Goal: Task Accomplishment & Management: Use online tool/utility

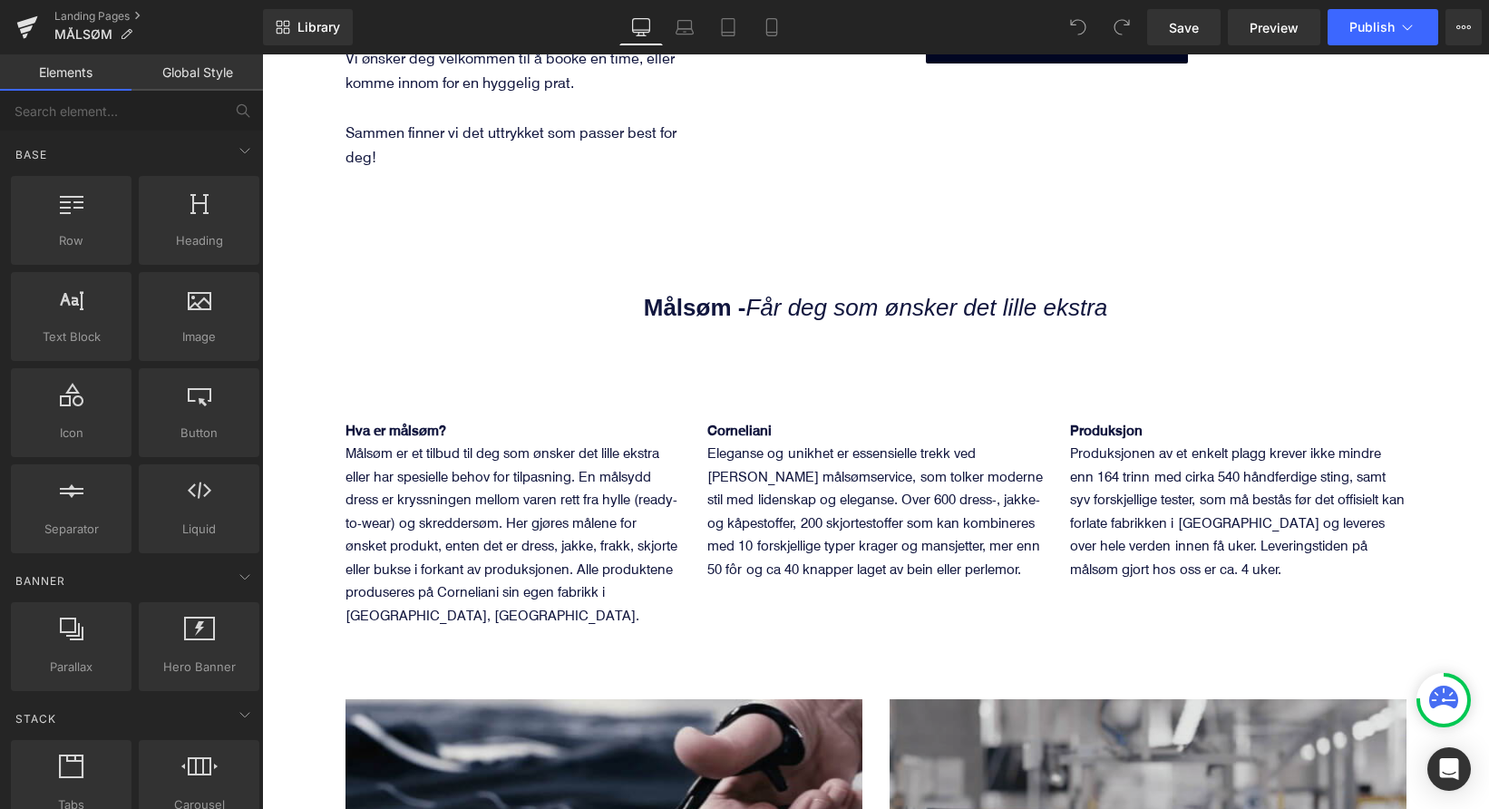
scroll to position [908, 0]
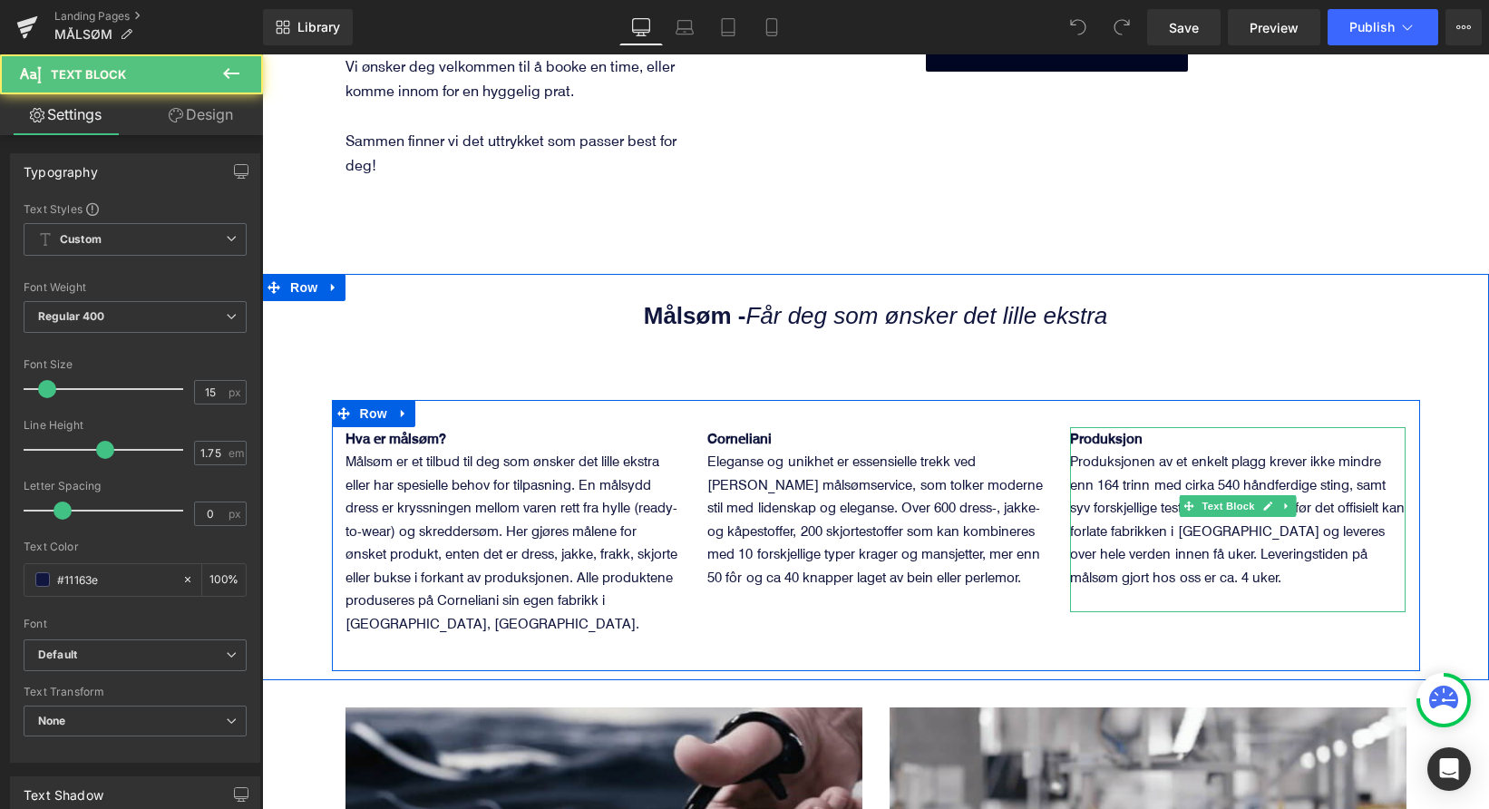
drag, startPoint x: 1333, startPoint y: 500, endPoint x: 1326, endPoint y: 535, distance: 35.0
click at [1333, 500] on p "Produksjon Produksjonen av et enkelt plagg krever ikke mindre enn 164 trinn med…" at bounding box center [1237, 508] width 335 height 162
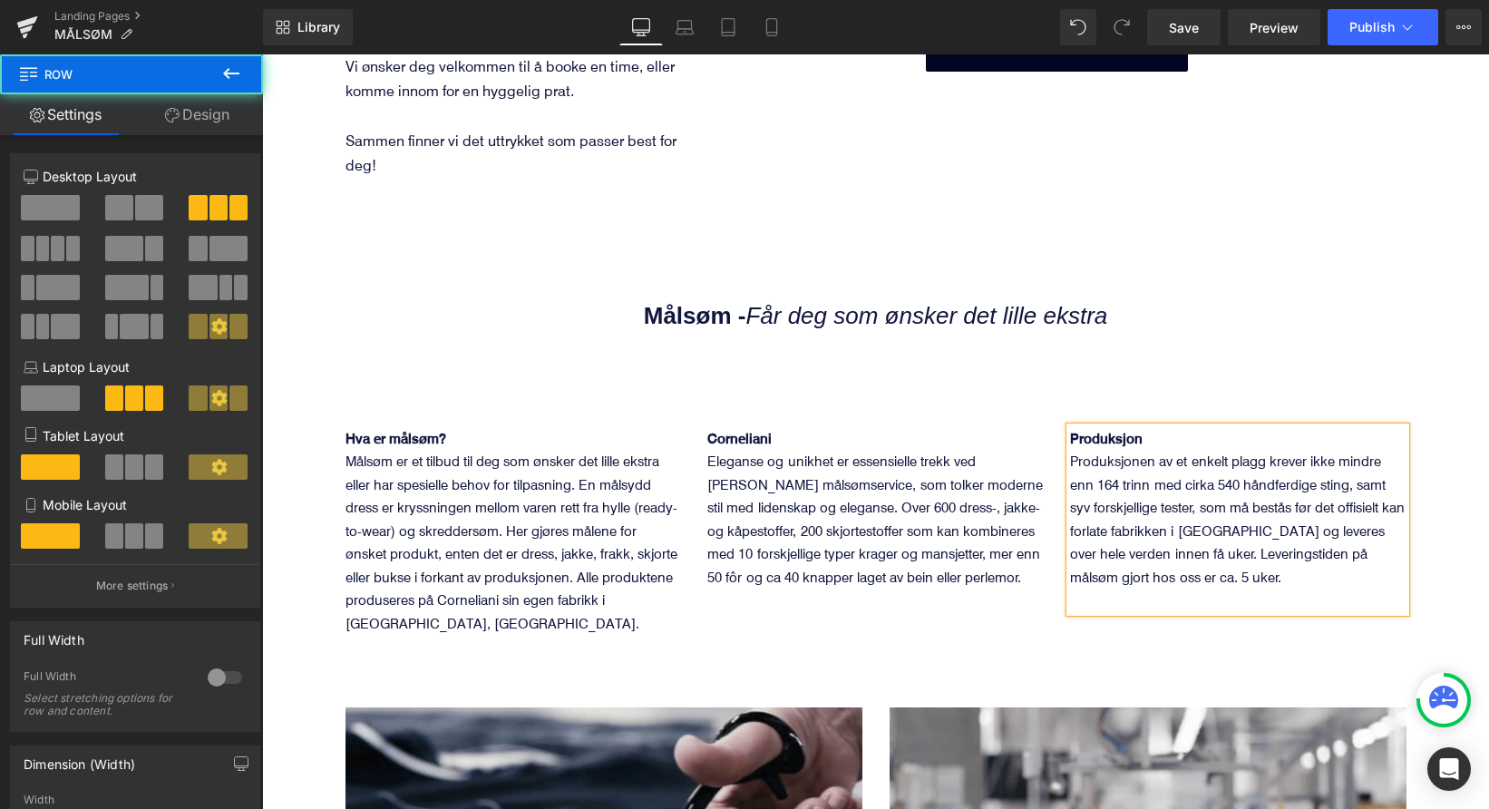
click at [1137, 583] on div "Hva er målsøm? Målsøm er et tilbud til deg som ønsker det lille ekstra eller ha…" at bounding box center [876, 535] width 1088 height 271
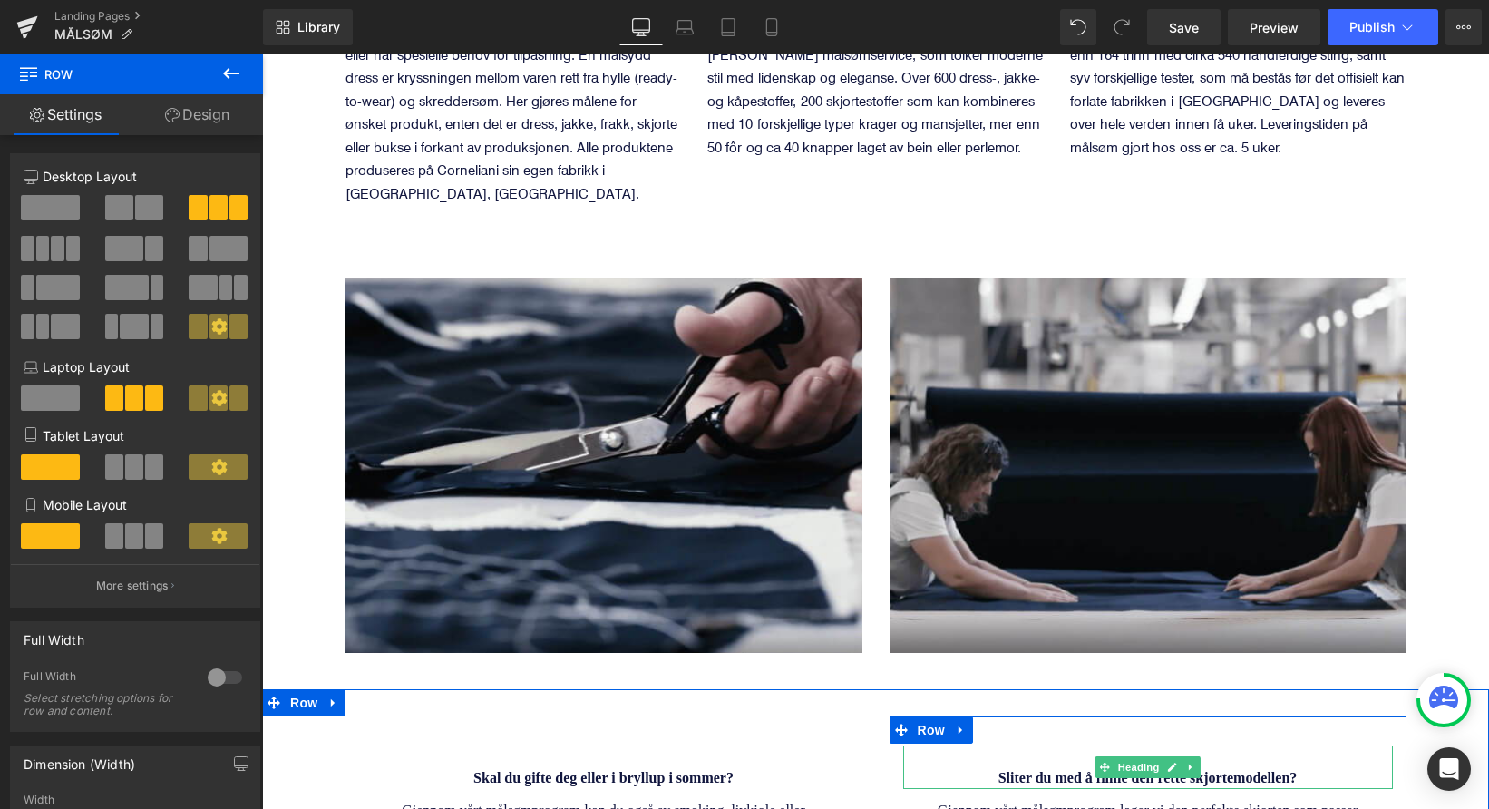
scroll to position [1383, 0]
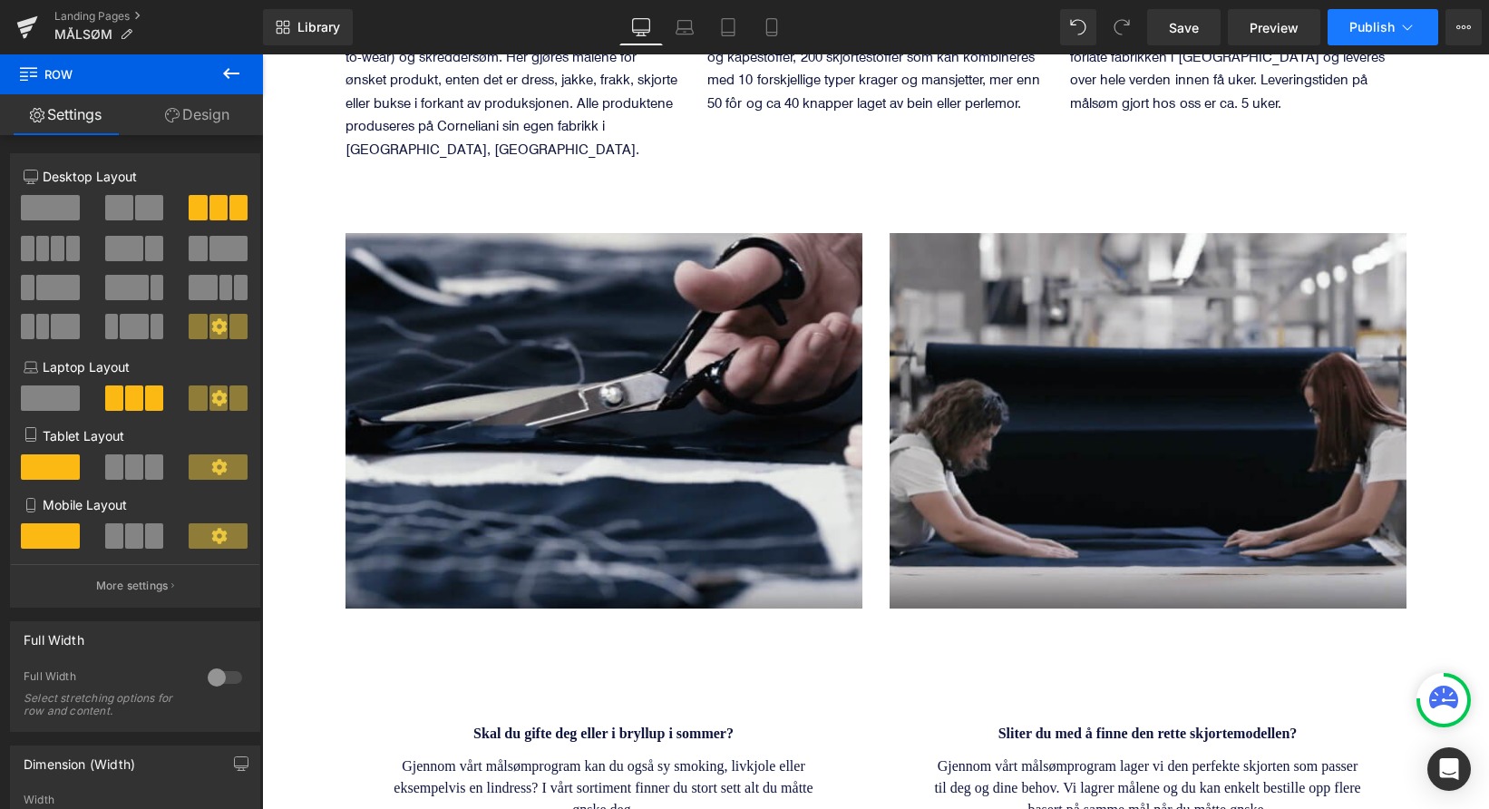
click at [1382, 28] on span "Publish" at bounding box center [1371, 27] width 45 height 15
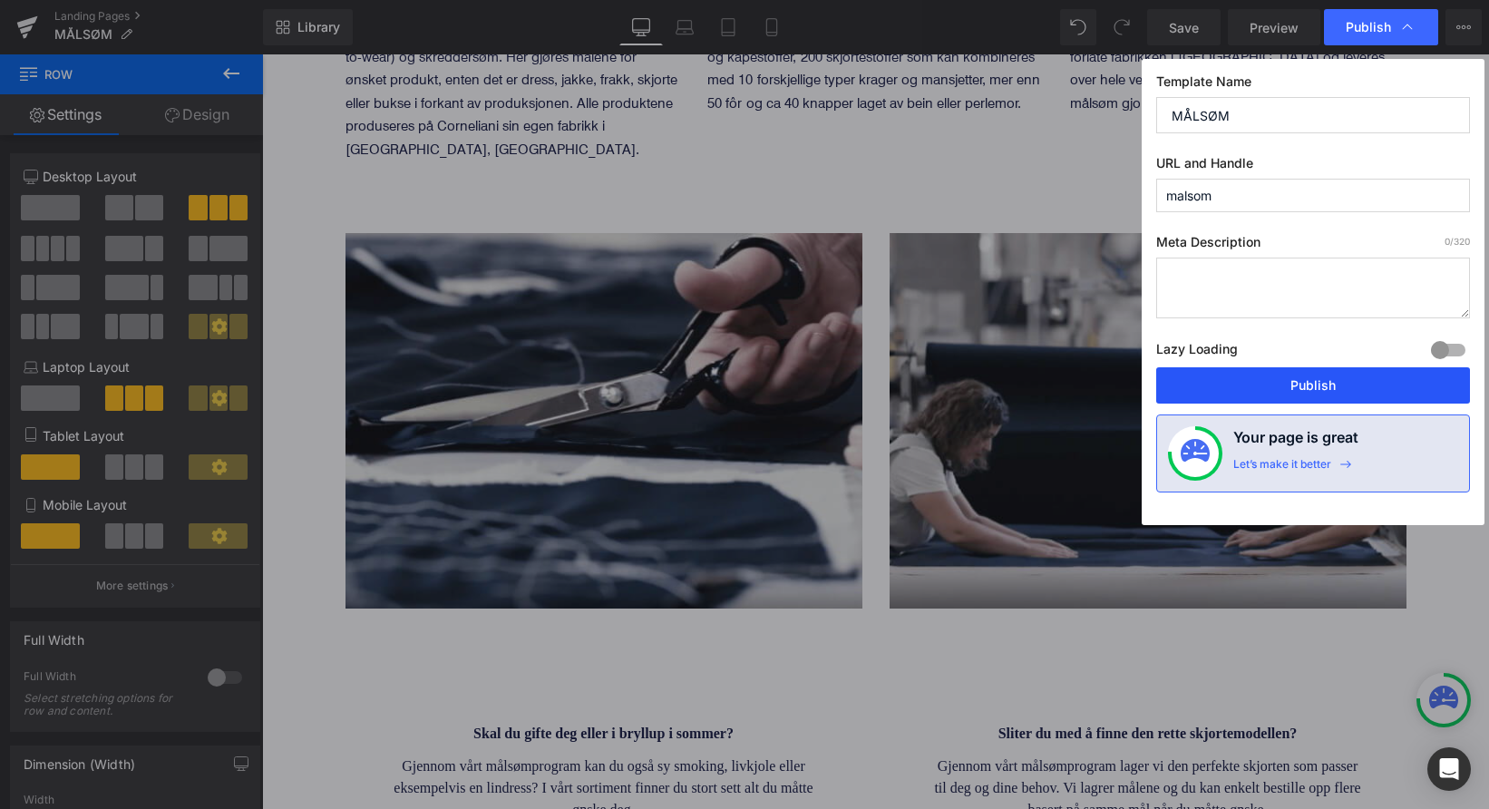
click at [1279, 382] on button "Publish" at bounding box center [1313, 385] width 314 height 36
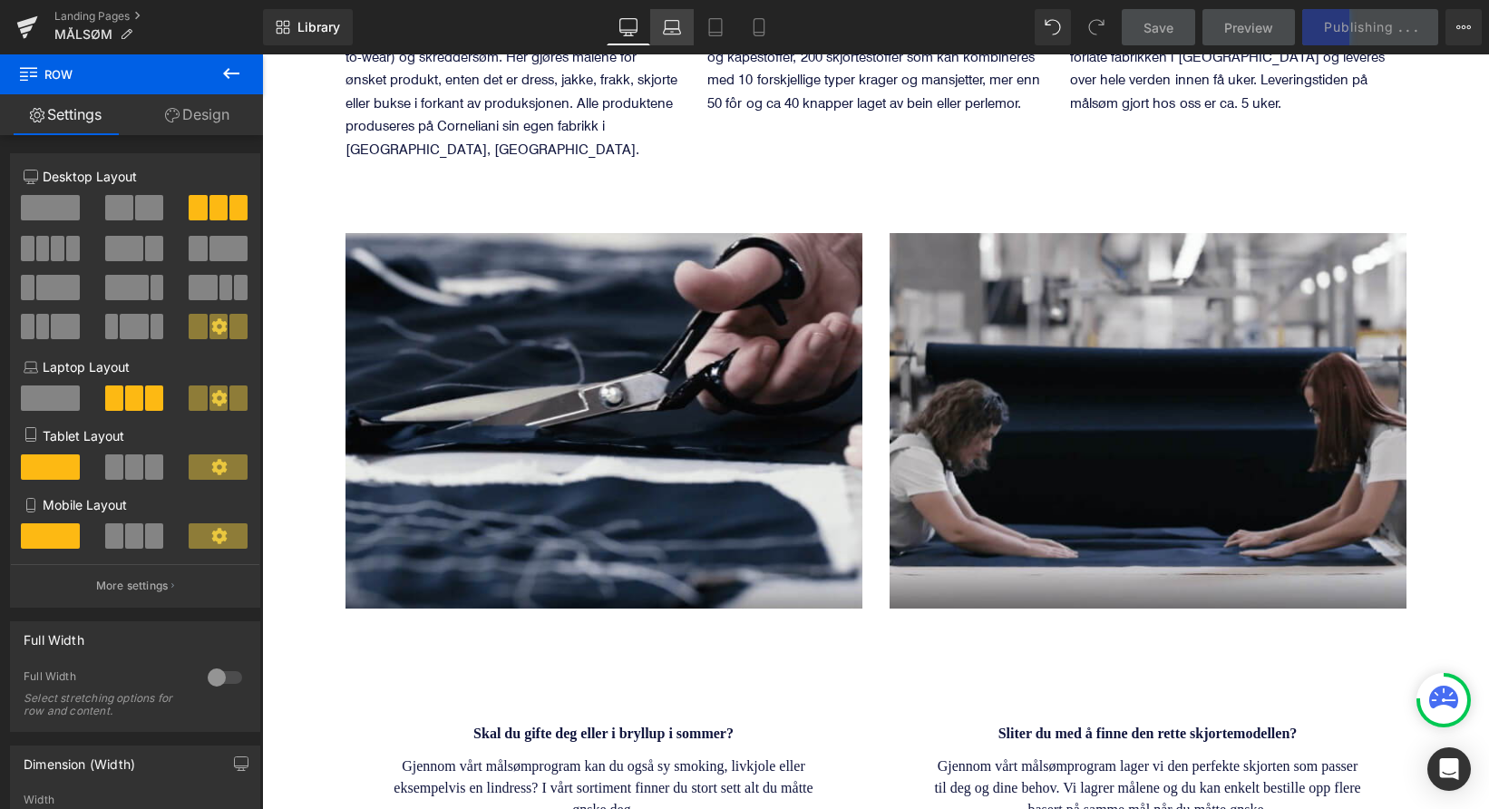
click at [667, 32] on icon at bounding box center [672, 27] width 18 height 18
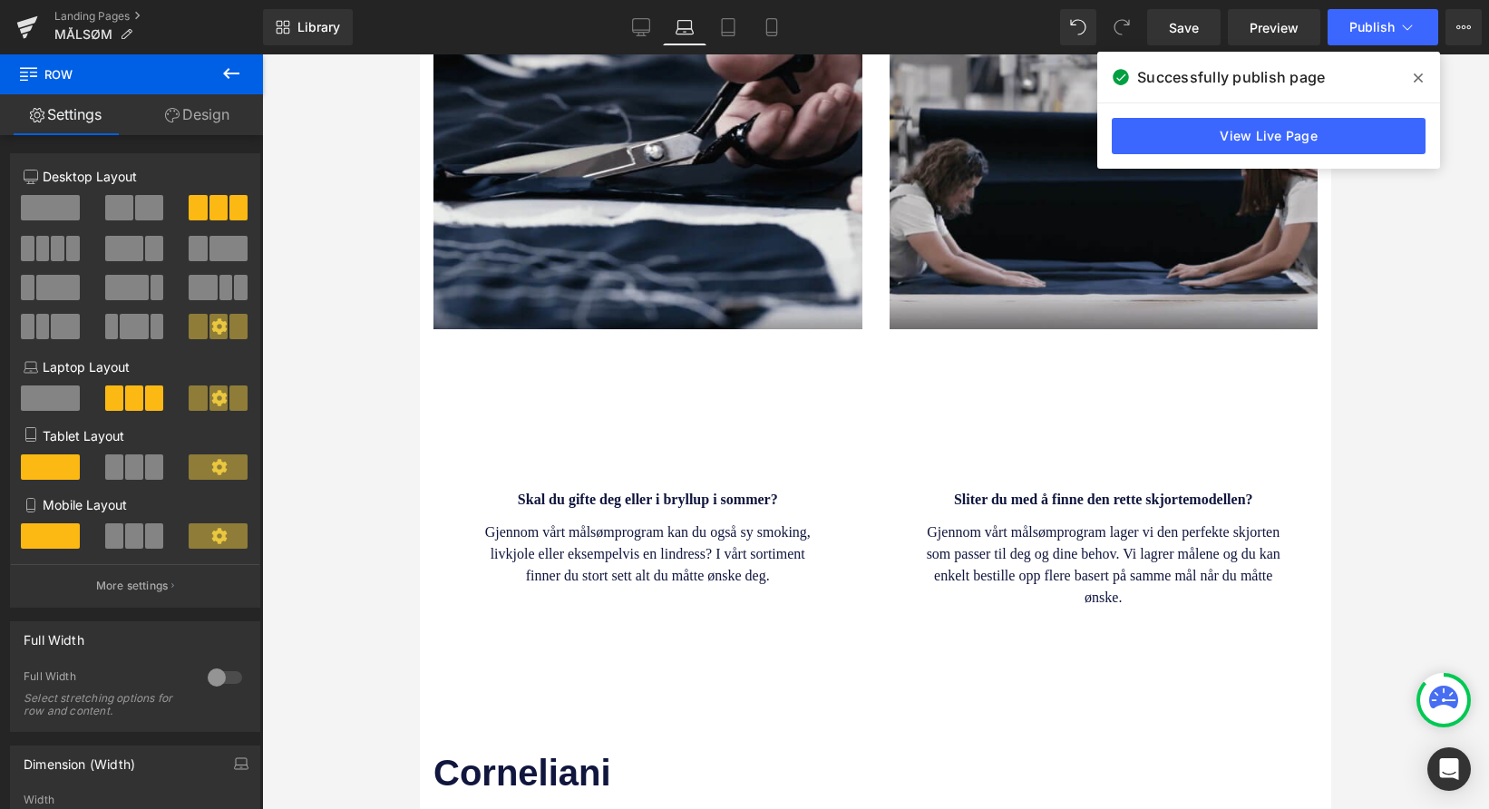
scroll to position [1786, 0]
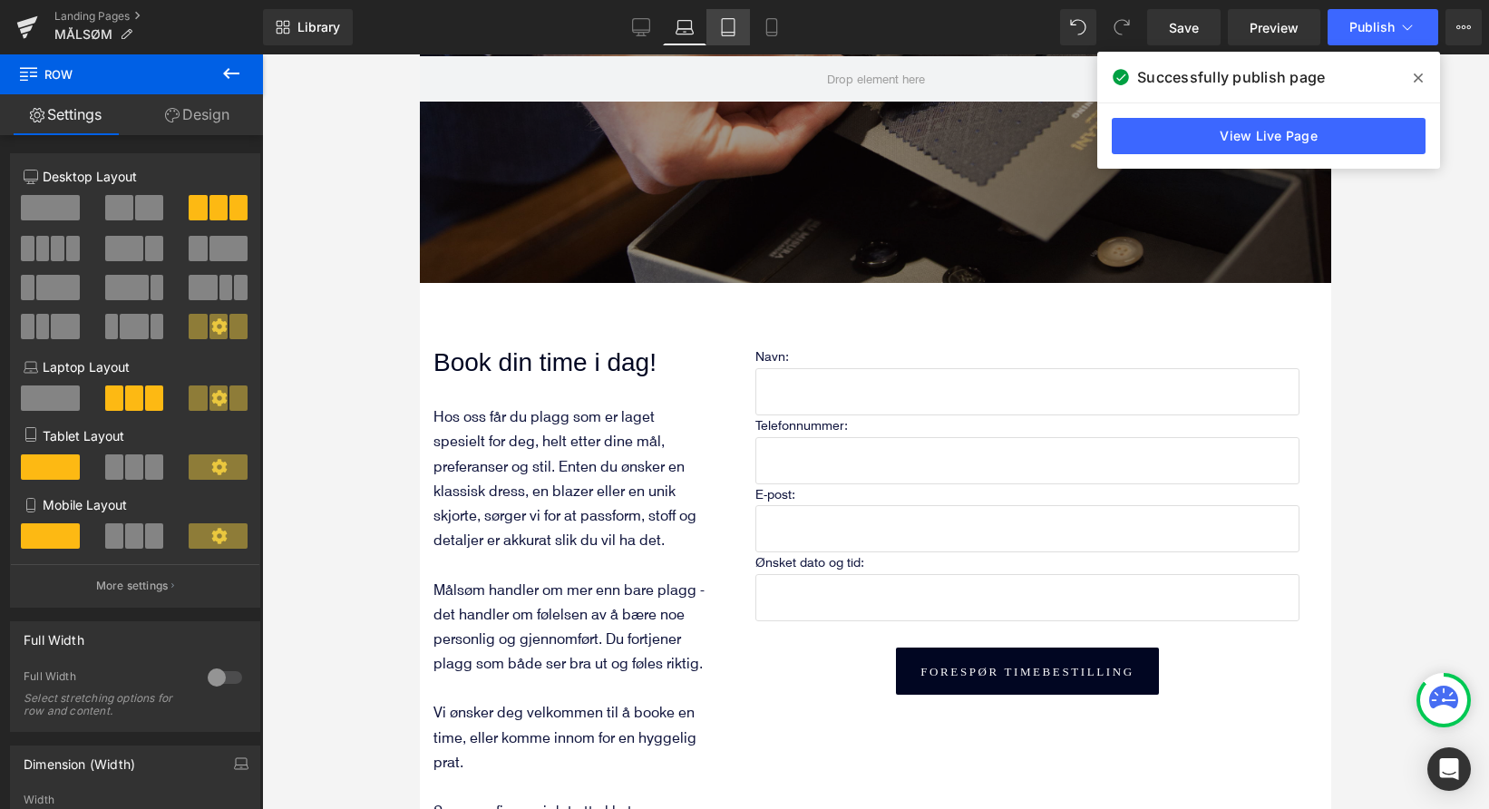
click at [728, 34] on icon at bounding box center [728, 27] width 18 height 18
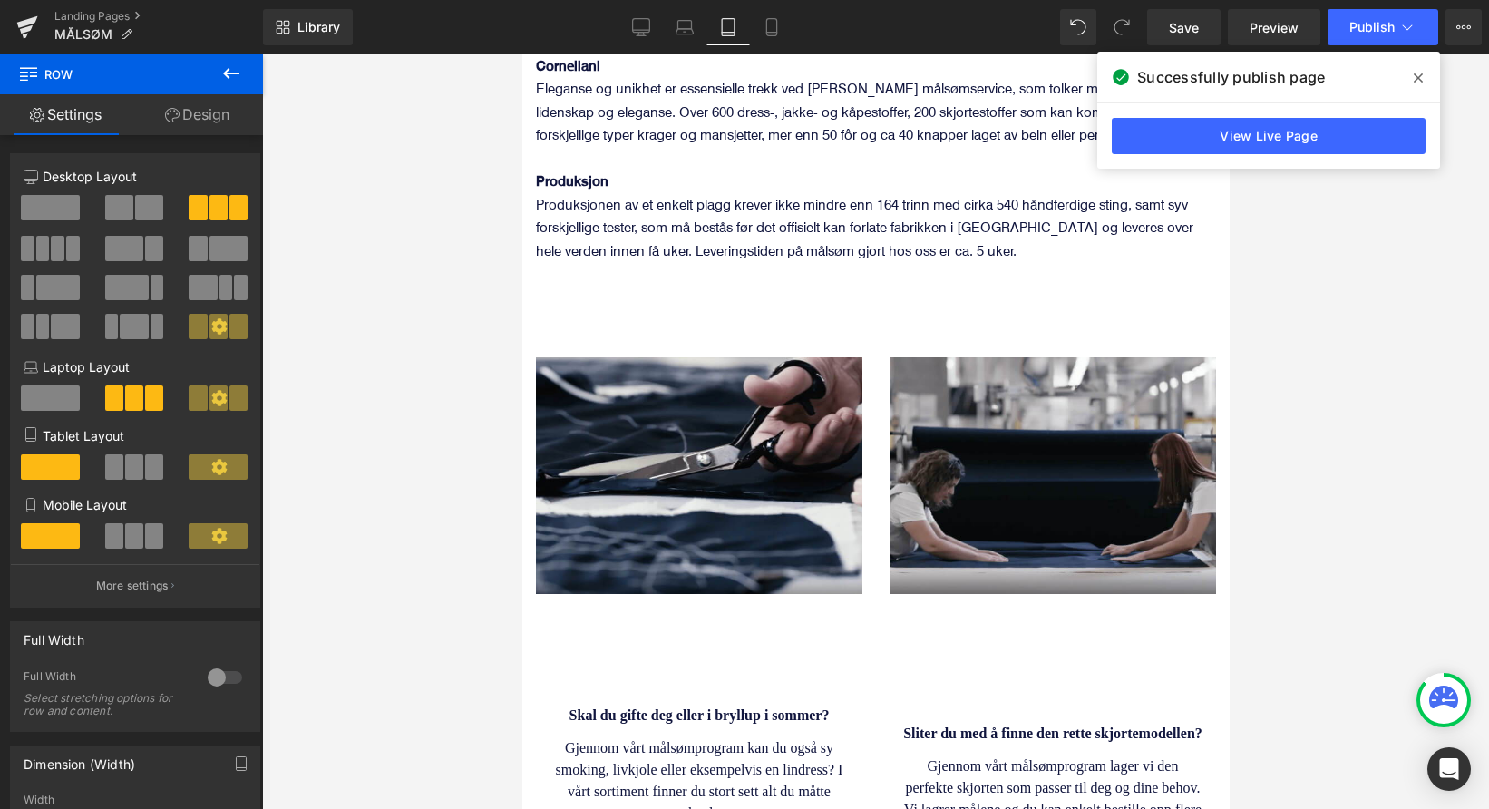
scroll to position [1599, 0]
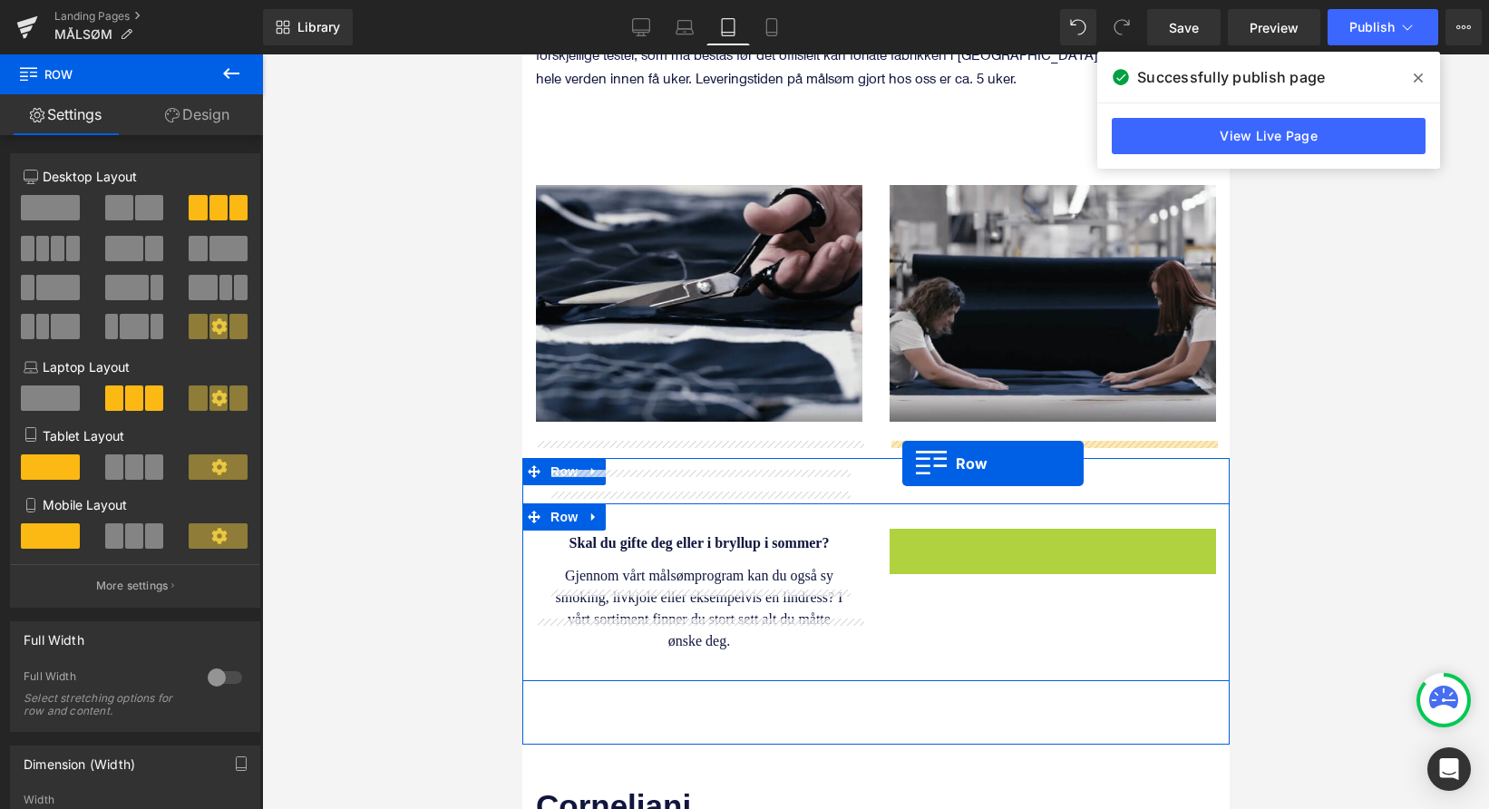
drag, startPoint x: 897, startPoint y: 484, endPoint x: 901, endPoint y: 463, distance: 21.3
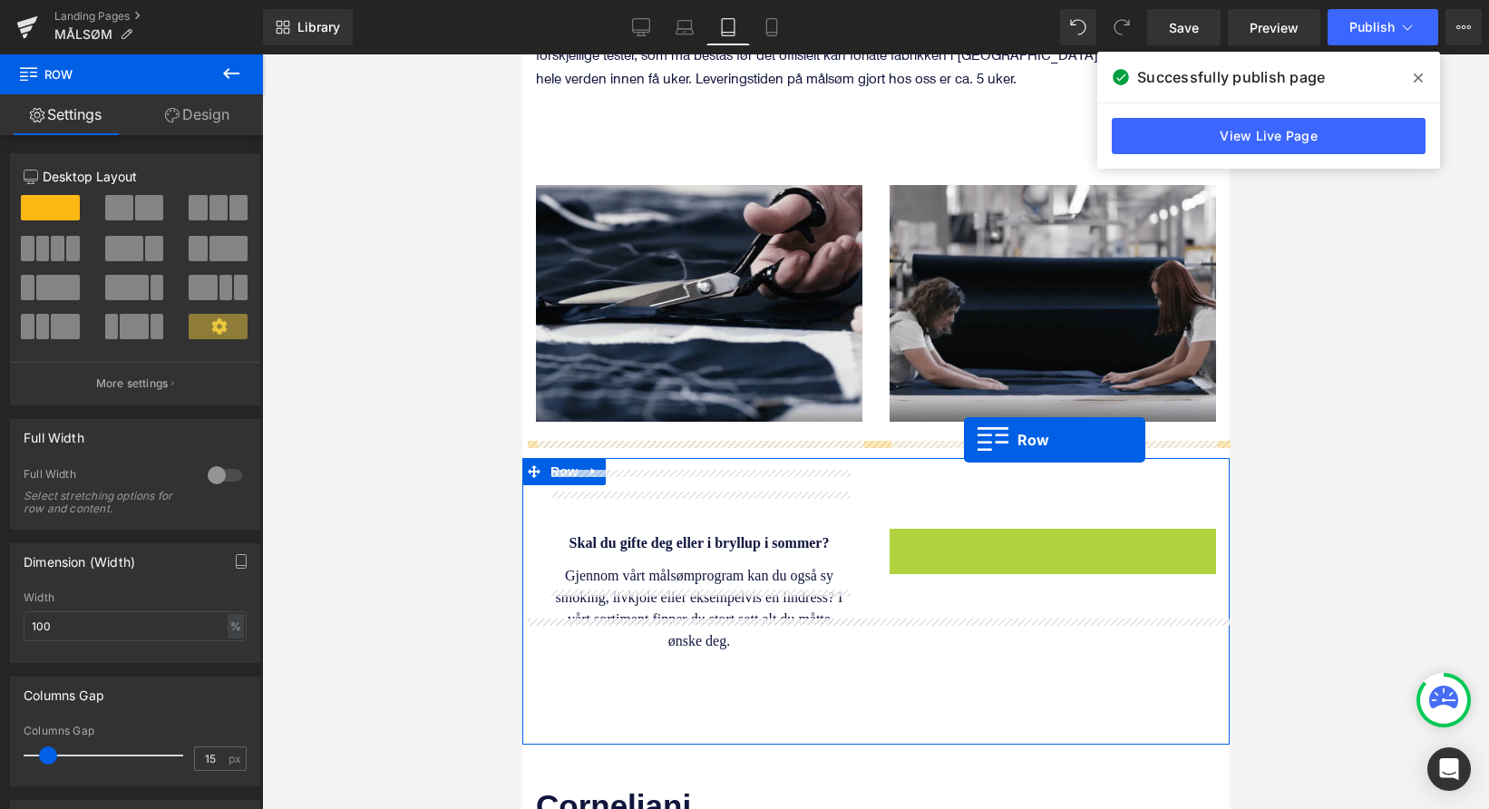
drag, startPoint x: 894, startPoint y: 487, endPoint x: 963, endPoint y: 440, distance: 83.5
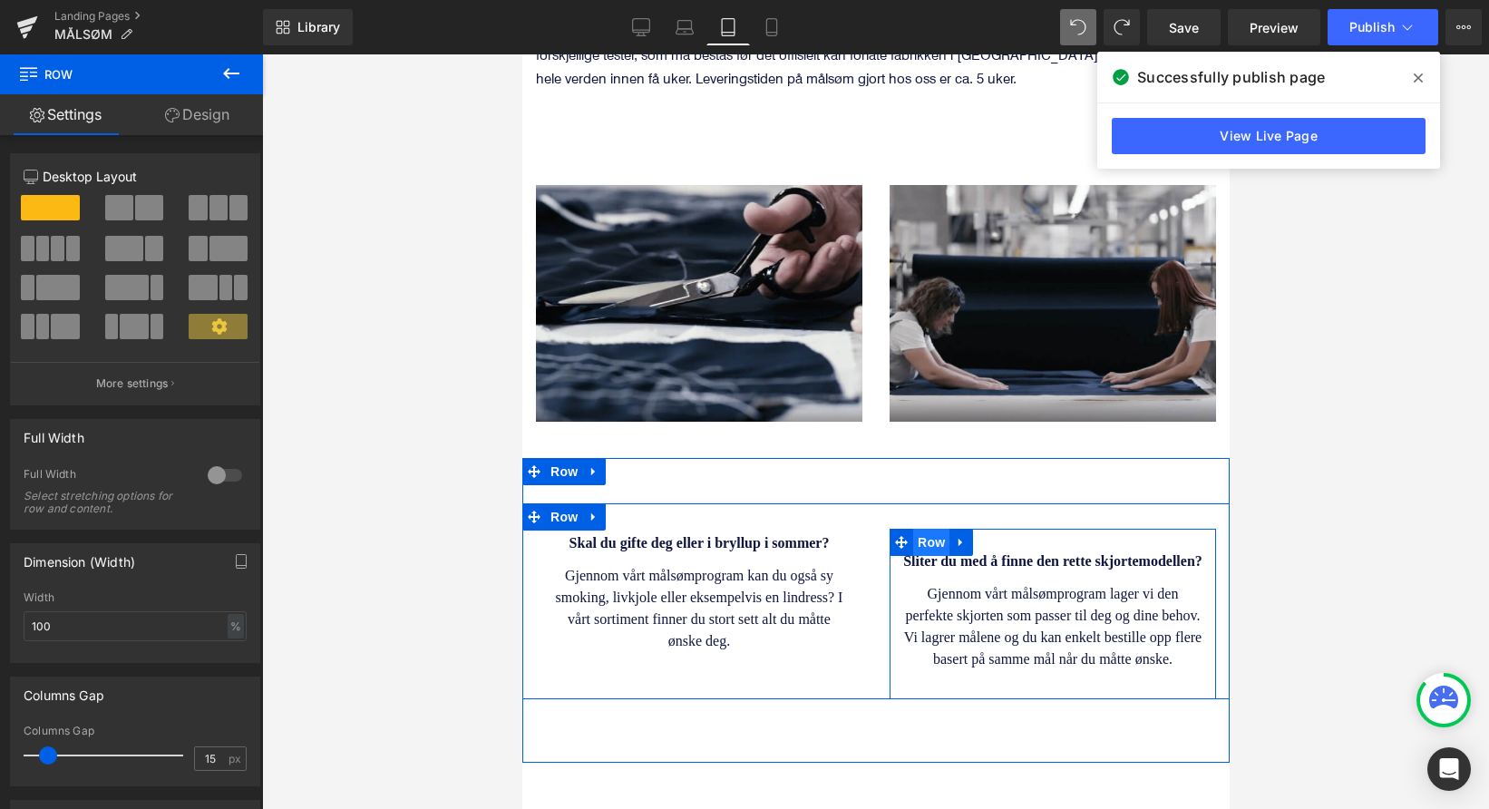
click at [929, 529] on span "Row" at bounding box center [930, 542] width 36 height 27
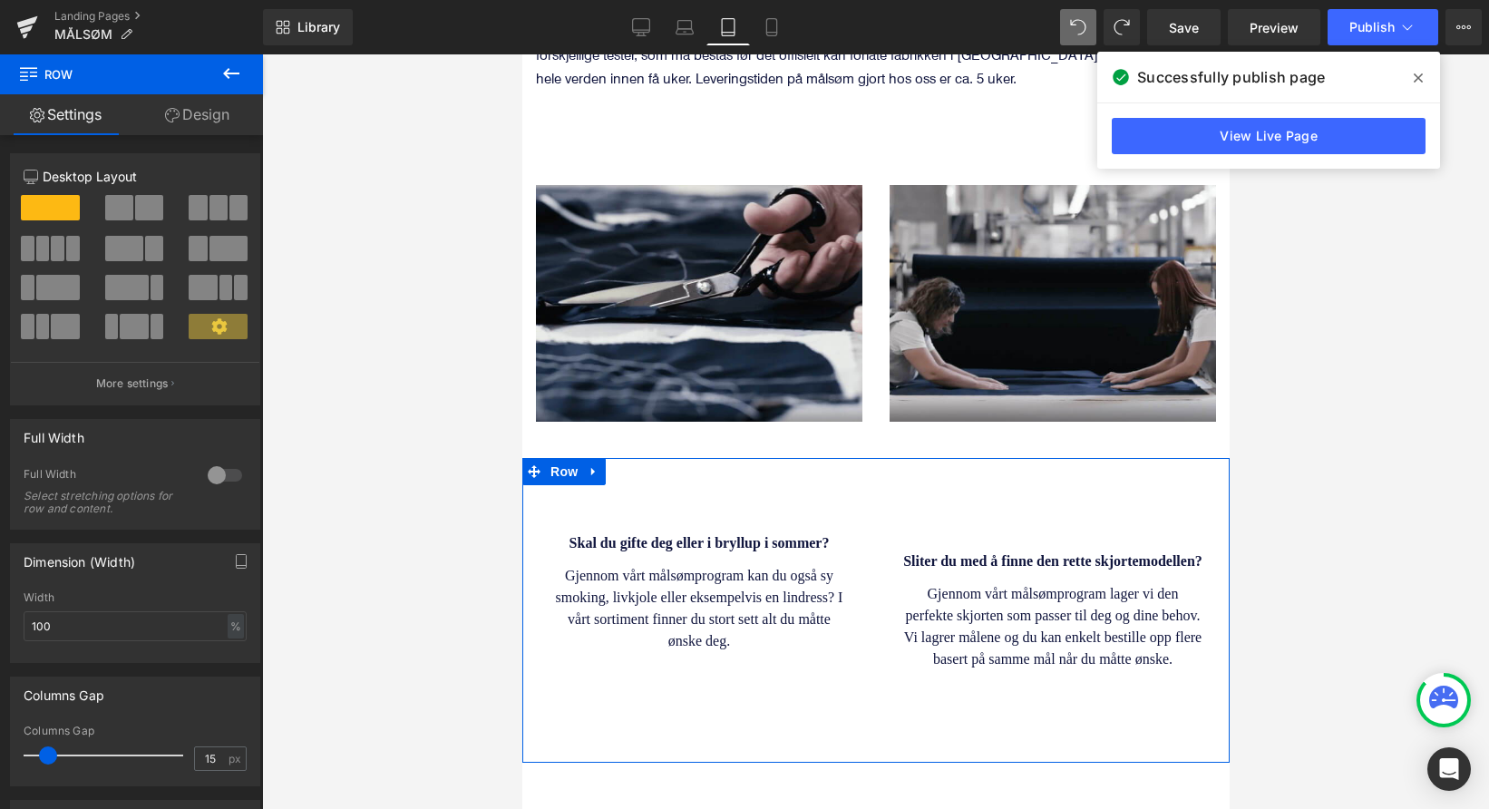
click at [867, 458] on div "Skal du gifte deg eller i bryllup i sommer? Heading Gjennom vårt målsømprogram …" at bounding box center [874, 610] width 707 height 305
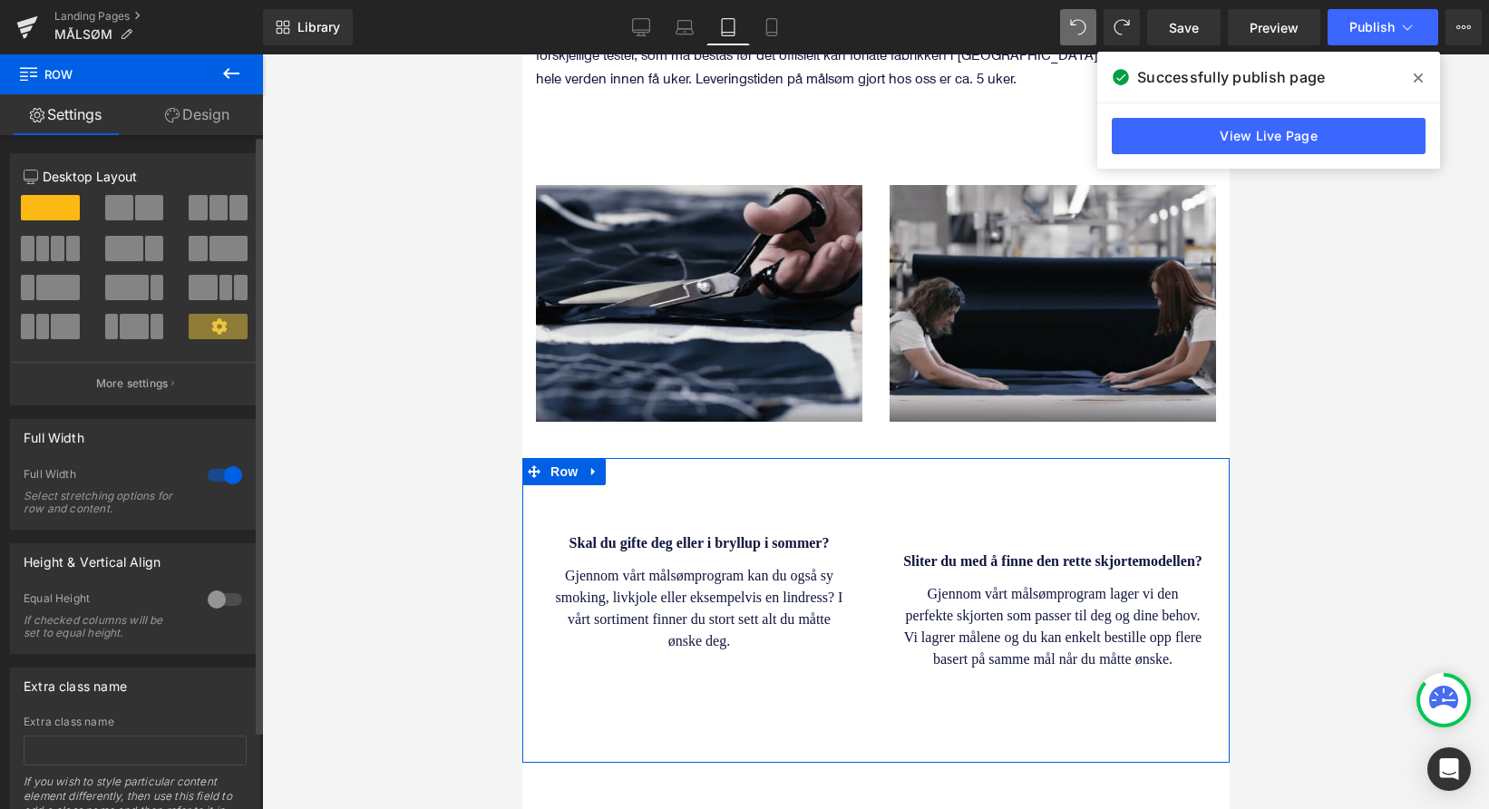
click at [140, 209] on span at bounding box center [149, 207] width 28 height 25
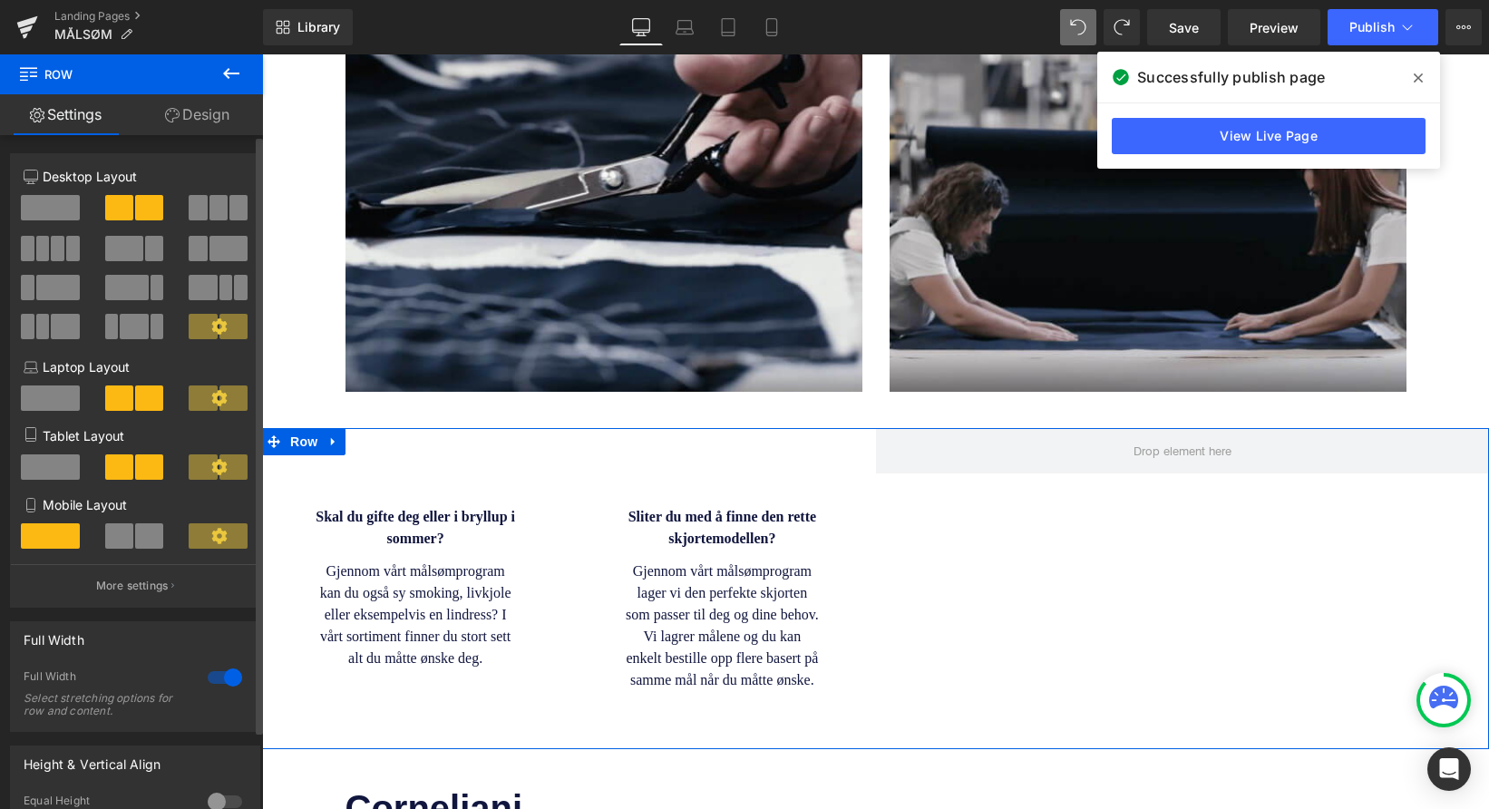
scroll to position [1551, 0]
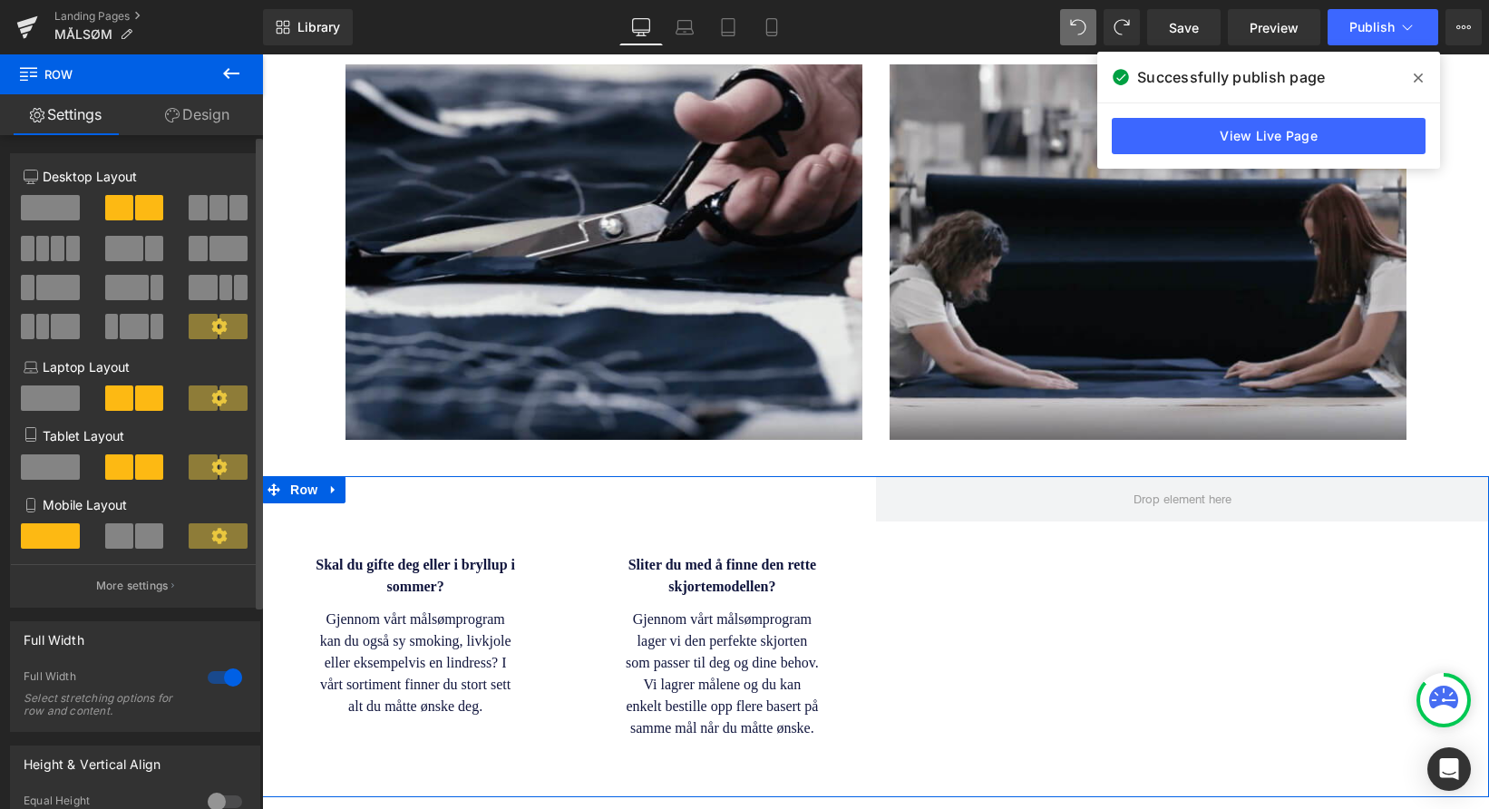
click at [63, 209] on span at bounding box center [50, 207] width 59 height 25
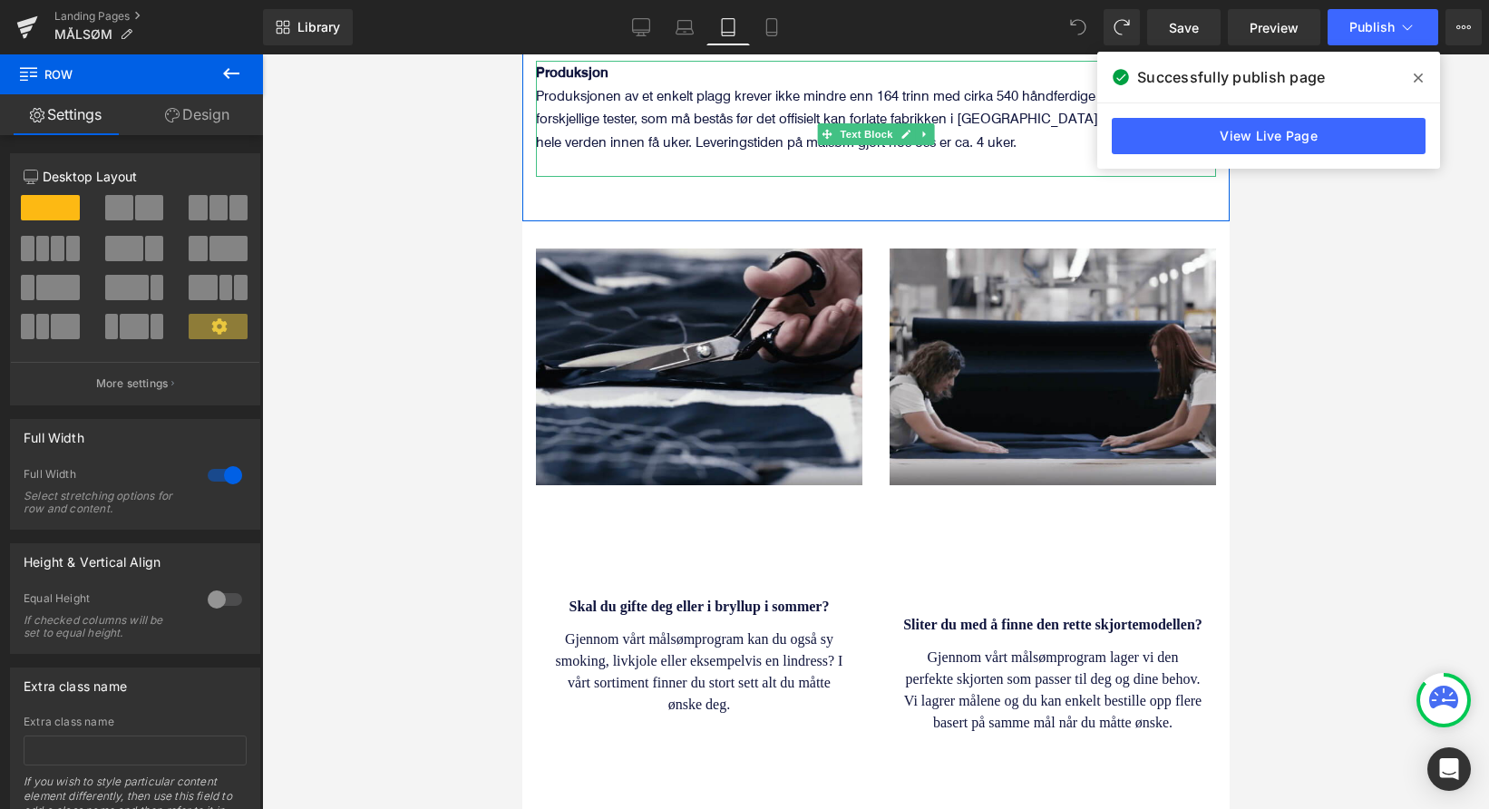
scroll to position [1541, 0]
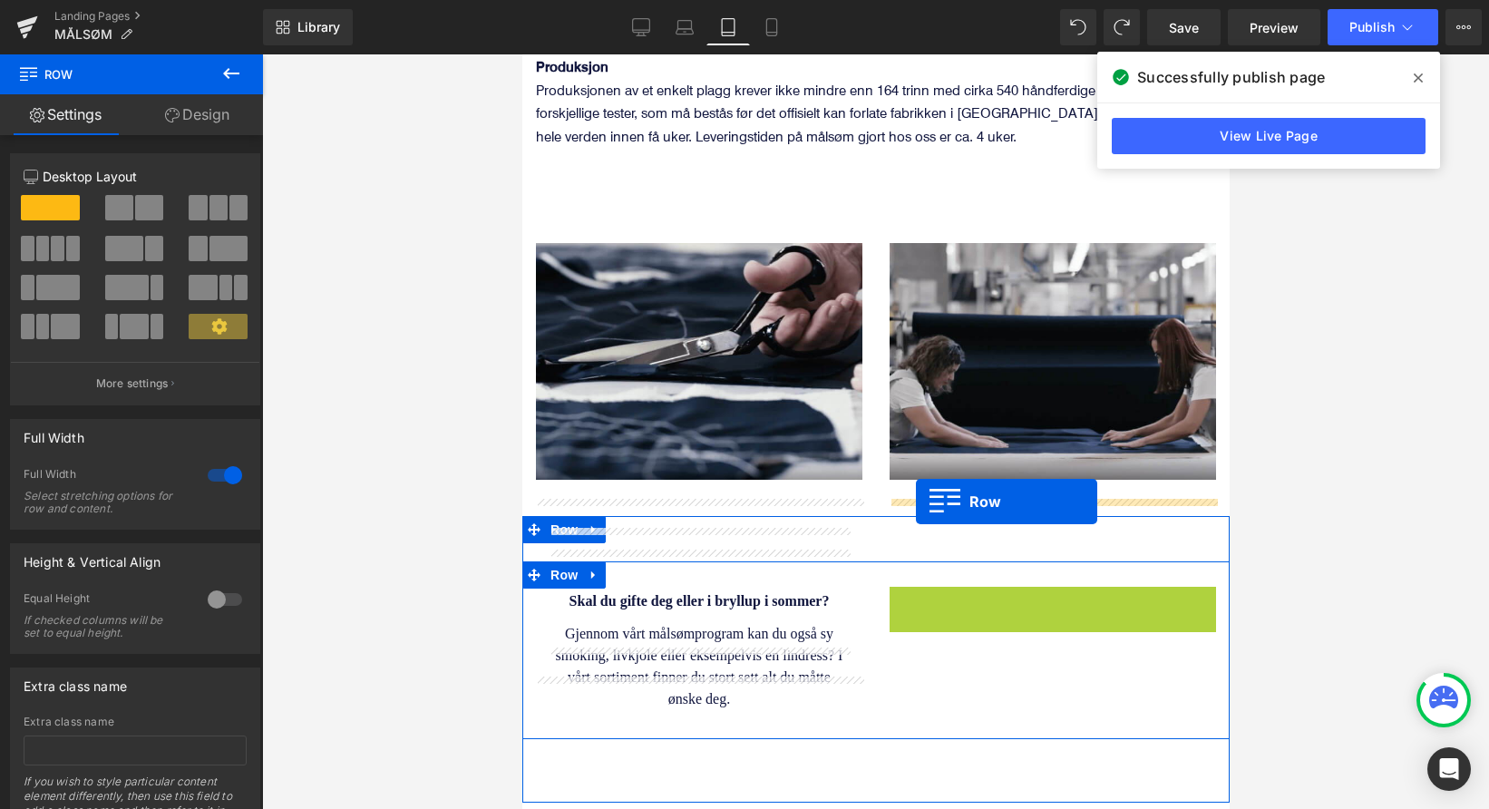
drag, startPoint x: 899, startPoint y: 539, endPoint x: 915, endPoint y: 501, distance: 40.6
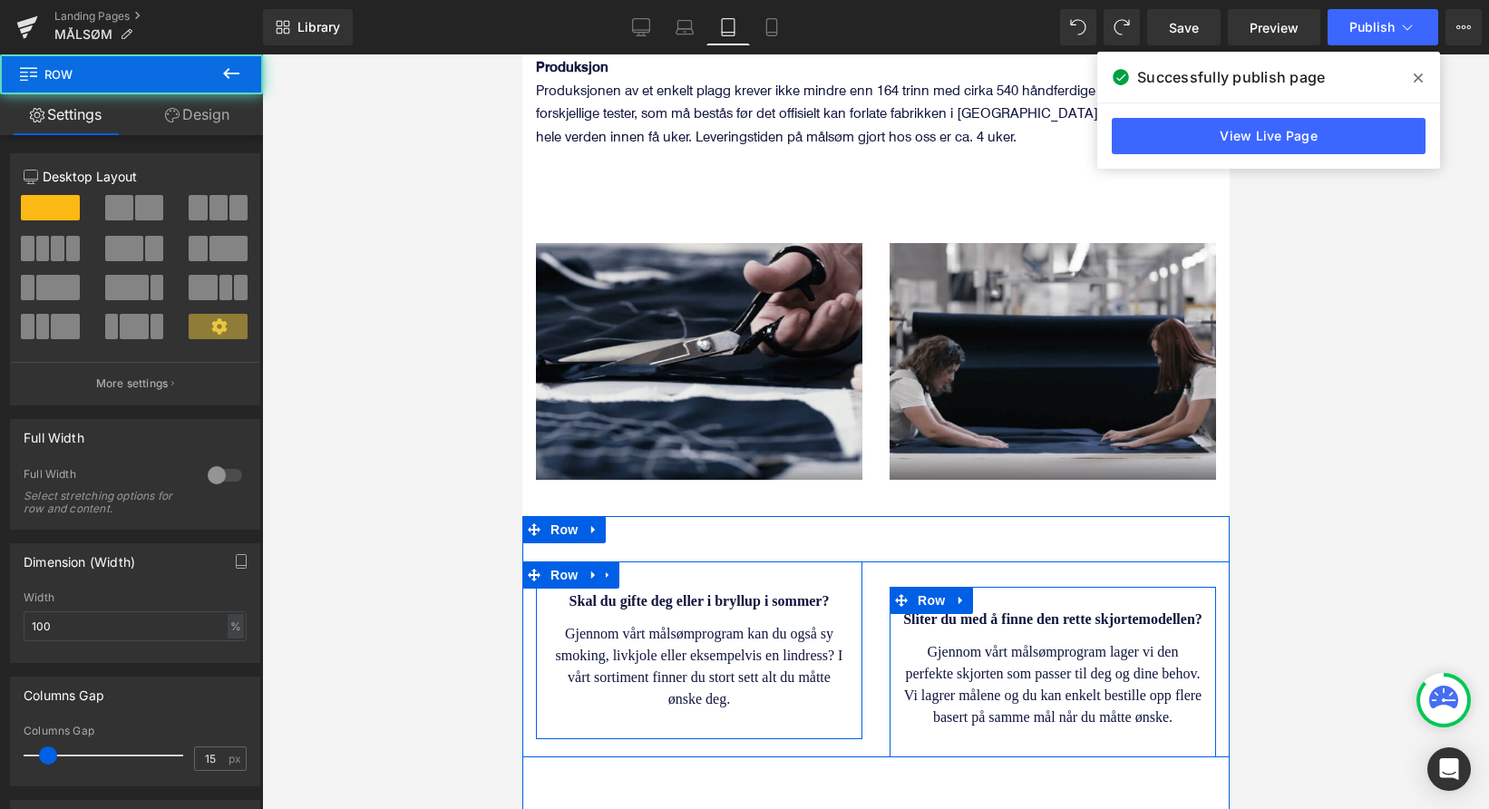
click at [632, 657] on div "Skal du gifte deg eller i bryllup i sommer? Heading Gjennom vårt målsømprogram …" at bounding box center [698, 650] width 326 height 178
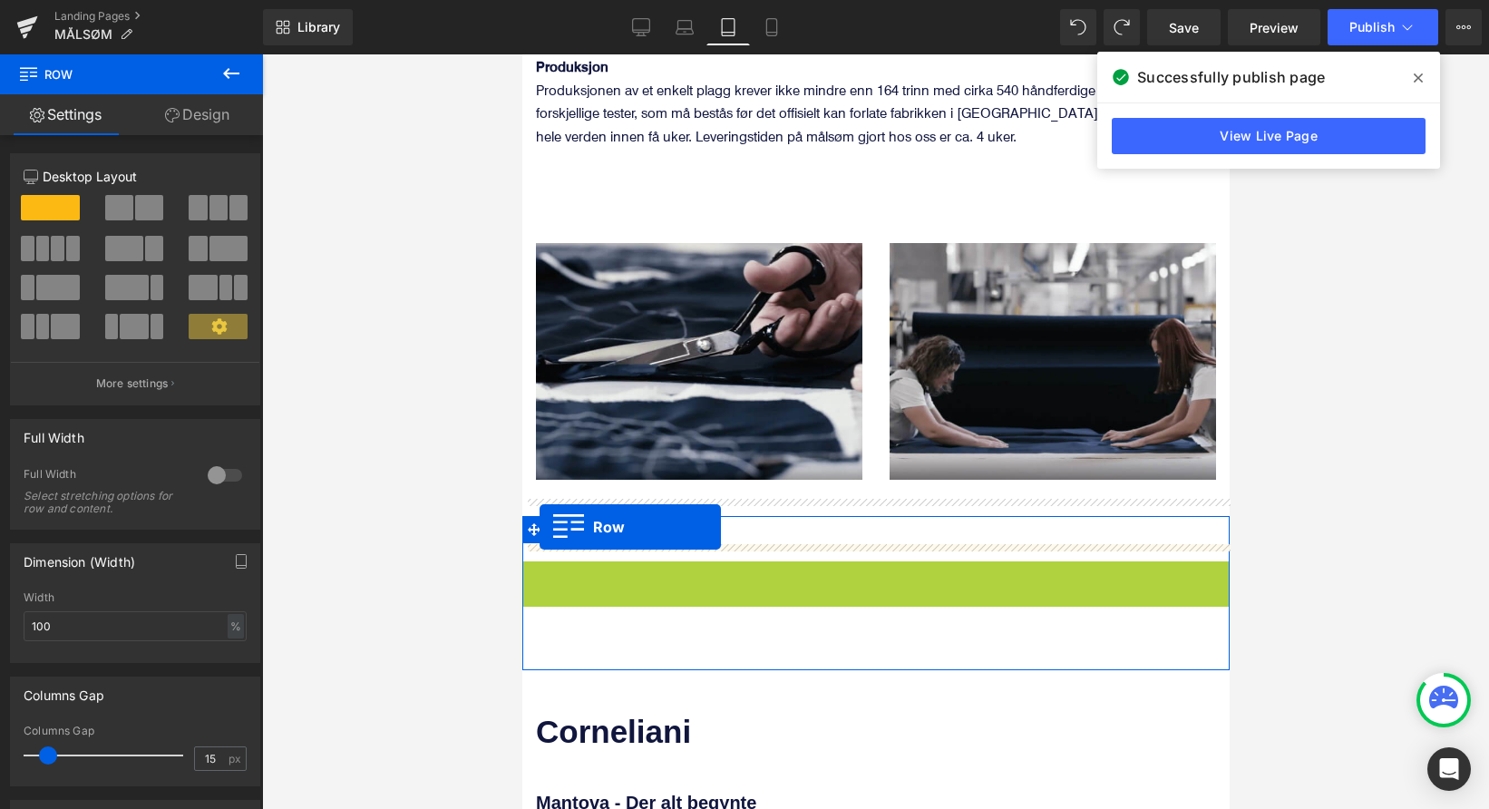
drag, startPoint x: 531, startPoint y: 514, endPoint x: 539, endPoint y: 521, distance: 10.3
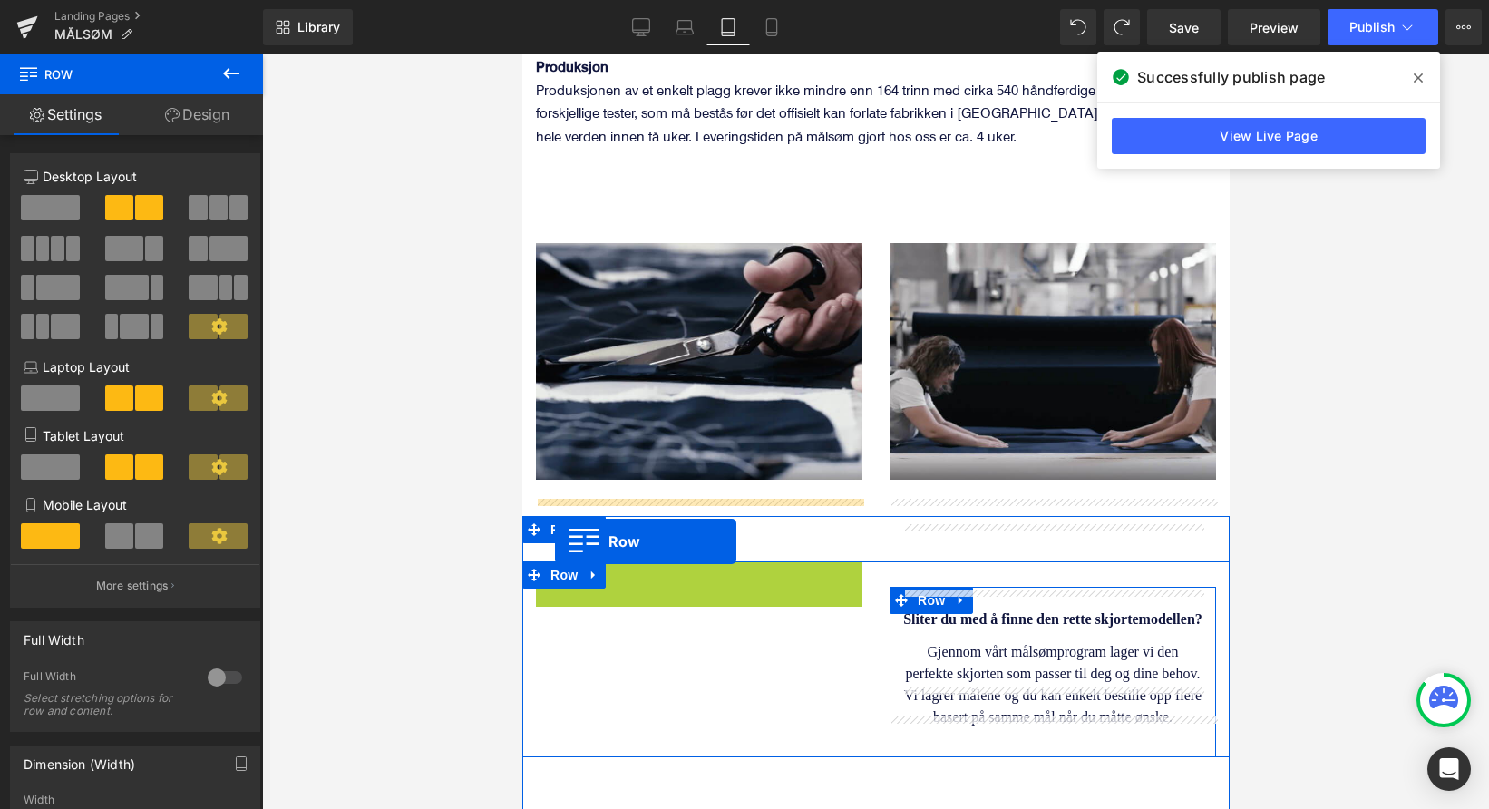
drag, startPoint x: 547, startPoint y: 520, endPoint x: 554, endPoint y: 541, distance: 22.9
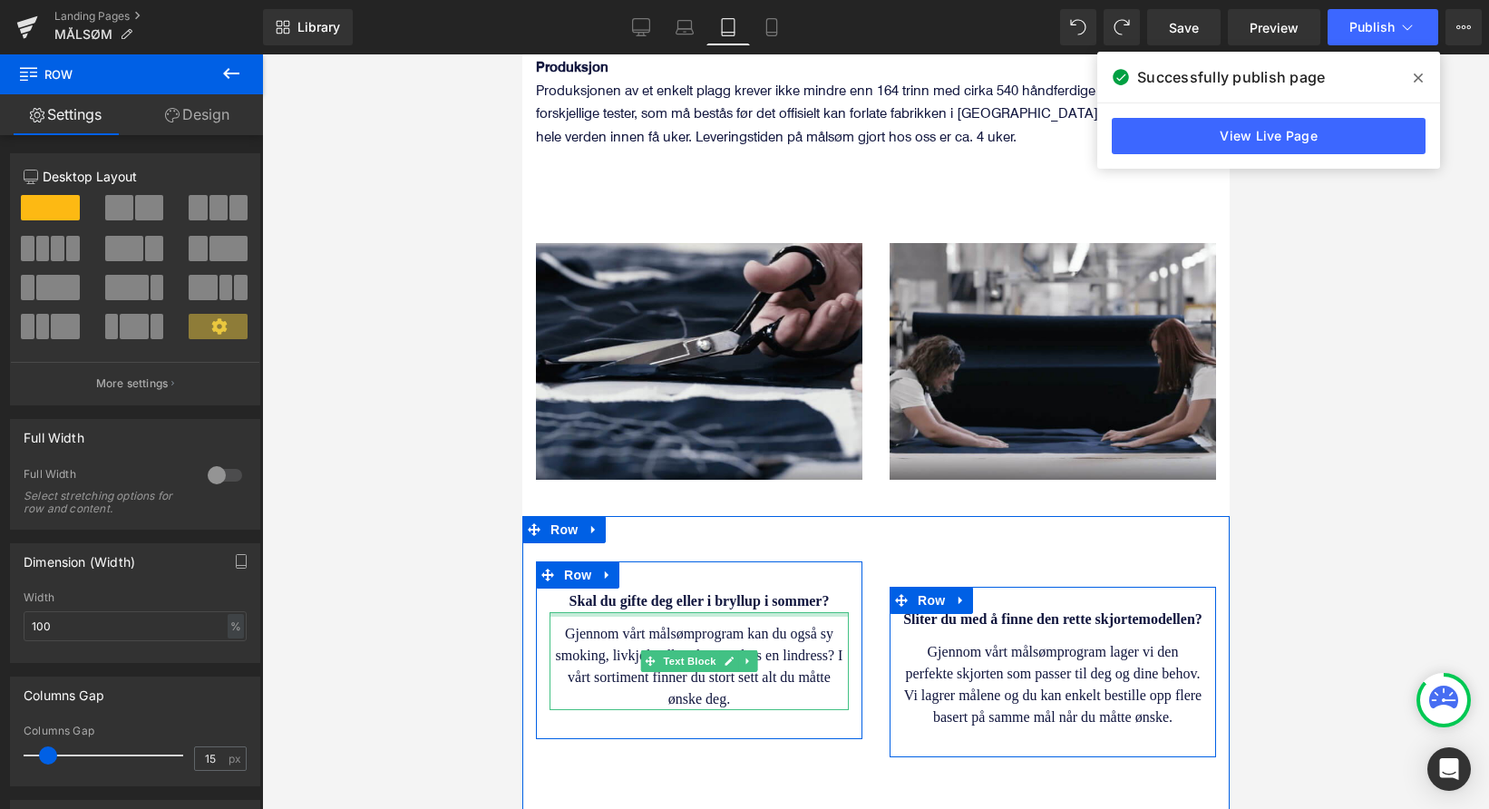
click at [575, 612] on div at bounding box center [698, 614] width 299 height 5
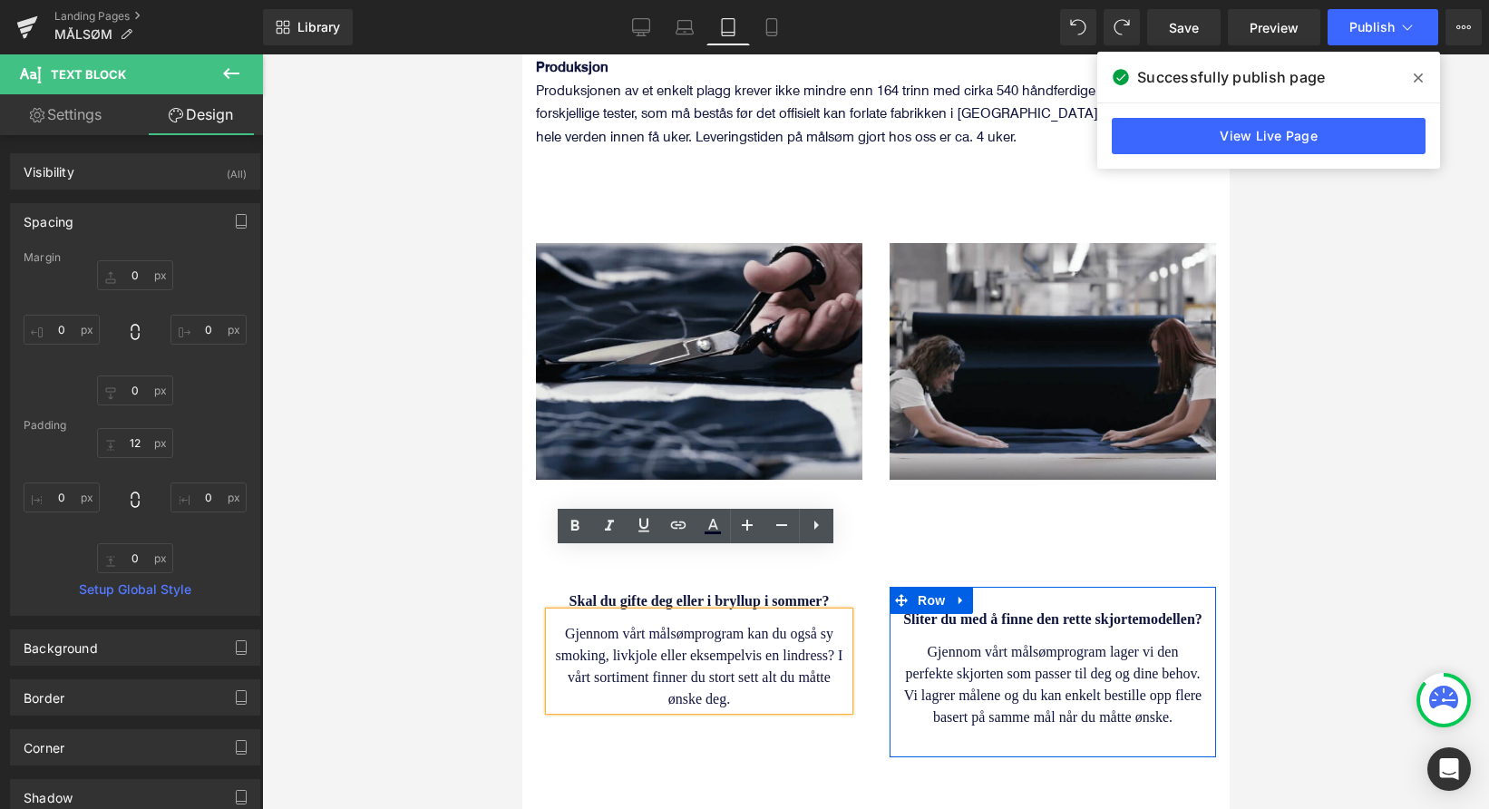
click at [585, 682] on div "Skal du gifte deg eller i bryllup i sommer? Heading Gjennom vårt målsømprogram …" at bounding box center [874, 659] width 707 height 196
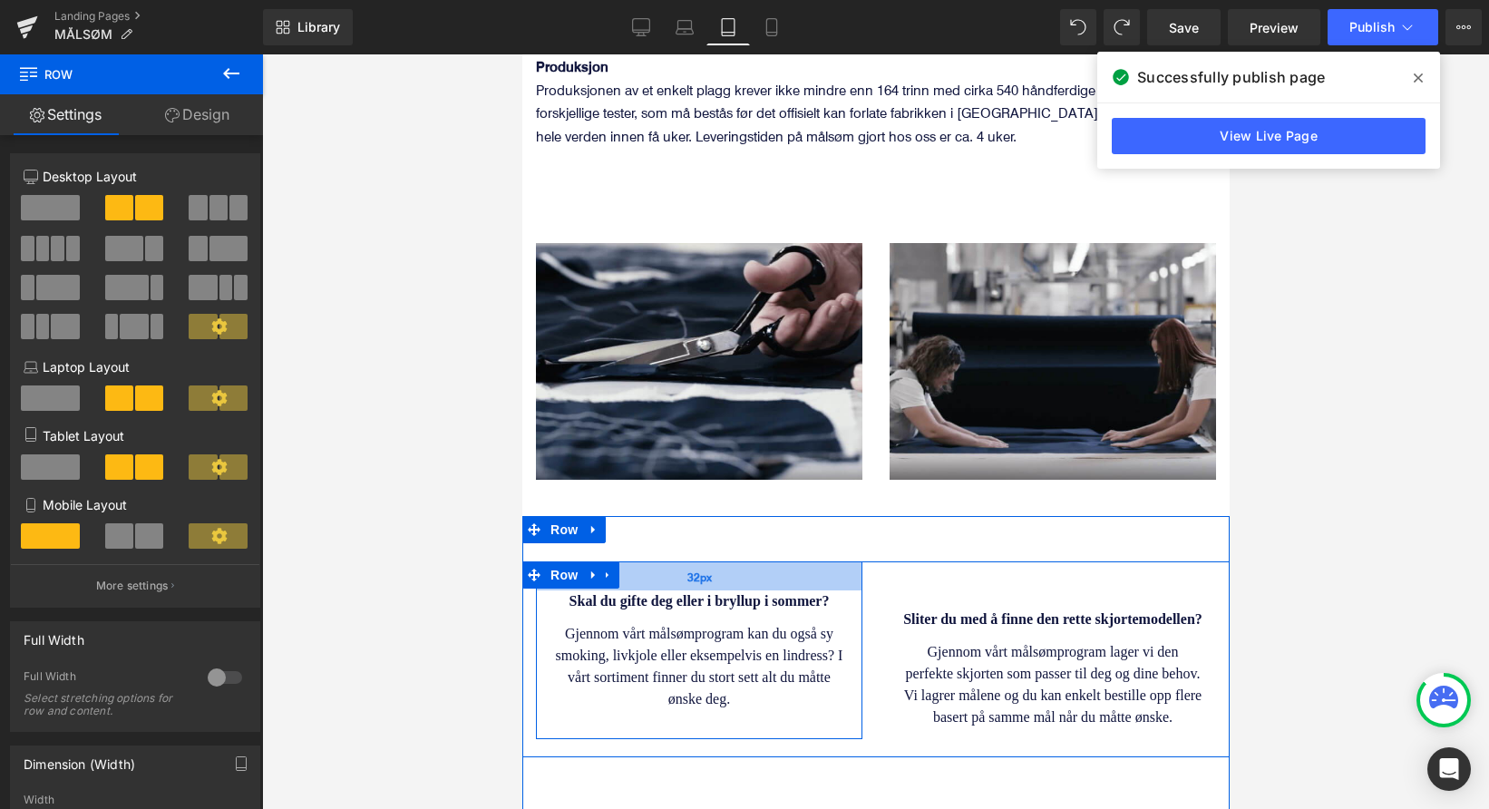
click at [691, 567] on span "32px" at bounding box center [698, 576] width 24 height 19
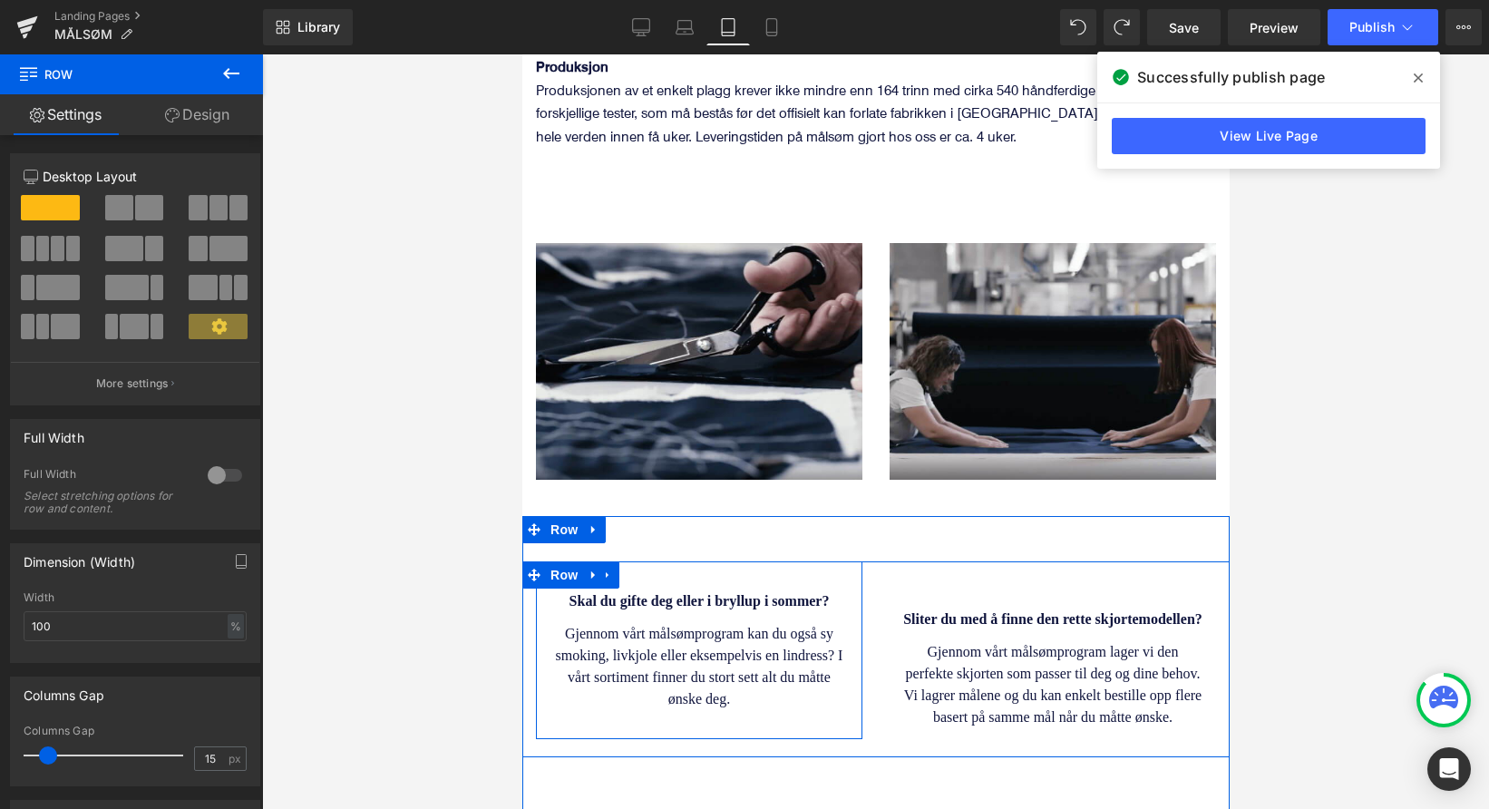
click at [607, 568] on icon at bounding box center [606, 575] width 13 height 14
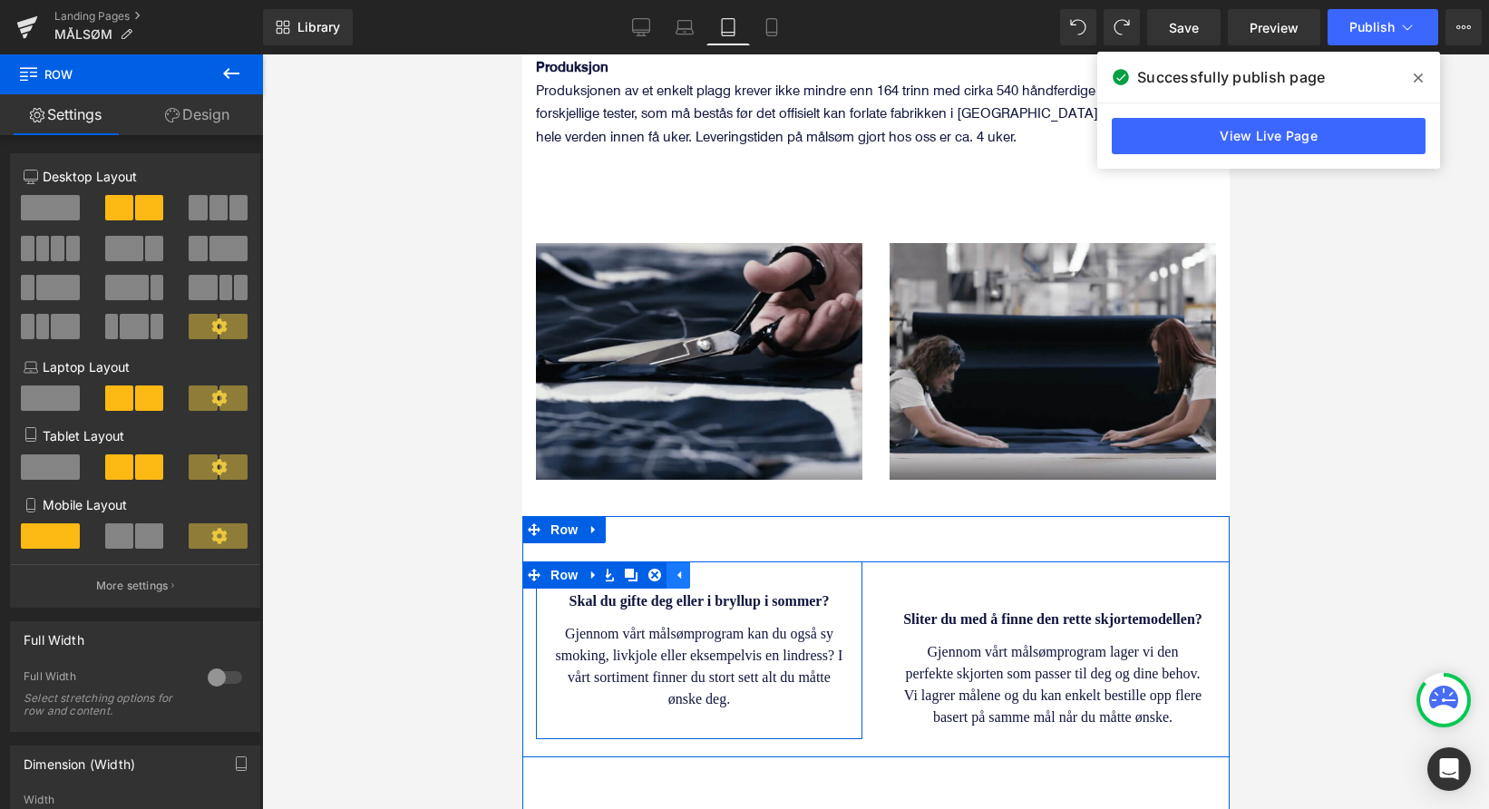
click at [671, 568] on icon at bounding box center [677, 575] width 13 height 14
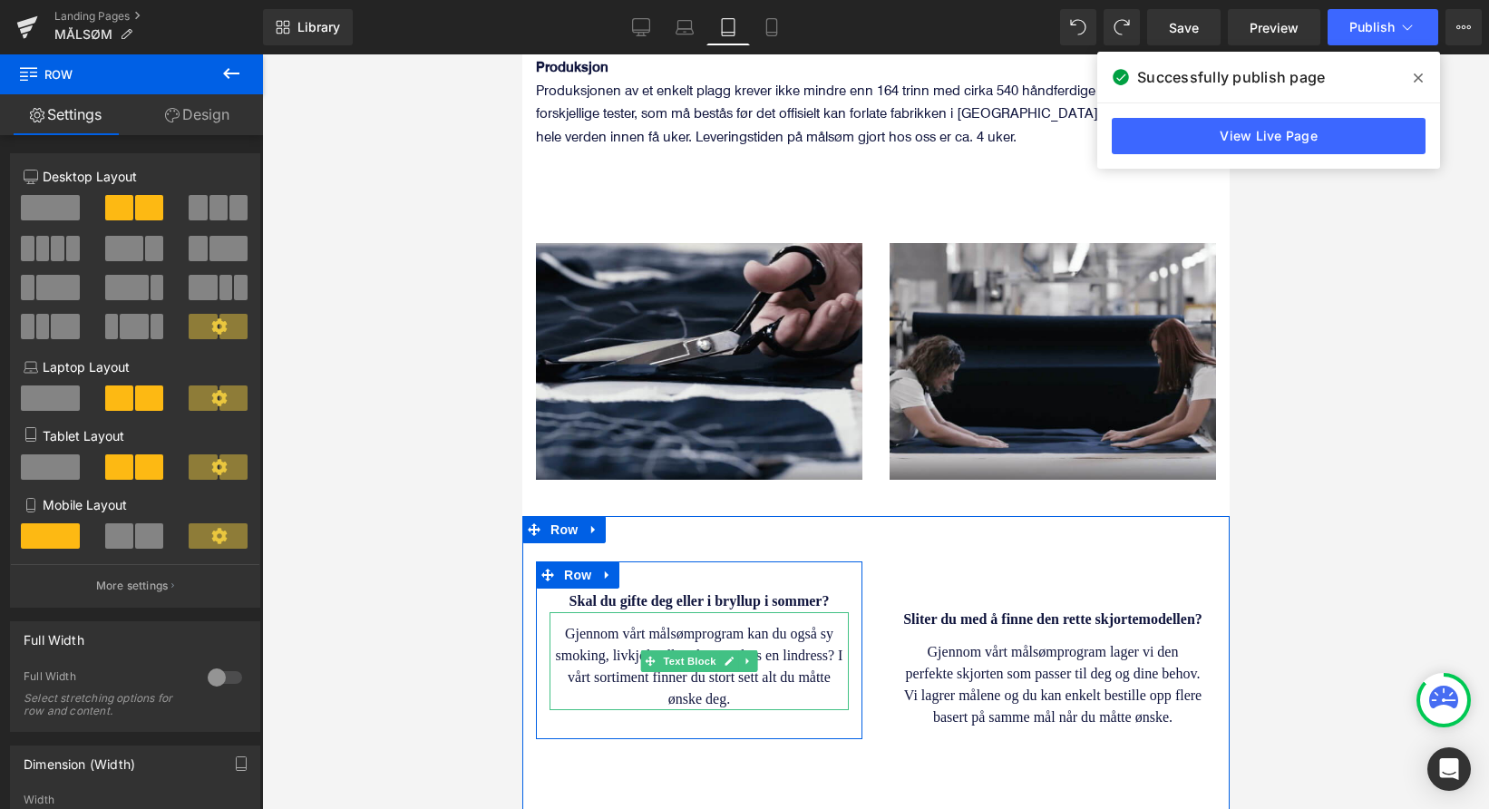
drag, startPoint x: 612, startPoint y: 515, endPoint x: 573, endPoint y: 547, distance: 50.3
click at [614, 581] on div "Skal du gifte deg eller i bryllup i sommer? Heading Gjennom vårt målsømprogram …" at bounding box center [698, 650] width 326 height 178
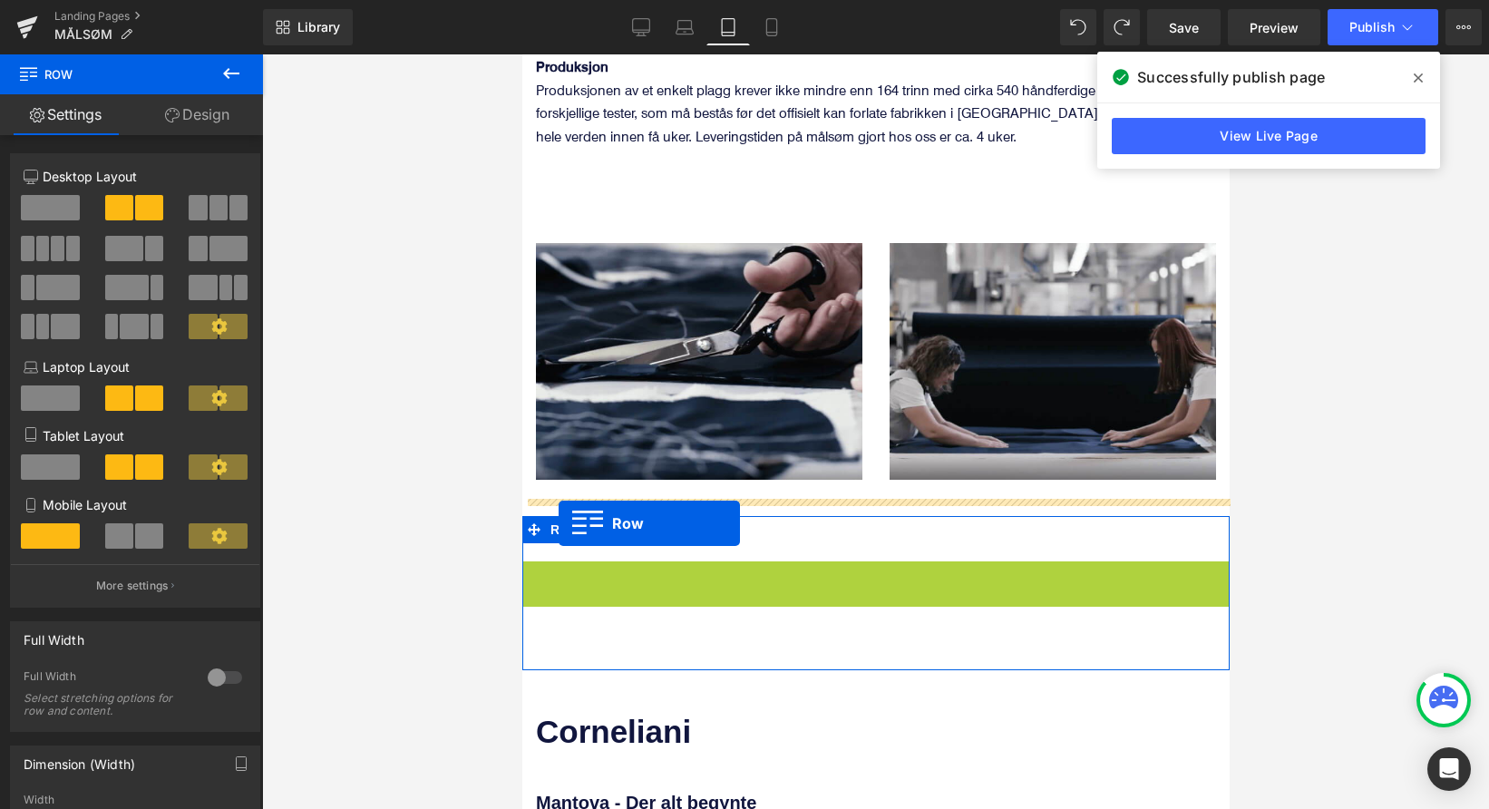
drag, startPoint x: 541, startPoint y: 509, endPoint x: 558, endPoint y: 523, distance: 21.8
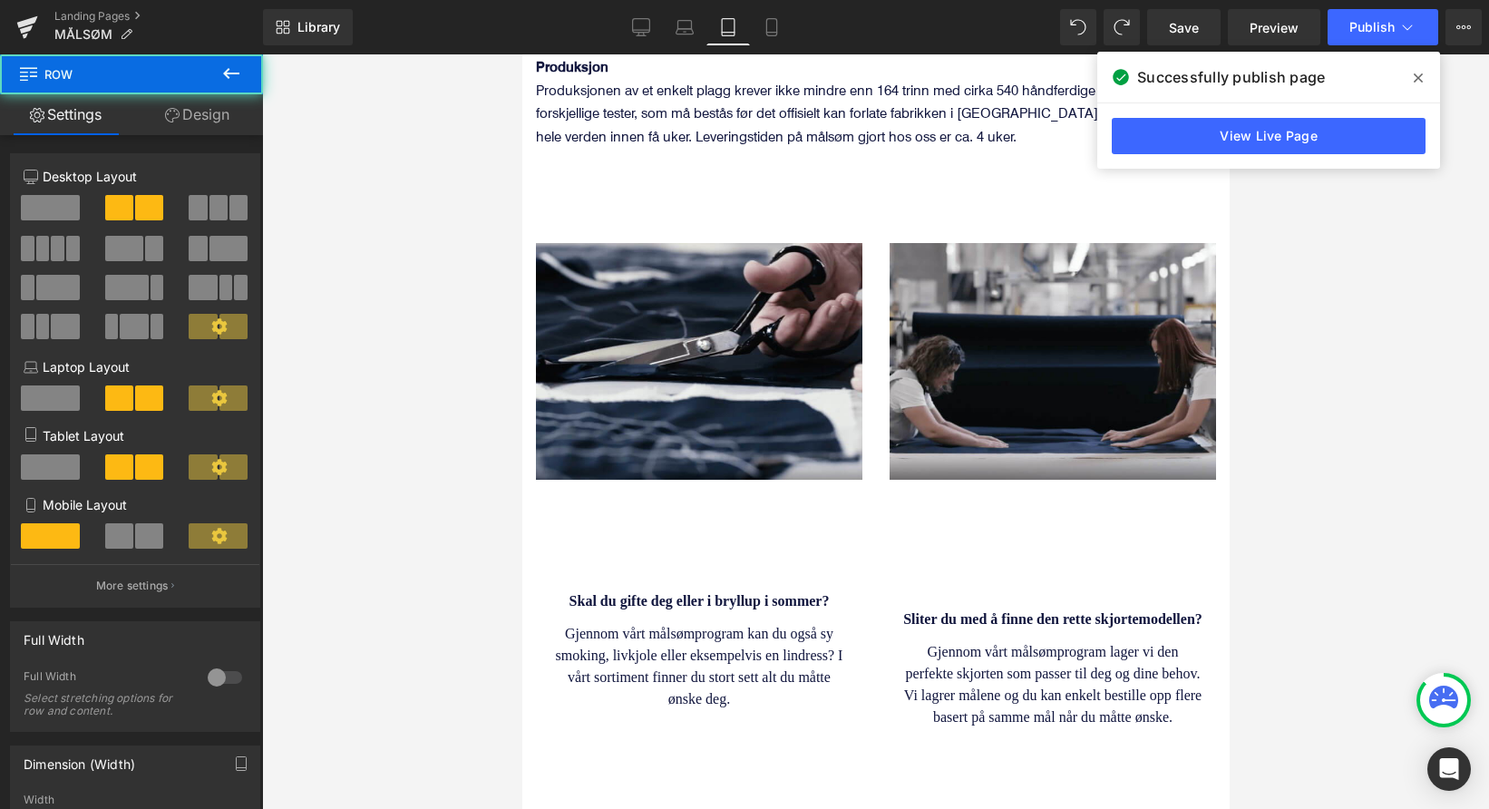
click at [476, 516] on div at bounding box center [875, 431] width 1227 height 754
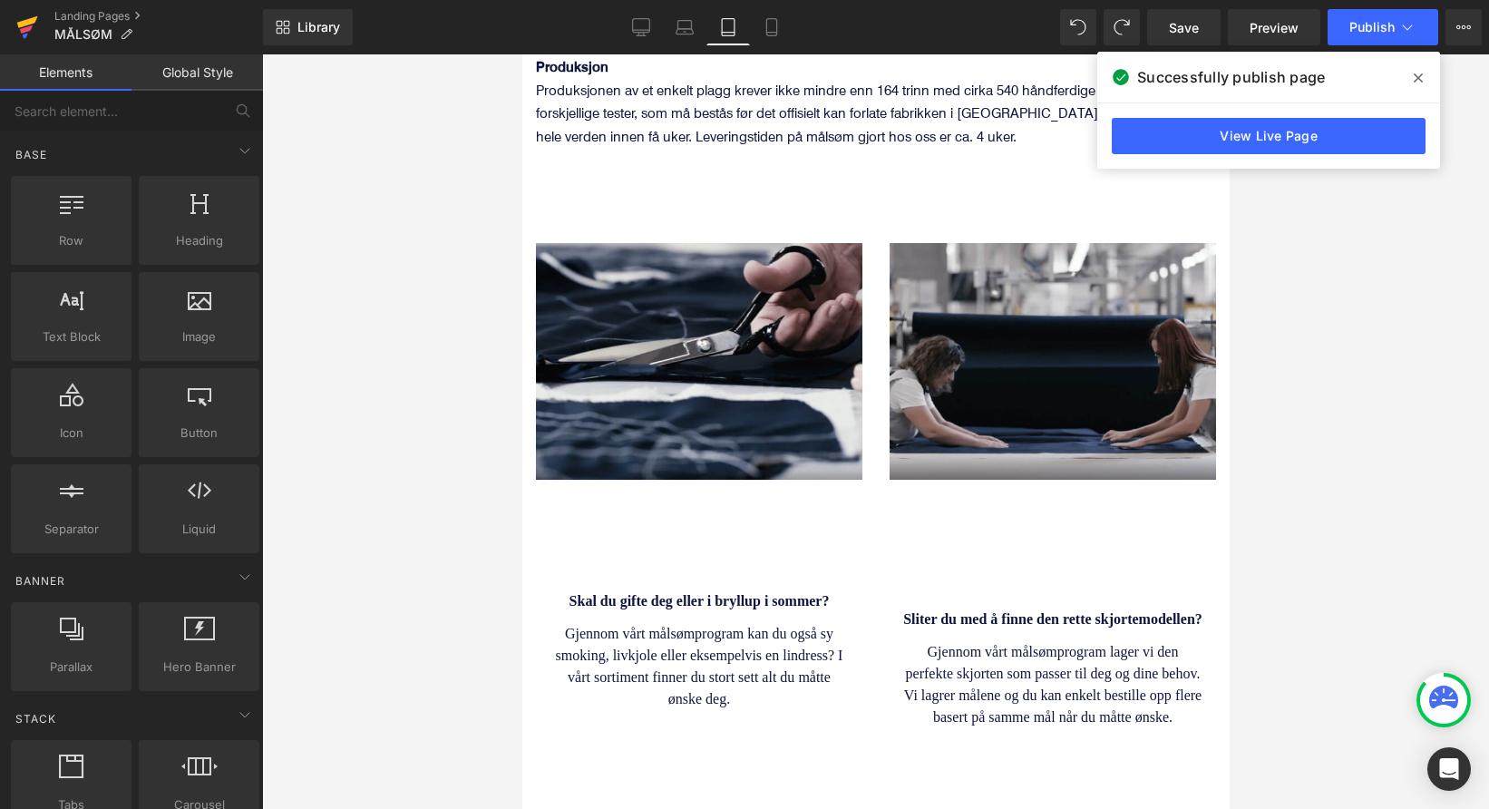
click at [32, 30] on icon at bounding box center [27, 27] width 22 height 45
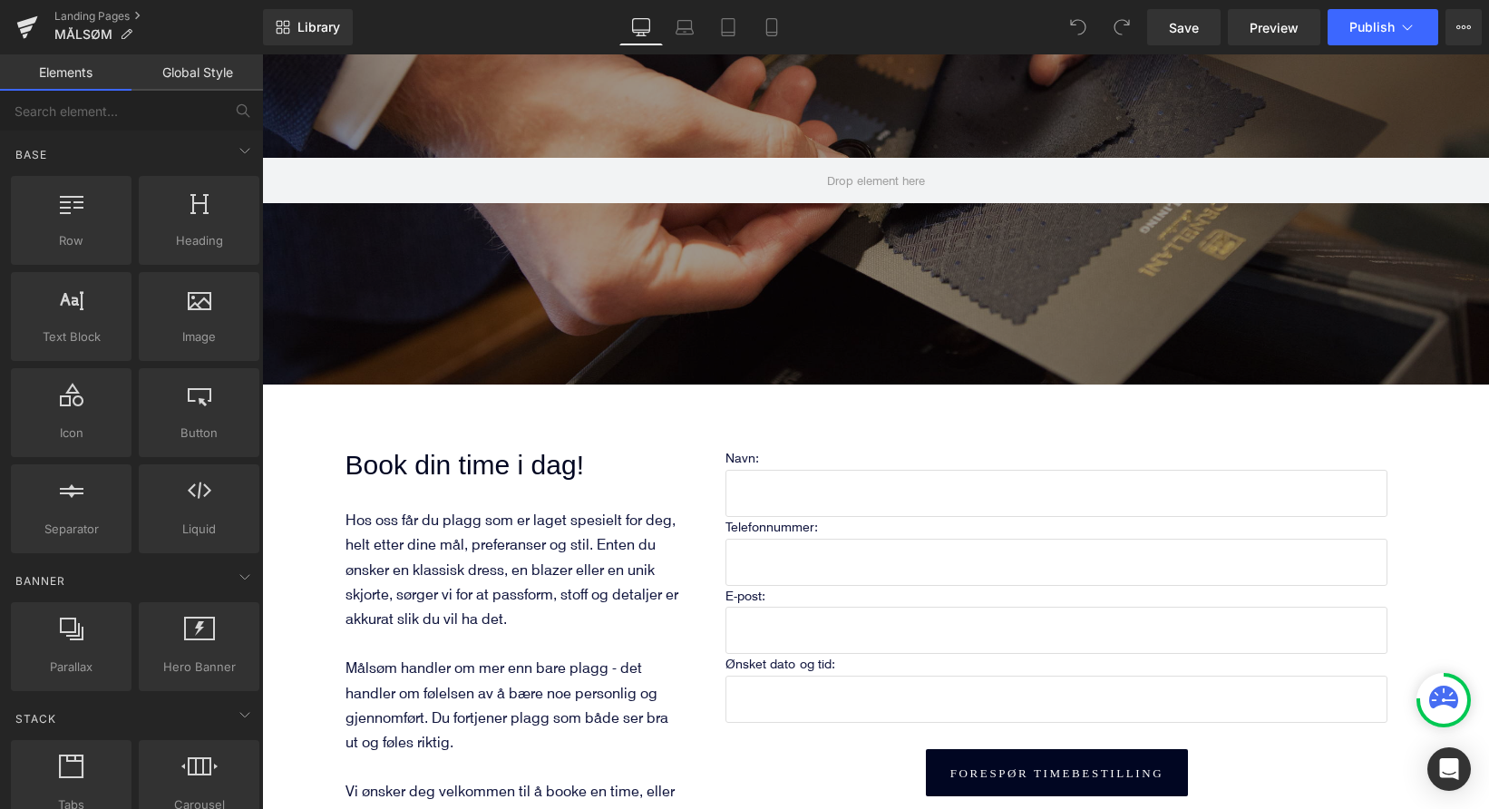
scroll to position [182, 0]
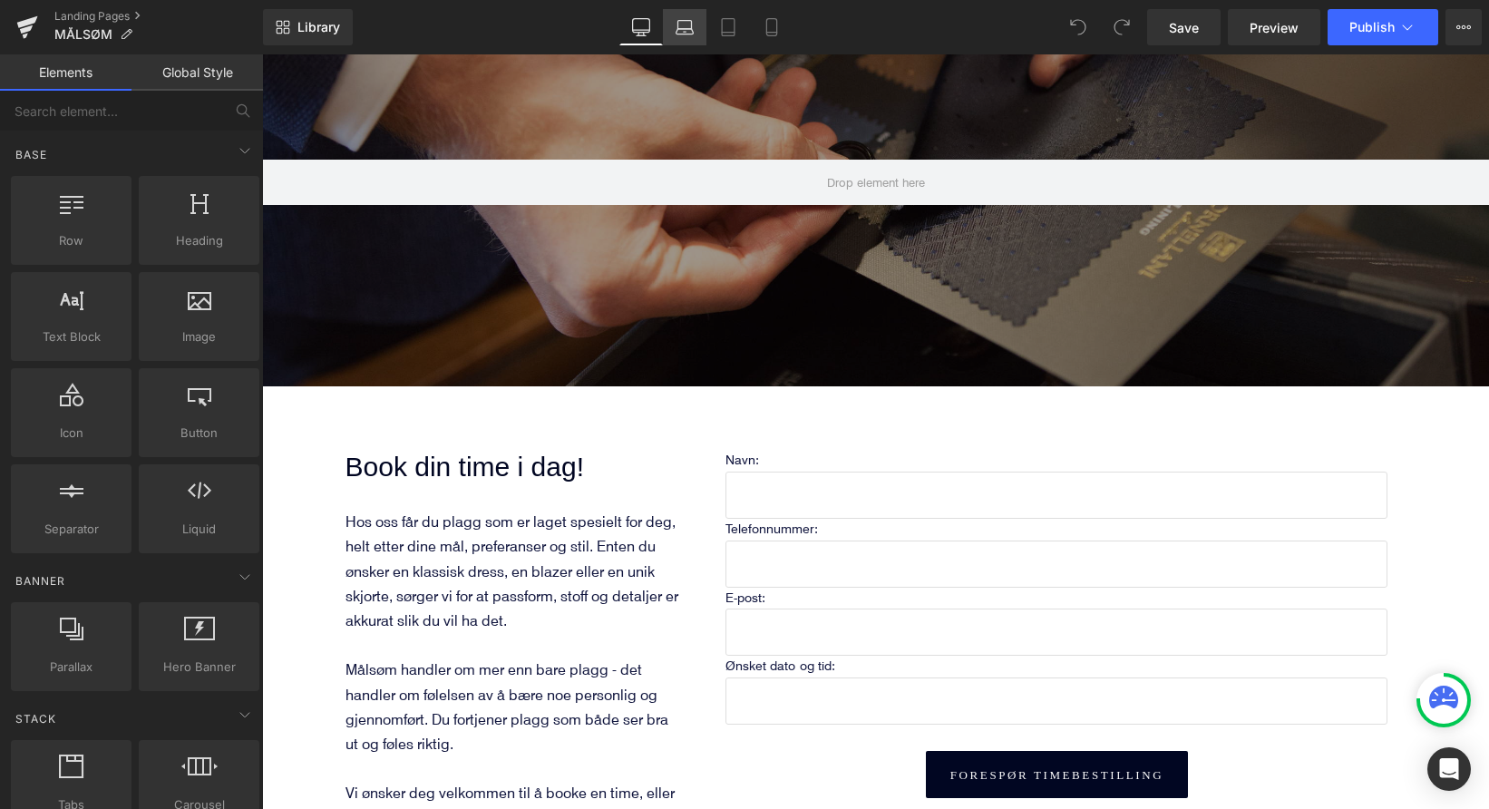
click at [687, 28] on icon at bounding box center [684, 27] width 18 height 18
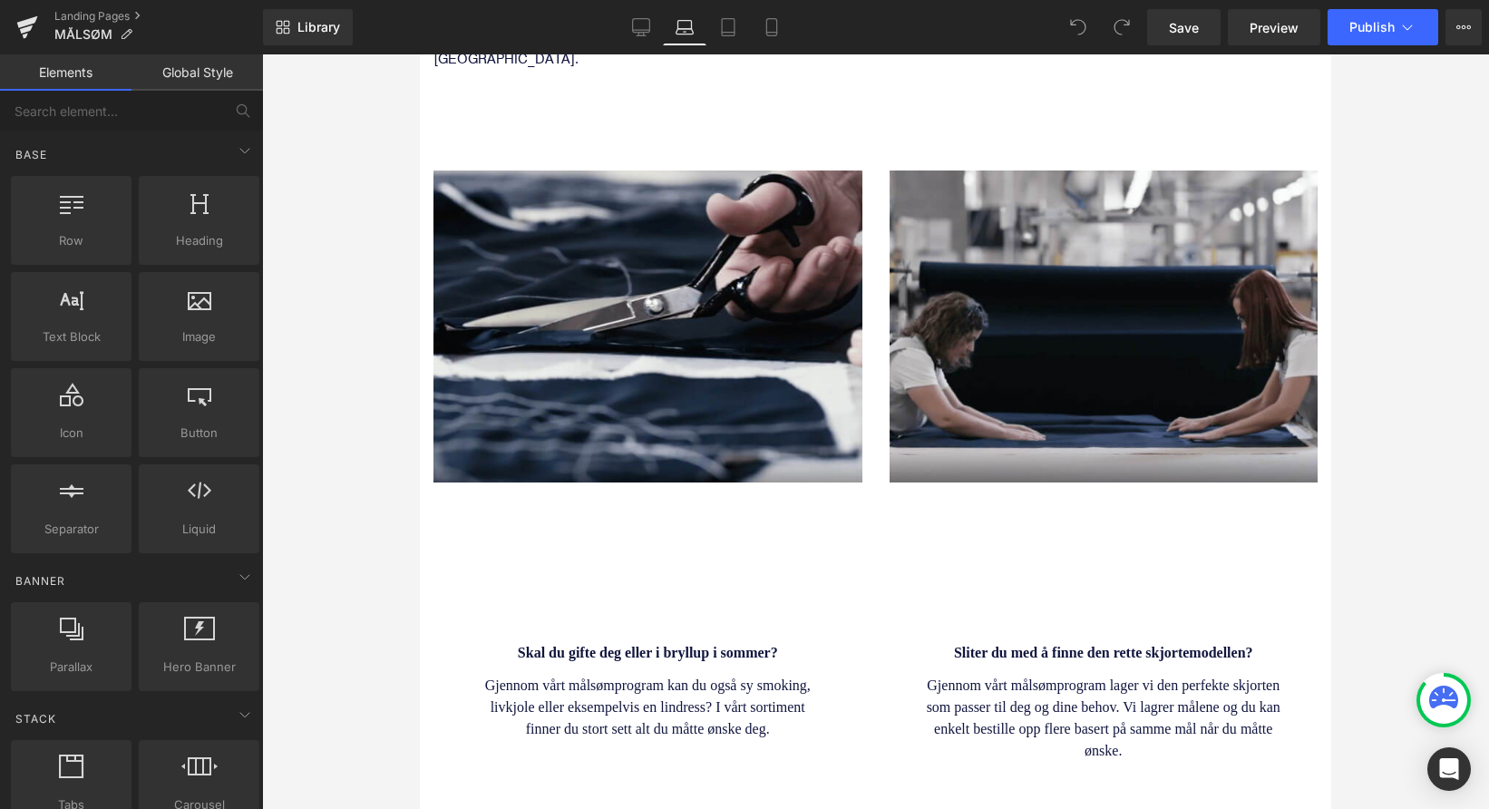
scroll to position [1633, 0]
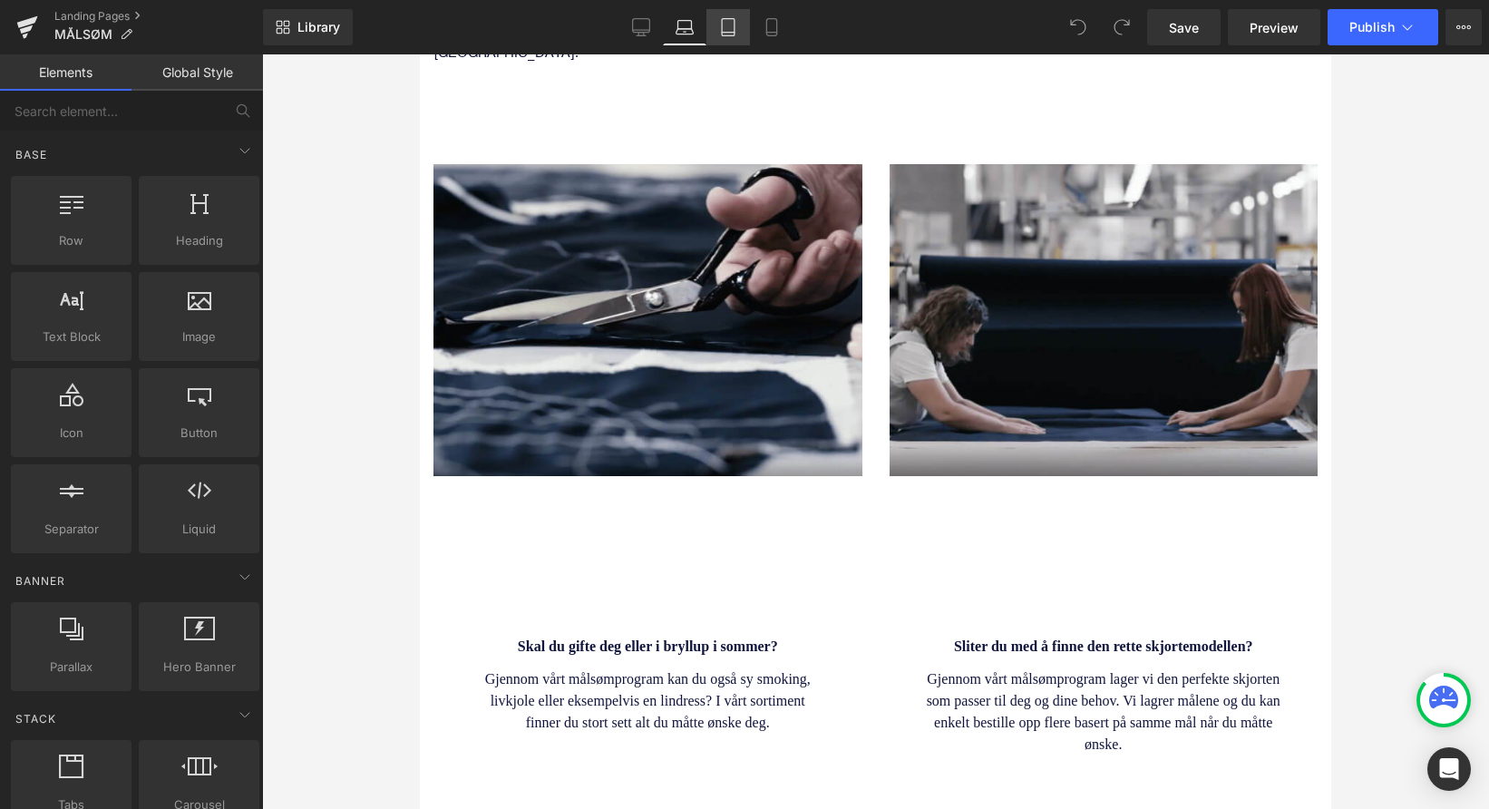
click at [724, 33] on icon at bounding box center [728, 33] width 13 height 0
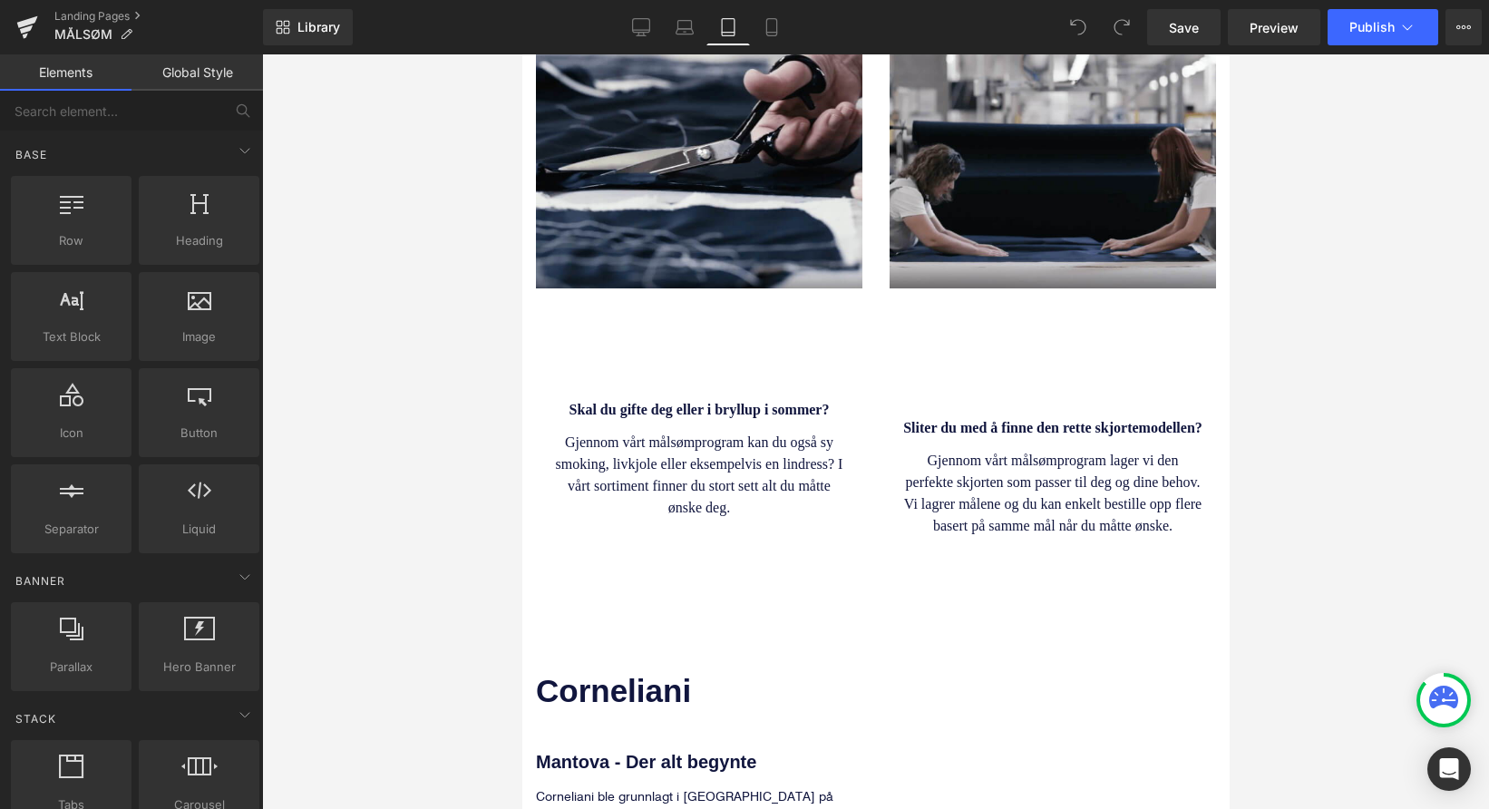
scroll to position [1730, 0]
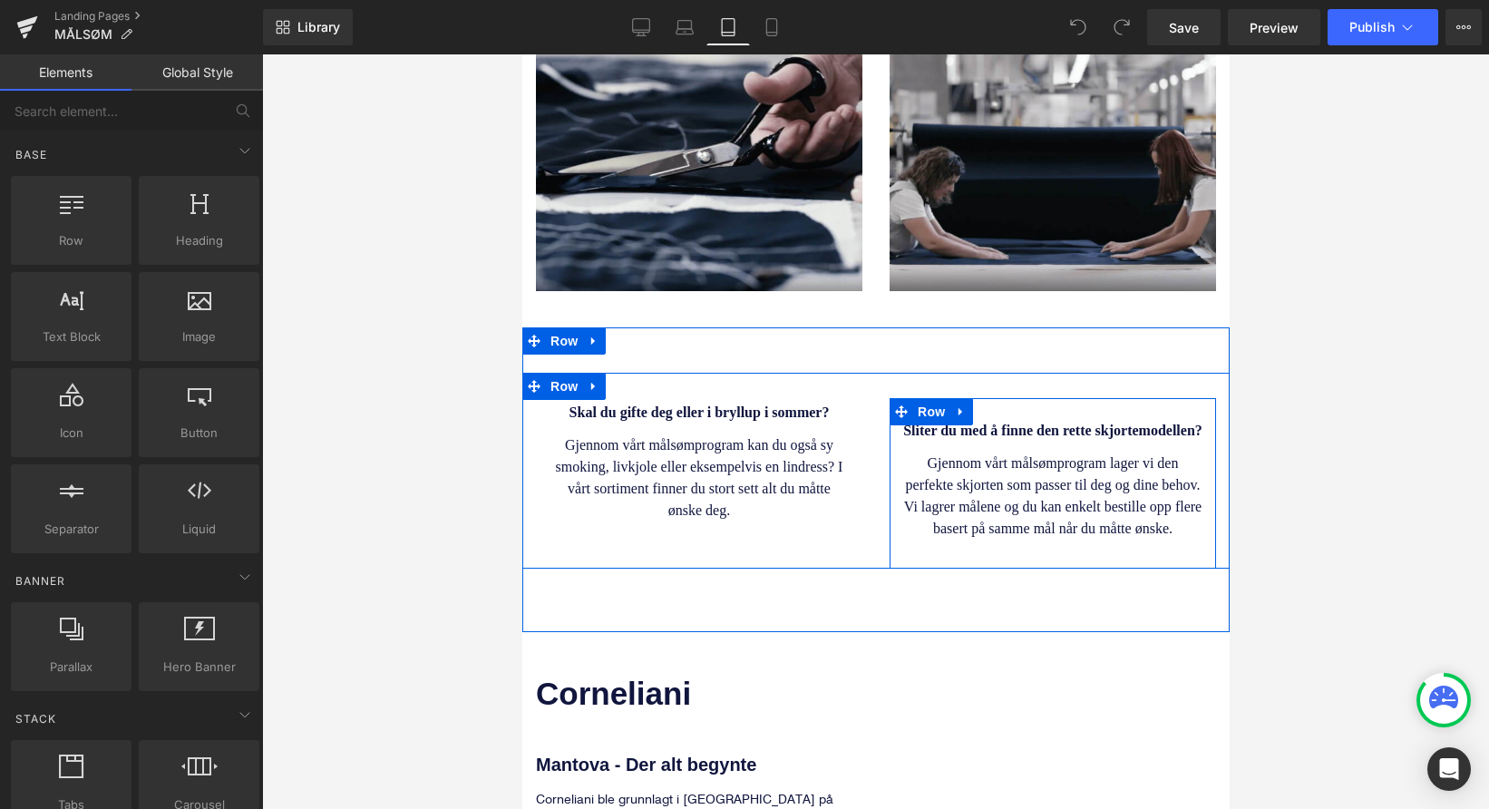
click at [886, 564] on div at bounding box center [874, 566] width 707 height 5
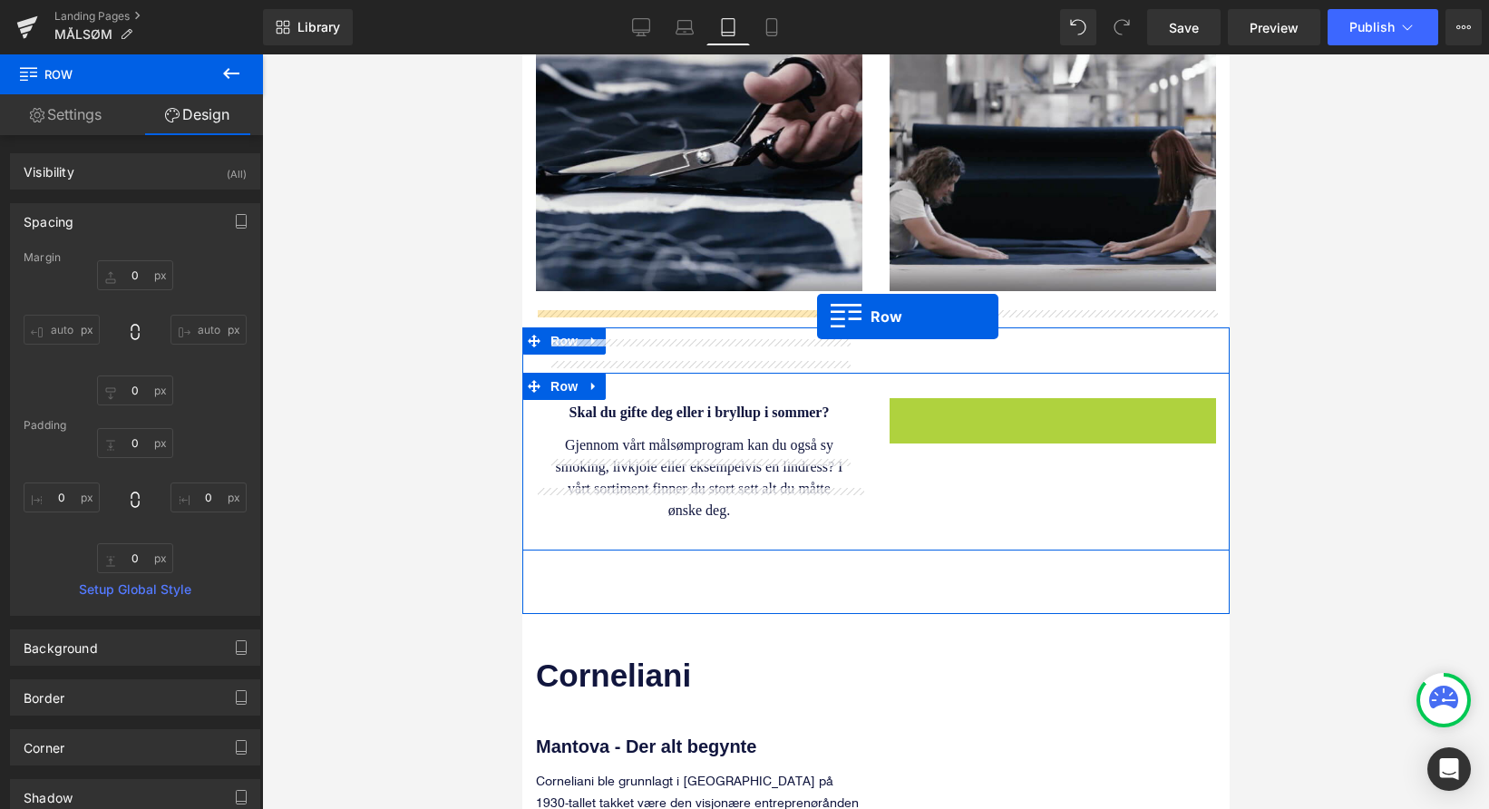
drag, startPoint x: 896, startPoint y: 355, endPoint x: 816, endPoint y: 316, distance: 88.8
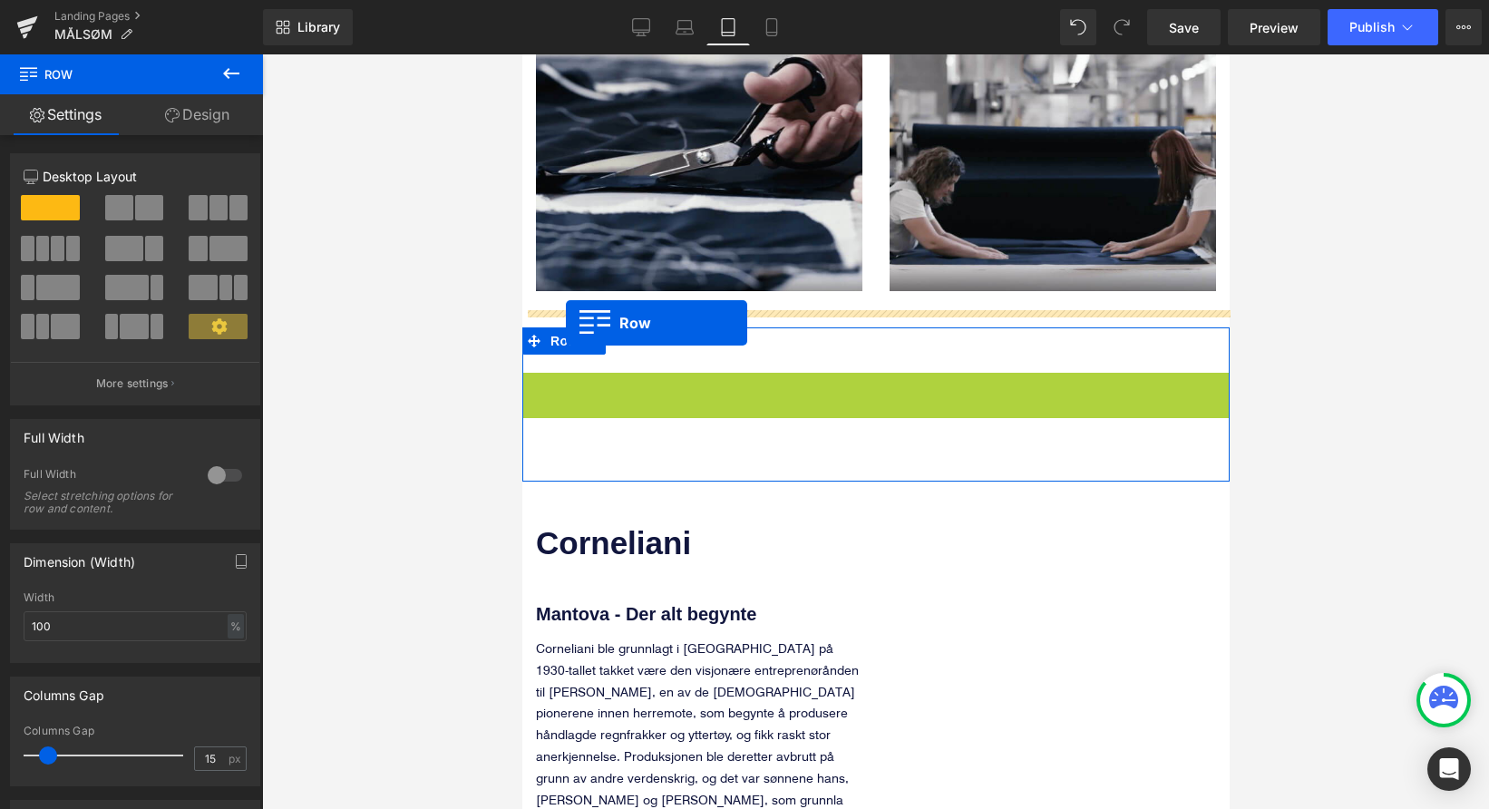
drag, startPoint x: 531, startPoint y: 324, endPoint x: 565, endPoint y: 323, distance: 33.6
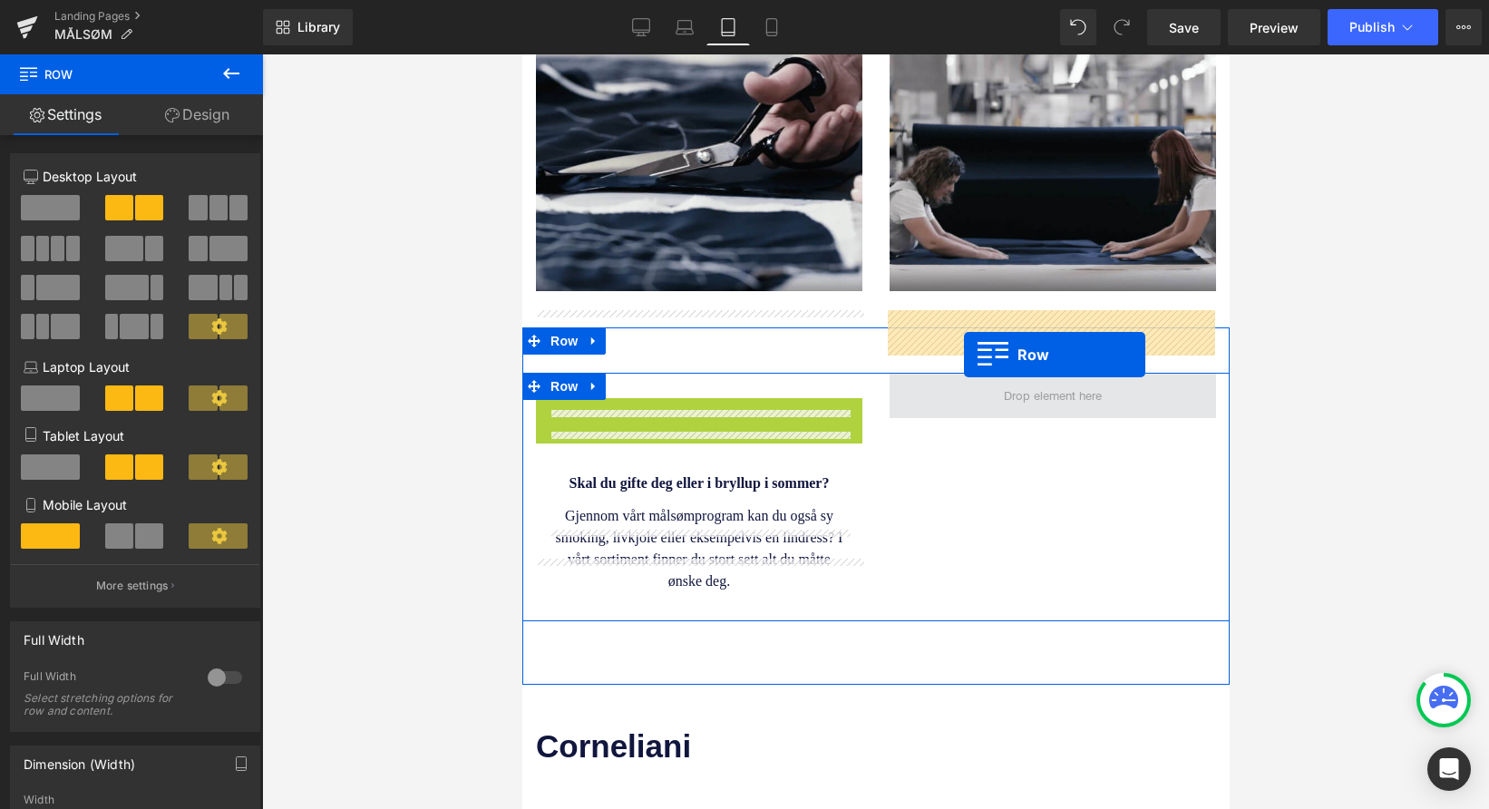
drag, startPoint x: 550, startPoint y: 347, endPoint x: 963, endPoint y: 355, distance: 412.6
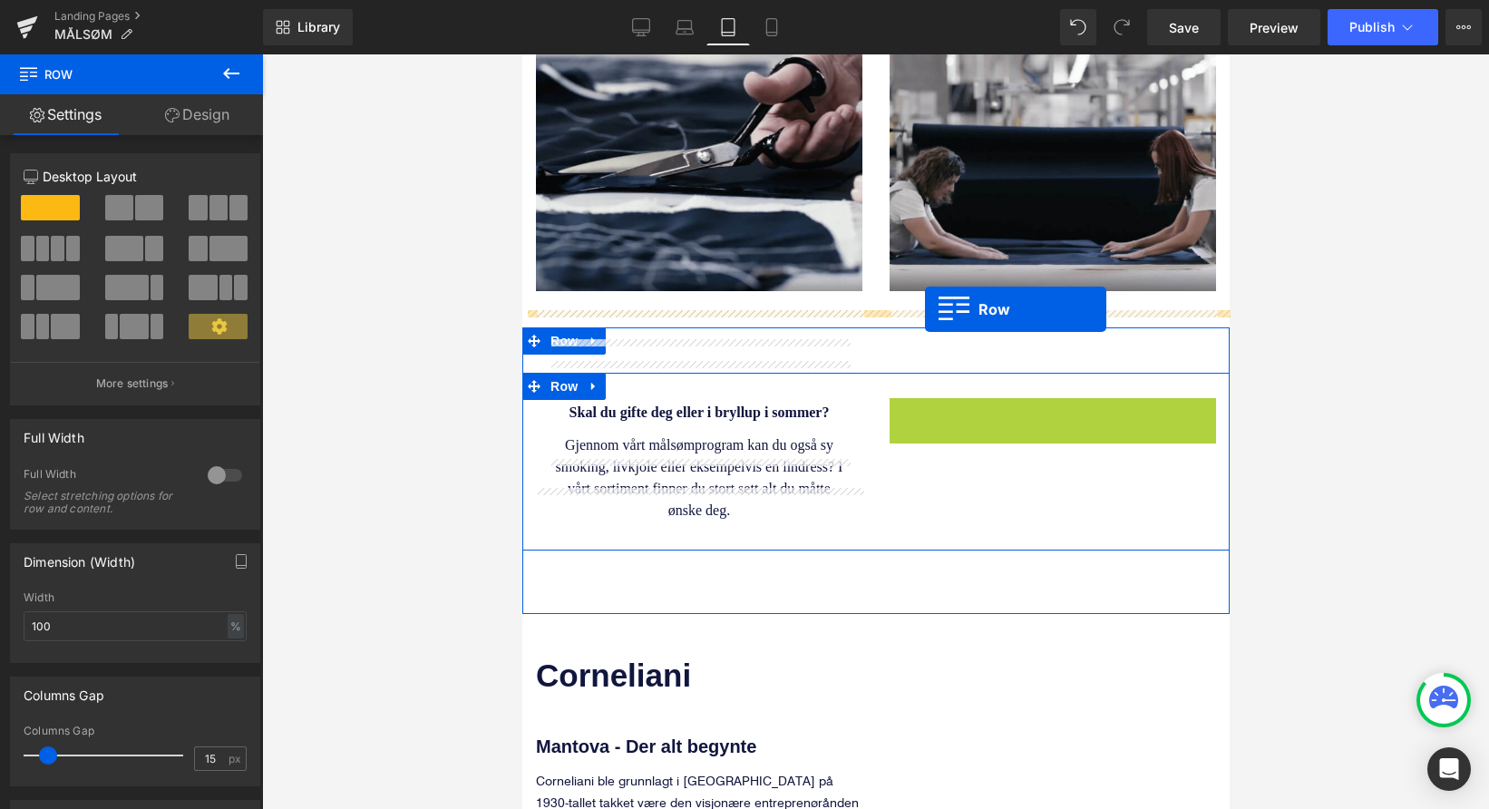
drag, startPoint x: 898, startPoint y: 347, endPoint x: 924, endPoint y: 309, distance: 46.3
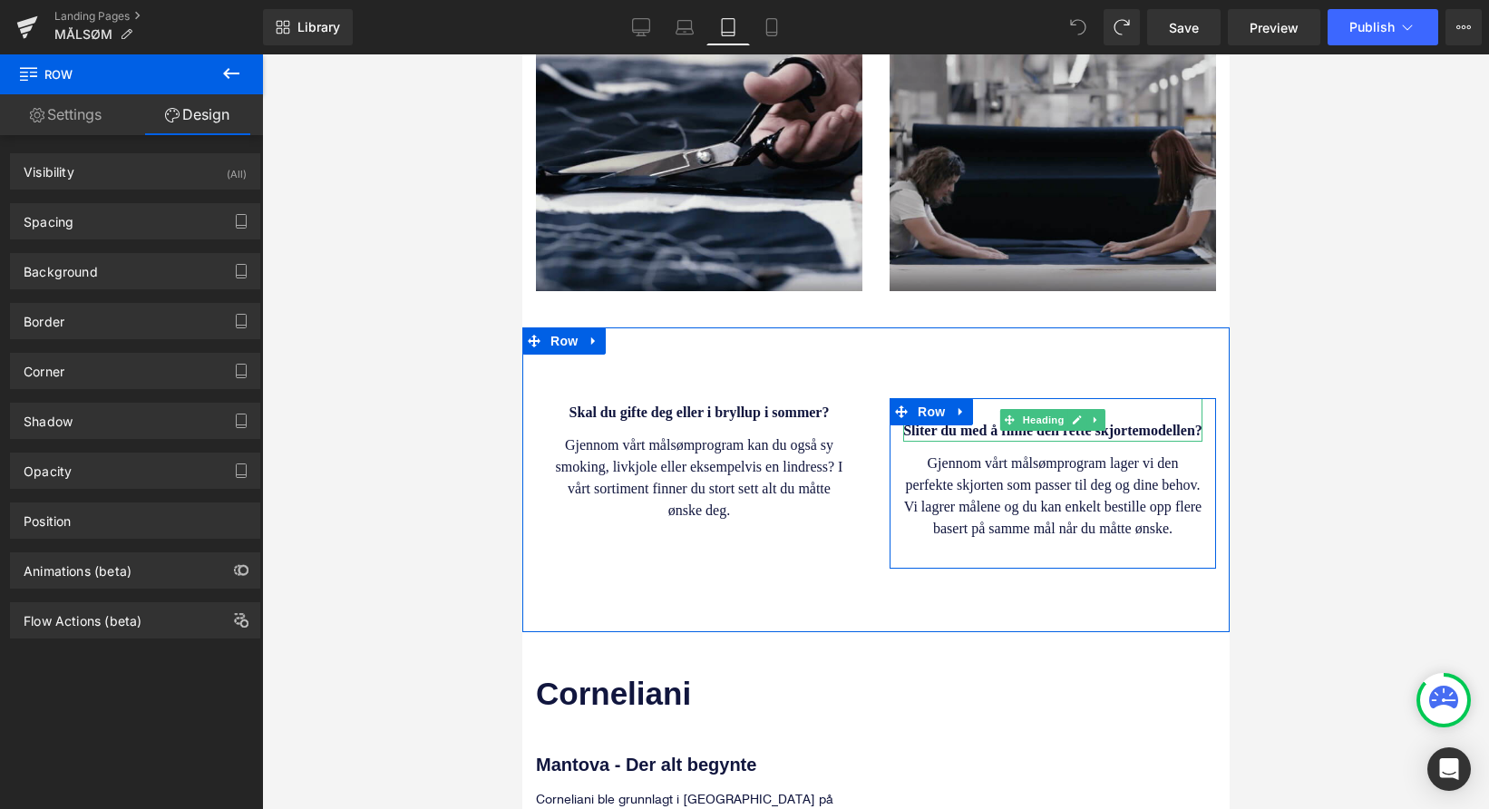
scroll to position [1731, 0]
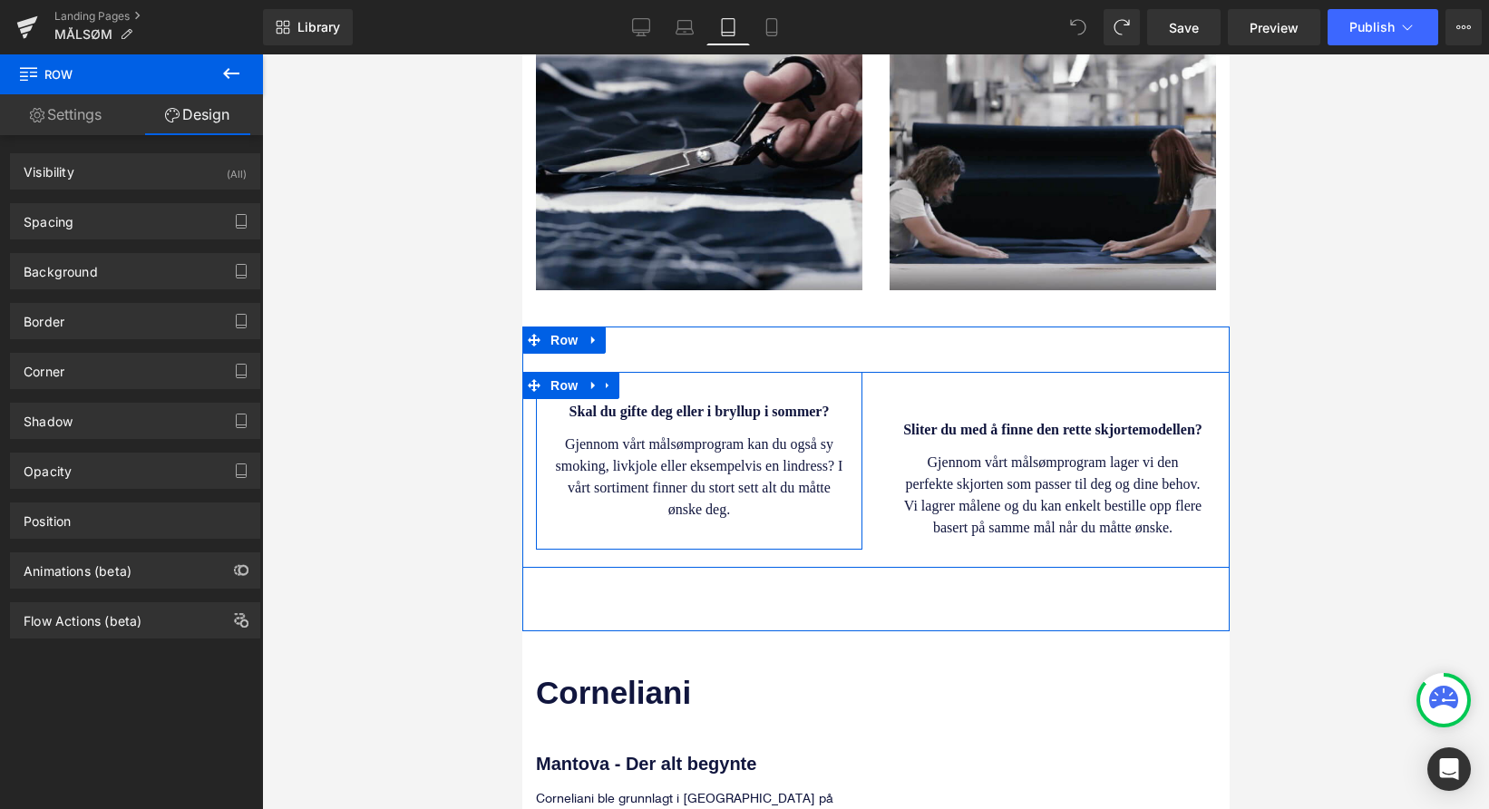
click at [804, 460] on div "Skal du gifte deg eller i bryllup i sommer? Heading Gjennom vårt målsømprogram …" at bounding box center [698, 461] width 326 height 178
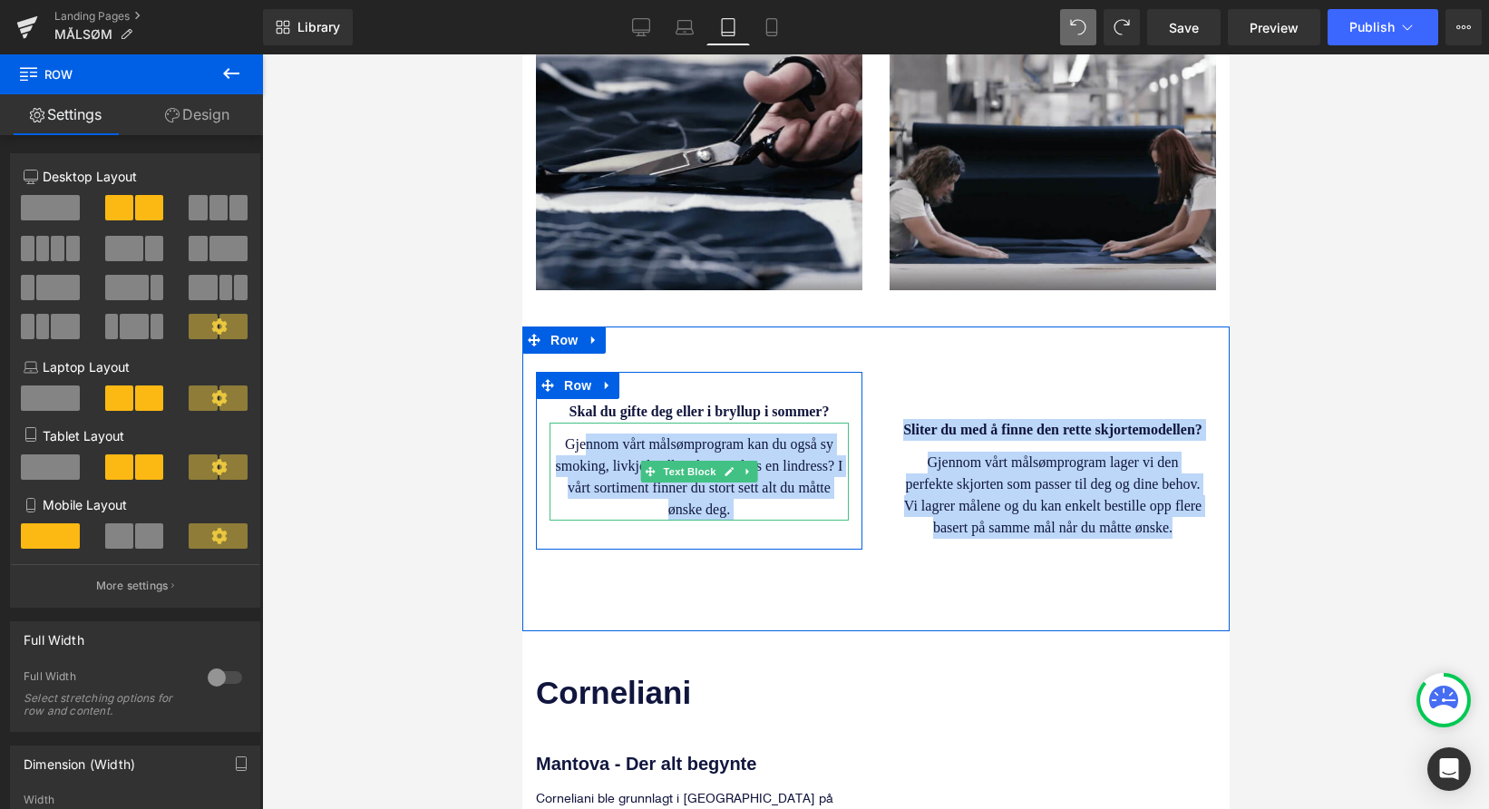
drag, startPoint x: 548, startPoint y: 325, endPoint x: 576, endPoint y: 374, distance: 56.5
click at [579, 381] on div "Skal du gifte deg eller i bryllup i sommer? Heading Gjennom vårt målsømprogram …" at bounding box center [874, 470] width 707 height 196
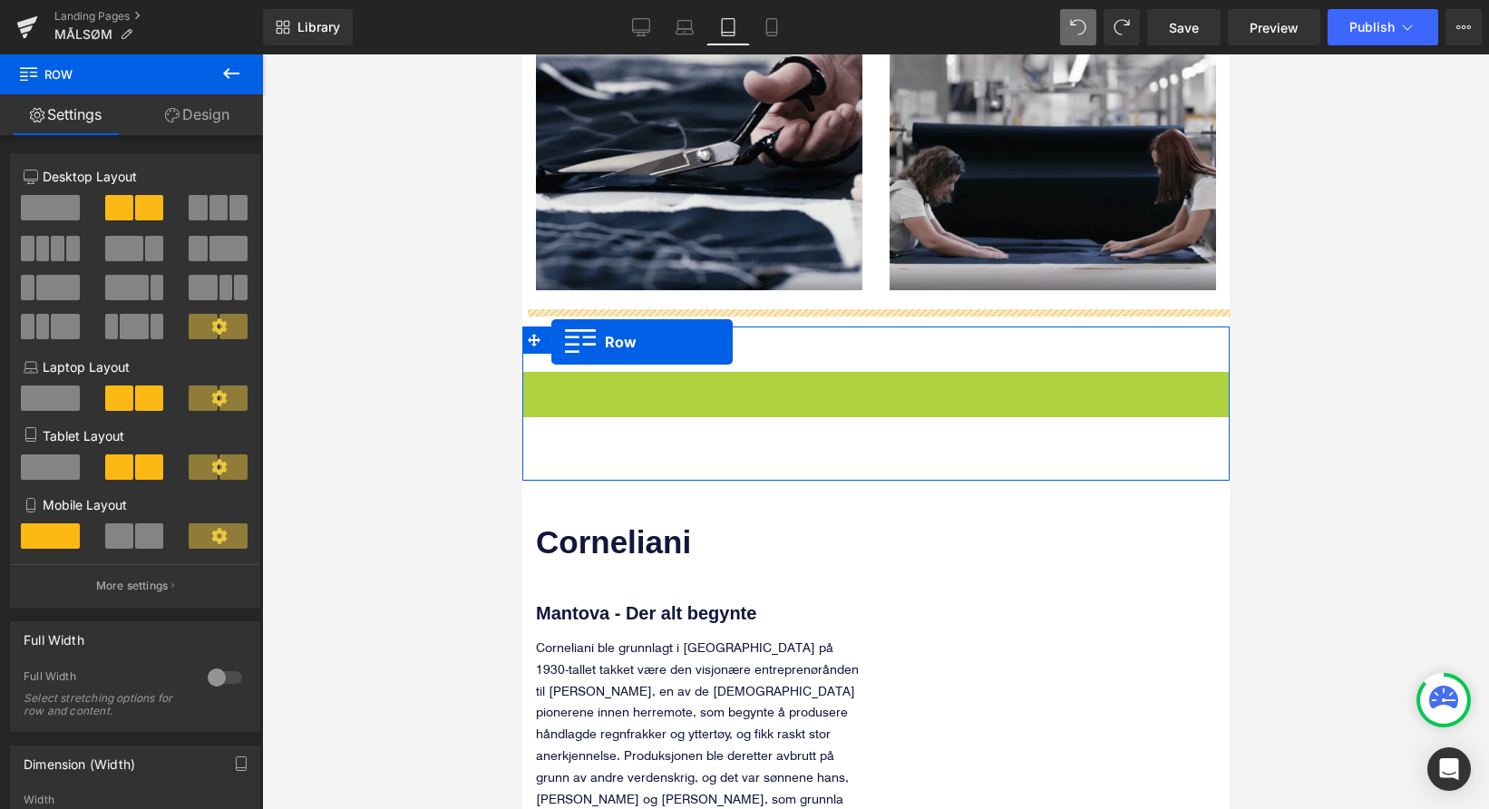
drag, startPoint x: 542, startPoint y: 322, endPoint x: 550, endPoint y: 342, distance: 21.6
drag, startPoint x: 555, startPoint y: 328, endPoint x: 578, endPoint y: 333, distance: 23.1
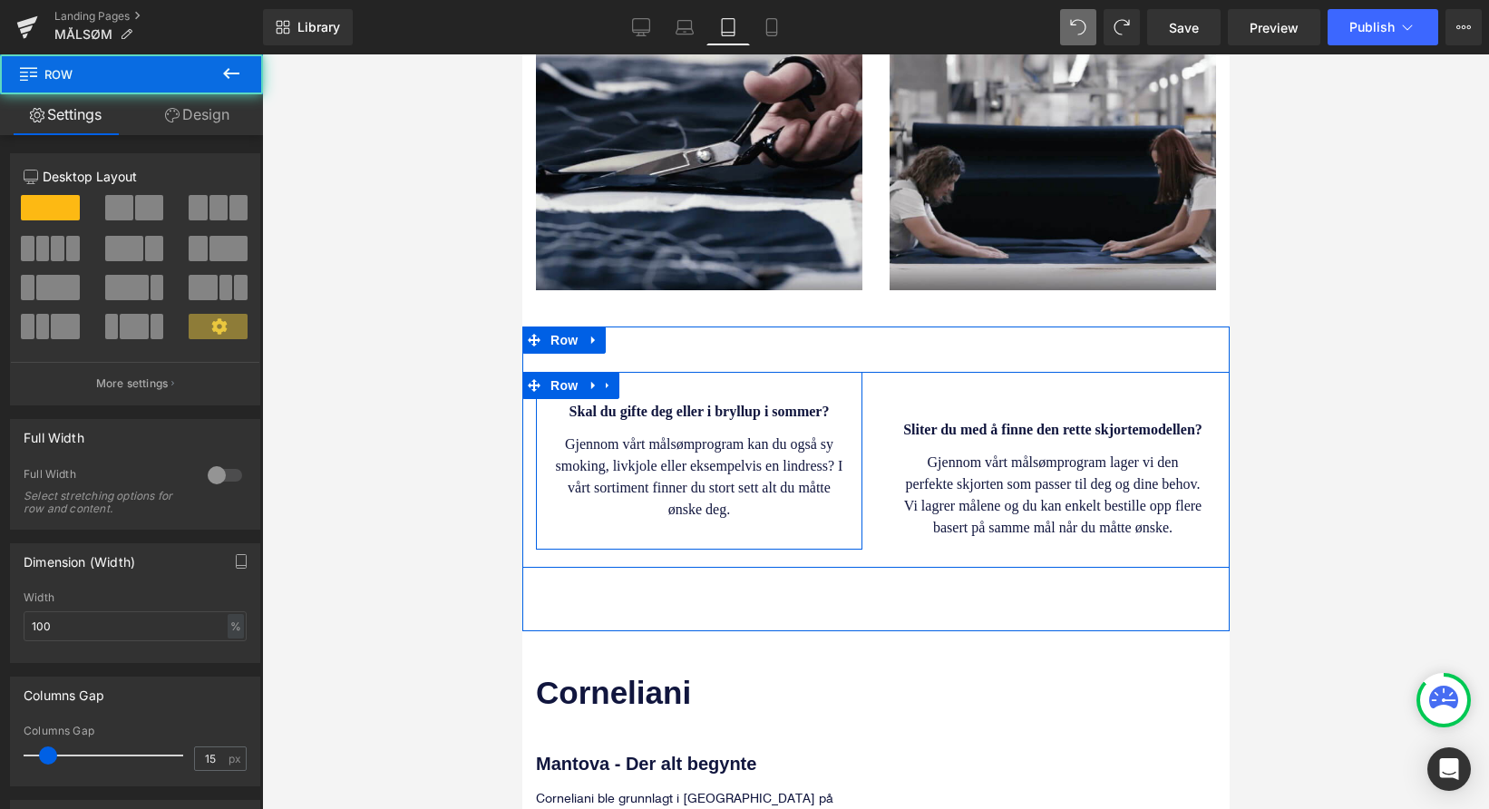
click at [543, 401] on div "Skal du gifte deg eller i bryllup i sommer? Heading Gjennom vårt målsømprogram …" at bounding box center [698, 461] width 326 height 120
click at [810, 372] on div "Skal du gifte deg eller i bryllup i sommer? Heading Gjennom vårt målsømprogram …" at bounding box center [698, 461] width 326 height 178
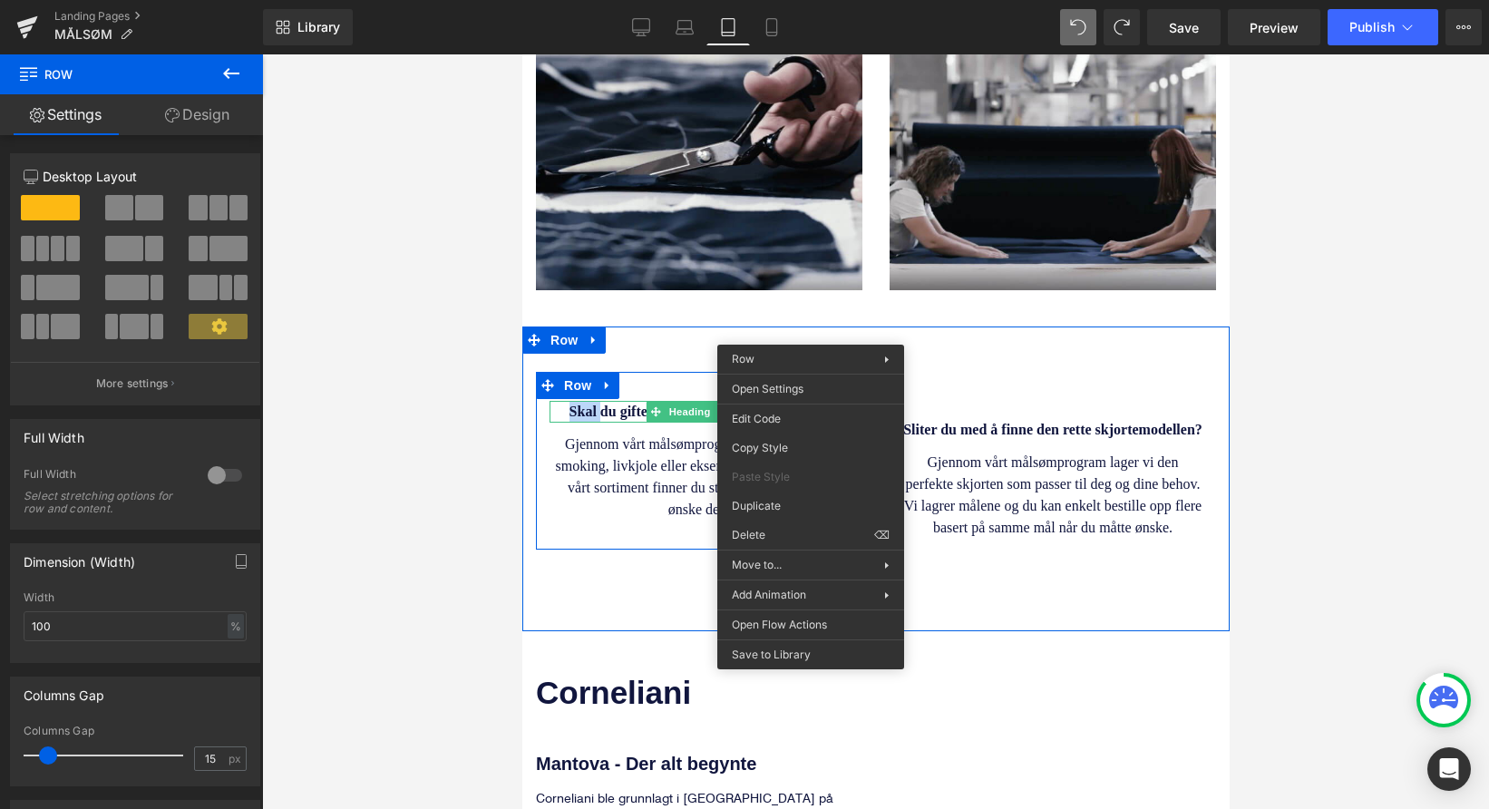
drag, startPoint x: 1463, startPoint y: 410, endPoint x: 942, endPoint y: 355, distance: 524.2
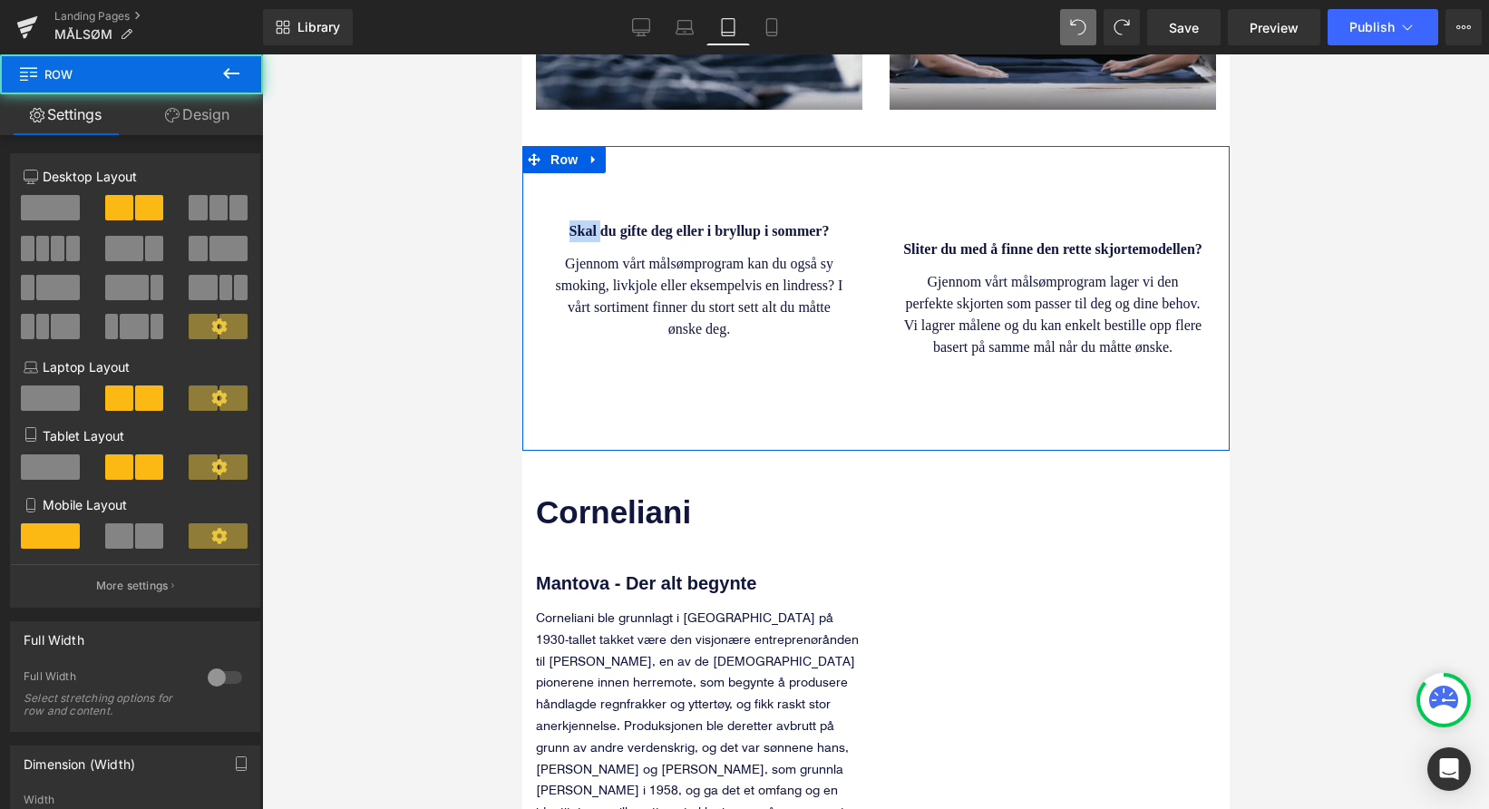
scroll to position [1913, 0]
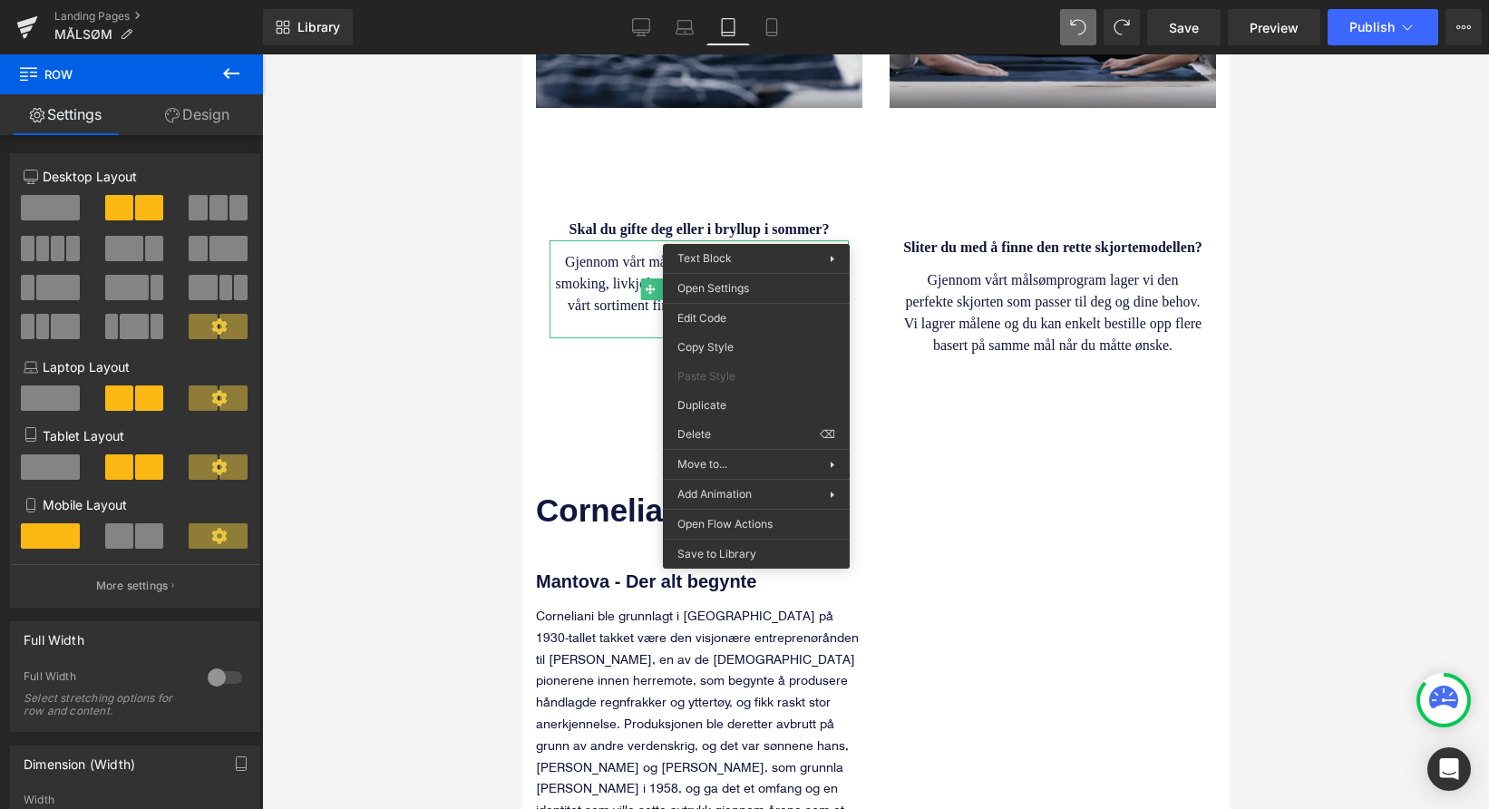
click at [442, 131] on div at bounding box center [875, 431] width 1227 height 754
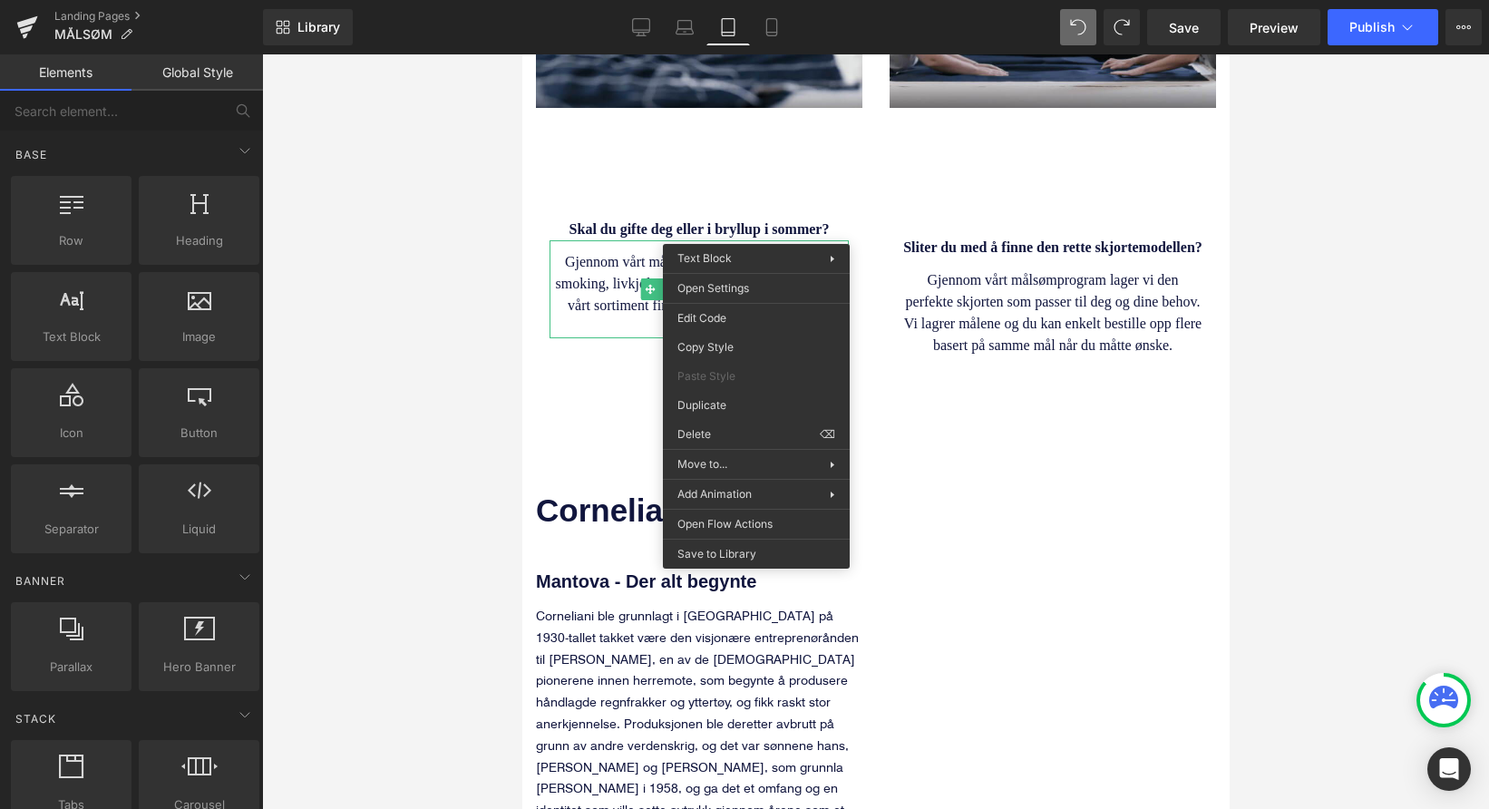
click at [1263, 156] on div at bounding box center [875, 431] width 1227 height 754
click at [455, 220] on div at bounding box center [875, 431] width 1227 height 754
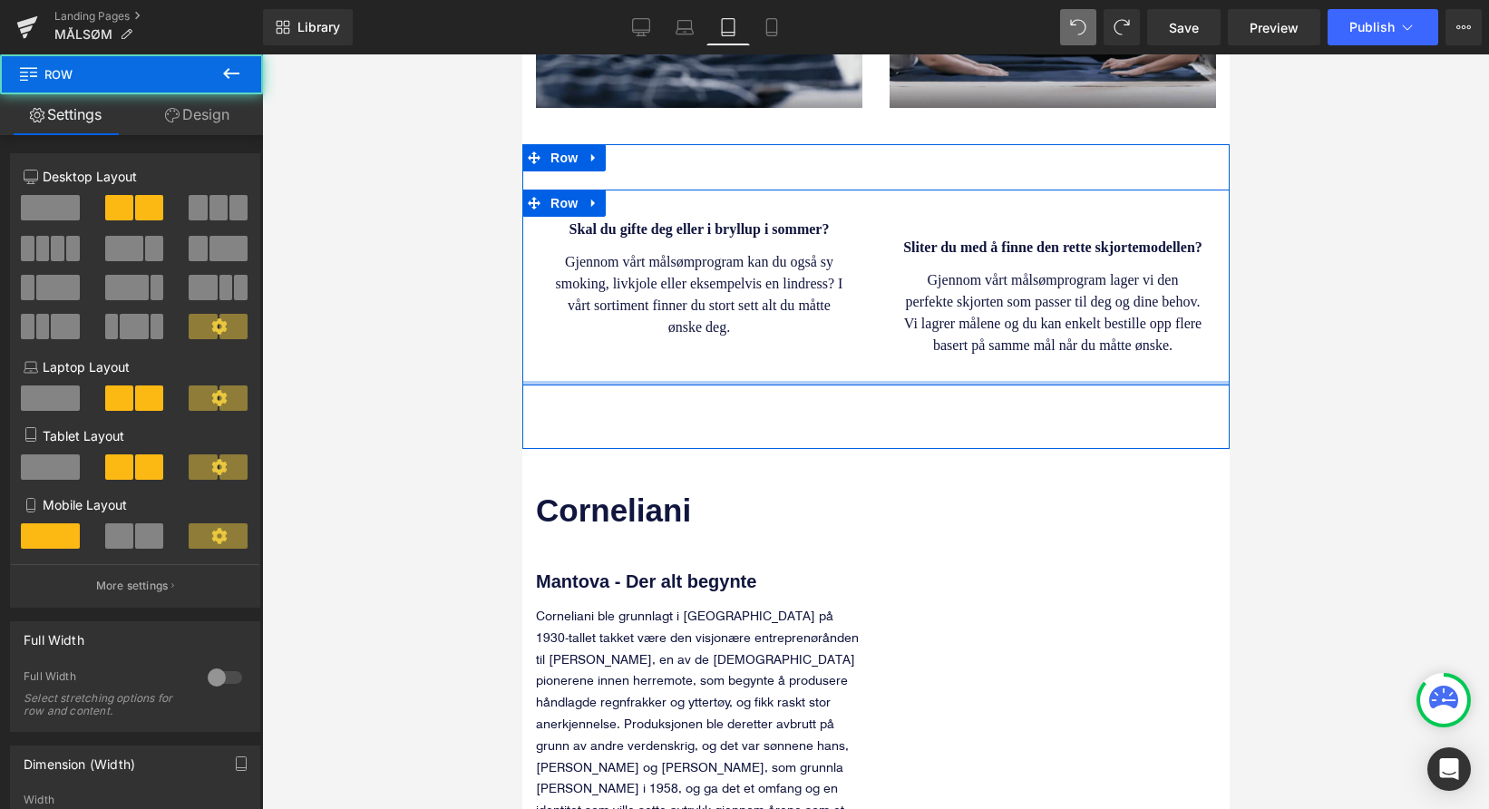
click at [608, 343] on div "Skal du gifte deg eller i bryllup i sommer? Heading Gjennom vårt målsømprogram …" at bounding box center [874, 287] width 707 height 196
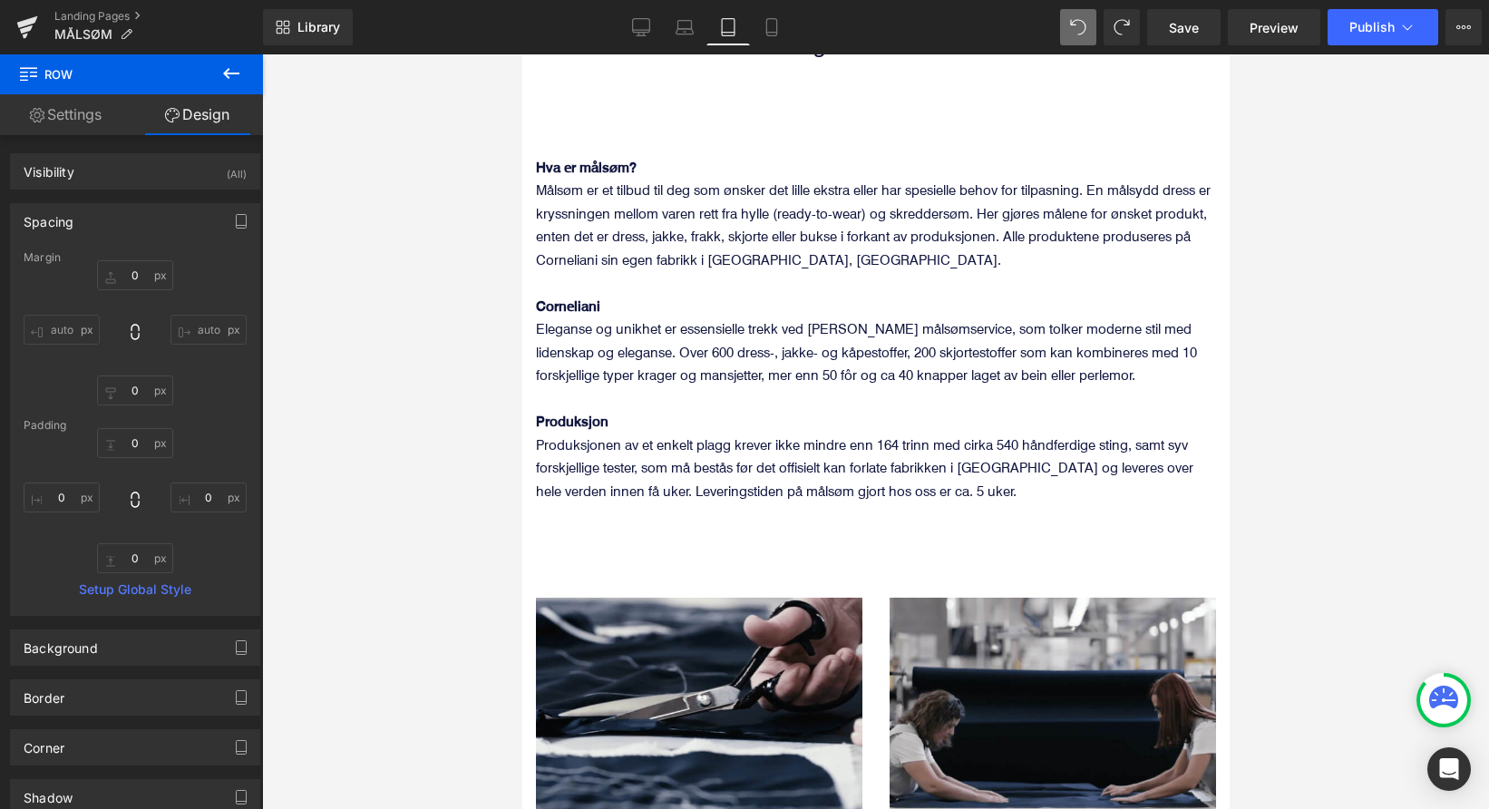
scroll to position [1188, 0]
type input "0"
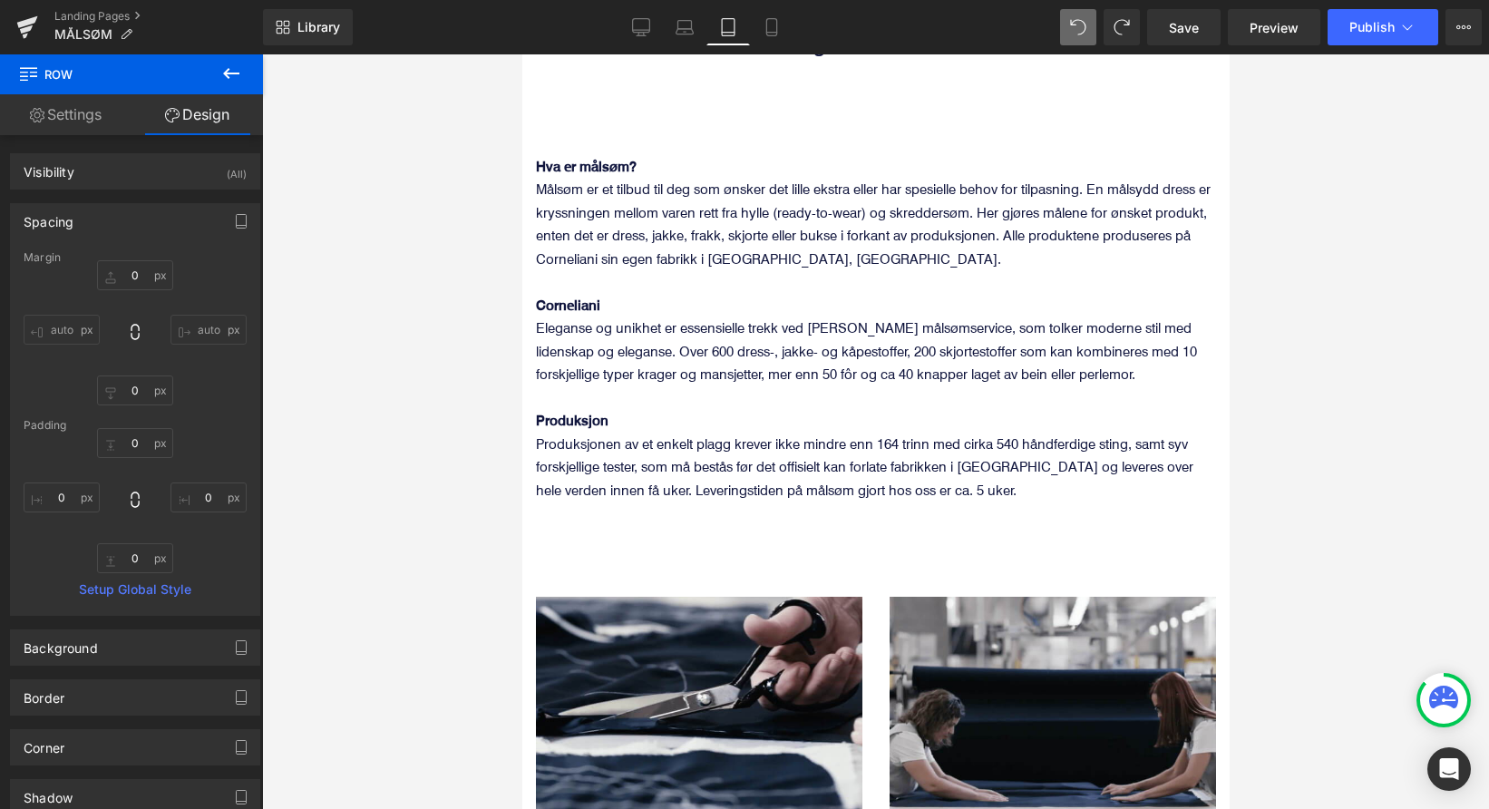
type input "0"
click at [24, 28] on icon at bounding box center [26, 29] width 13 height 8
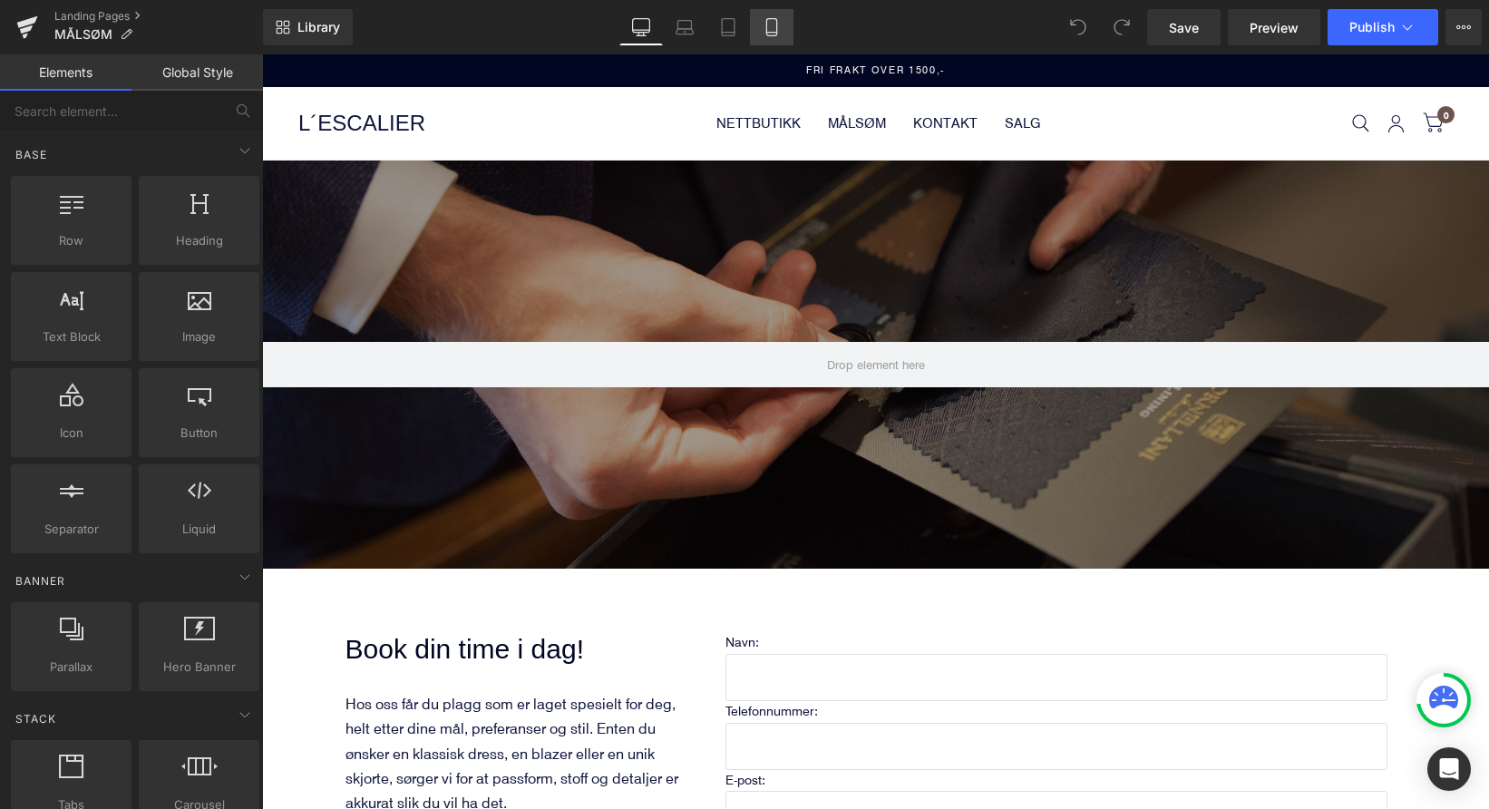
click at [765, 26] on icon at bounding box center [772, 27] width 18 height 18
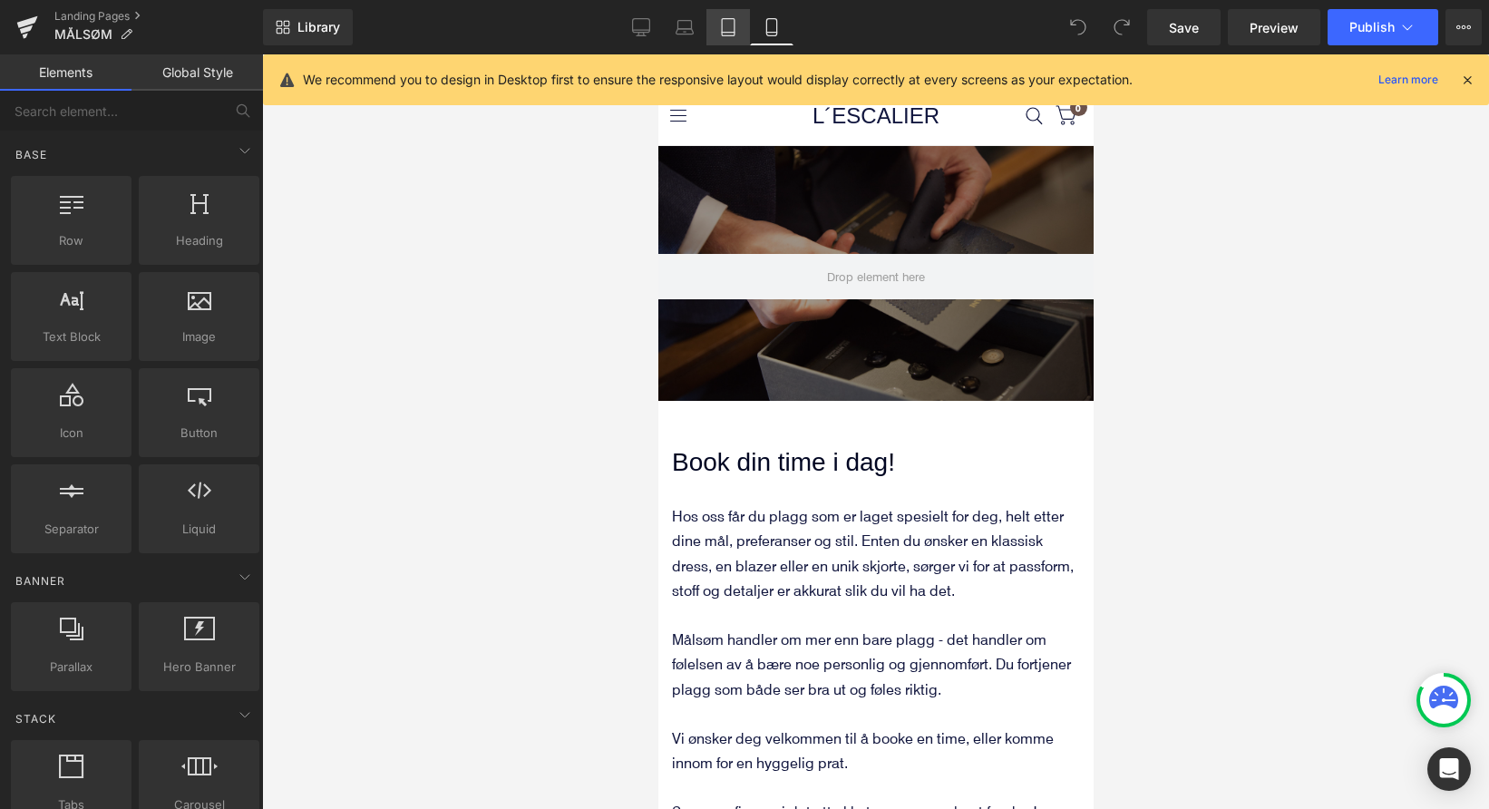
click at [732, 27] on icon at bounding box center [728, 27] width 18 height 18
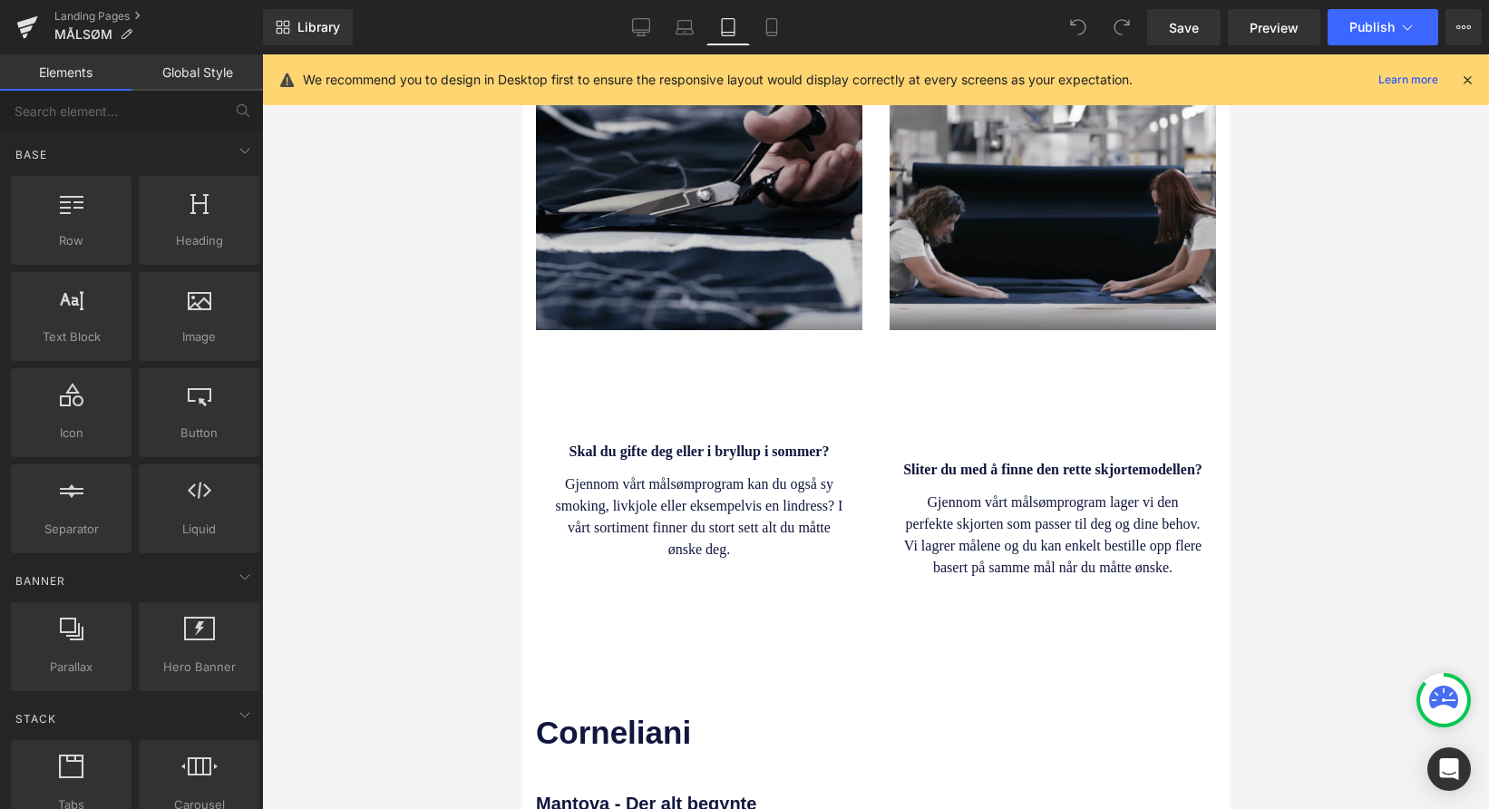
scroll to position [1694, 0]
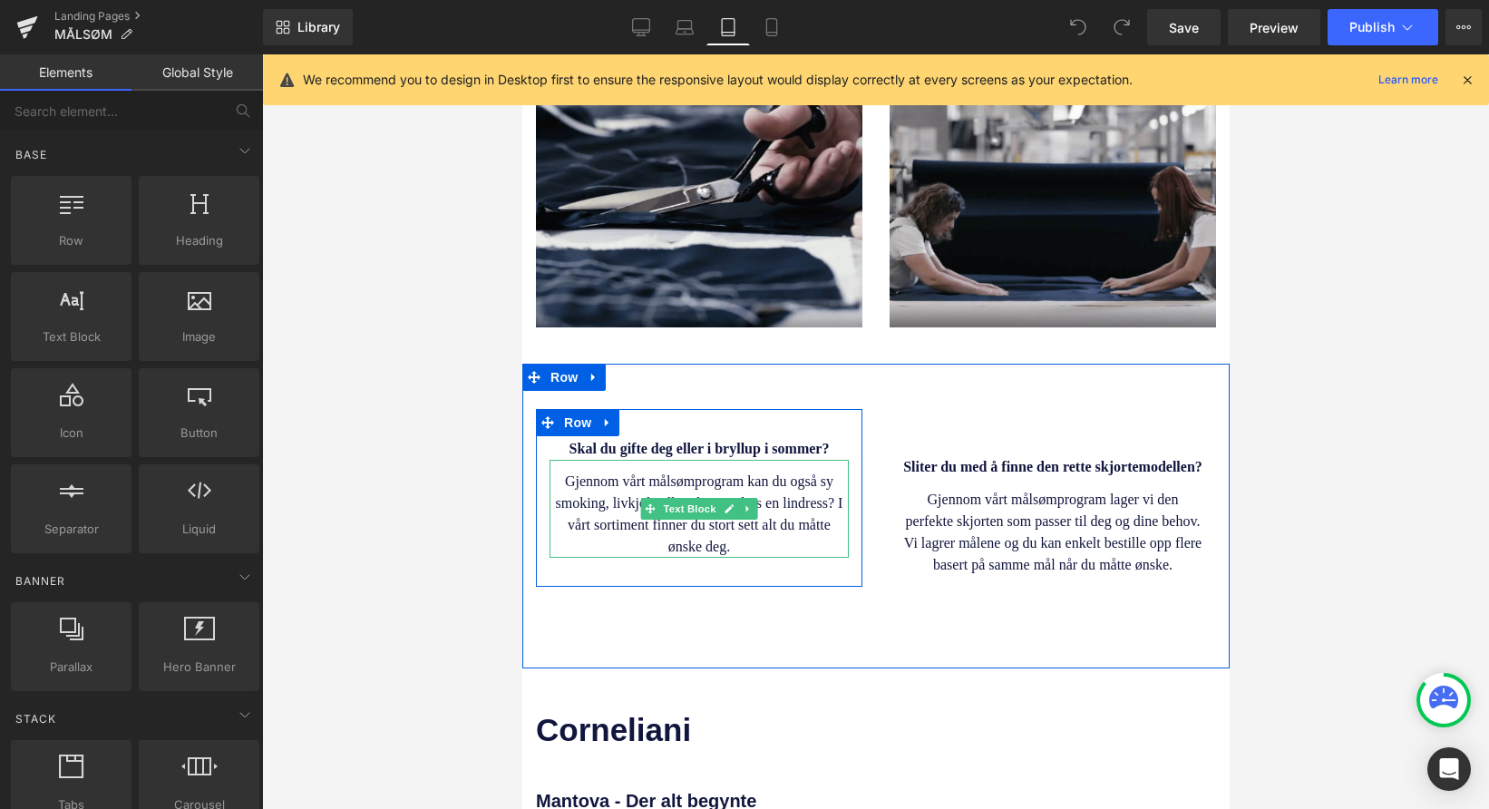
click at [743, 480] on p "Gjennom vårt målsømprogram kan du også sy smoking, livkjole eller eksempelvis e…" at bounding box center [698, 514] width 299 height 87
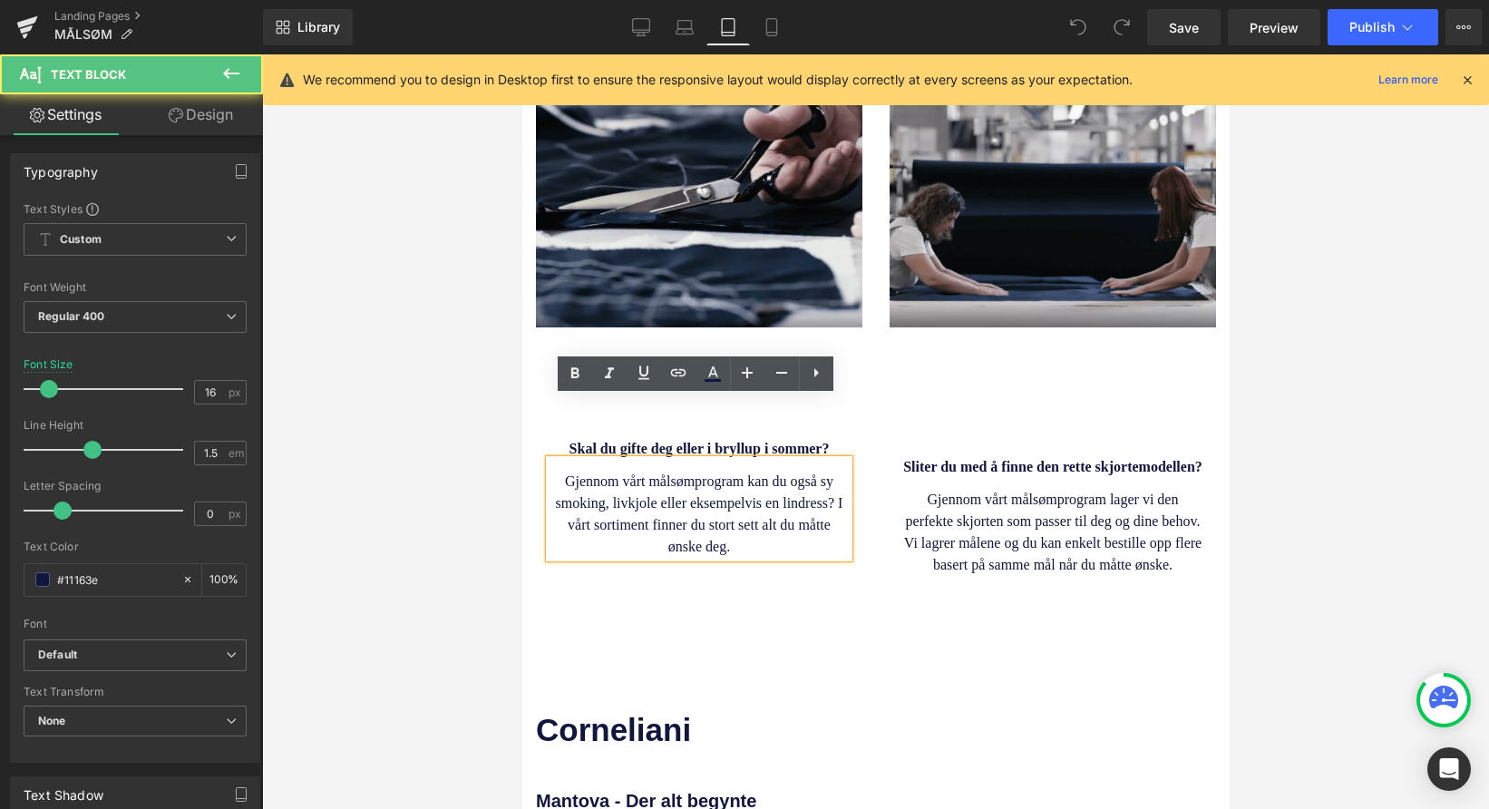
click at [740, 481] on p "Gjennom vårt målsømprogram kan du også sy smoking, livkjole eller eksempelvis e…" at bounding box center [698, 514] width 299 height 87
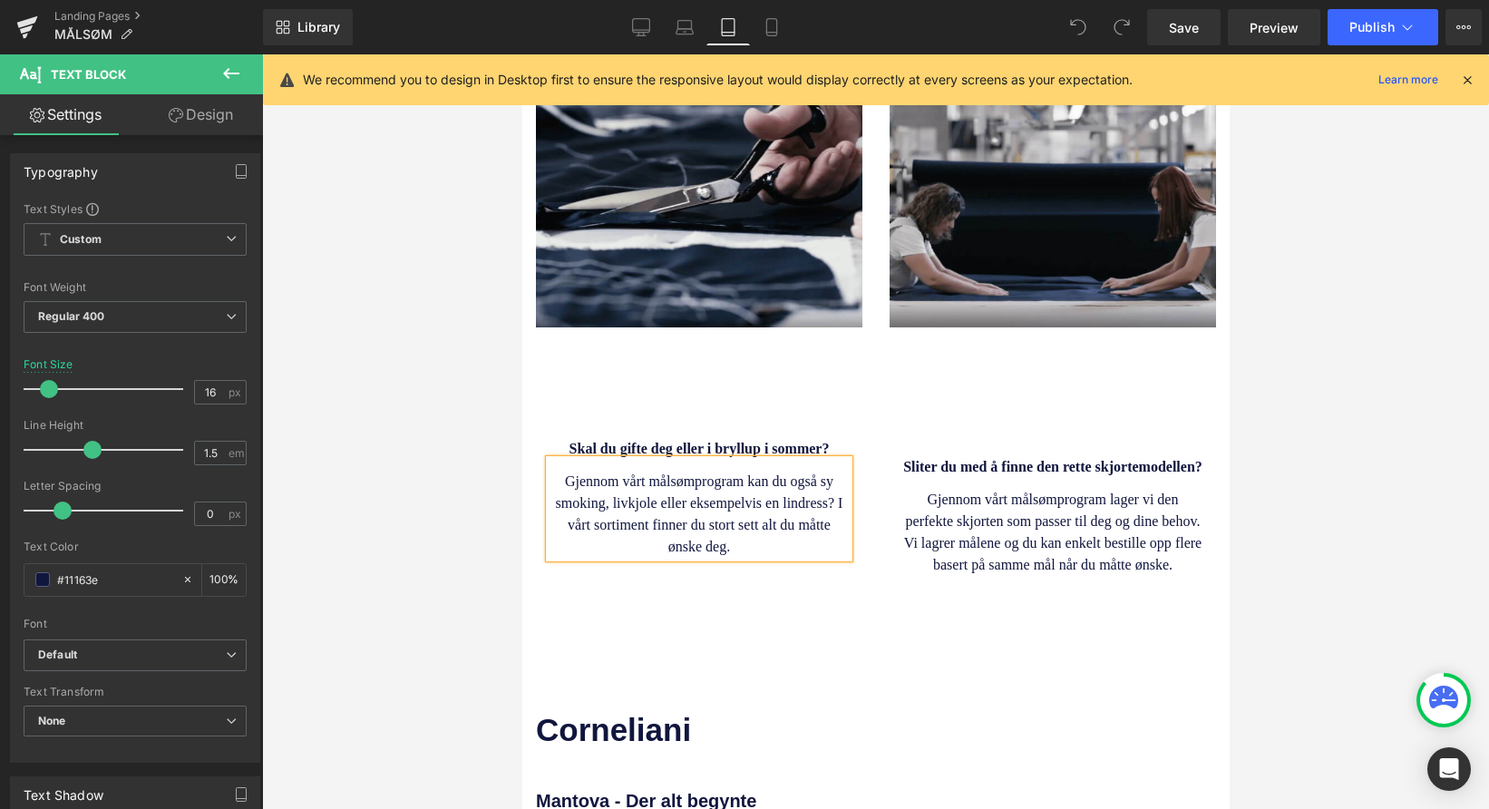
copy p "Gjennom vårt målsømprogram kan du også sy smoking, livkjole eller eksempelvis e…"
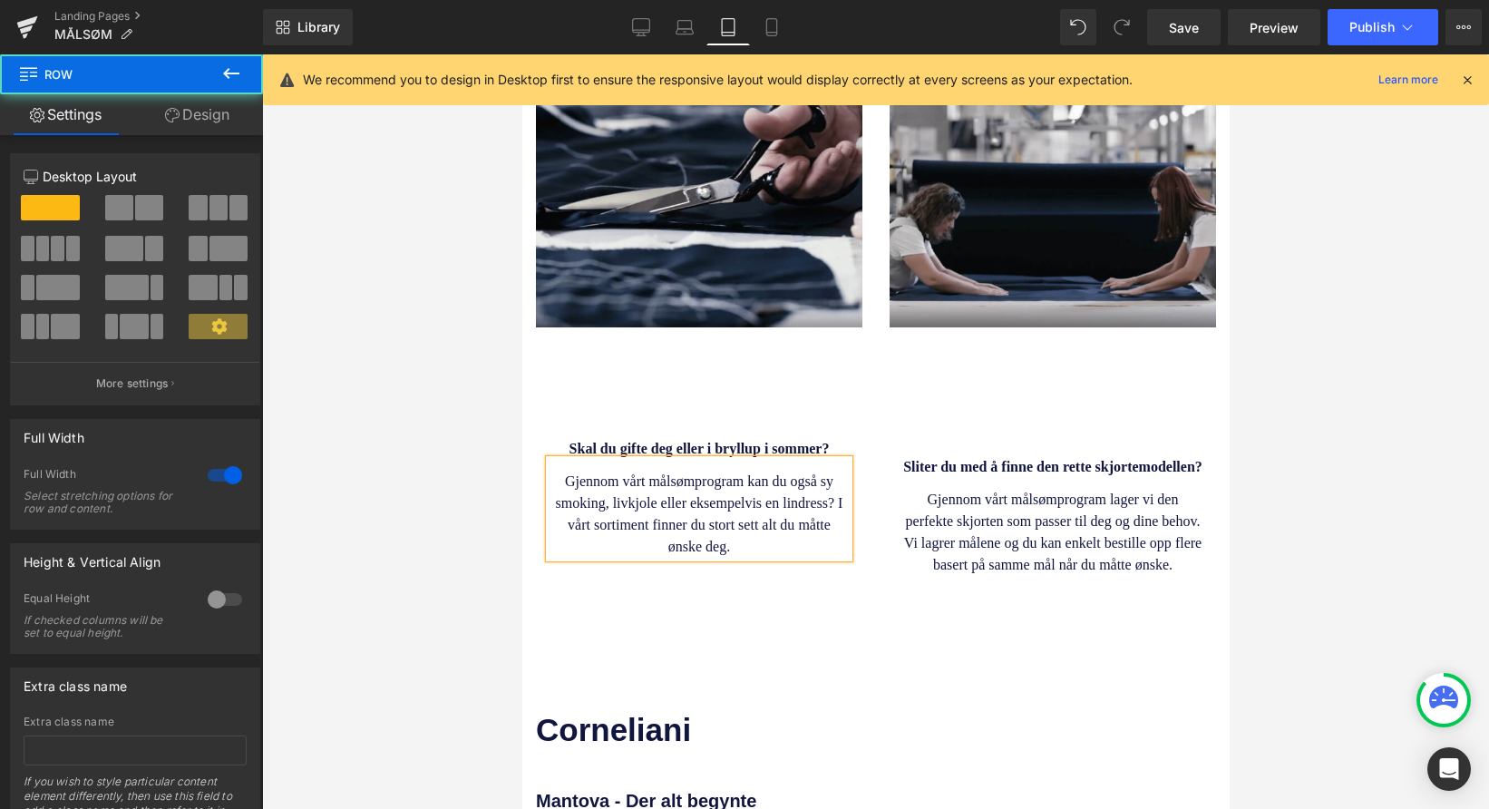
click at [728, 565] on div "Skal du gifte deg eller i bryllup i sommer? Heading Gjennom vårt målsømprogram …" at bounding box center [874, 516] width 707 height 305
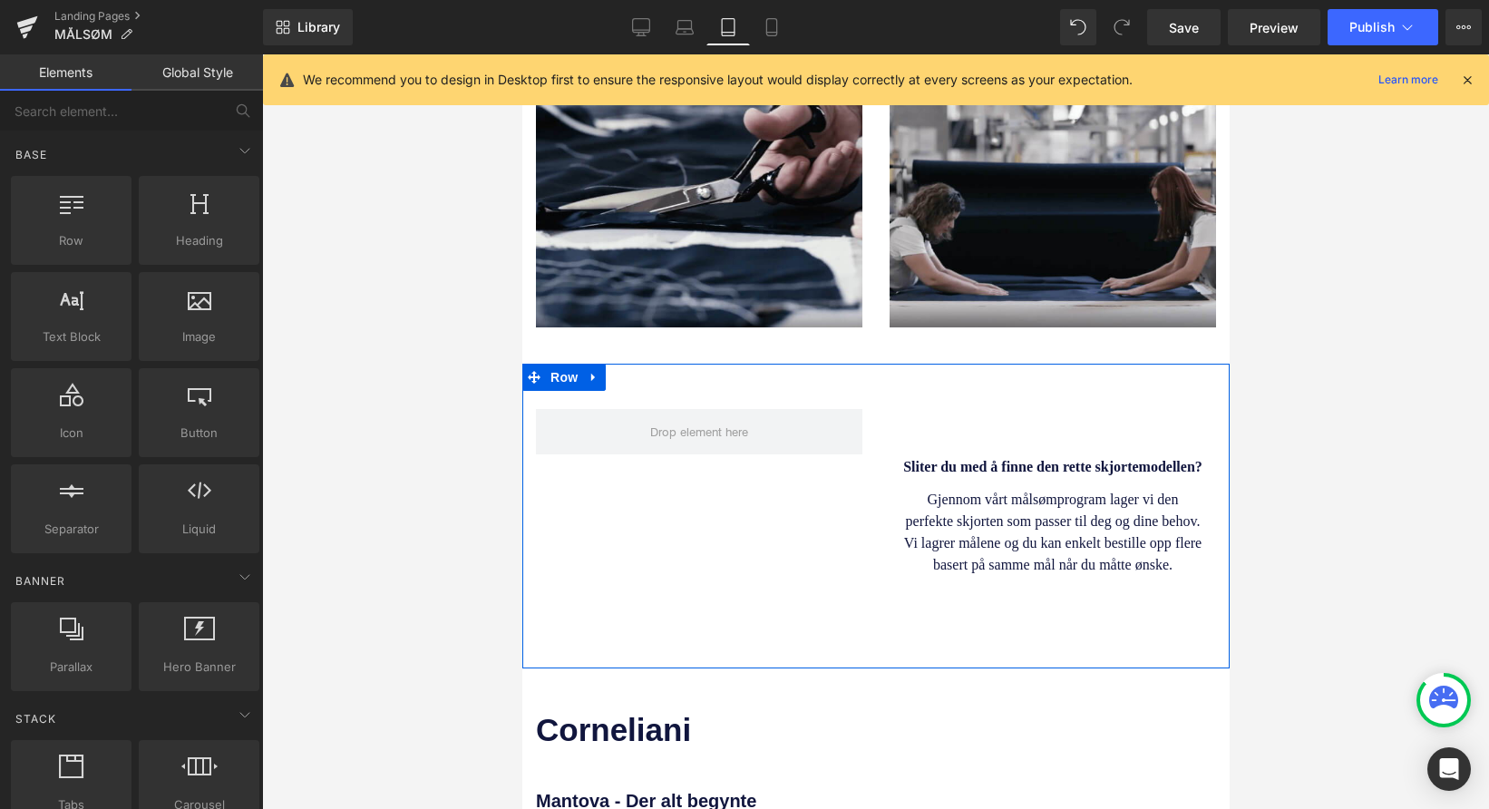
drag, startPoint x: 1252, startPoint y: 618, endPoint x: 731, endPoint y: 564, distance: 524.2
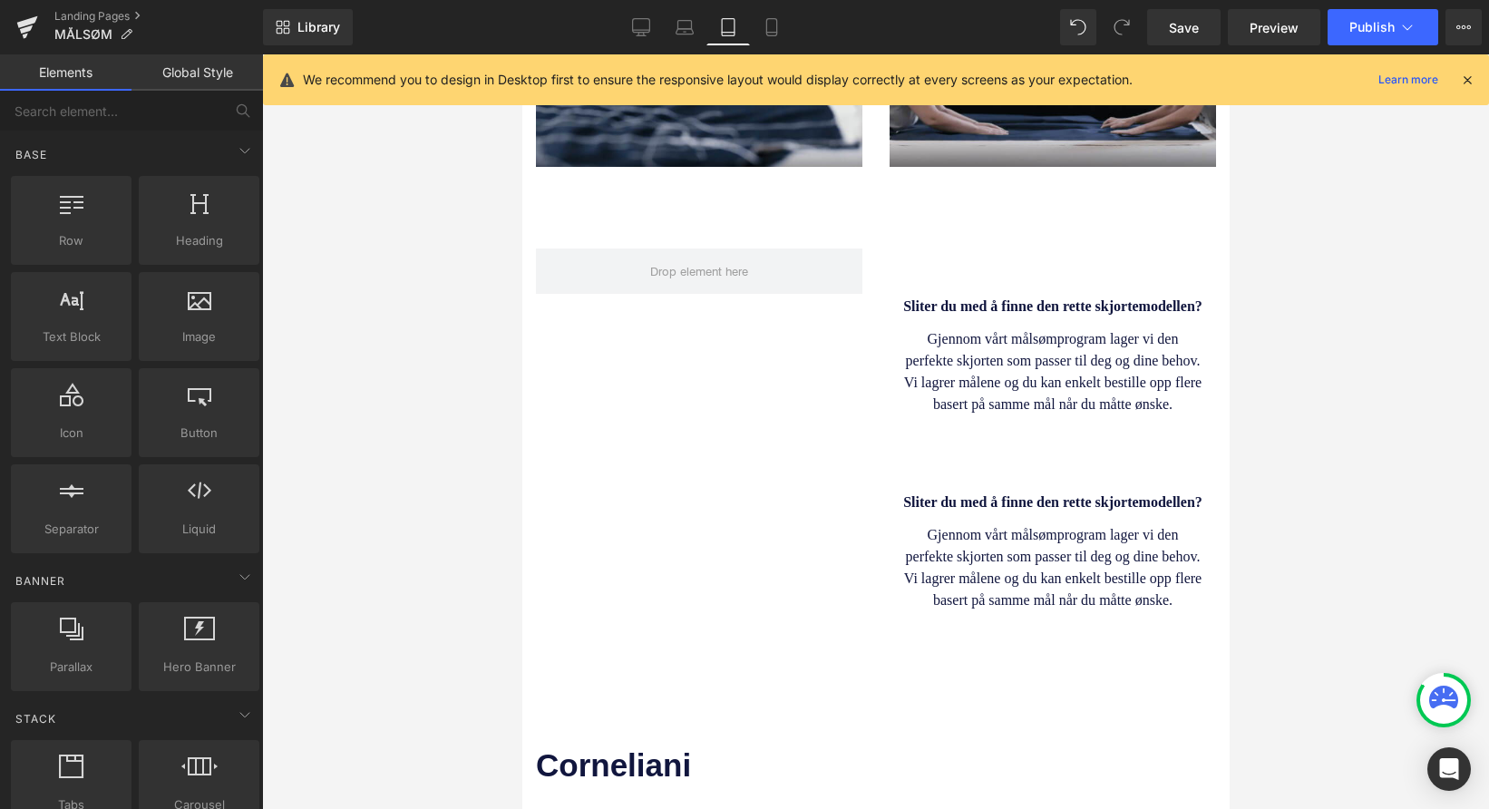
scroll to position [1790, 0]
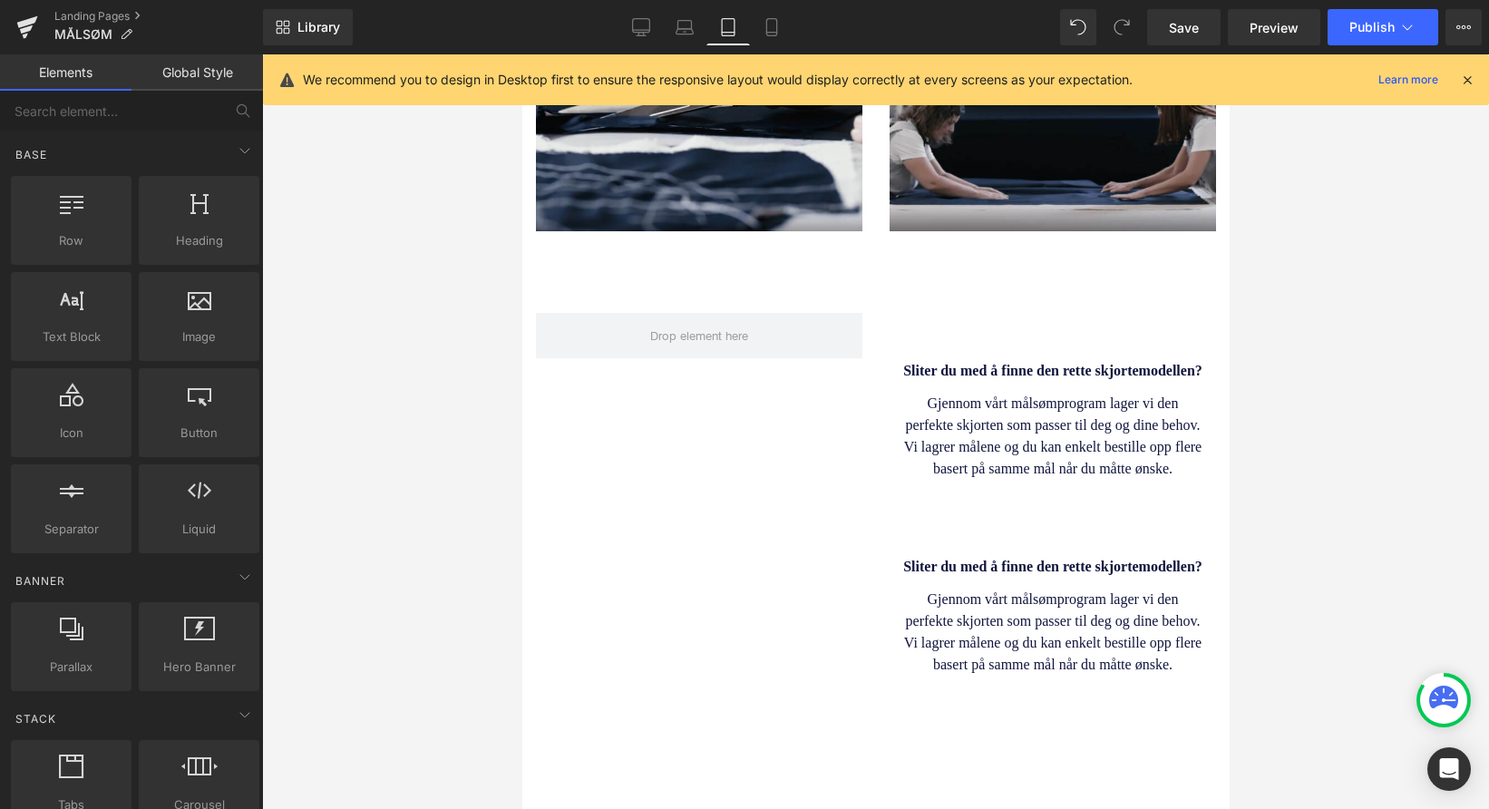
click at [1032, 556] on h3 "Sliter du med å finne den rette skjortemodellen?" at bounding box center [1051, 567] width 299 height 22
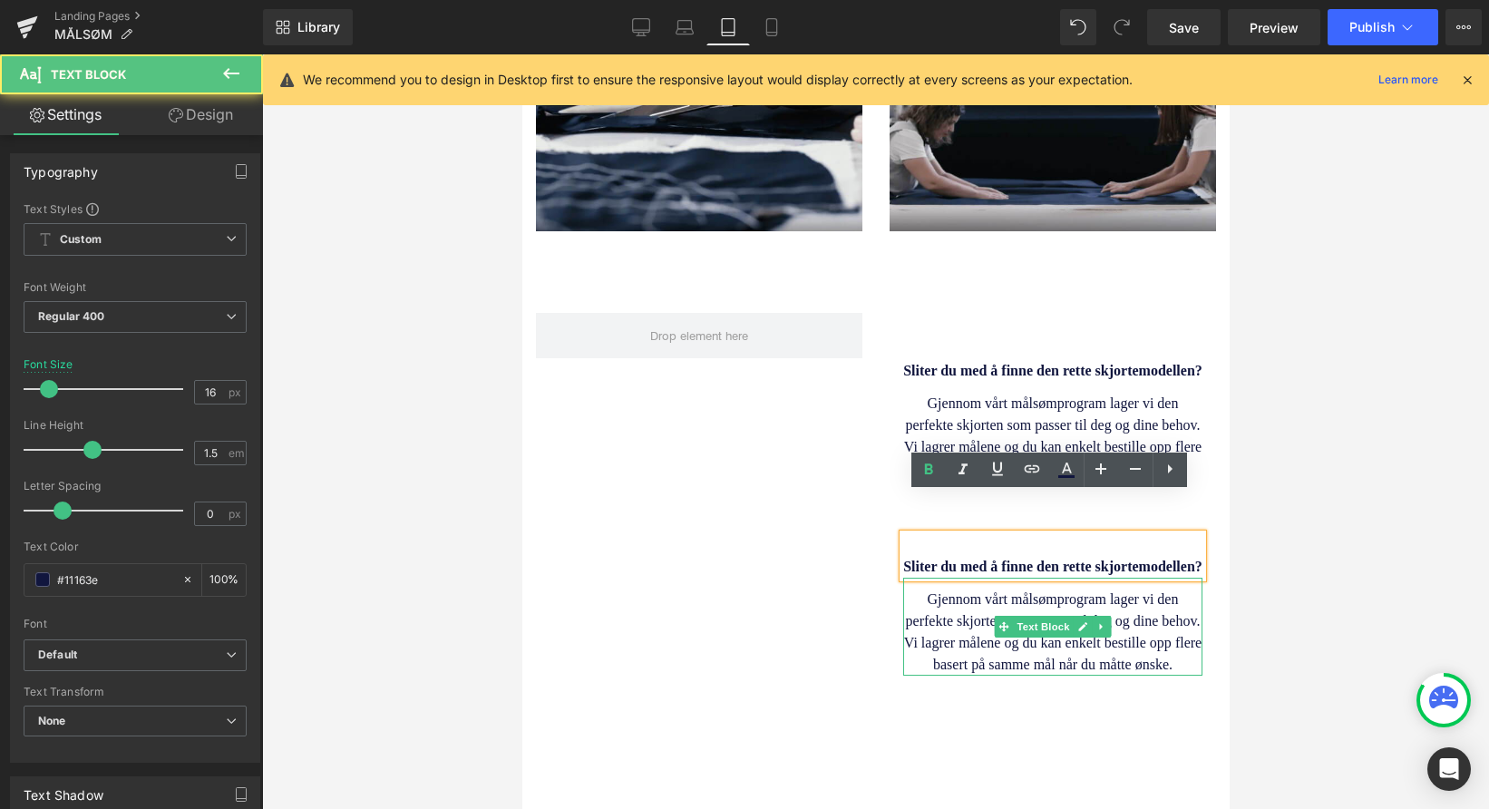
drag, startPoint x: 965, startPoint y: 593, endPoint x: 957, endPoint y: 572, distance: 22.4
click at [965, 593] on p "Gjennom vårt målsømprogram lager vi den perfekte skjorten som passer til deg og…" at bounding box center [1051, 631] width 299 height 87
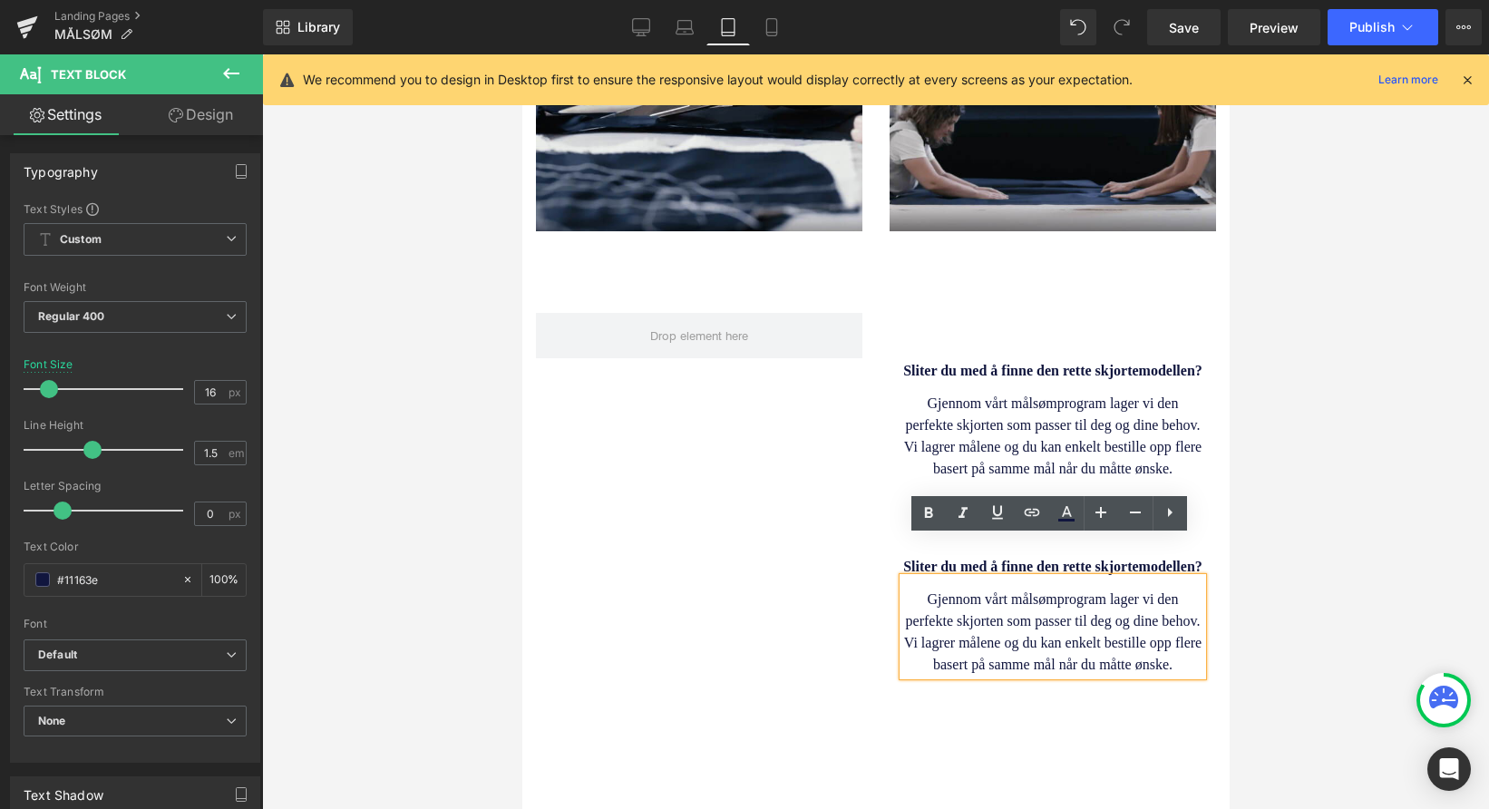
click at [862, 616] on div "Sliter du med å finne den rette skjortemodellen? Heading Gjennom vårt målsømpro…" at bounding box center [874, 509] width 707 height 392
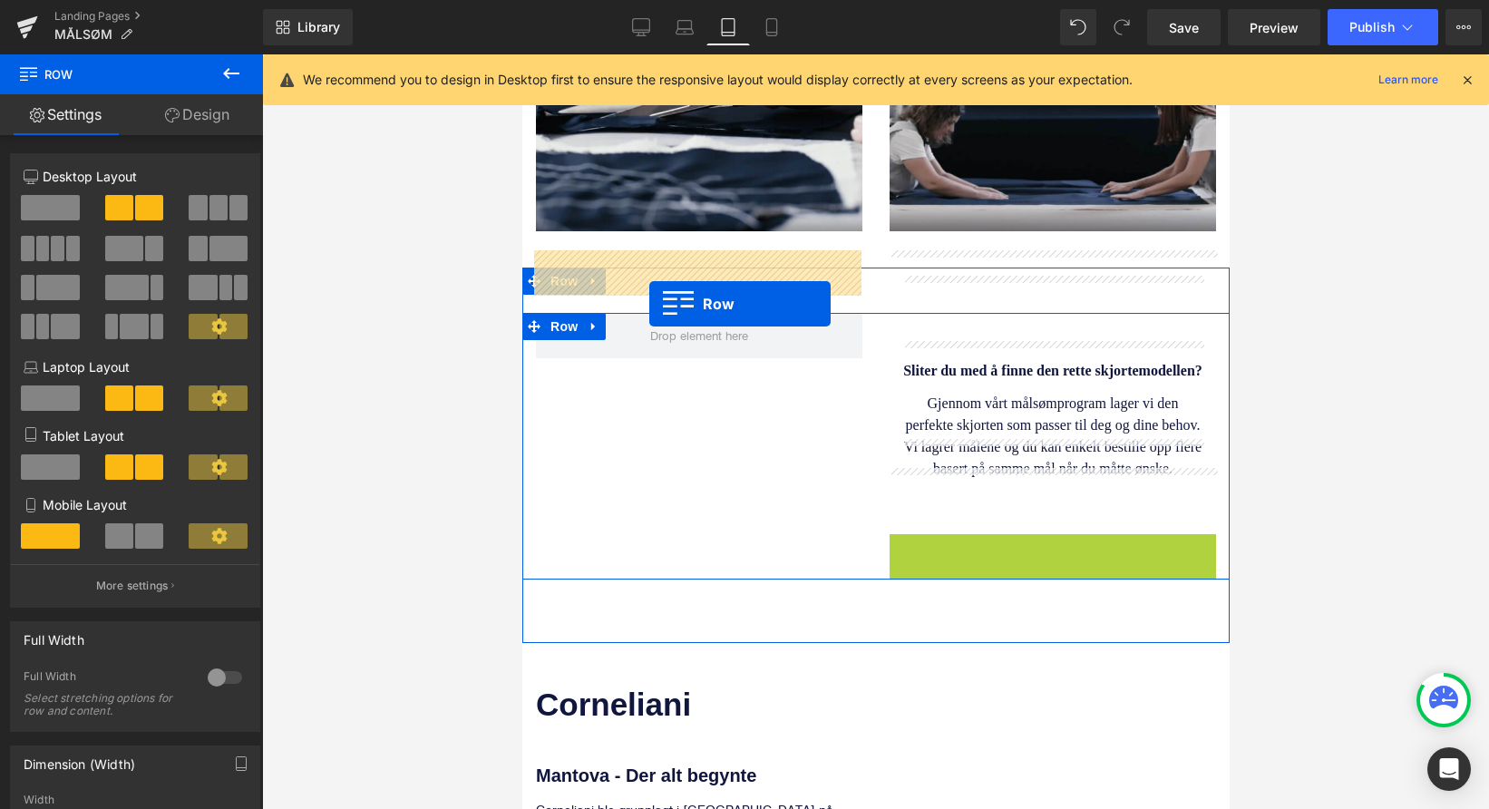
drag, startPoint x: 897, startPoint y: 508, endPoint x: 648, endPoint y: 304, distance: 321.5
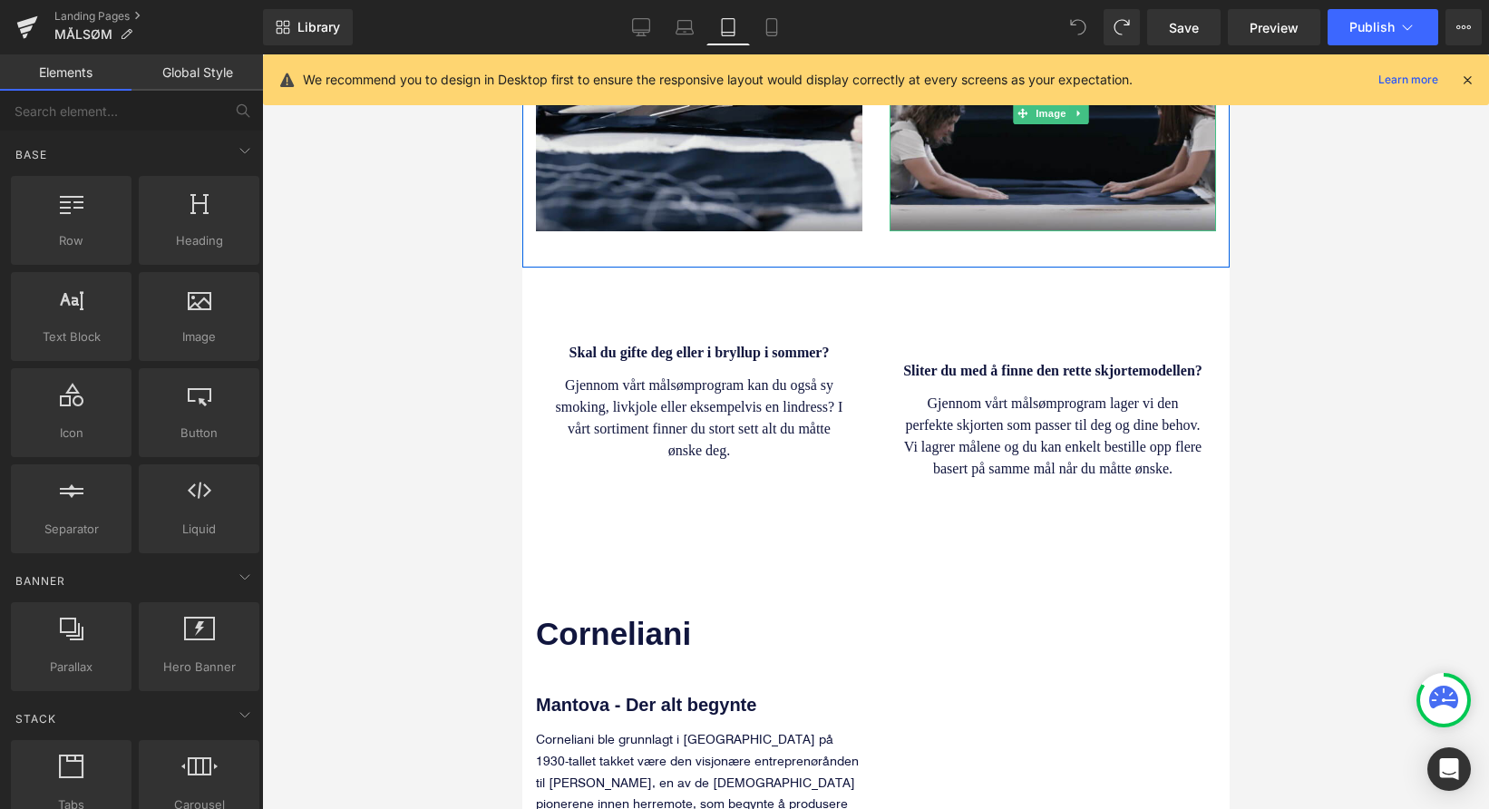
click at [1073, 29] on icon at bounding box center [1078, 27] width 16 height 16
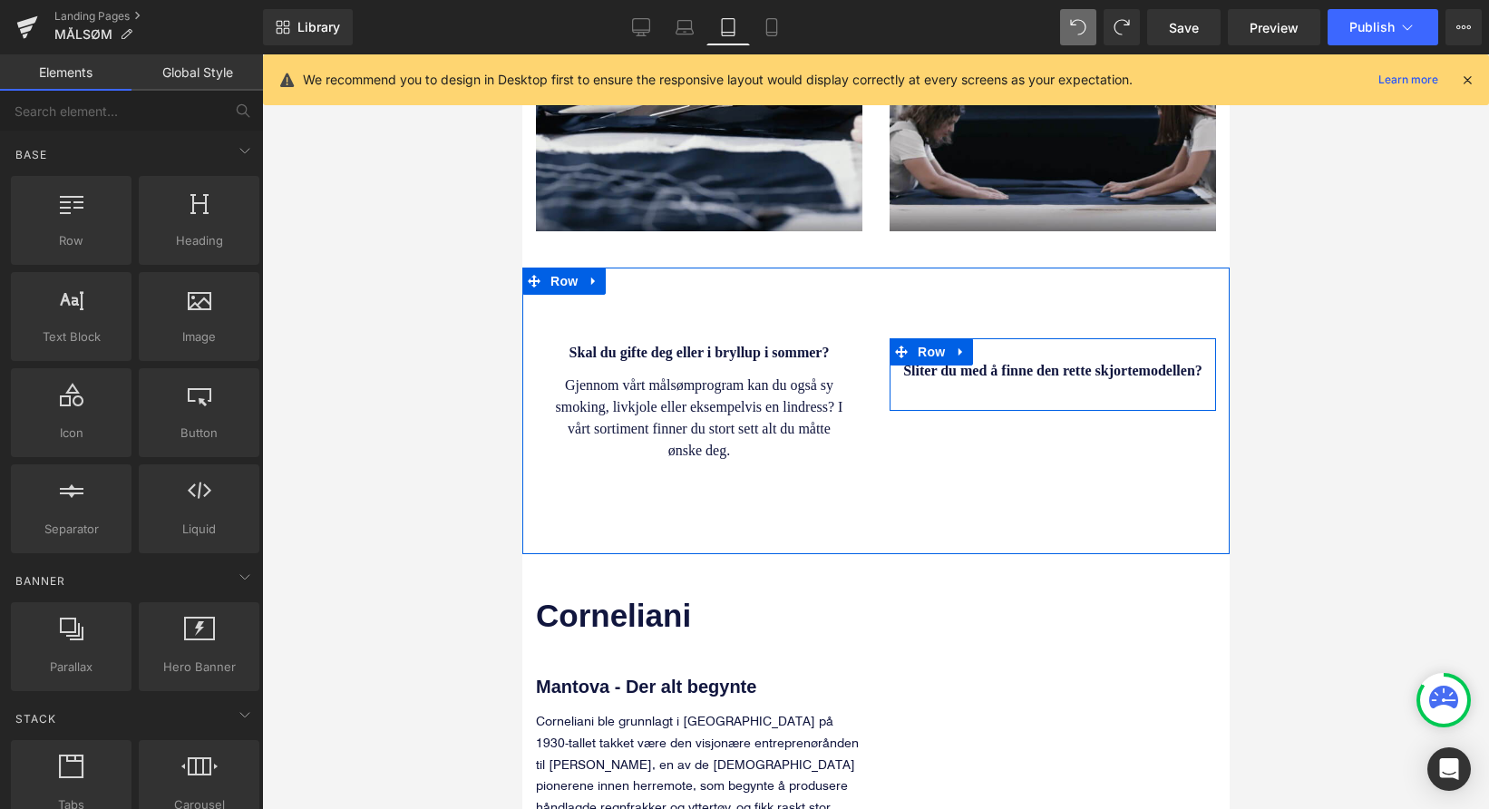
drag, startPoint x: 1508, startPoint y: 605, endPoint x: 986, endPoint y: 550, distance: 524.2
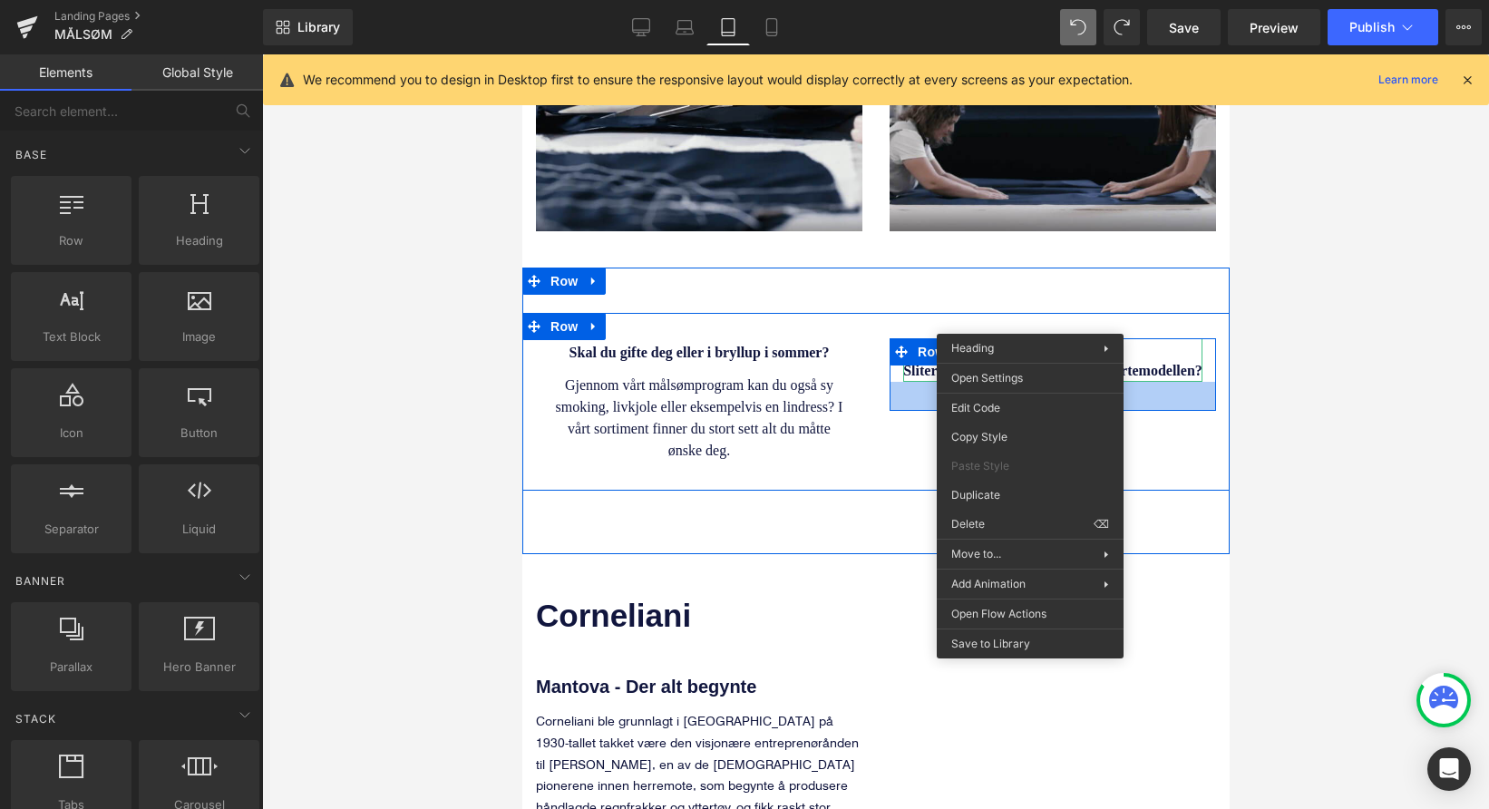
drag, startPoint x: 1513, startPoint y: 580, endPoint x: 991, endPoint y: 526, distance: 525.1
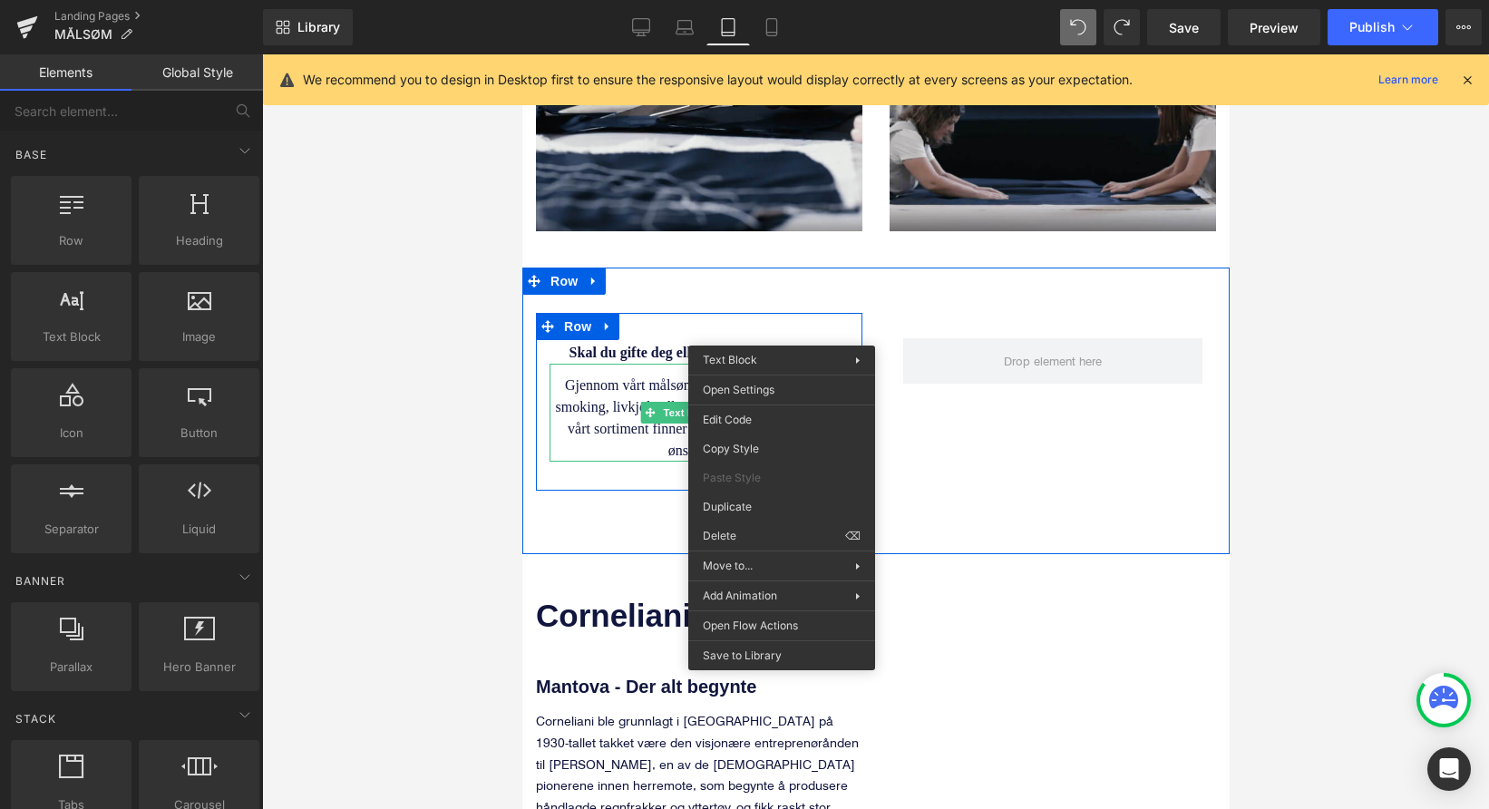
drag, startPoint x: 1275, startPoint y: 590, endPoint x: 753, endPoint y: 536, distance: 524.2
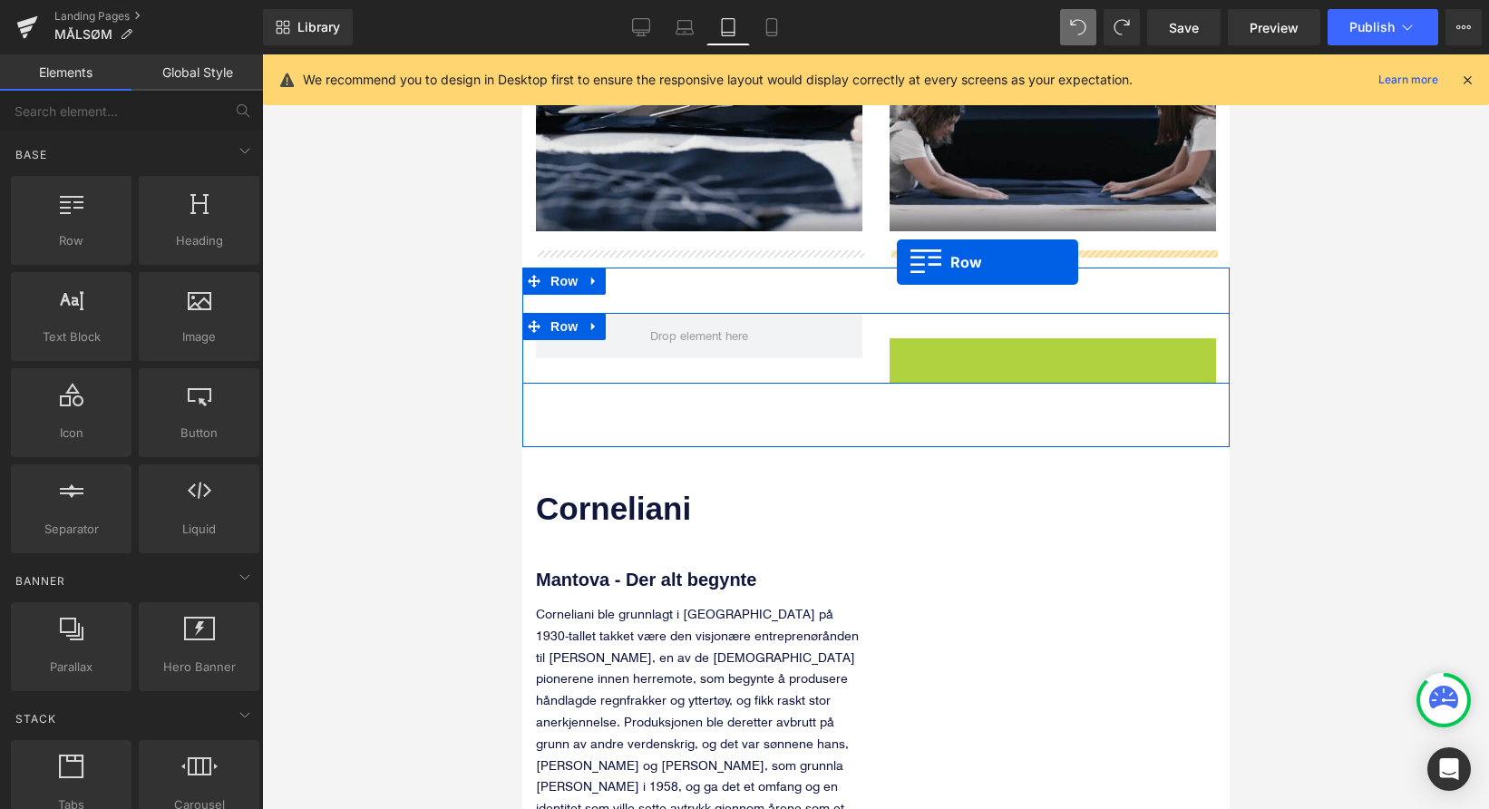
drag, startPoint x: 892, startPoint y: 292, endPoint x: 896, endPoint y: 262, distance: 30.1
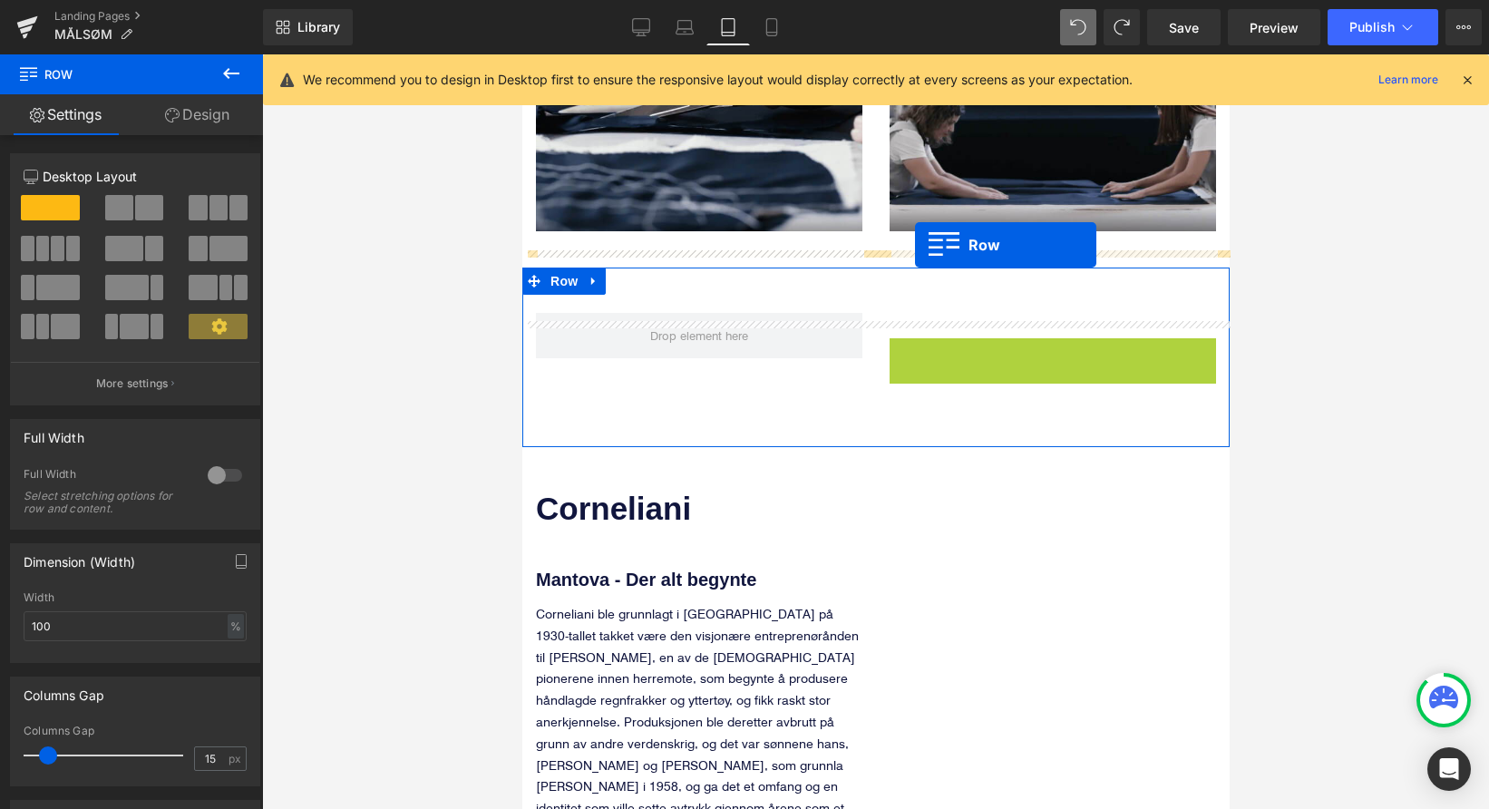
drag, startPoint x: 889, startPoint y: 290, endPoint x: 914, endPoint y: 245, distance: 51.5
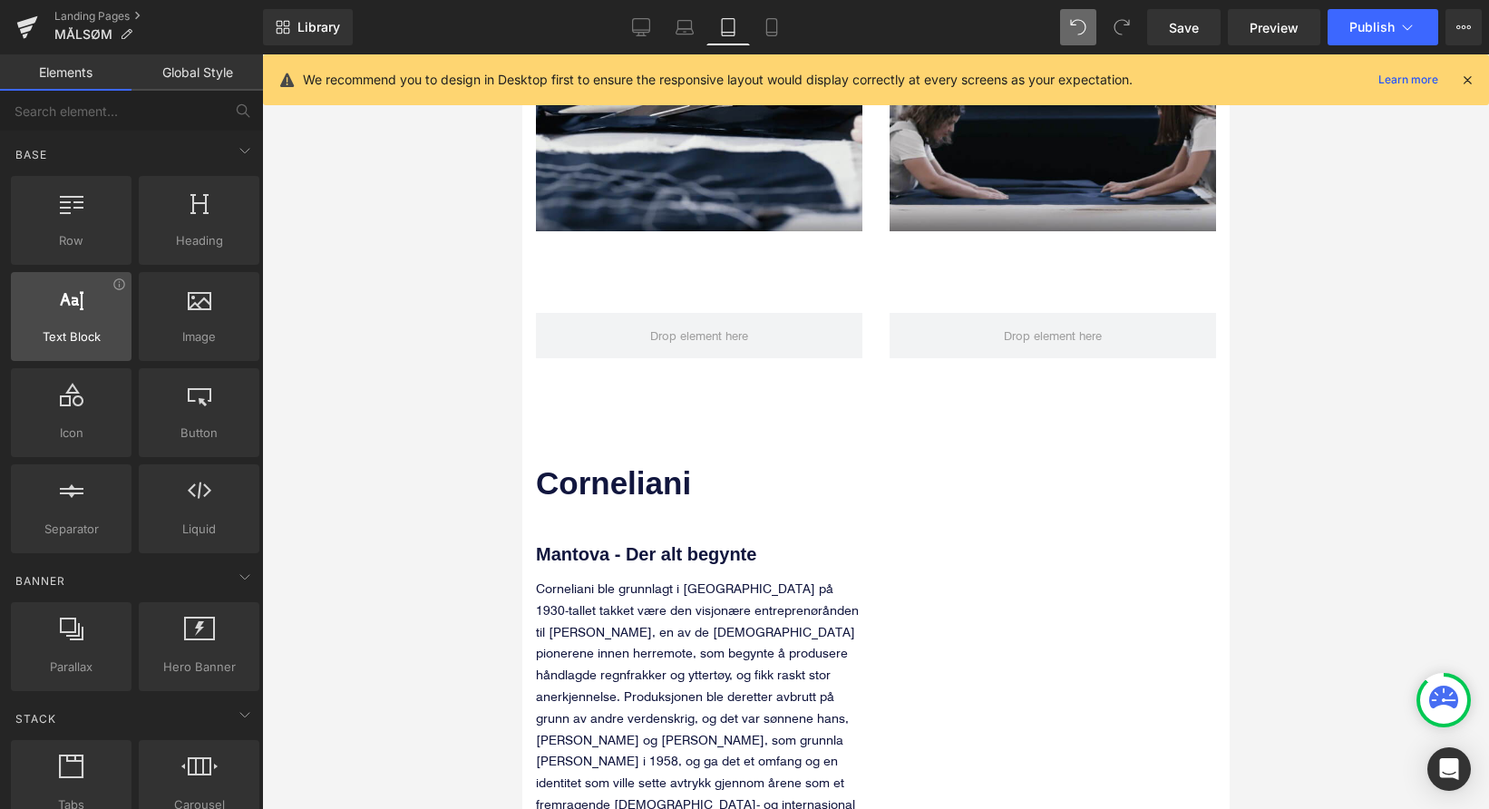
click at [51, 305] on div at bounding box center [71, 307] width 110 height 41
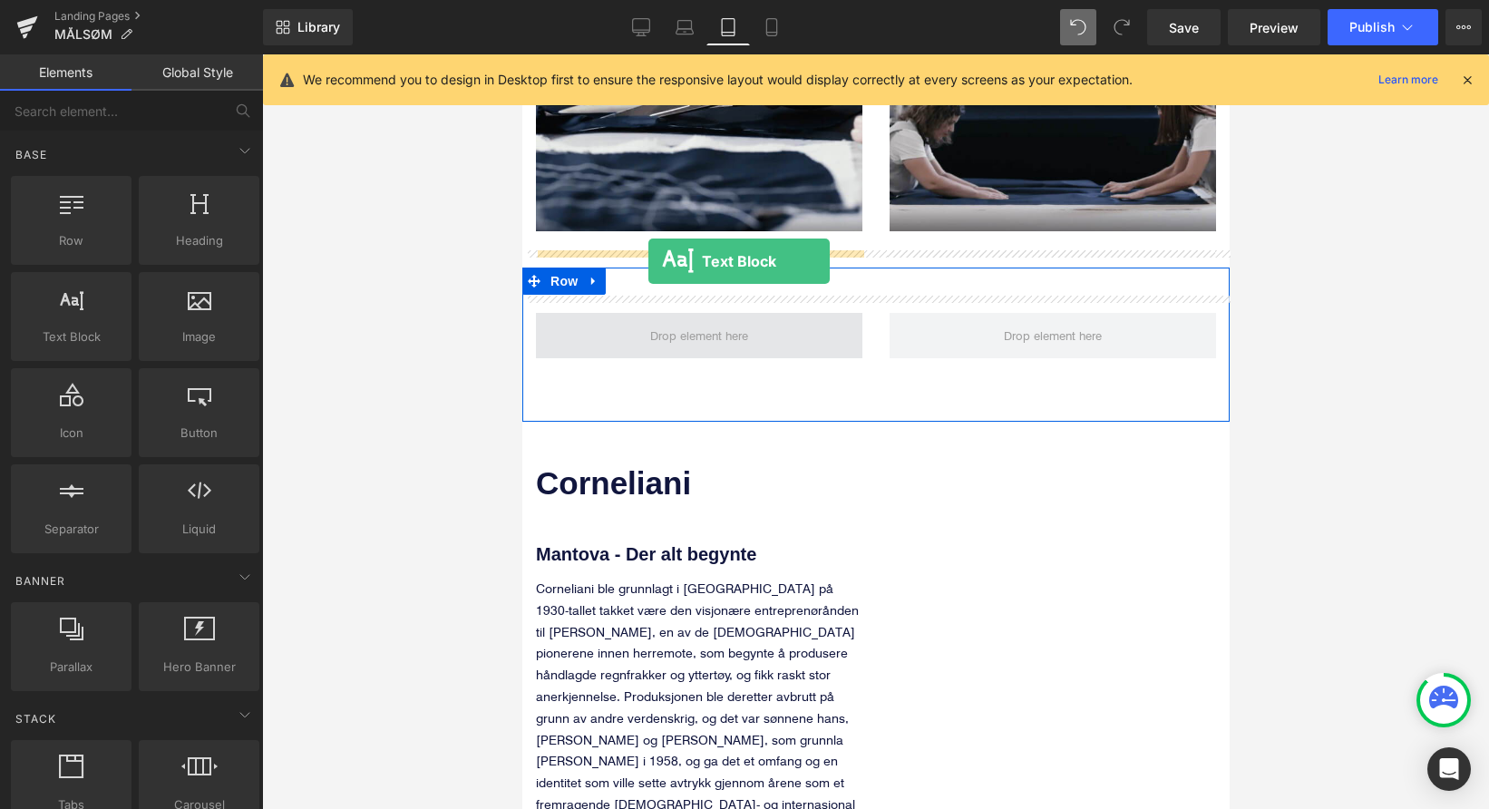
drag, startPoint x: 580, startPoint y: 362, endPoint x: 647, endPoint y: 261, distance: 121.0
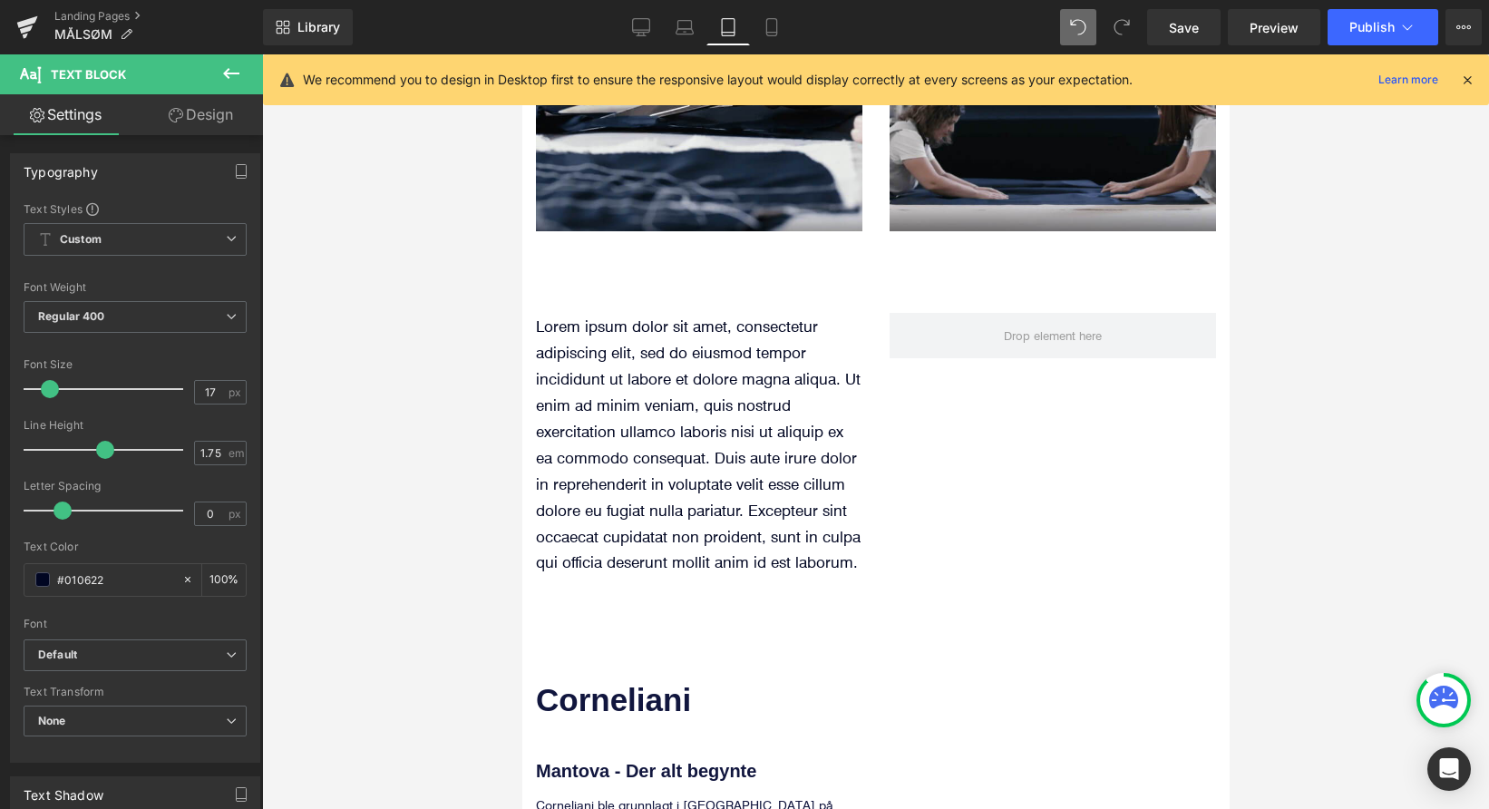
click at [226, 75] on icon at bounding box center [231, 73] width 16 height 11
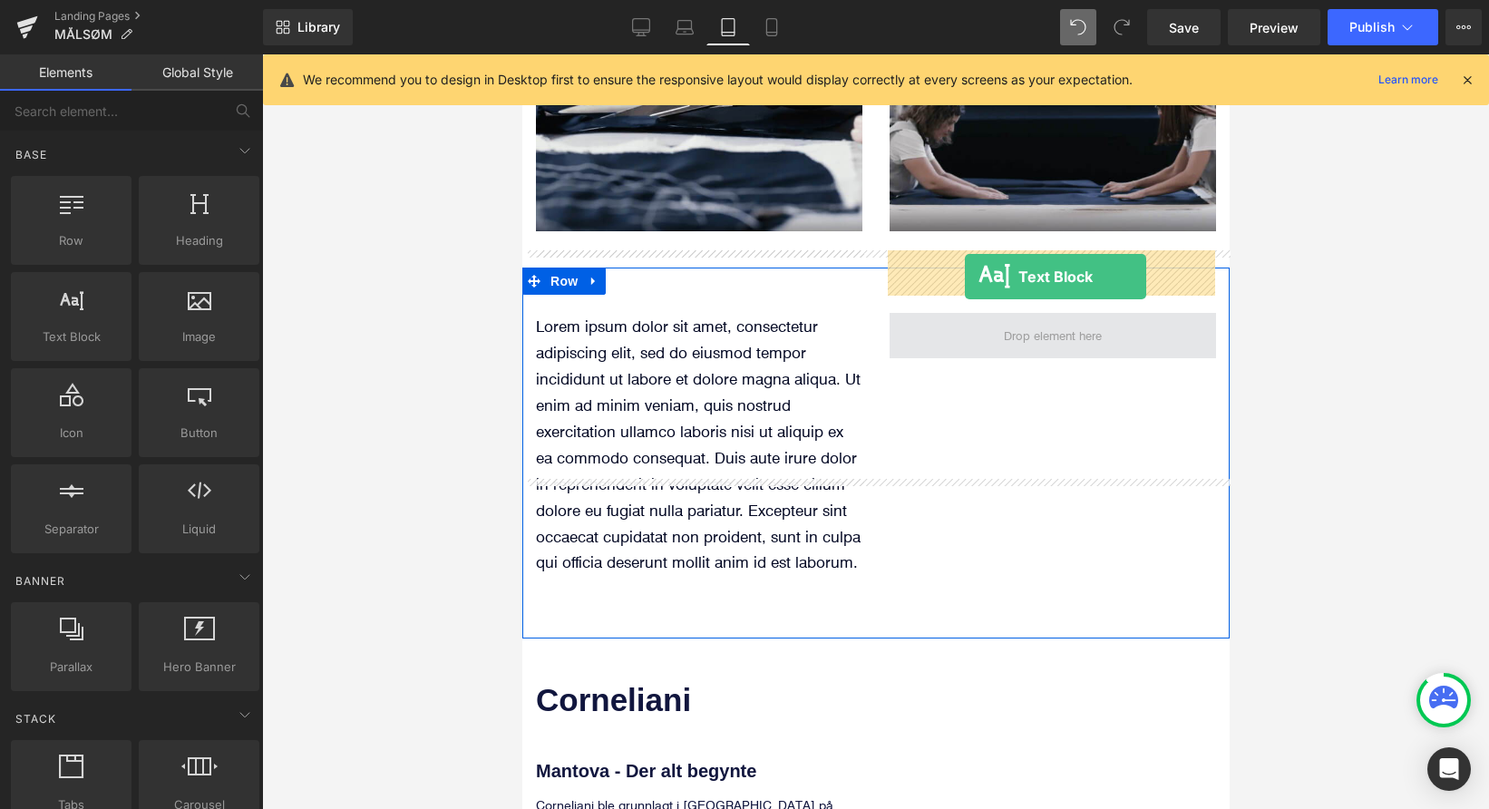
drag, startPoint x: 589, startPoint y: 381, endPoint x: 964, endPoint y: 277, distance: 388.7
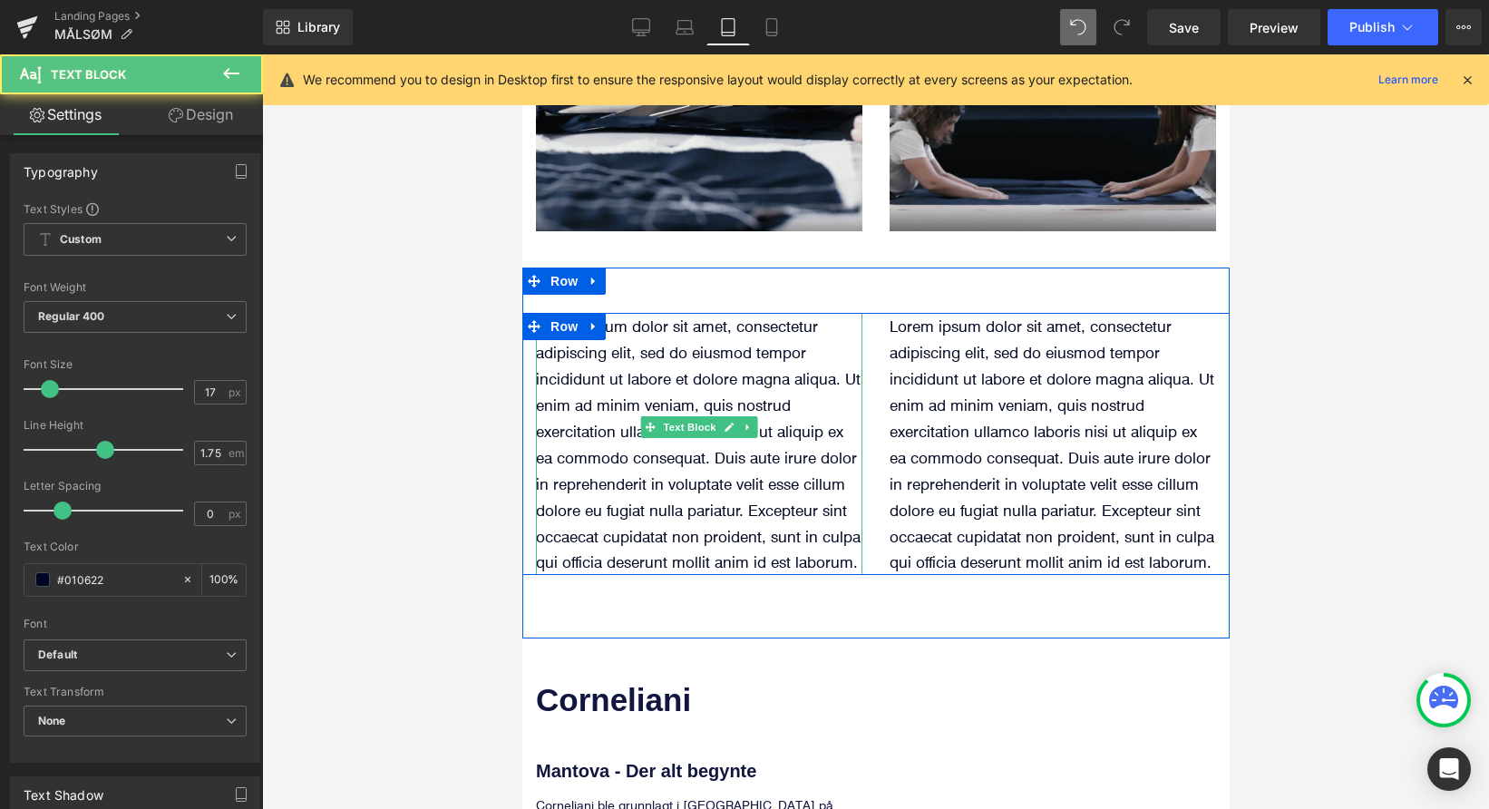
click at [651, 313] on p "Lorem ipsum dolor sit amet, consectetur adipiscing elit, sed do eiusmod tempor …" at bounding box center [698, 444] width 326 height 262
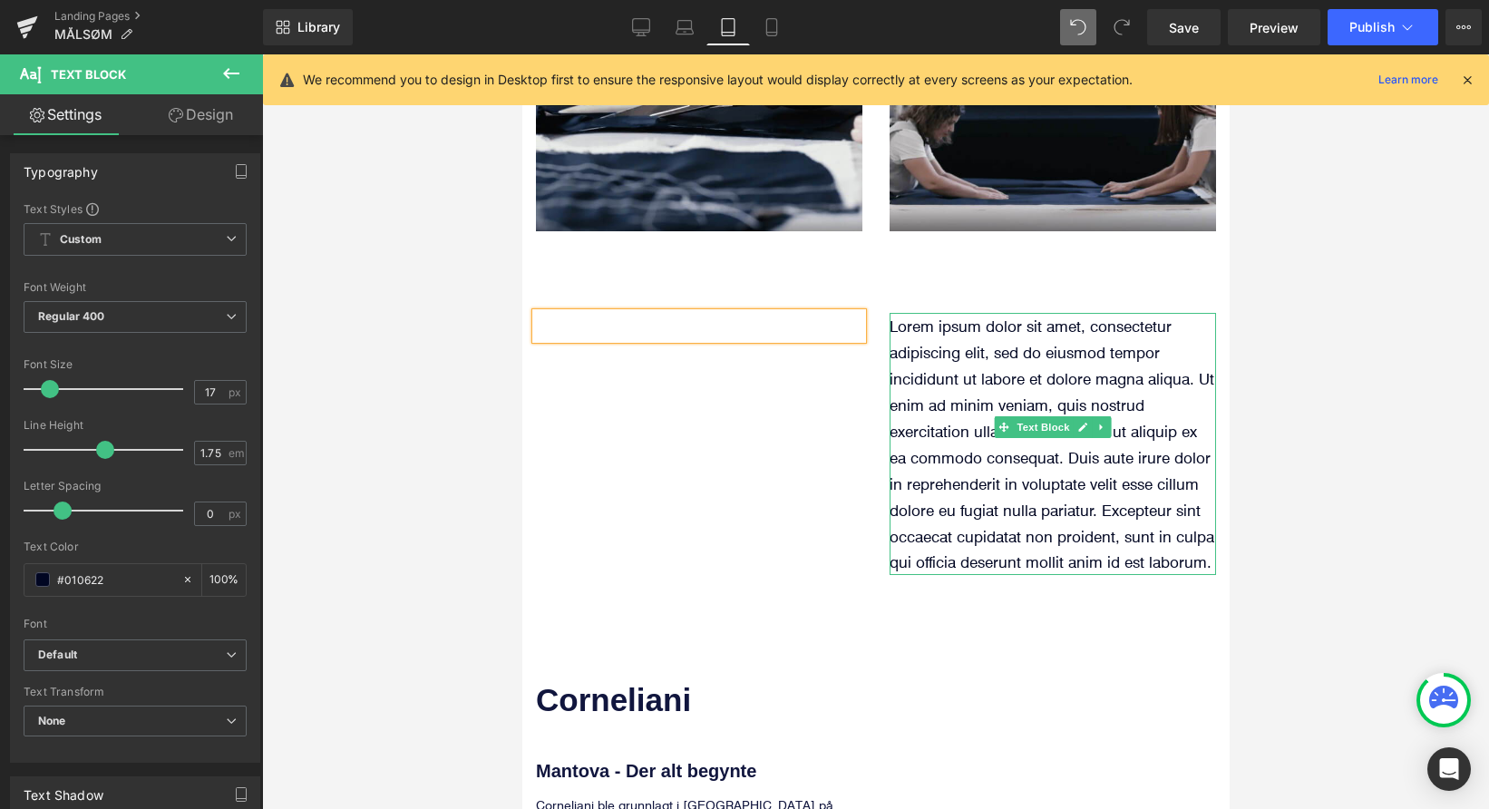
click at [1035, 377] on p "Lorem ipsum dolor sit amet, consectetur adipiscing elit, sed do eiusmod tempor …" at bounding box center [1052, 444] width 326 height 262
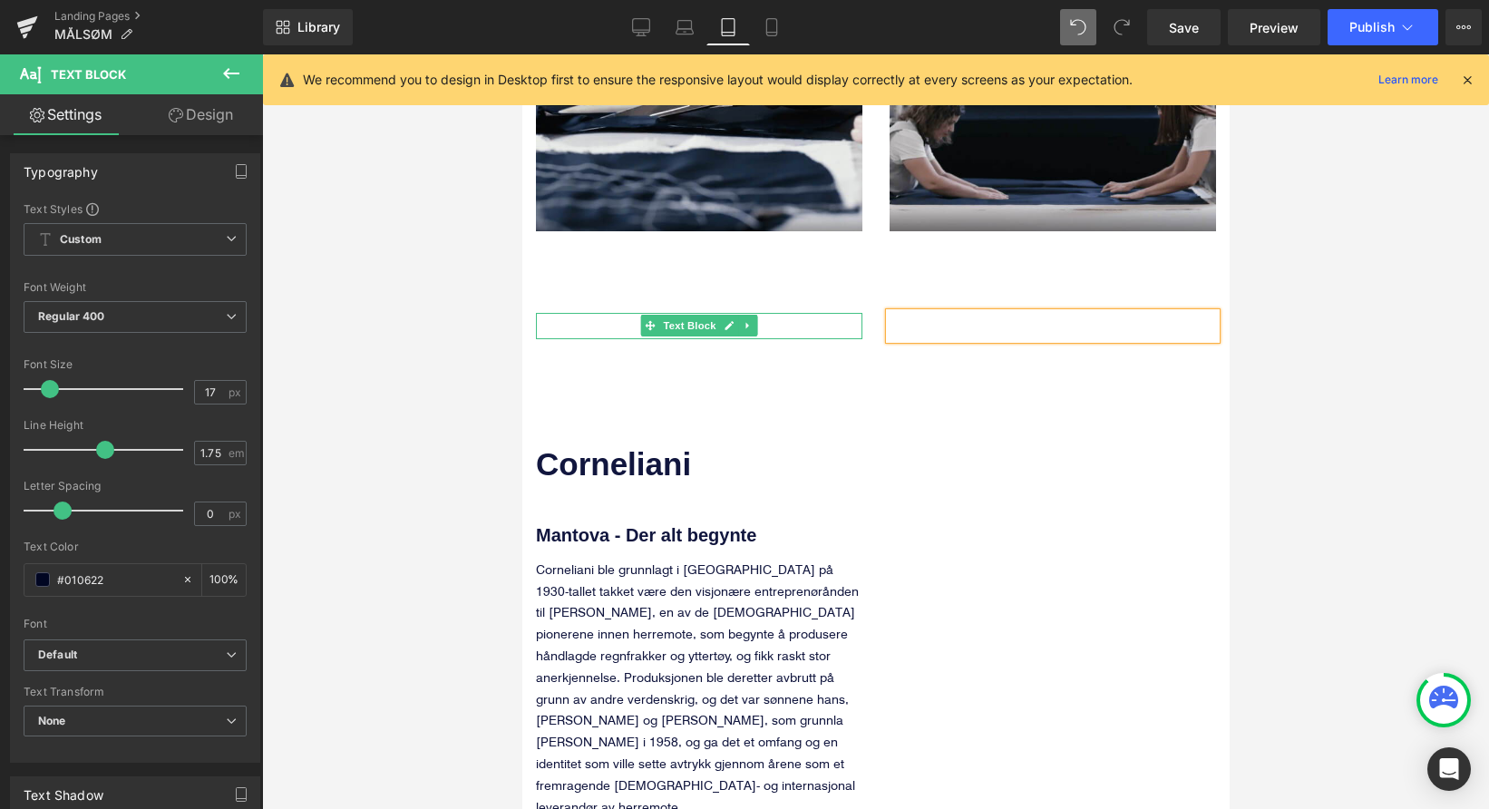
click at [597, 313] on p at bounding box center [698, 326] width 326 height 26
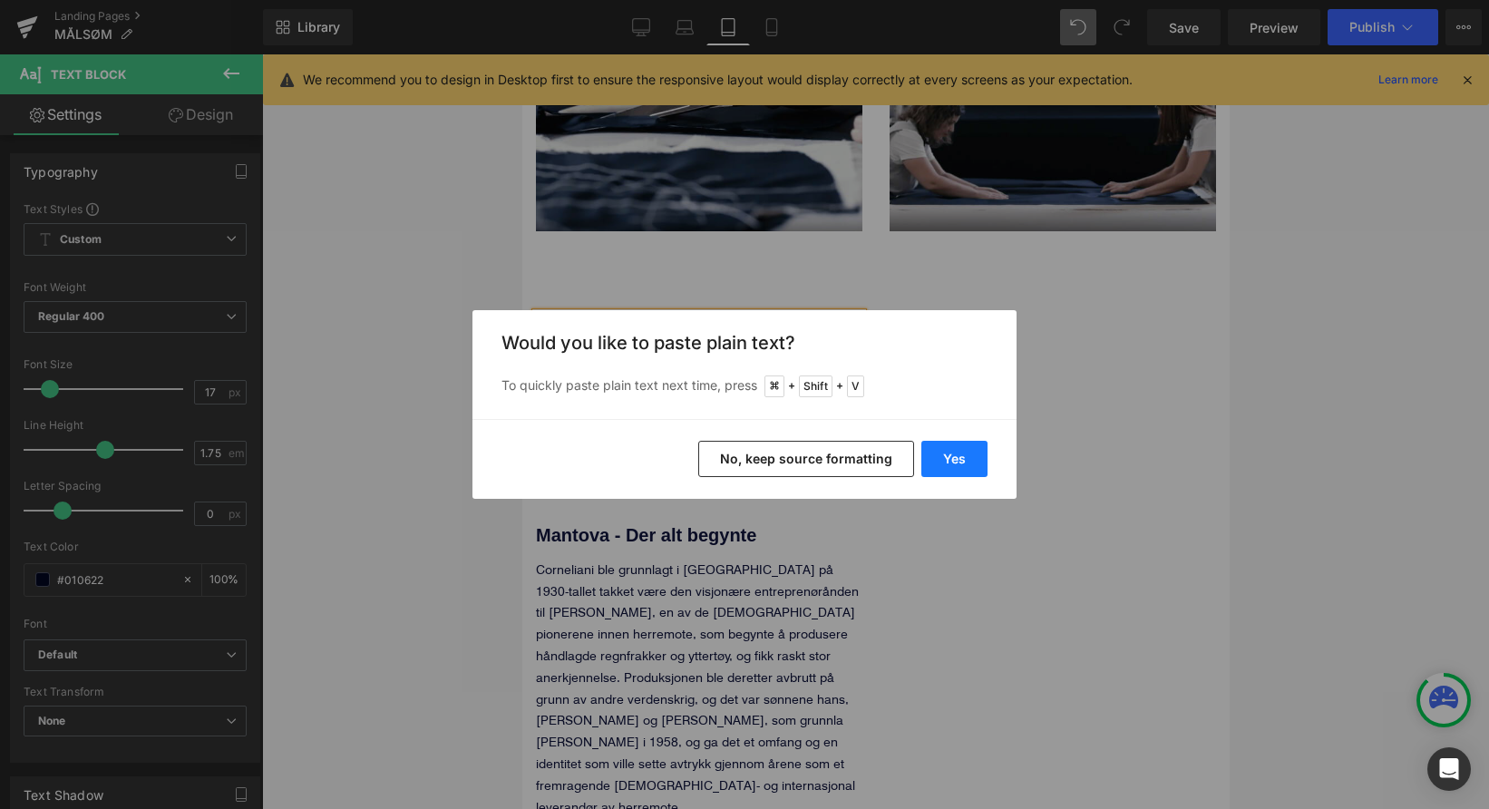
click at [974, 460] on button "Yes" at bounding box center [954, 459] width 66 height 36
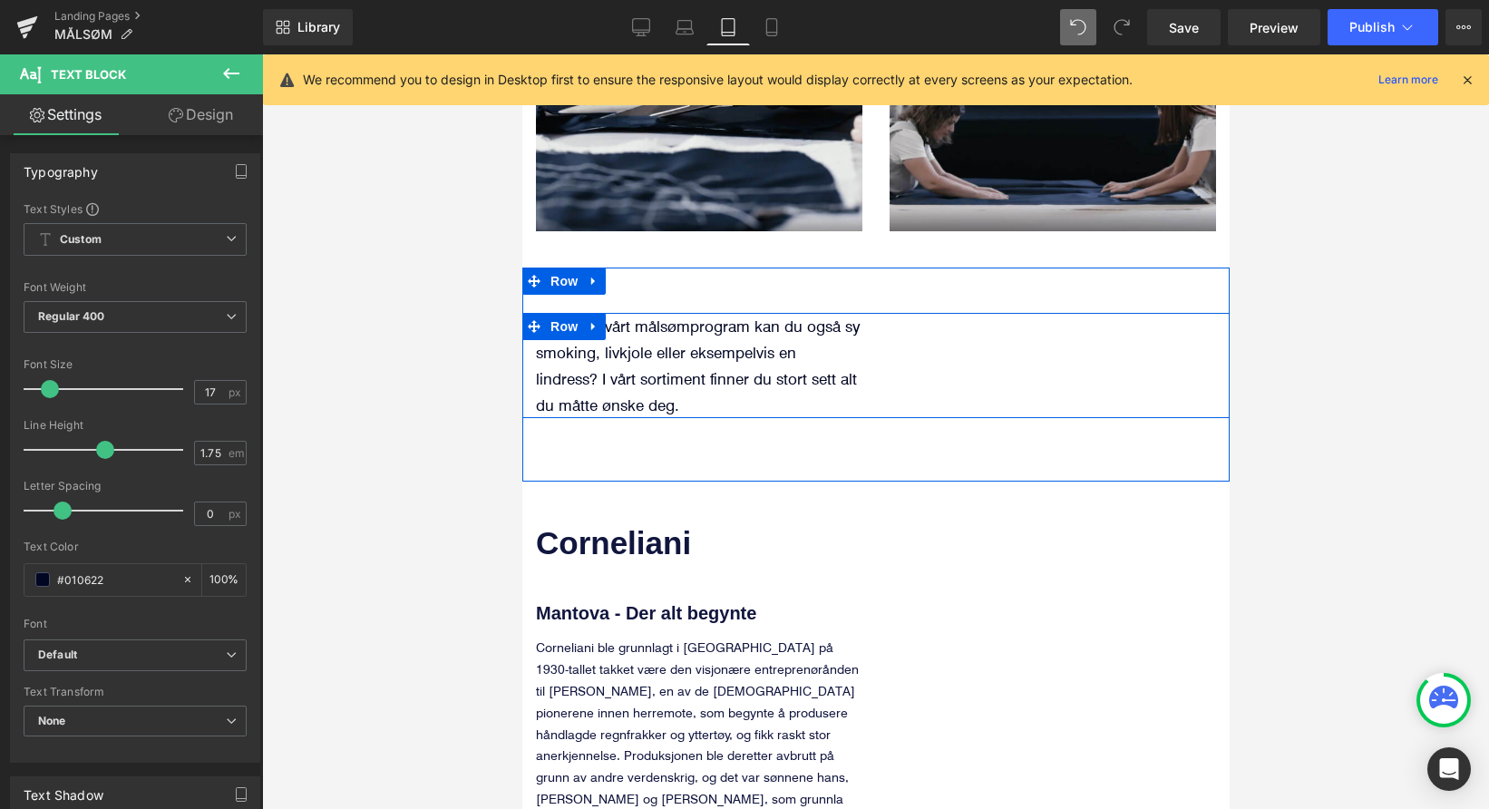
click at [1058, 313] on div "Gjennom vårt målsømprogram kan du også sy smoking, livkjole eller eksempelvis e…" at bounding box center [874, 365] width 707 height 105
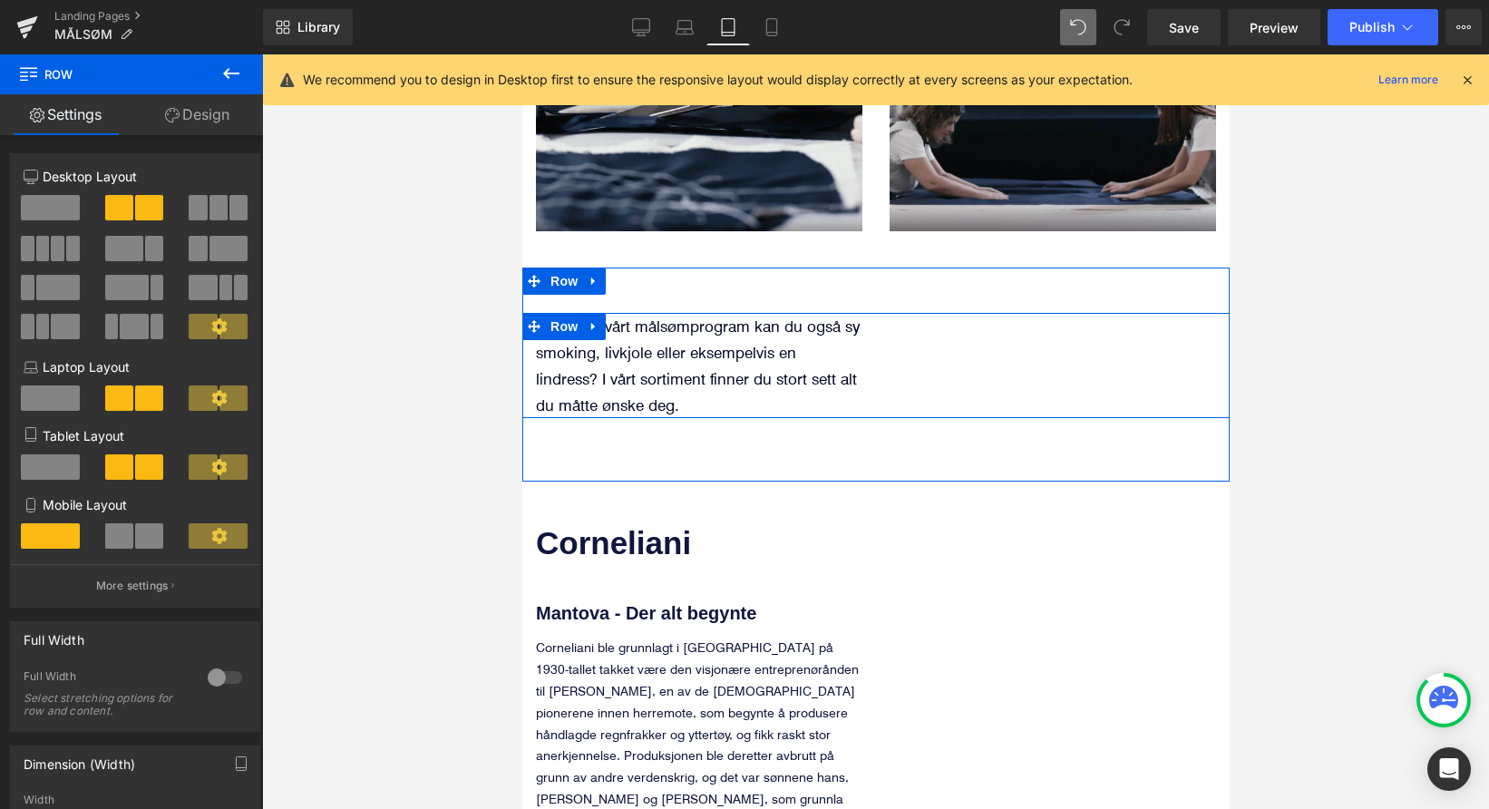
click at [1024, 313] on div "Gjennom vårt målsømprogram kan du også sy smoking, livkjole eller eksempelvis e…" at bounding box center [874, 365] width 707 height 105
click at [1067, 313] on div "Gjennom vårt målsømprogram kan du også sy smoking, livkjole eller eksempelvis e…" at bounding box center [874, 365] width 707 height 105
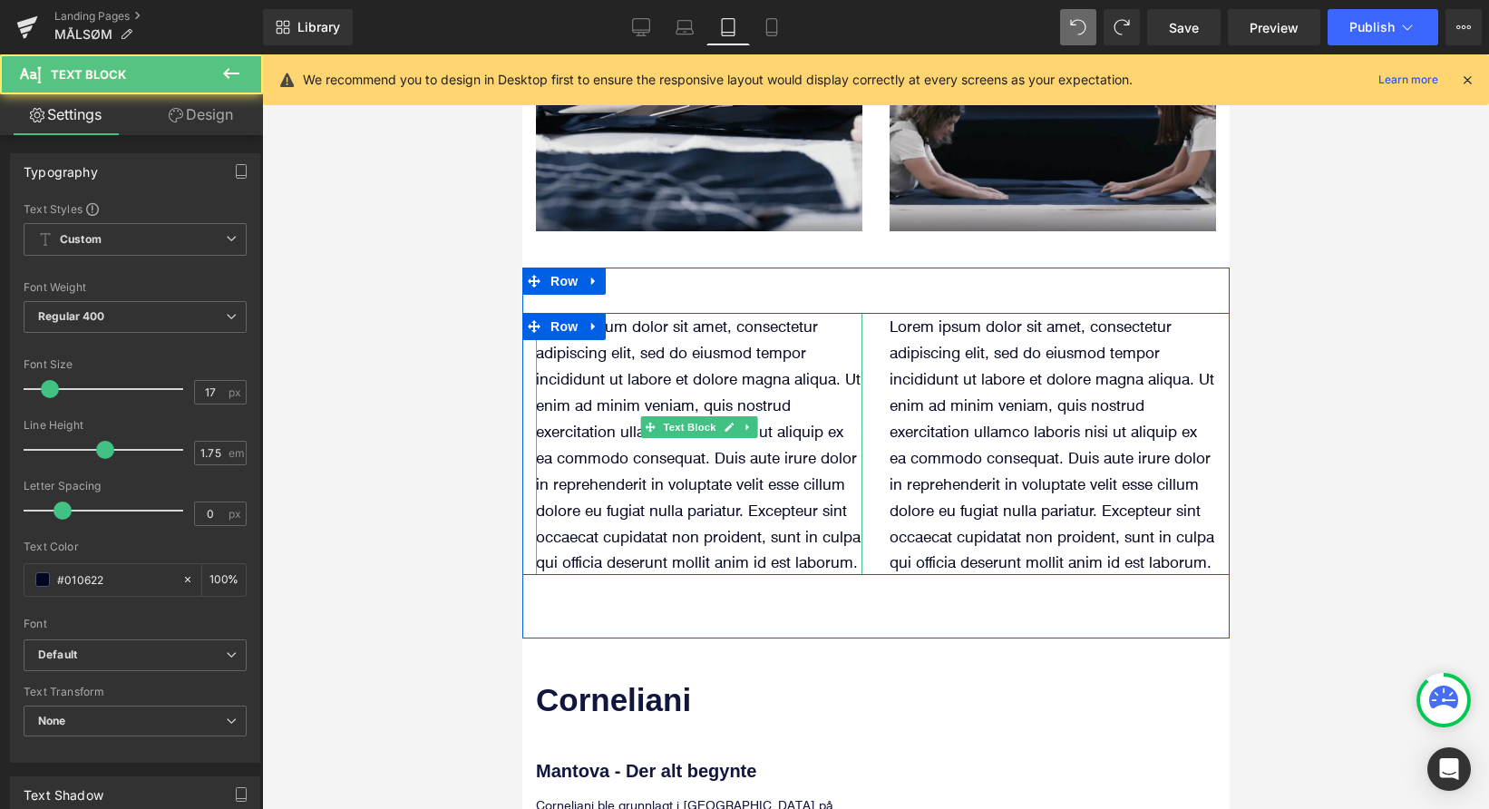
click at [753, 323] on p "Lorem ipsum dolor sit amet, consectetur adipiscing elit, sed do eiusmod tempor …" at bounding box center [698, 444] width 326 height 262
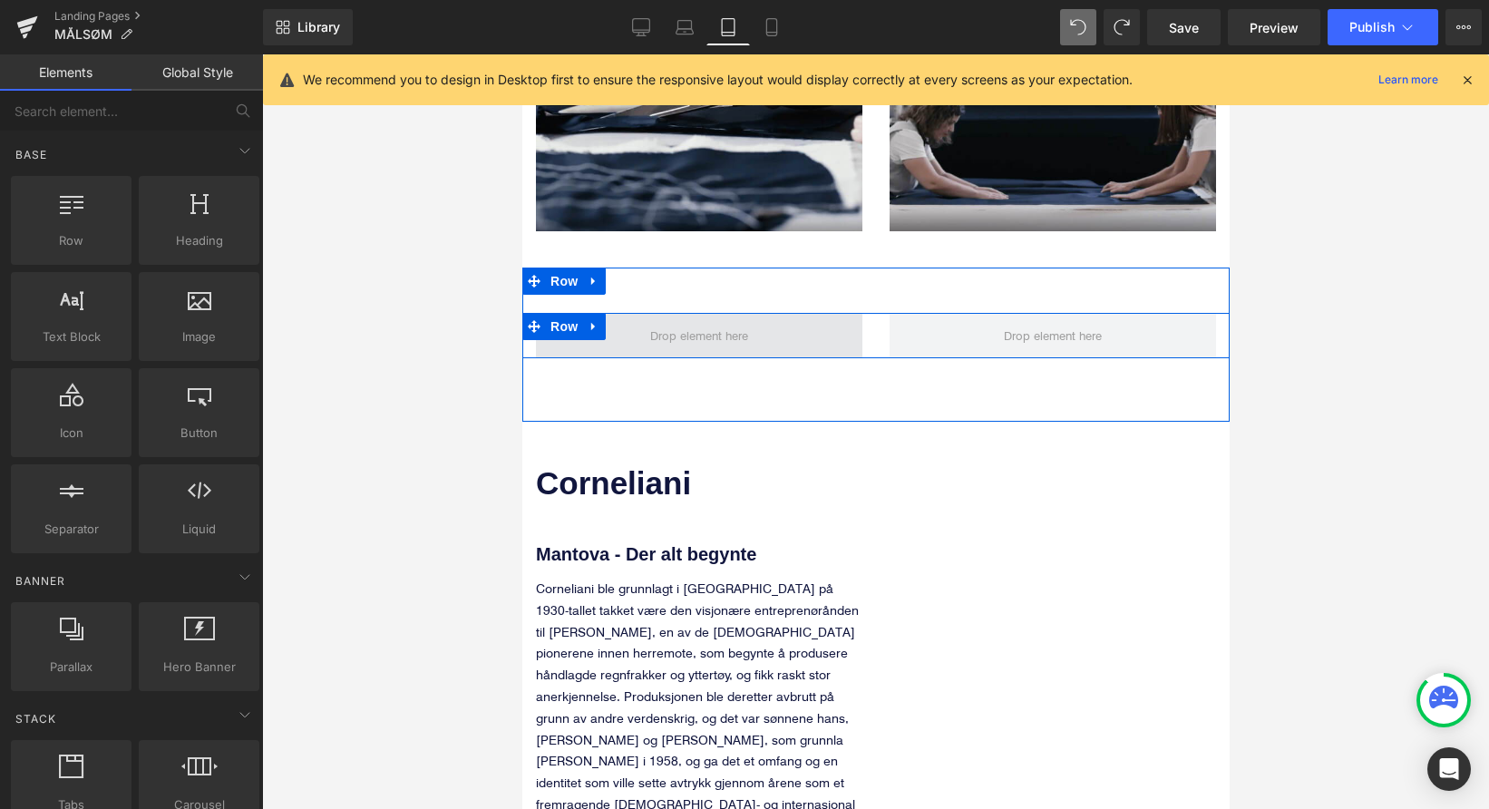
click at [664, 321] on span at bounding box center [698, 336] width 111 height 30
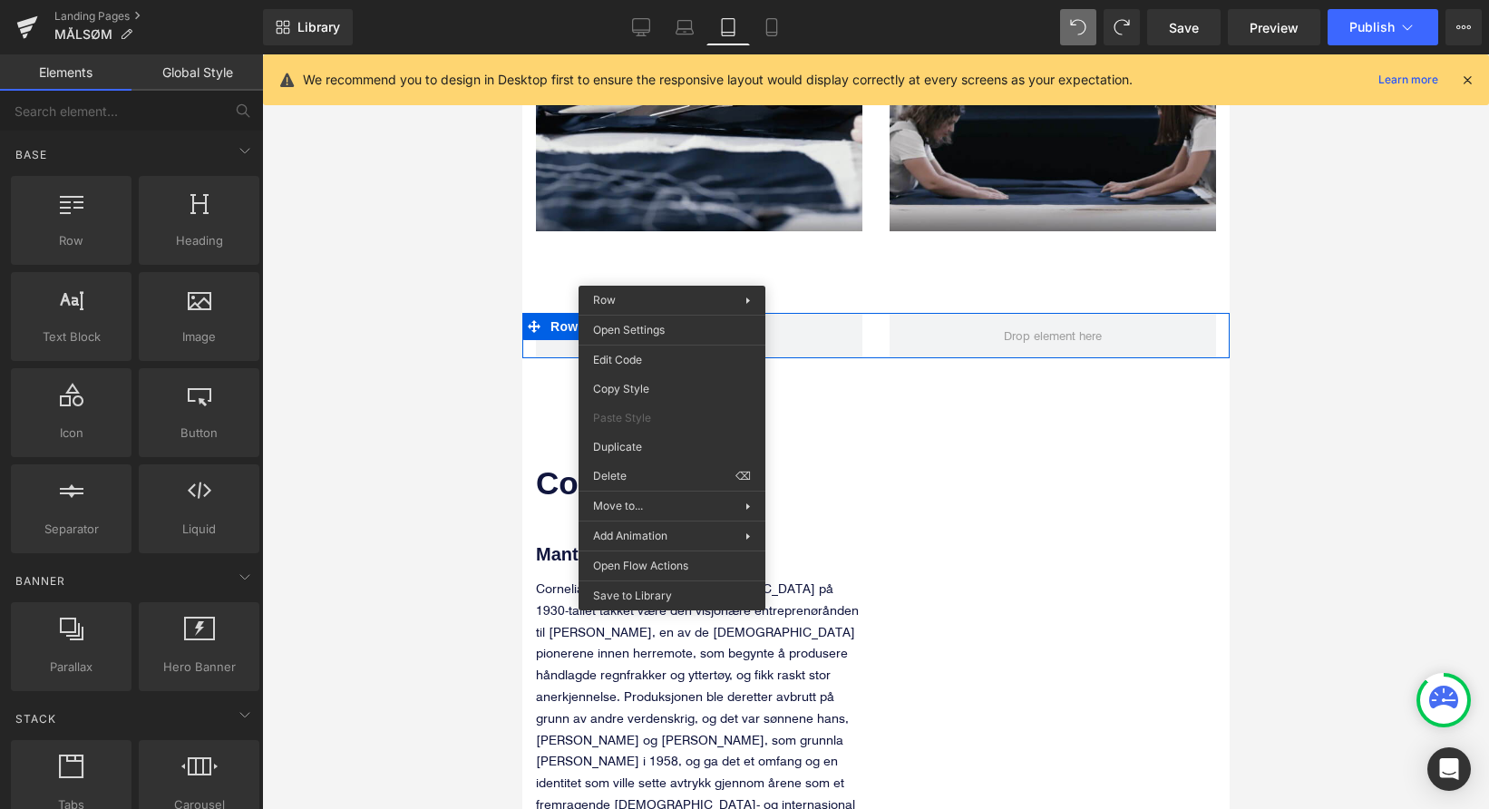
click at [354, 363] on div at bounding box center [875, 431] width 1227 height 754
click at [433, 323] on div at bounding box center [875, 431] width 1227 height 754
click at [423, 355] on div at bounding box center [875, 431] width 1227 height 754
click at [342, 329] on div at bounding box center [875, 431] width 1227 height 754
click at [452, 212] on div at bounding box center [875, 431] width 1227 height 754
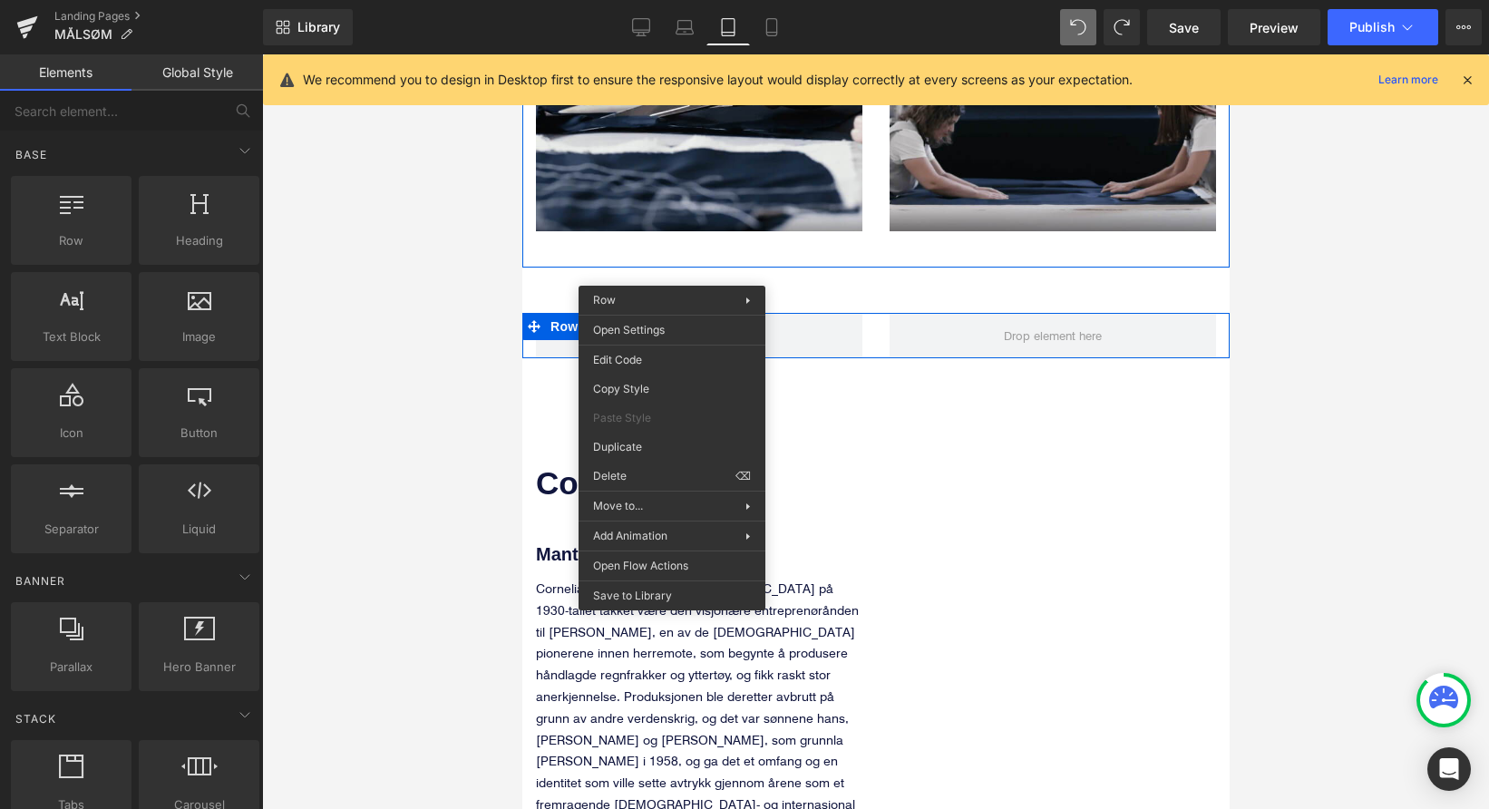
click at [621, 198] on div "Image Image Row" at bounding box center [874, 117] width 707 height 301
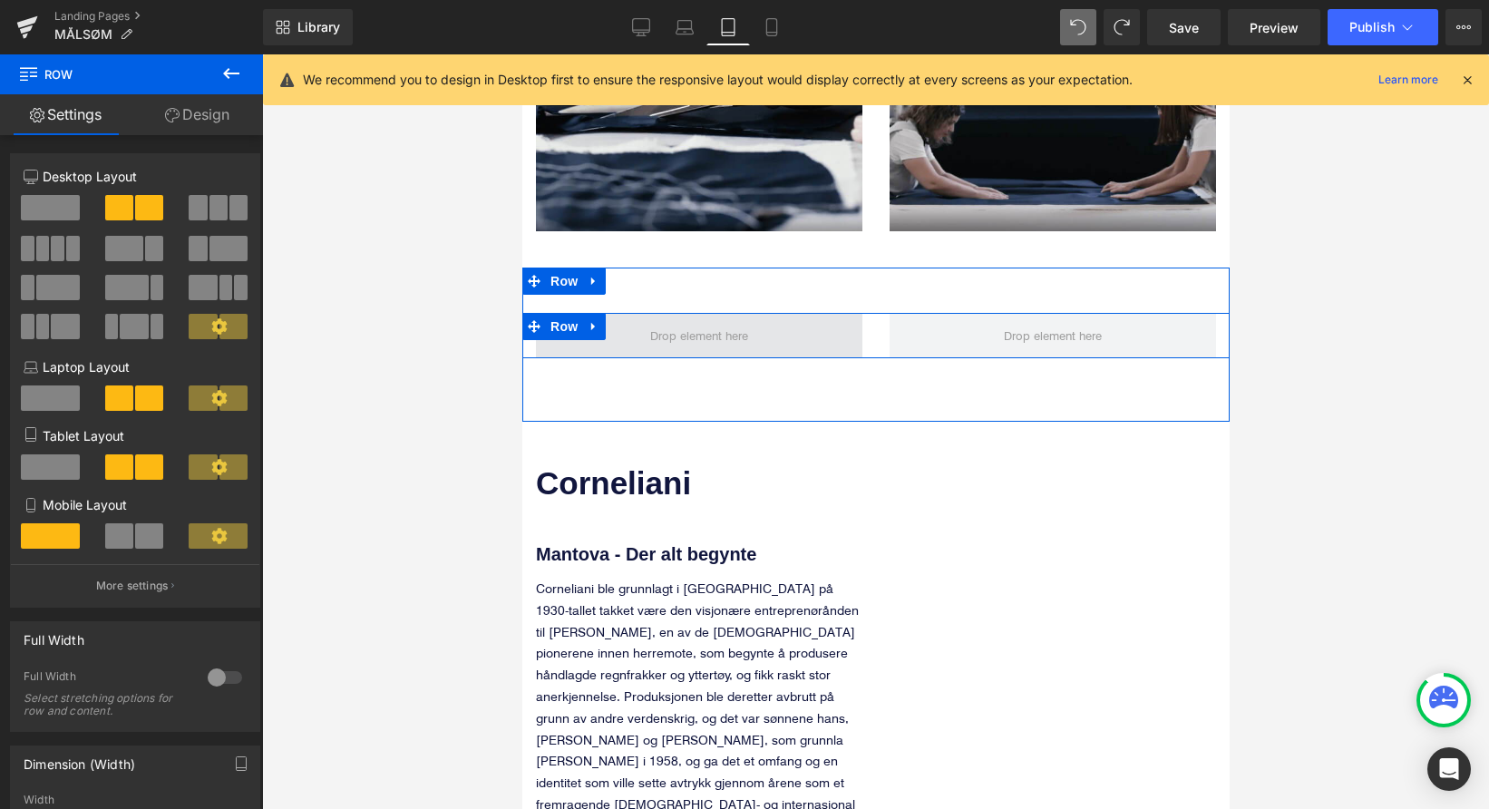
click at [650, 321] on span at bounding box center [698, 336] width 111 height 30
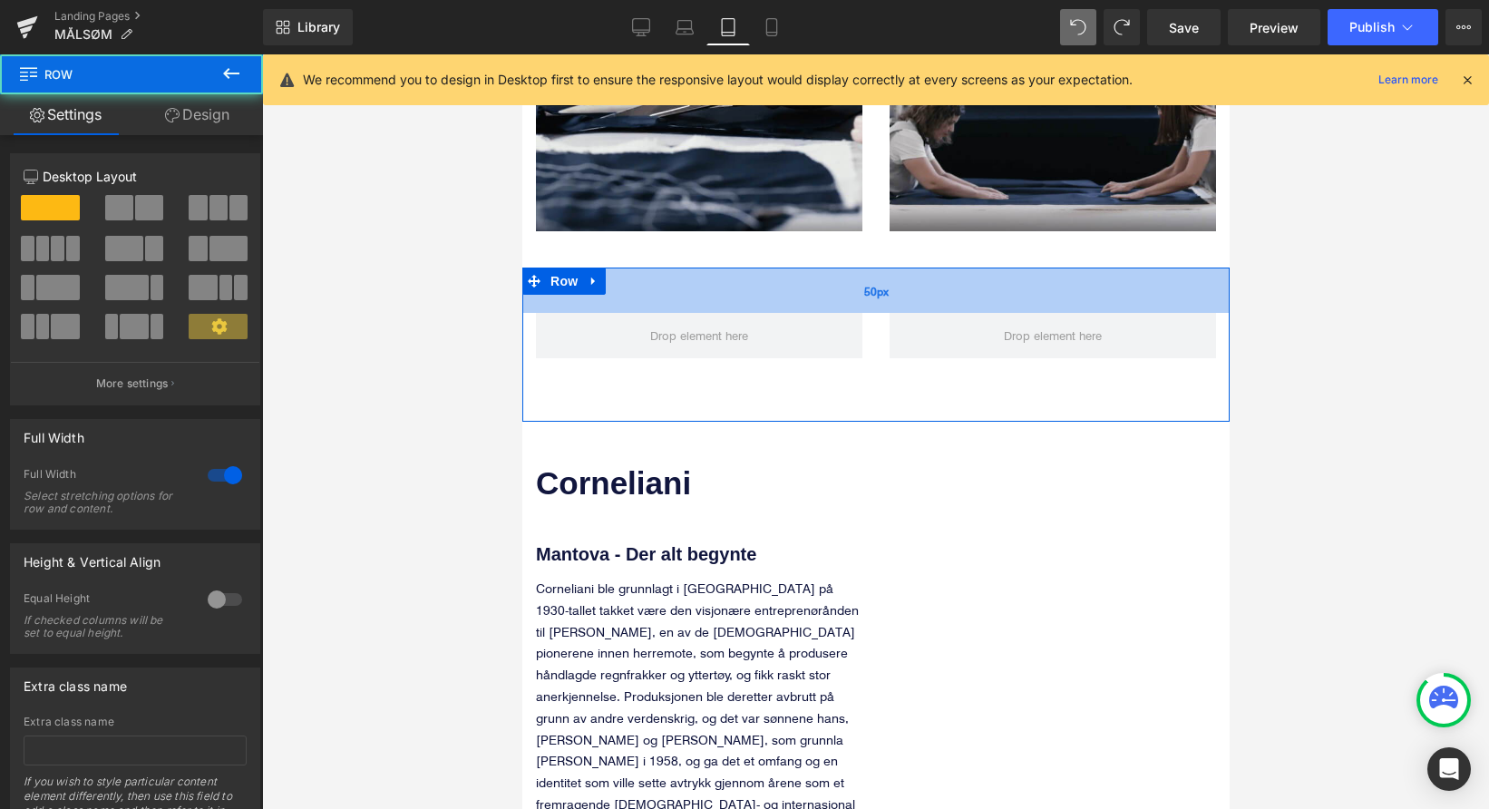
click at [646, 267] on div "50px" at bounding box center [874, 289] width 707 height 45
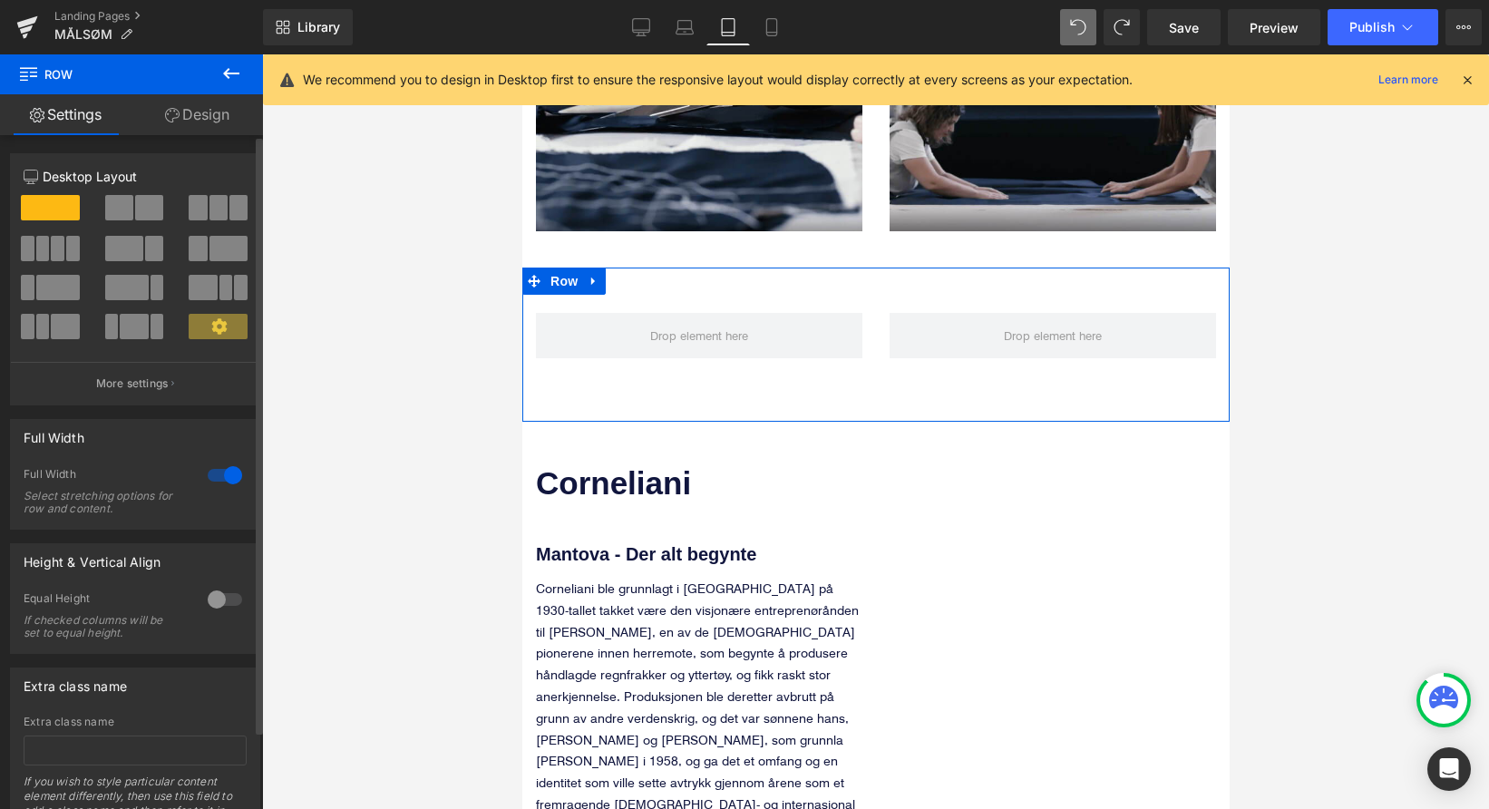
click at [137, 206] on span at bounding box center [149, 207] width 28 height 25
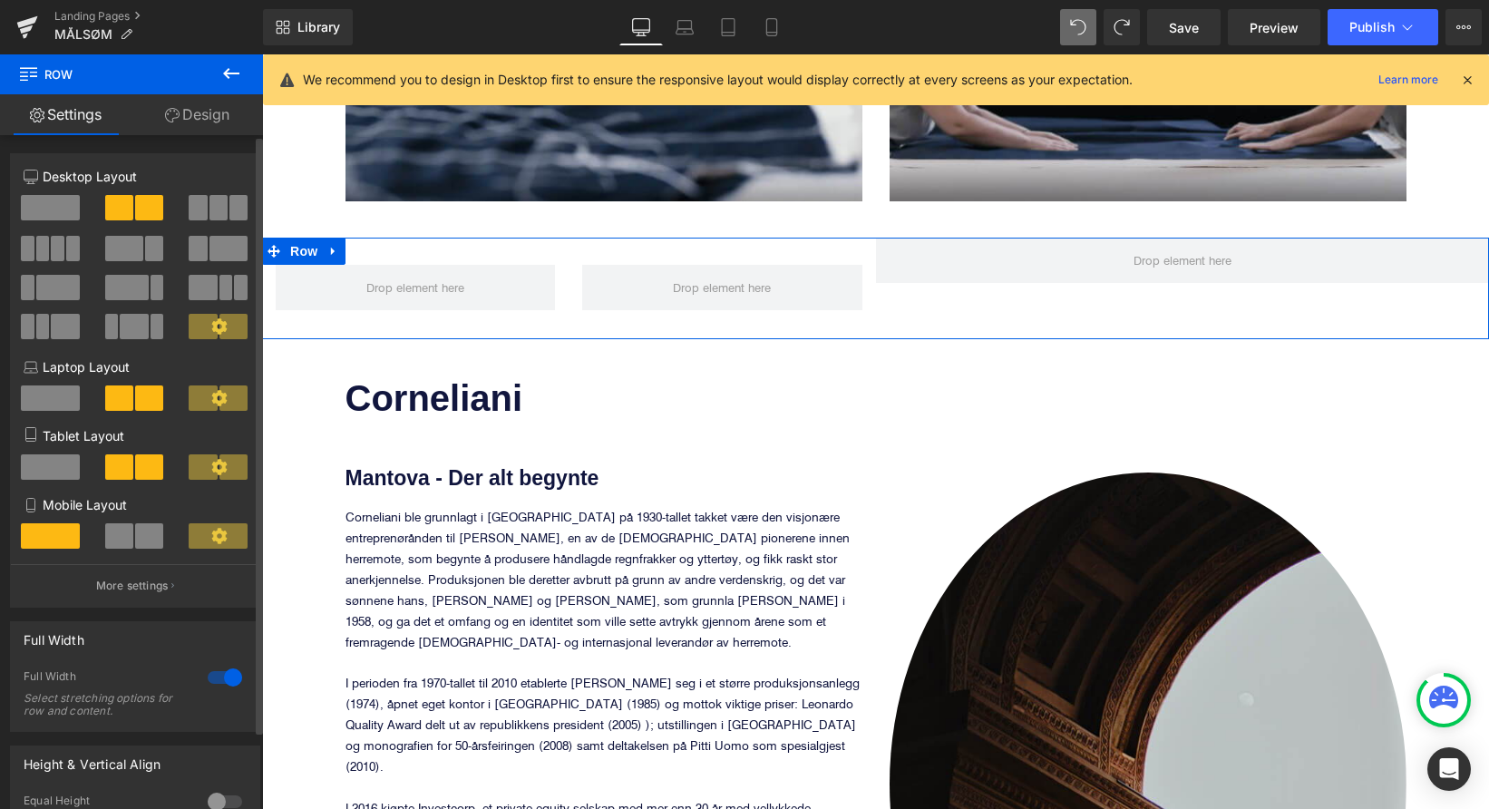
scroll to position [1742, 0]
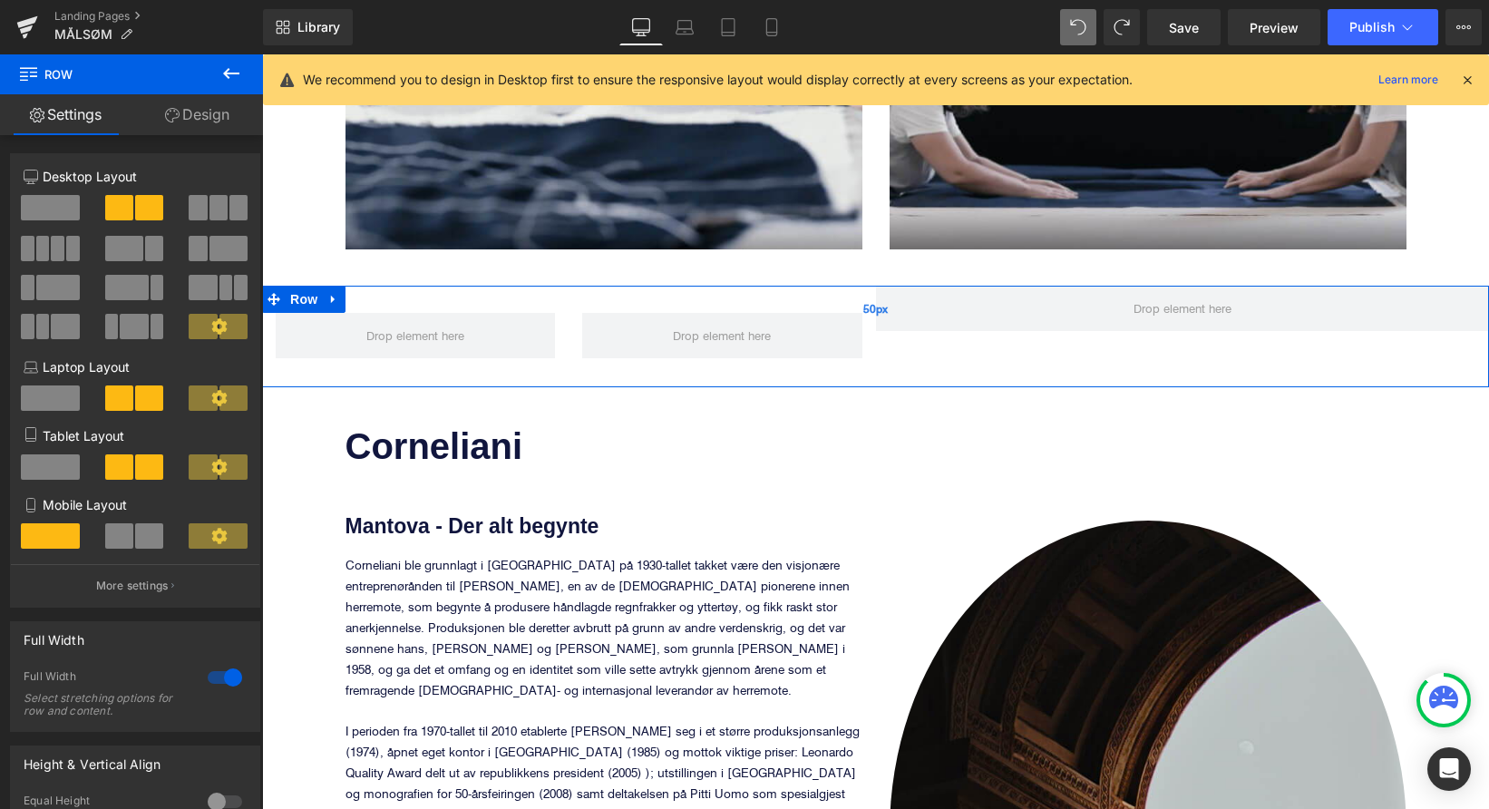
click at [137, 206] on span at bounding box center [149, 207] width 28 height 25
click at [60, 204] on span at bounding box center [50, 207] width 59 height 25
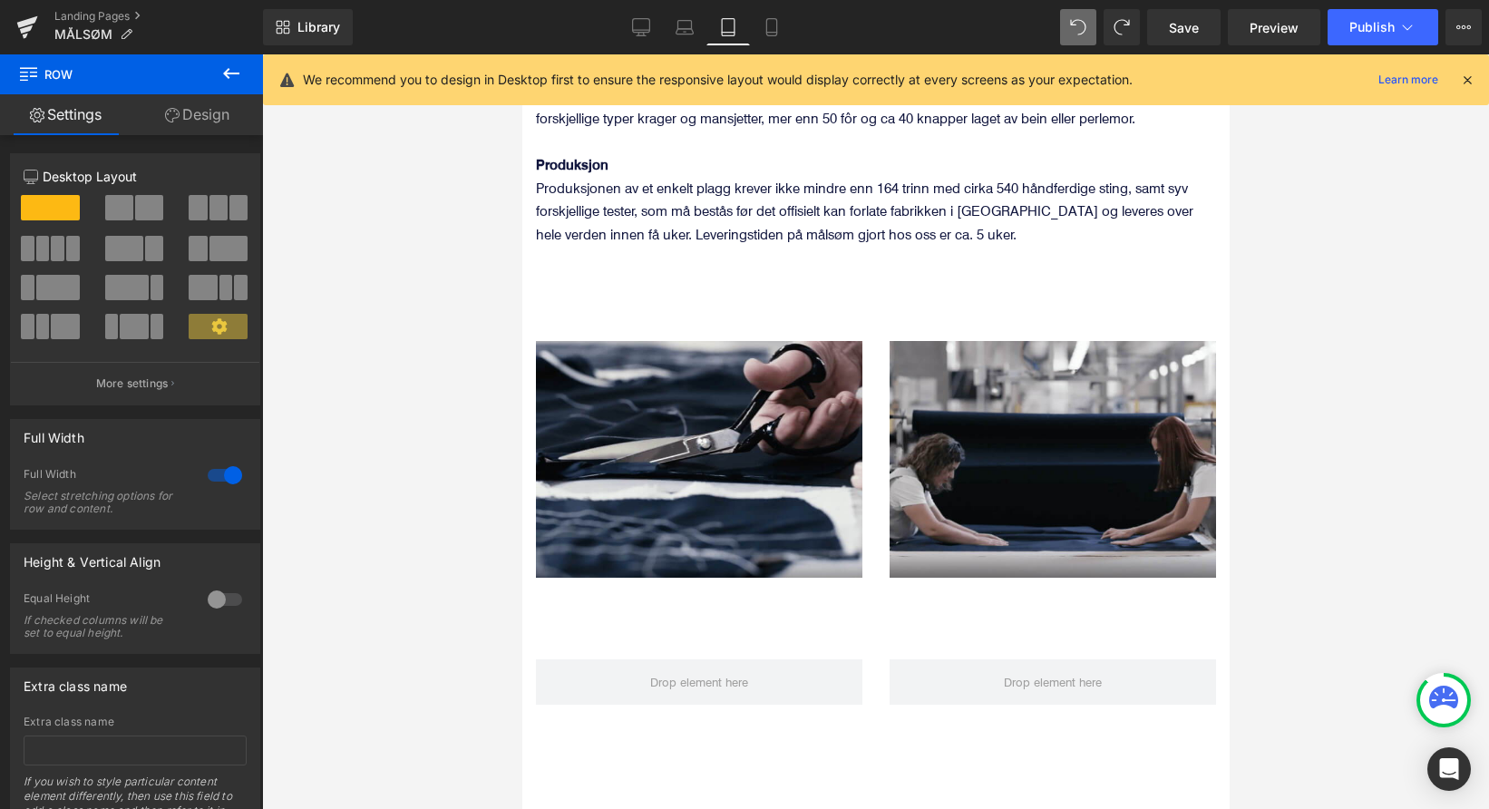
scroll to position [1443, 0]
click at [758, 27] on link "Mobile" at bounding box center [772, 27] width 44 height 36
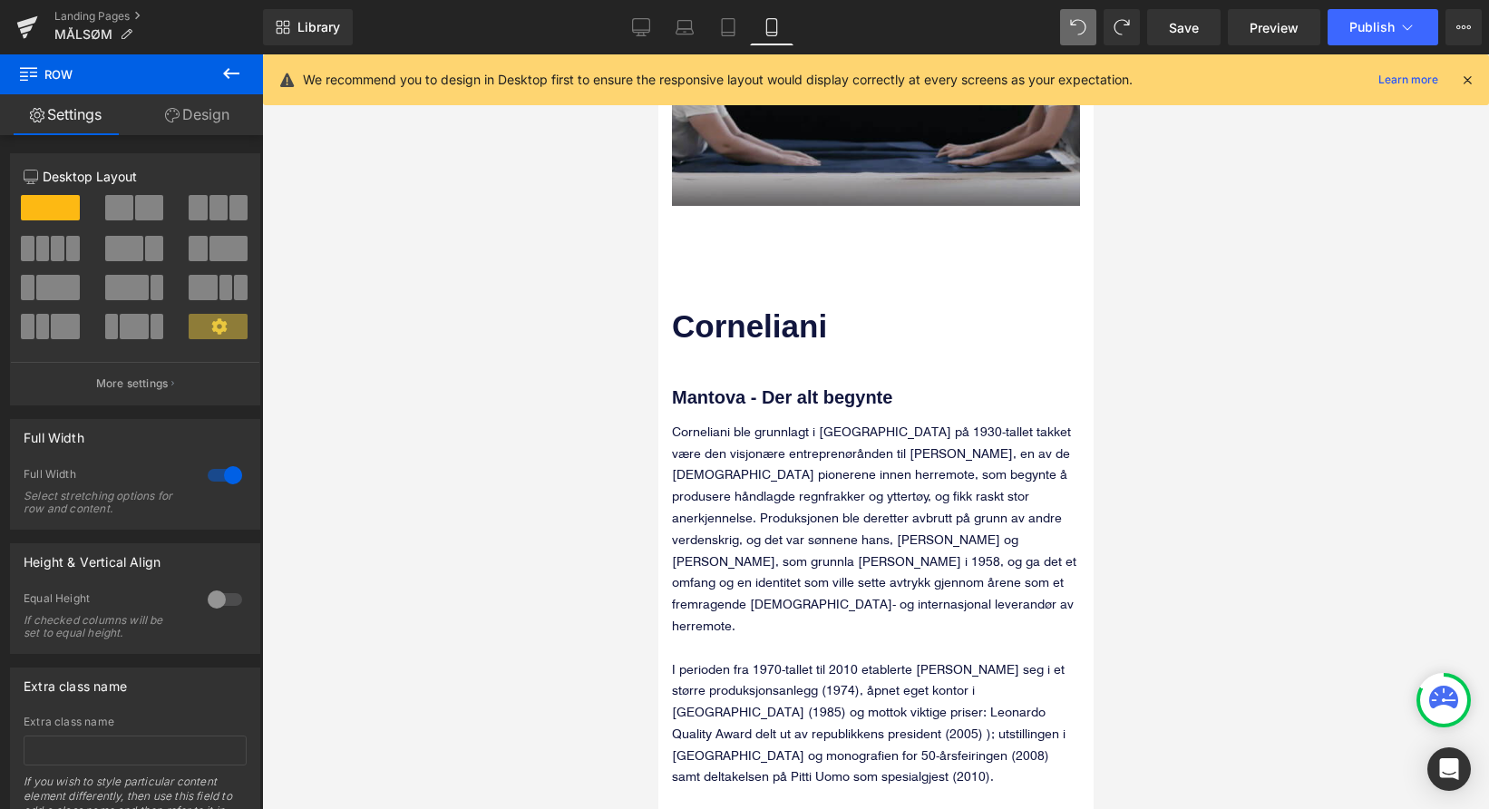
scroll to position [2485, 0]
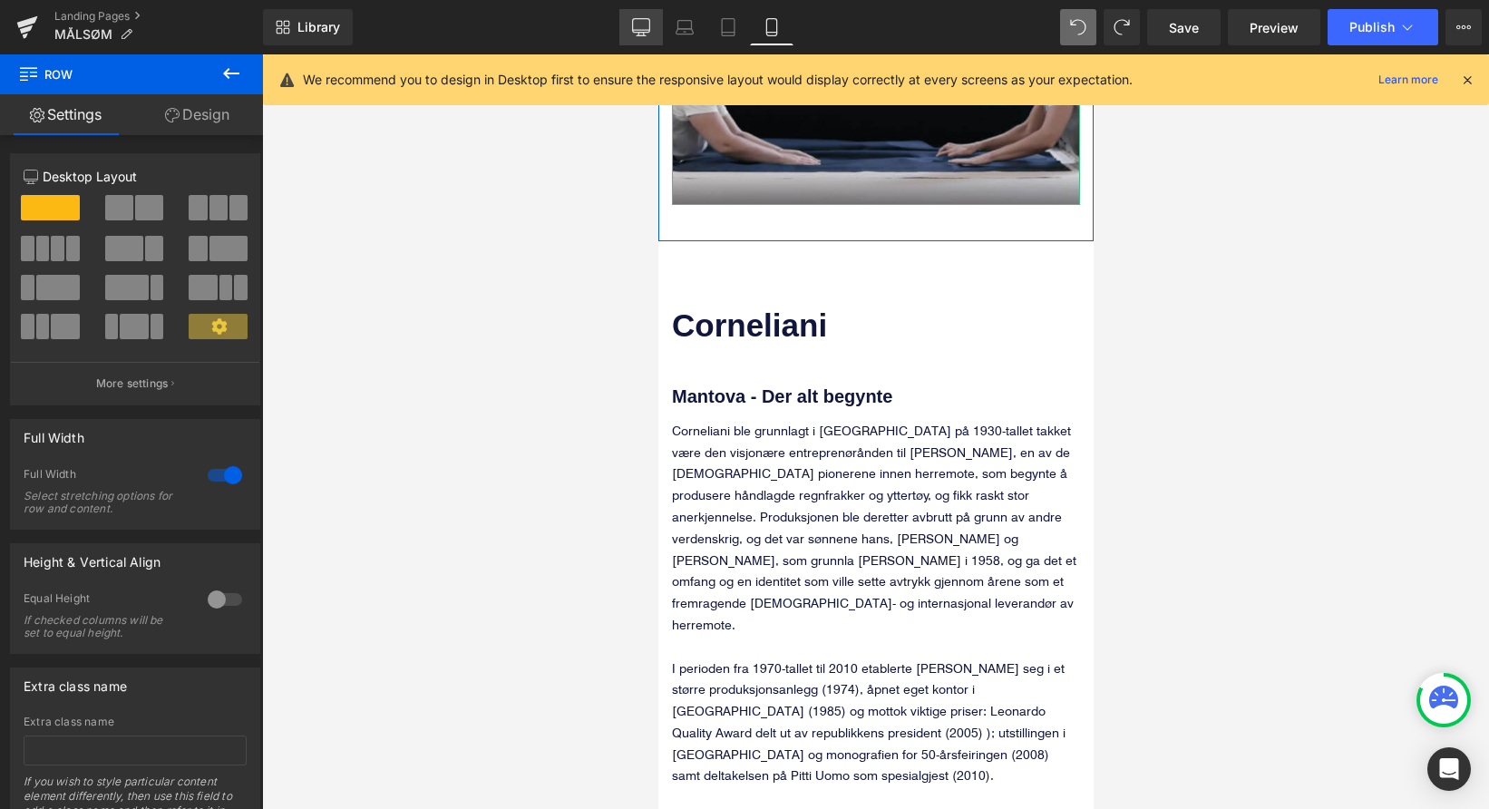
click at [654, 18] on link "Desktop" at bounding box center [641, 27] width 44 height 36
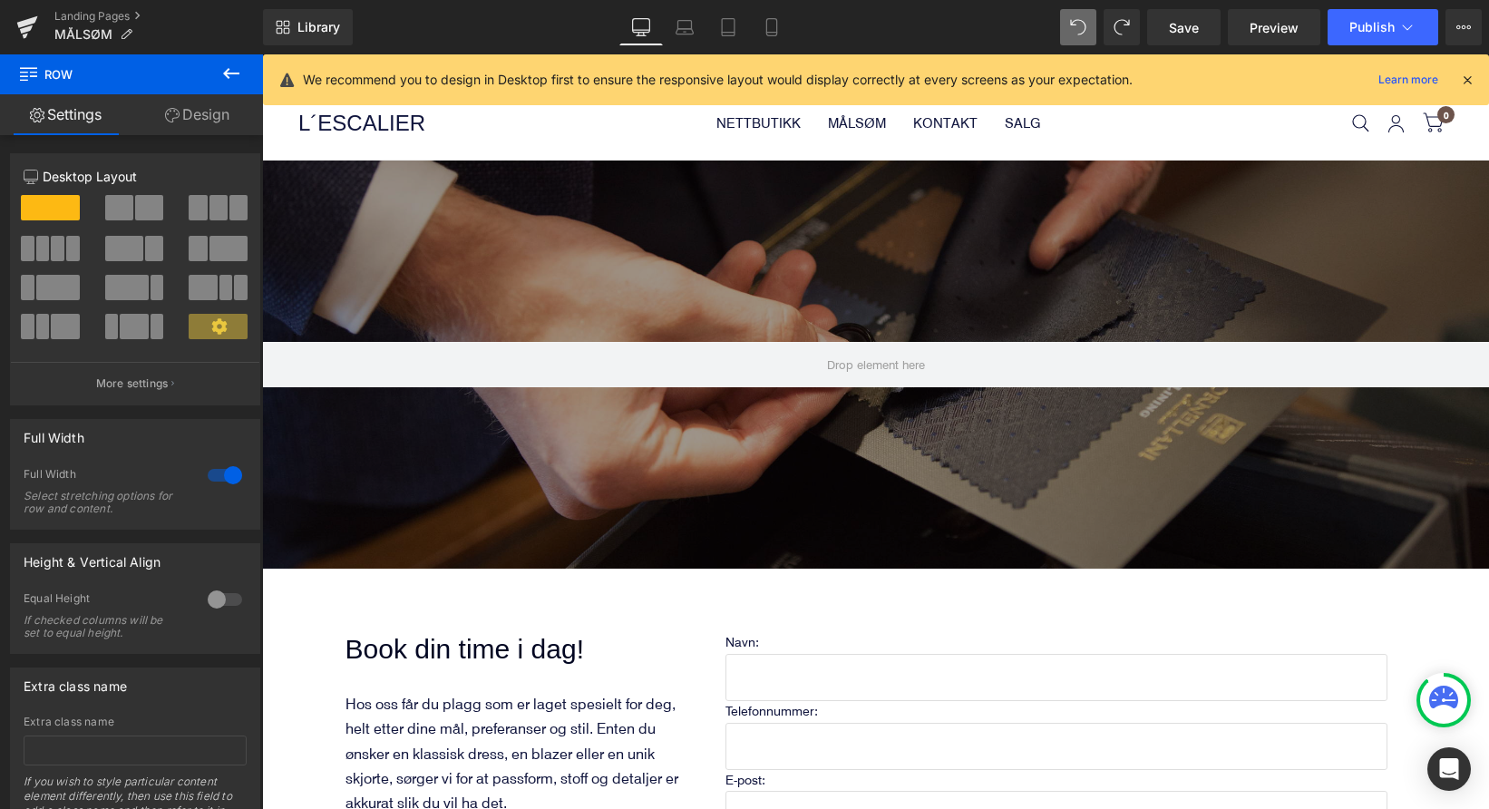
scroll to position [0, 0]
click at [691, 32] on icon at bounding box center [684, 27] width 18 height 18
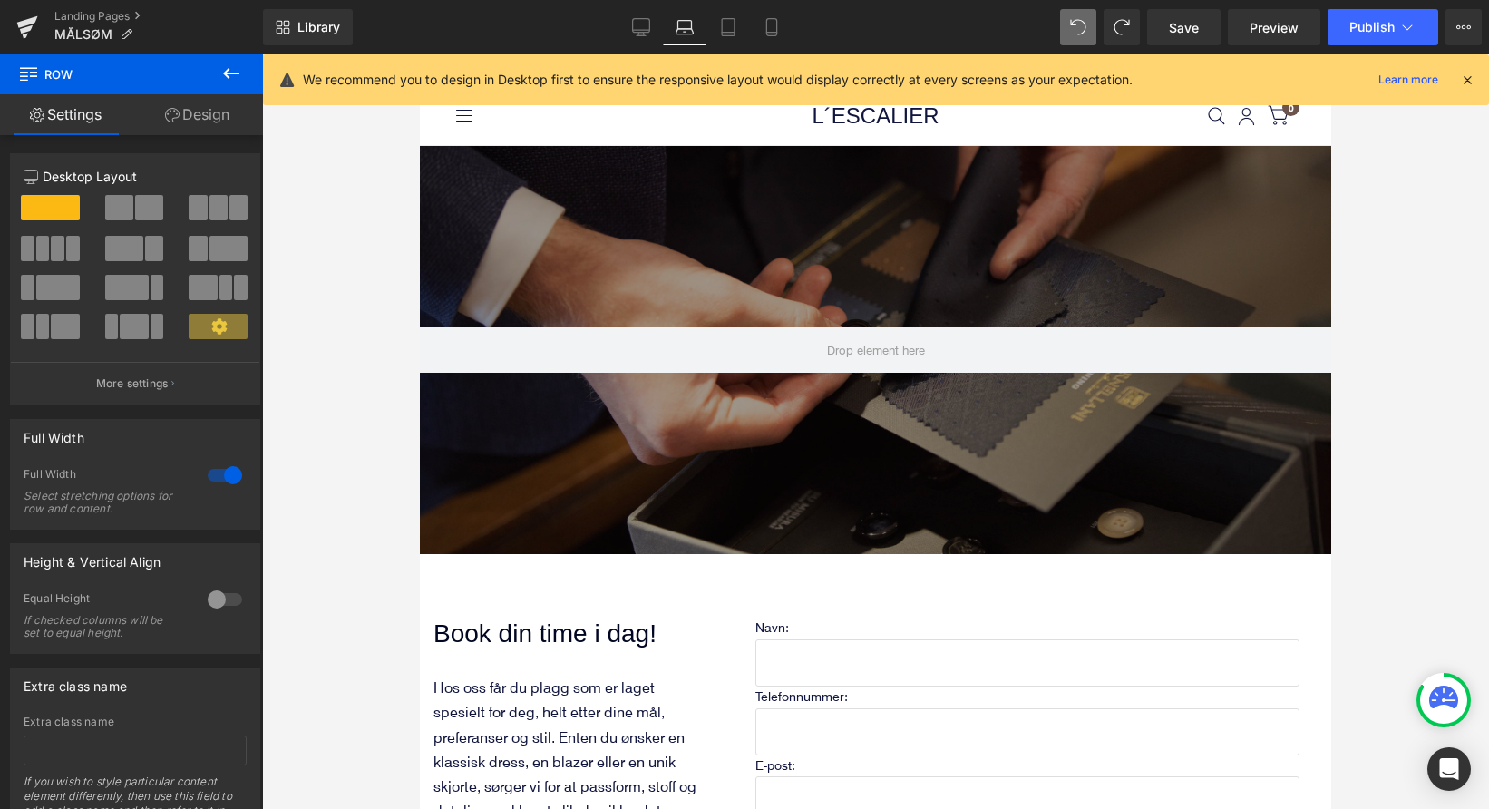
scroll to position [91, 0]
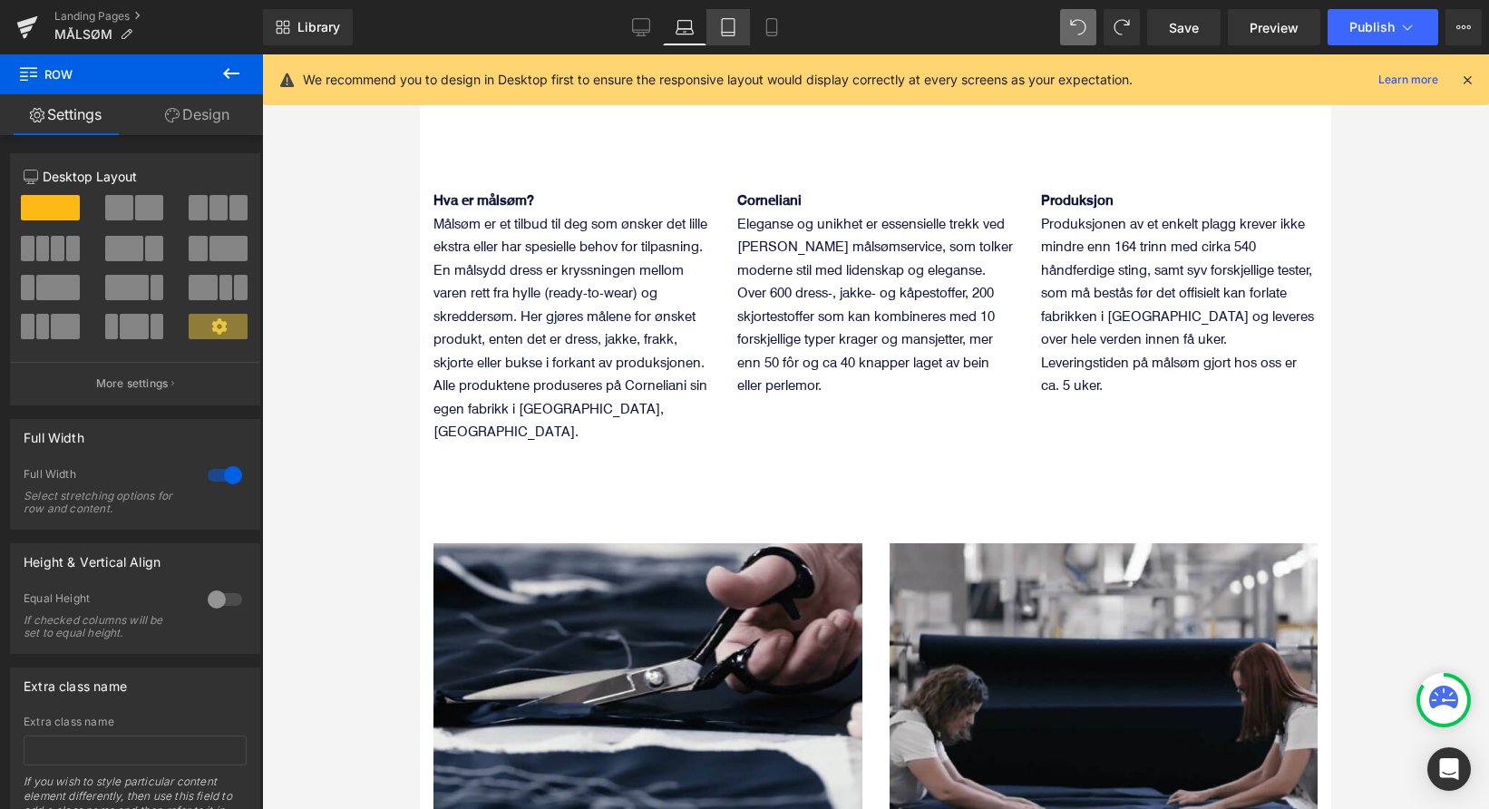
click at [732, 29] on icon at bounding box center [728, 27] width 18 height 18
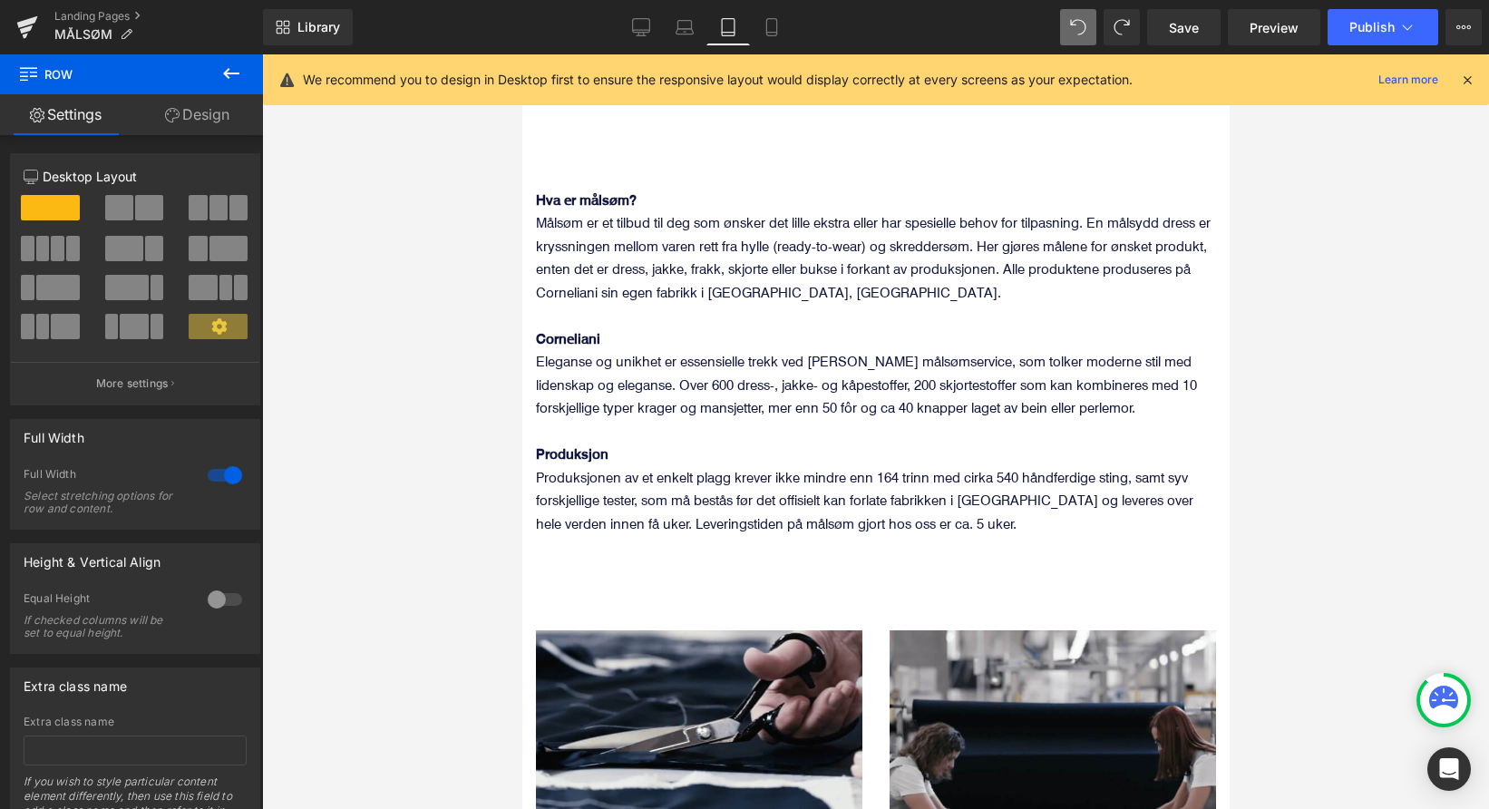
scroll to position [1142, 0]
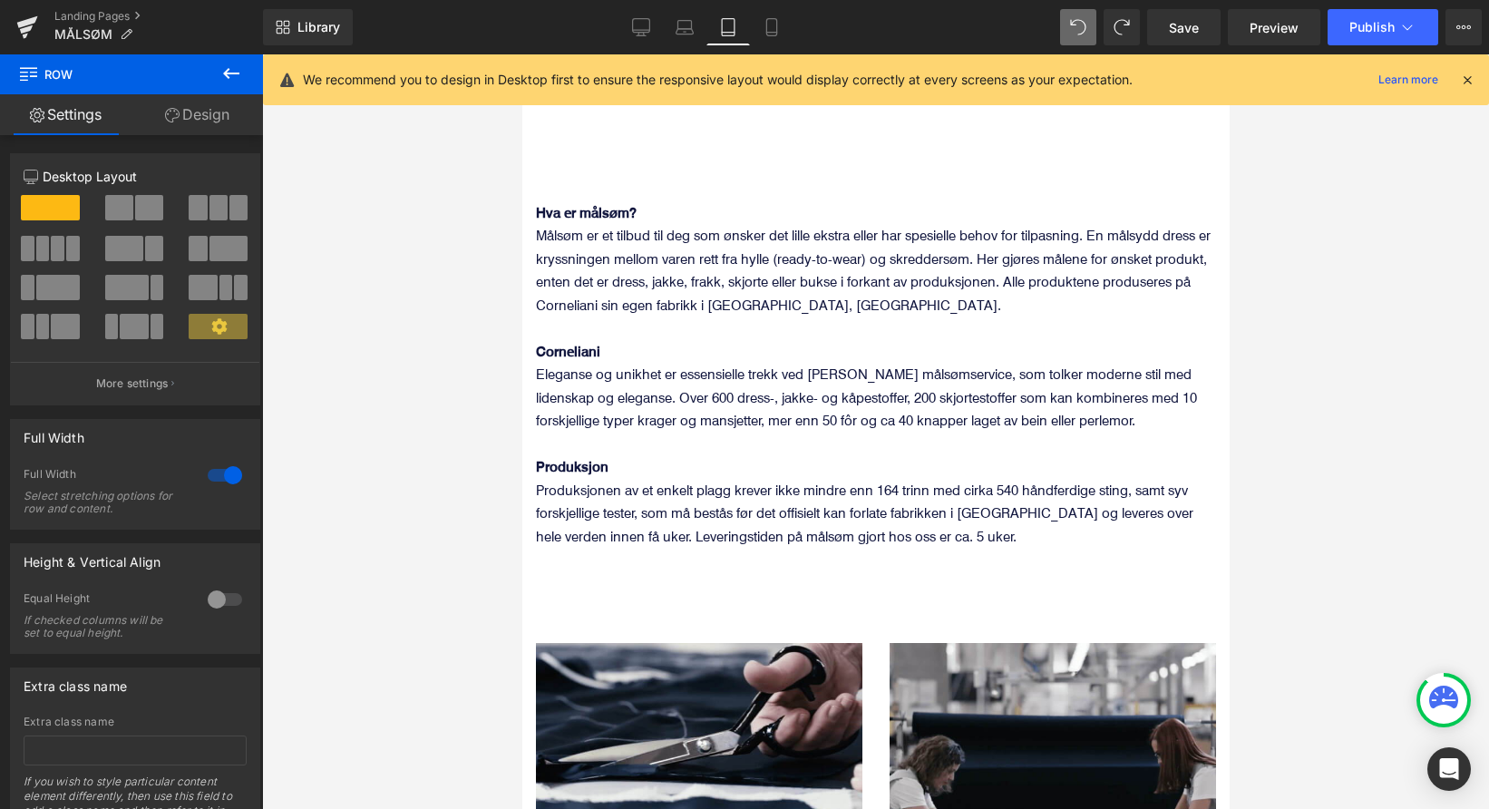
click at [236, 80] on icon at bounding box center [231, 74] width 22 height 22
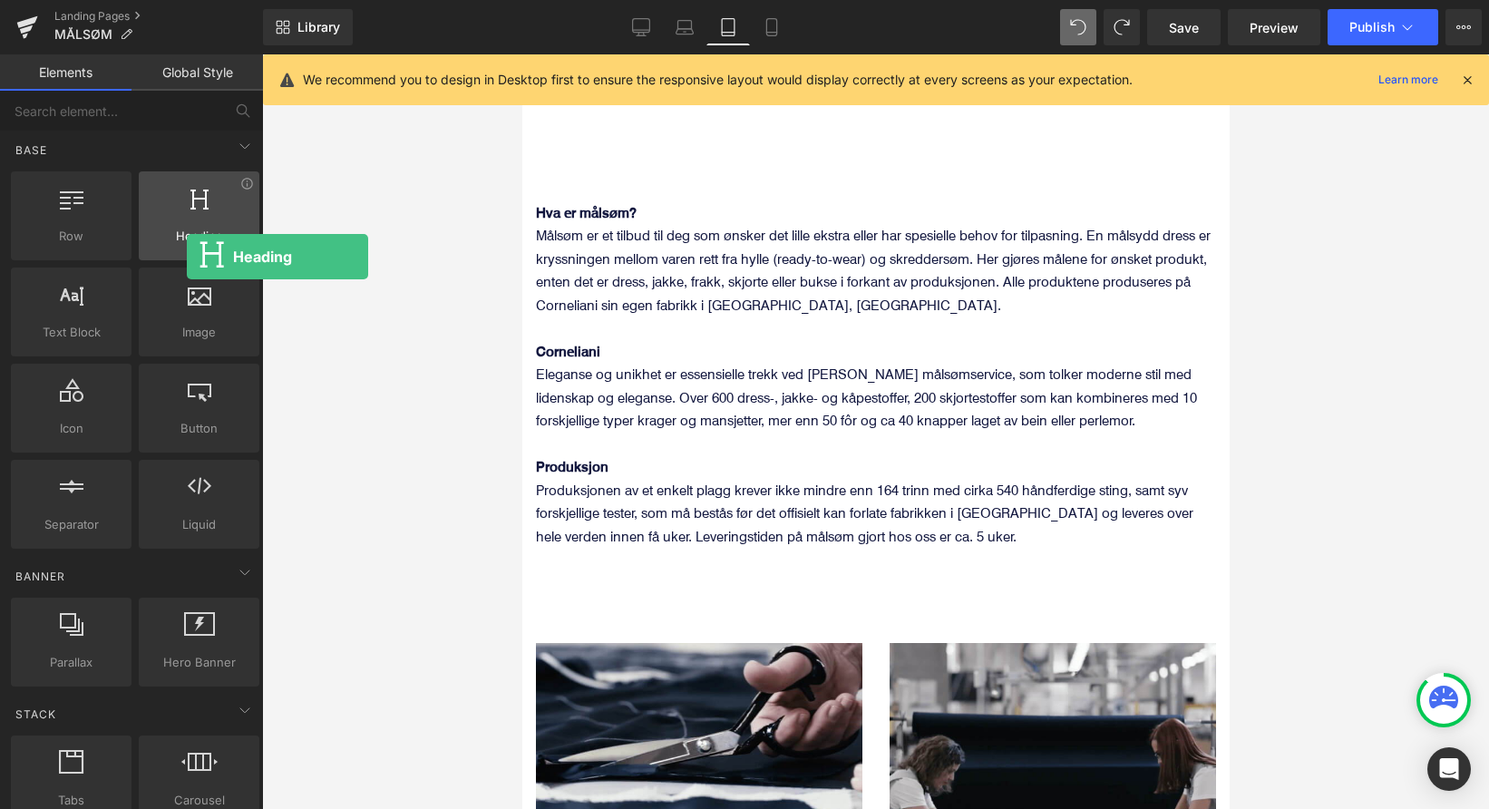
drag, startPoint x: 177, startPoint y: 238, endPoint x: 187, endPoint y: 257, distance: 20.7
click at [187, 257] on div "Heading headings, titles, h1,h2,h3,h4,h5,h6" at bounding box center [199, 215] width 121 height 89
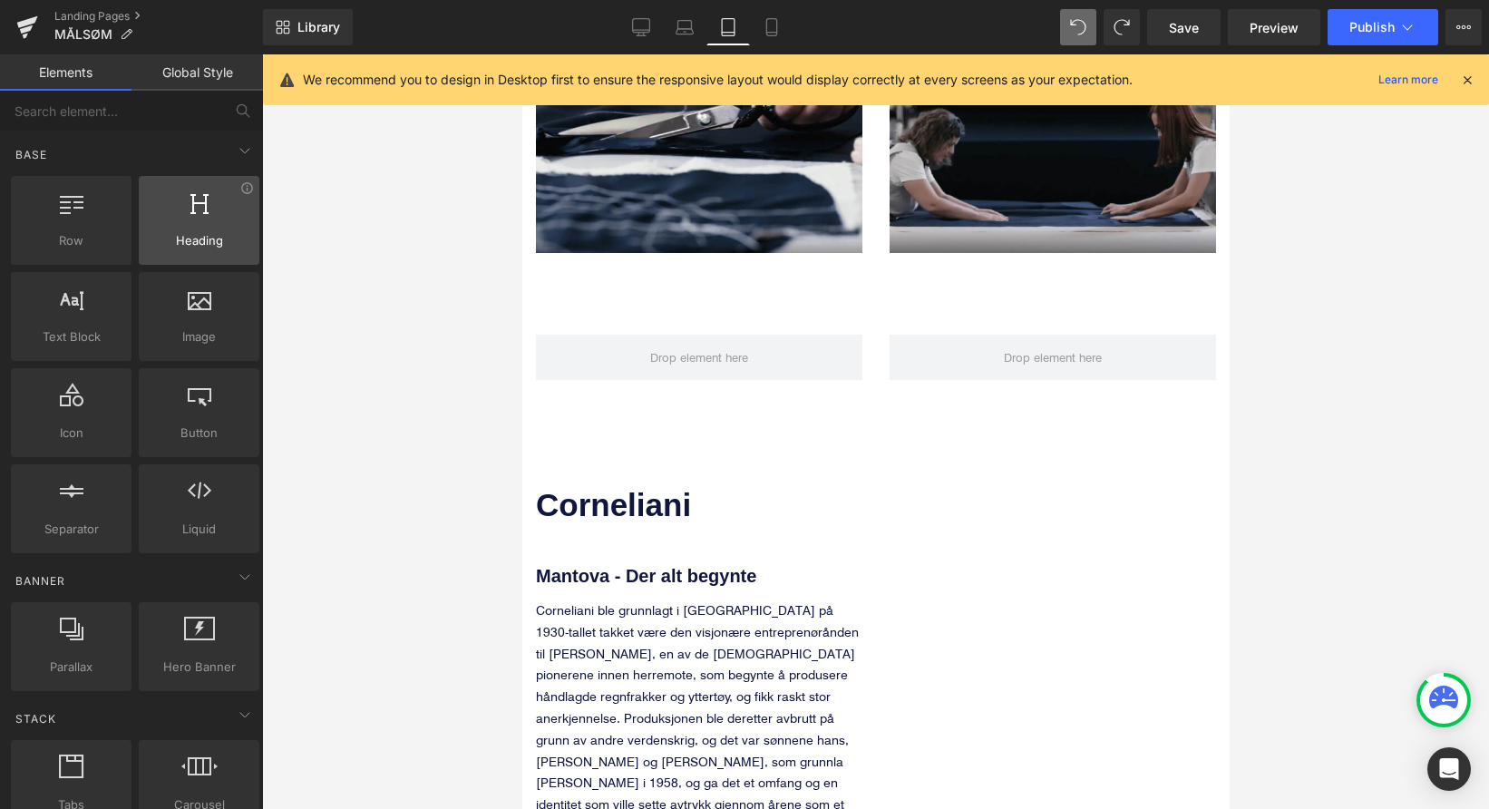
scroll to position [0, 0]
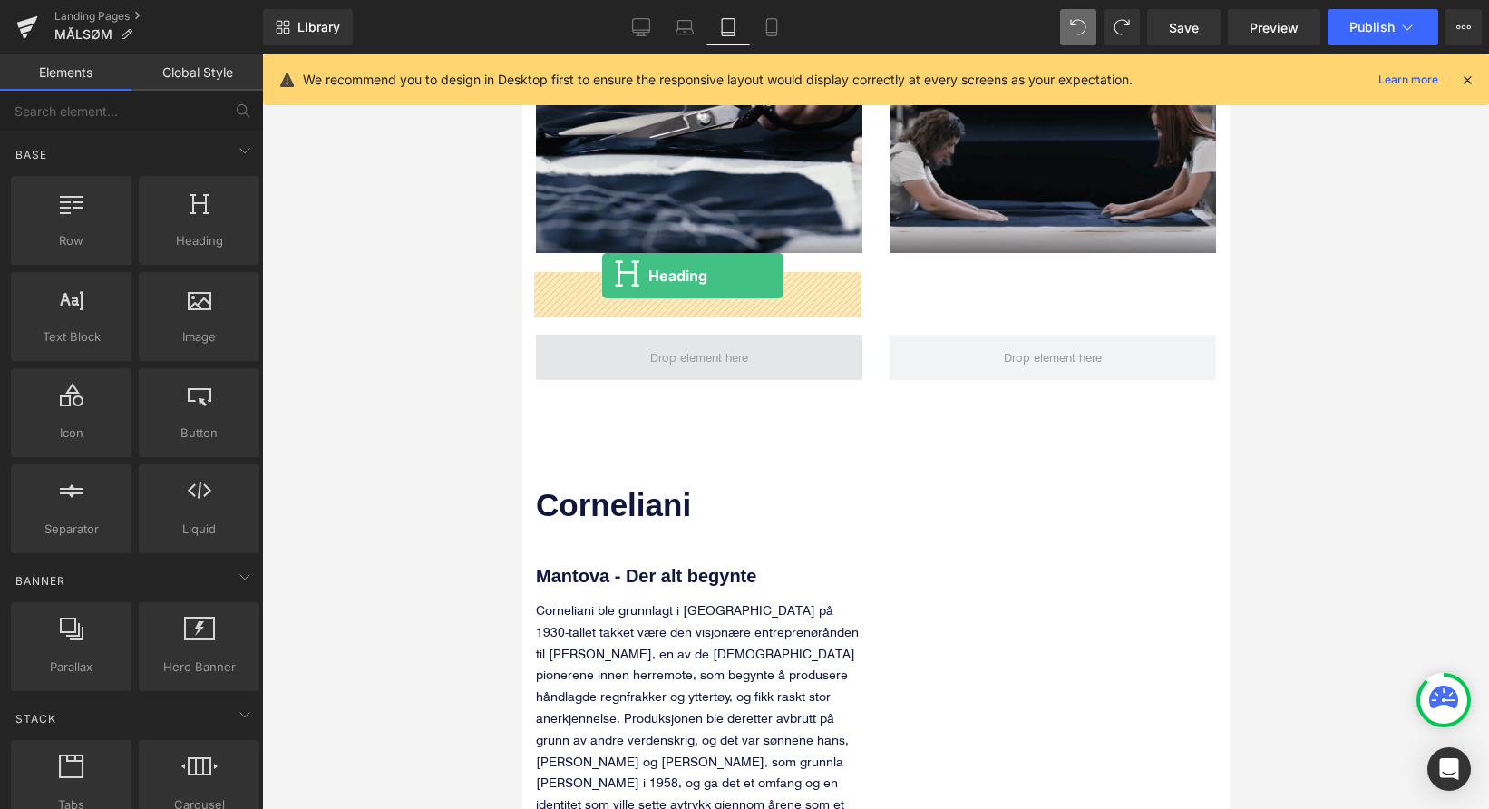
drag, startPoint x: 690, startPoint y: 295, endPoint x: 601, endPoint y: 276, distance: 90.9
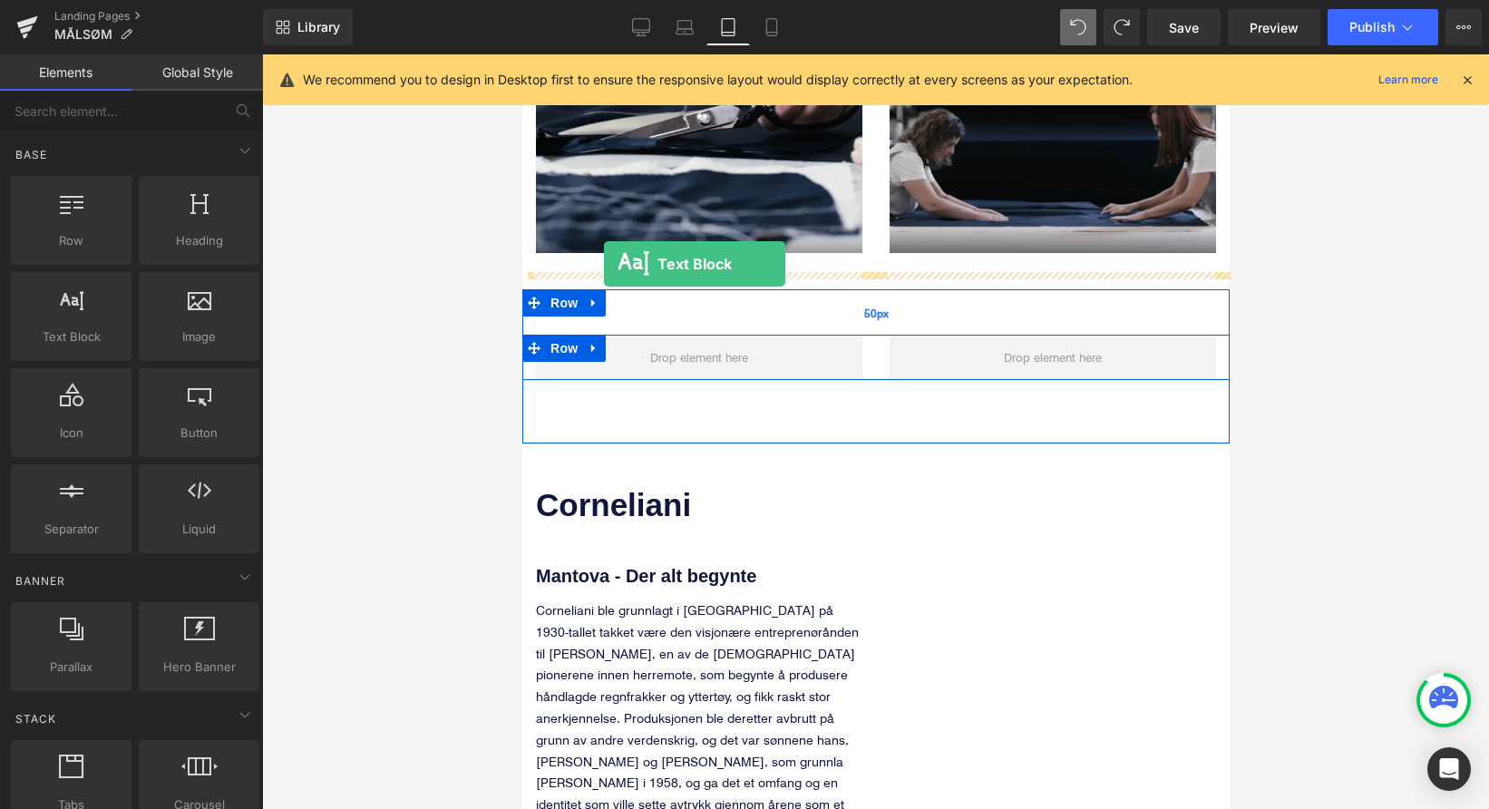
drag, startPoint x: 611, startPoint y: 373, endPoint x: 603, endPoint y: 264, distance: 109.1
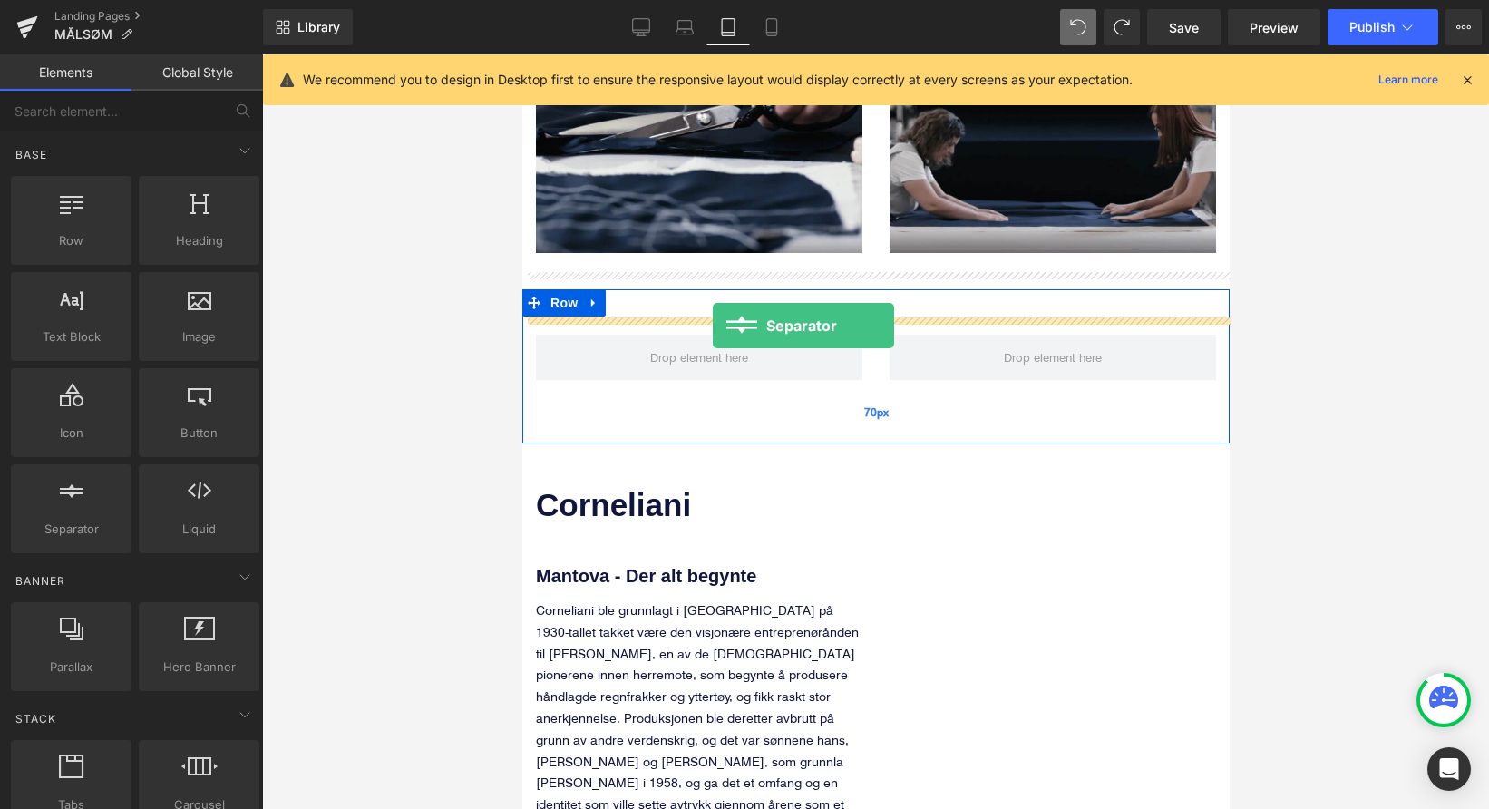
drag, startPoint x: 565, startPoint y: 583, endPoint x: 712, endPoint y: 325, distance: 296.4
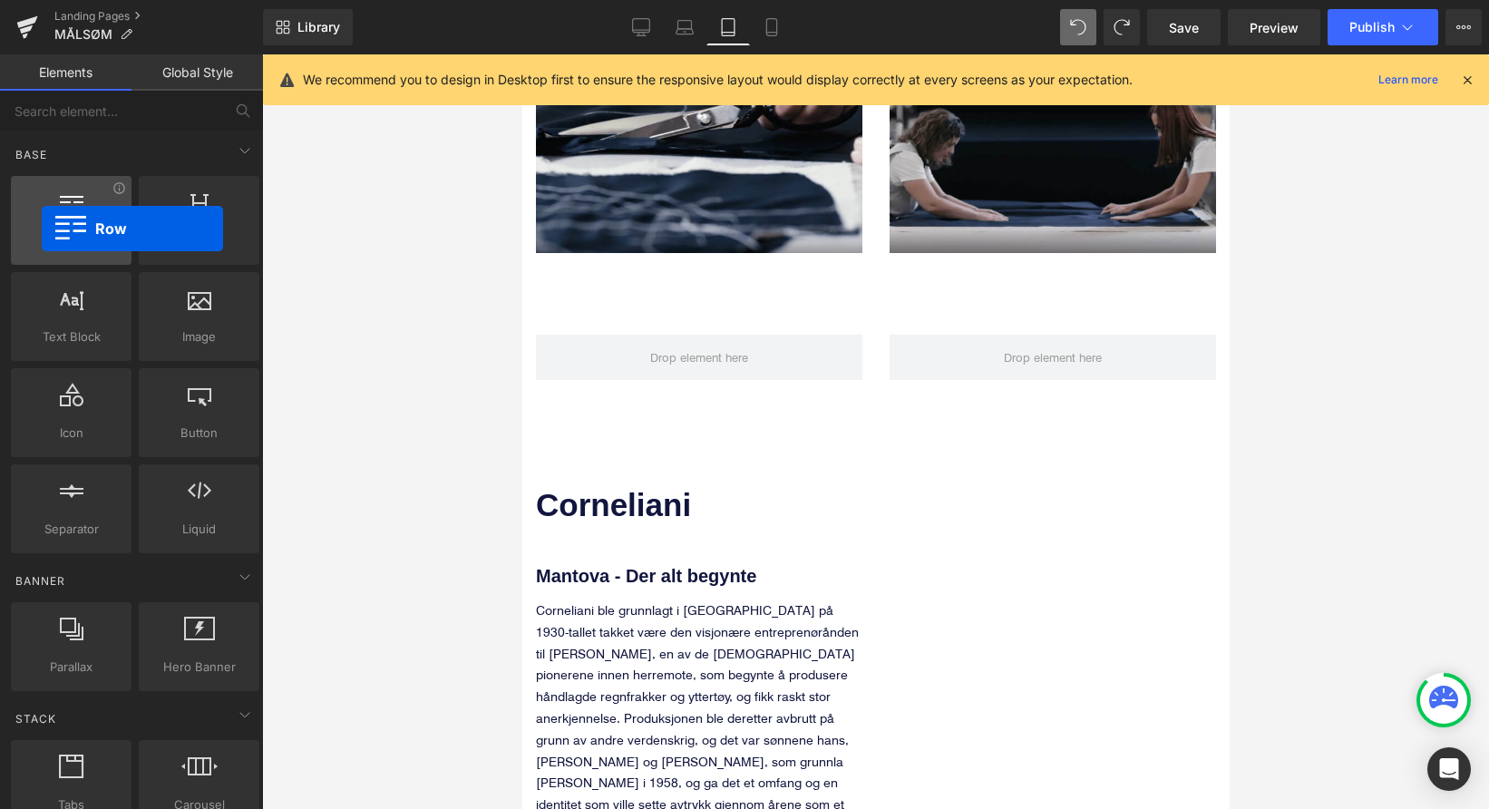
drag, startPoint x: 76, startPoint y: 248, endPoint x: 42, endPoint y: 228, distance: 39.4
click at [42, 228] on div "Row rows, columns, layouts, div" at bounding box center [71, 220] width 121 height 89
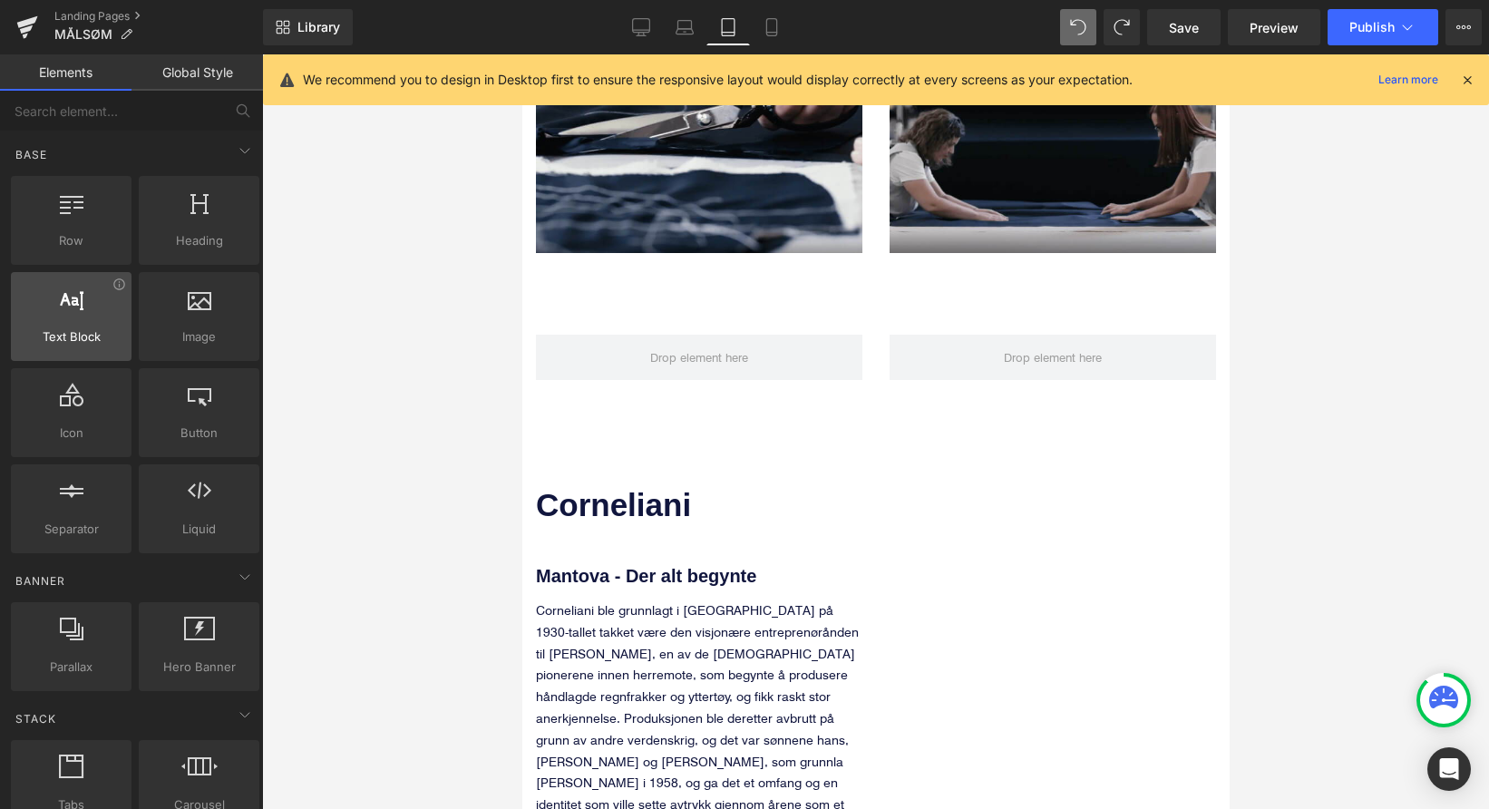
click at [37, 330] on span "Text Block" at bounding box center [71, 336] width 110 height 19
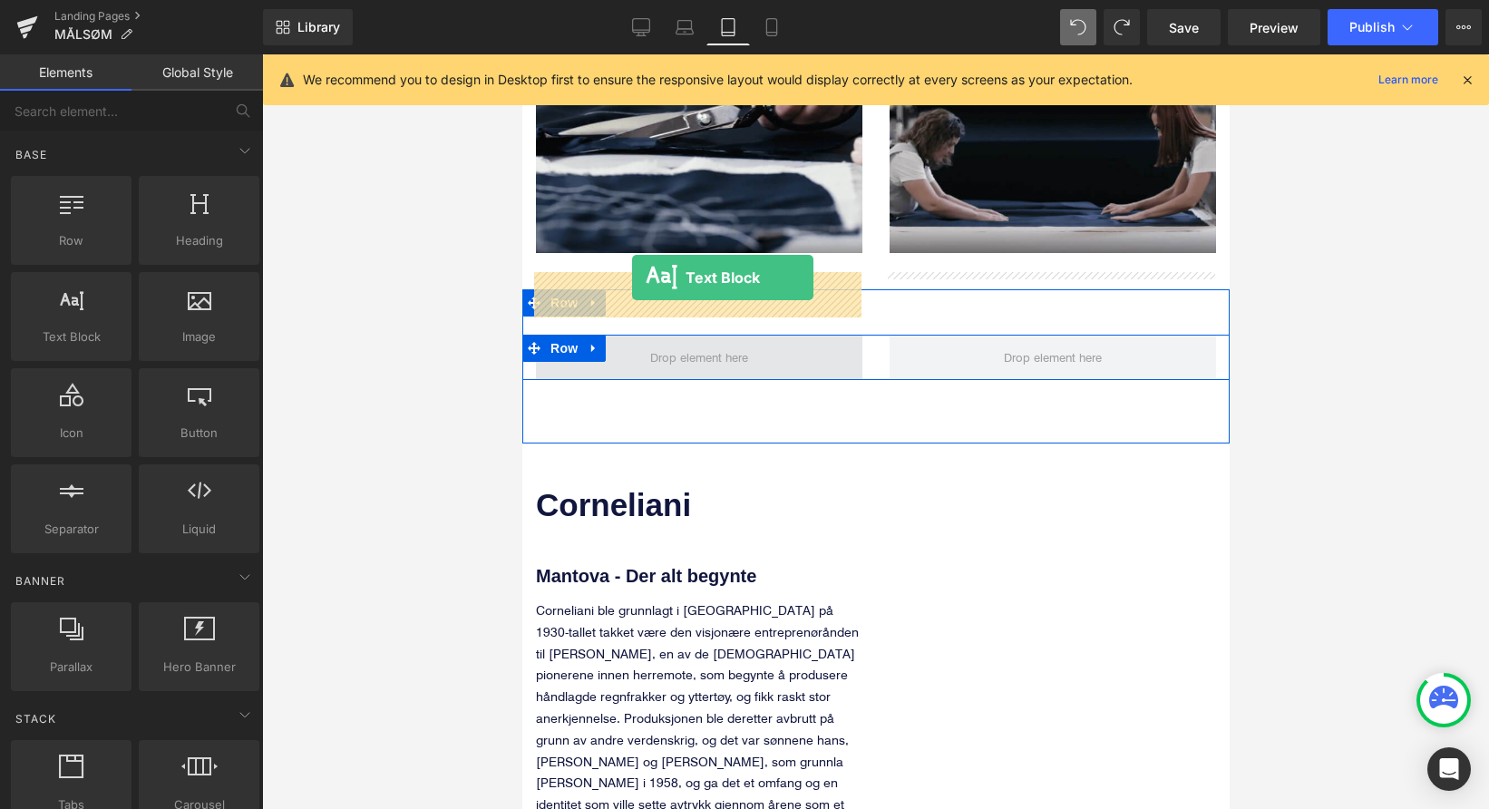
drag, startPoint x: 603, startPoint y: 355, endPoint x: 631, endPoint y: 277, distance: 82.0
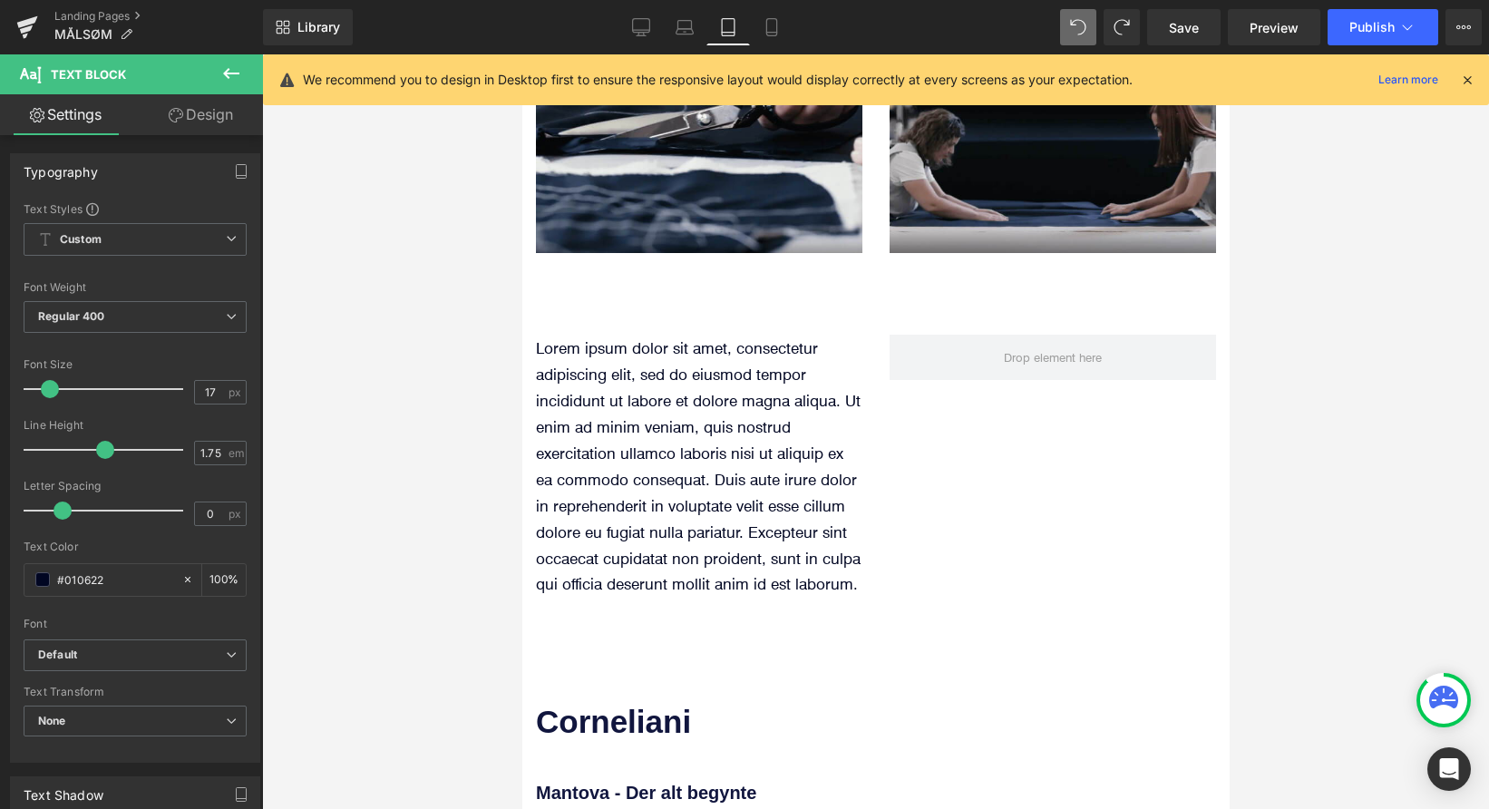
click at [222, 65] on icon at bounding box center [231, 74] width 22 height 22
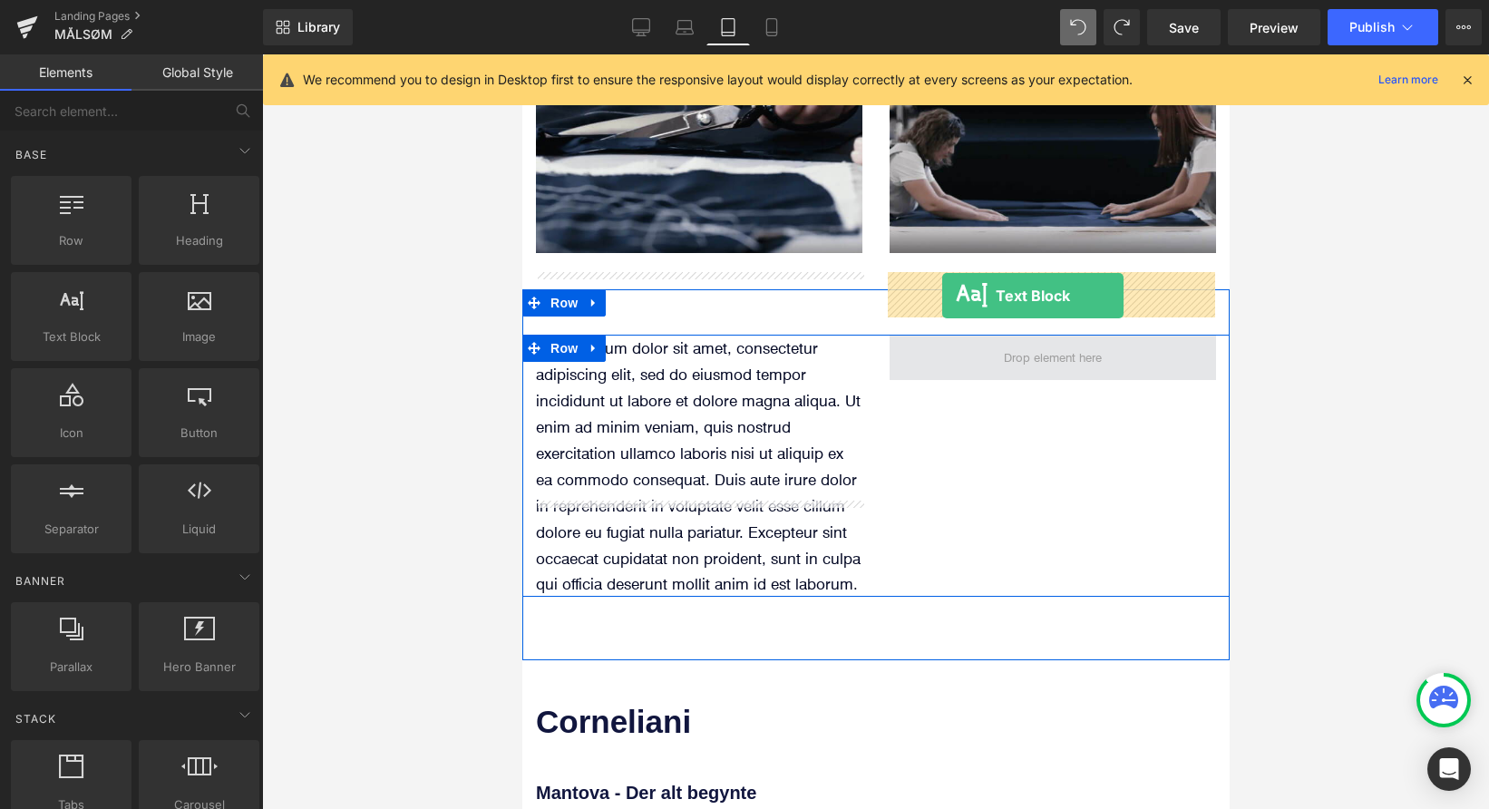
drag, startPoint x: 590, startPoint y: 374, endPoint x: 941, endPoint y: 296, distance: 359.4
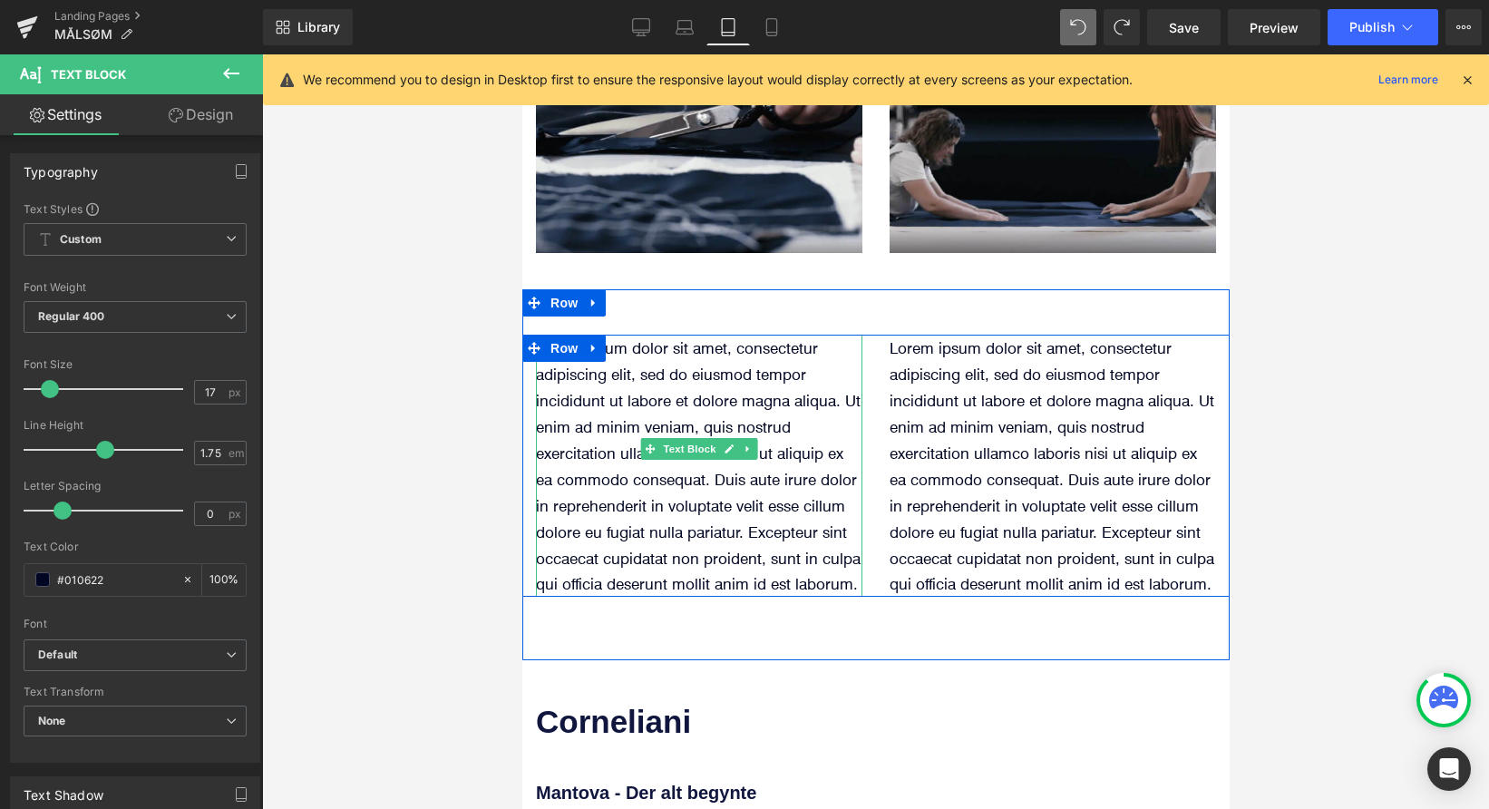
click at [619, 335] on p "Lorem ipsum dolor sit amet, consectetur adipiscing elit, sed do eiusmod tempor …" at bounding box center [698, 466] width 326 height 262
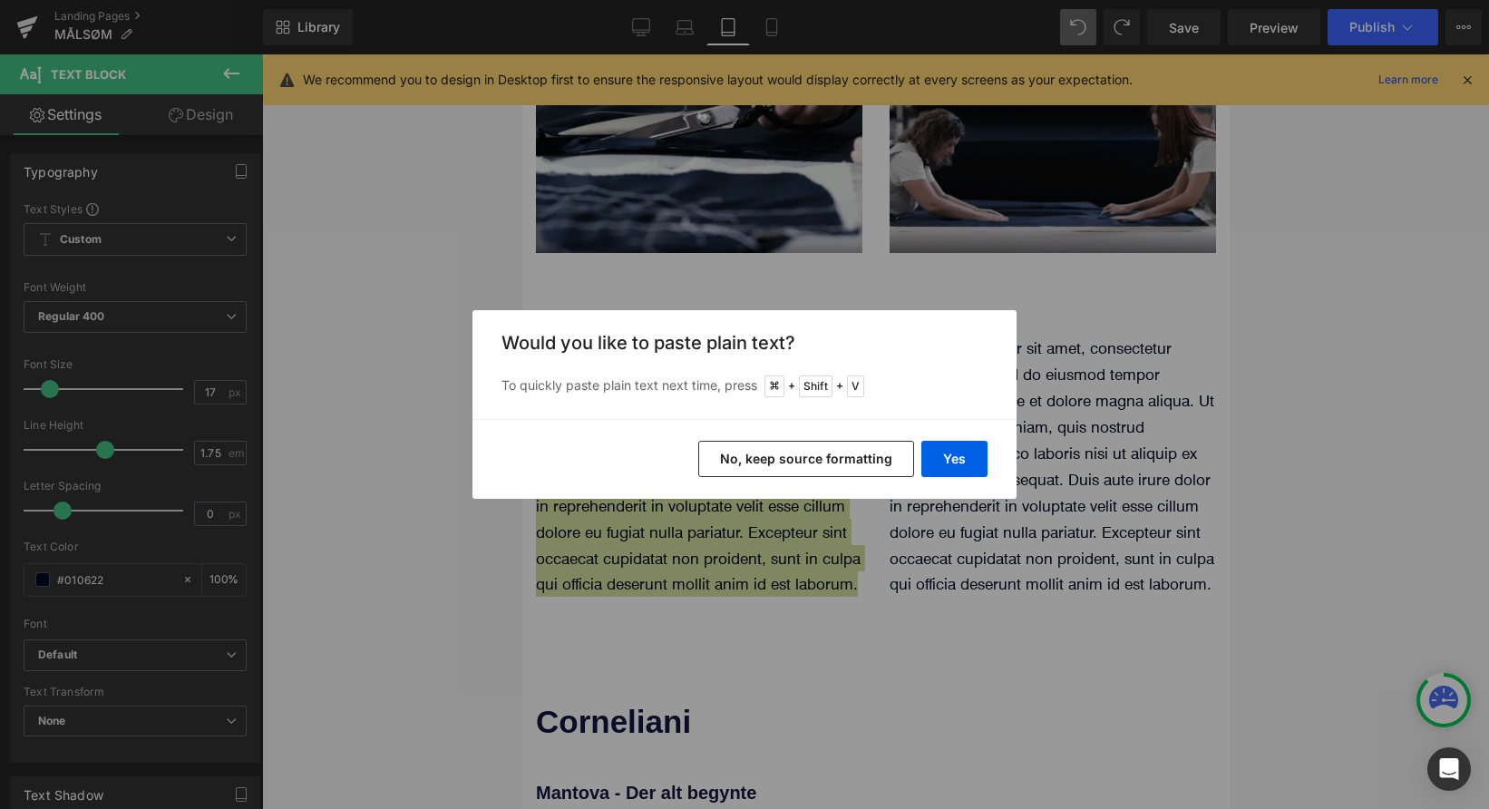
click at [866, 461] on button "No, keep source formatting" at bounding box center [806, 459] width 216 height 36
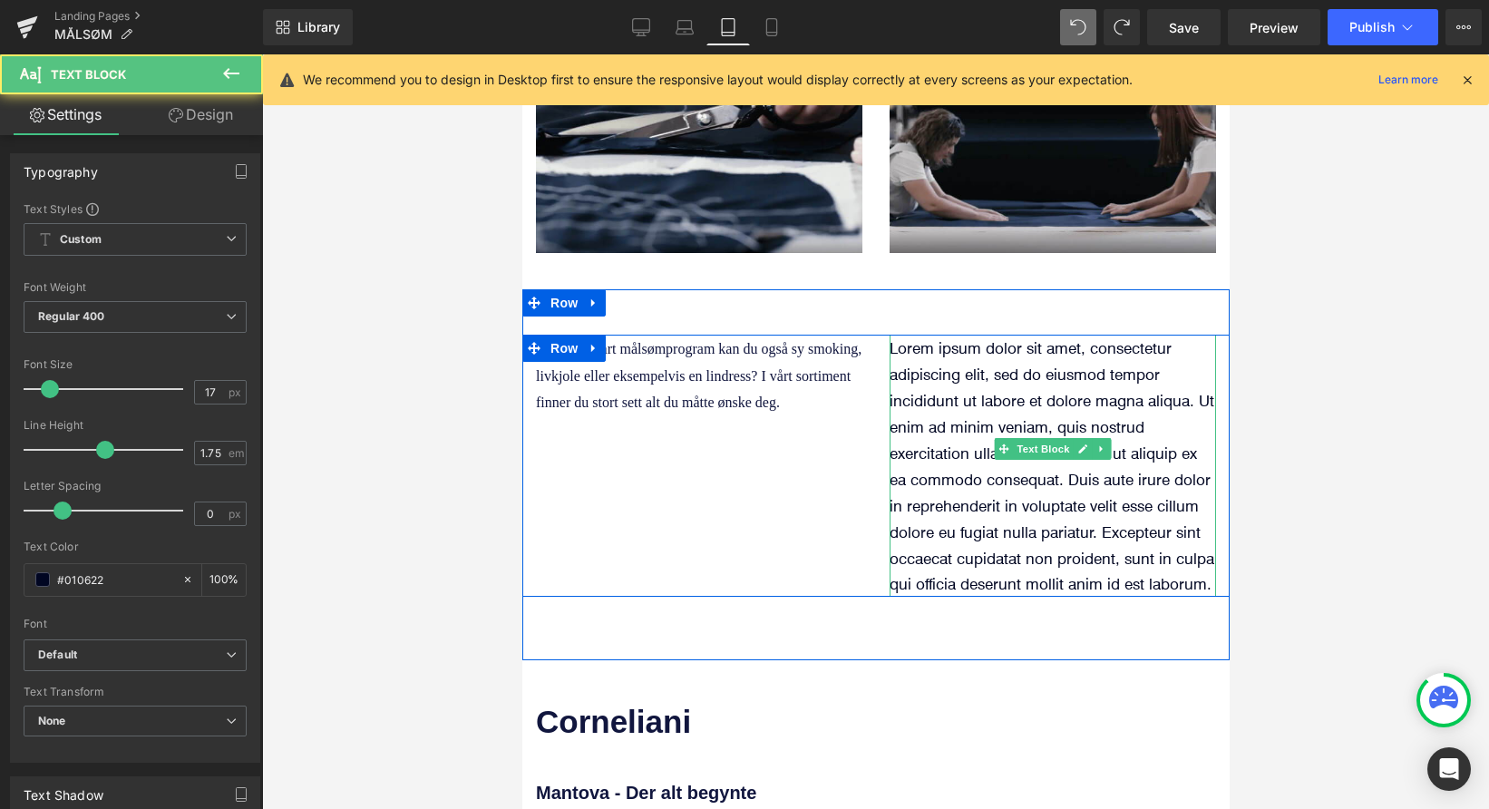
click at [1002, 337] on p "Lorem ipsum dolor sit amet, consectetur adipiscing elit, sed do eiusmod tempor …" at bounding box center [1052, 466] width 326 height 262
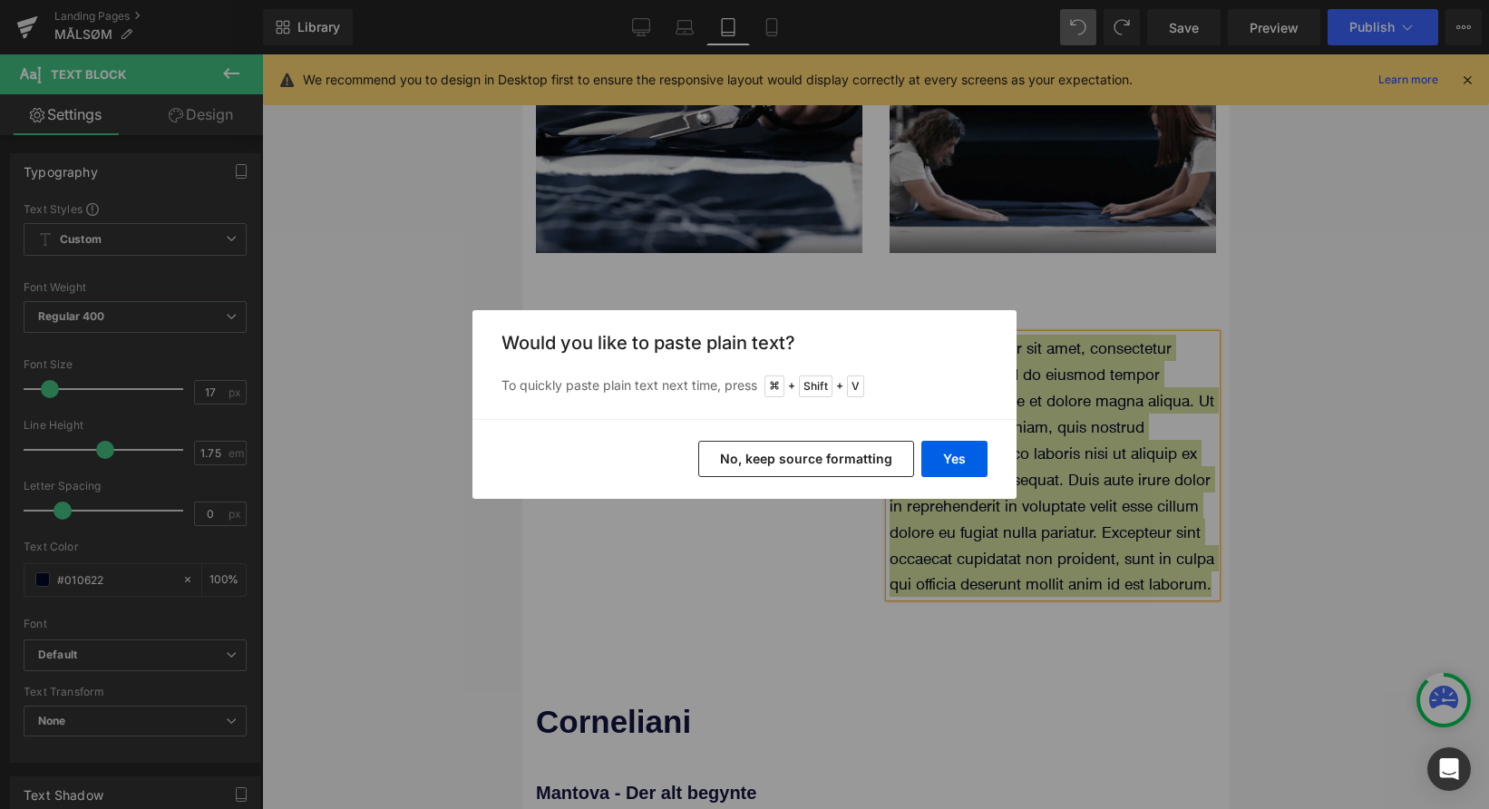
click at [846, 462] on button "No, keep source formatting" at bounding box center [806, 459] width 216 height 36
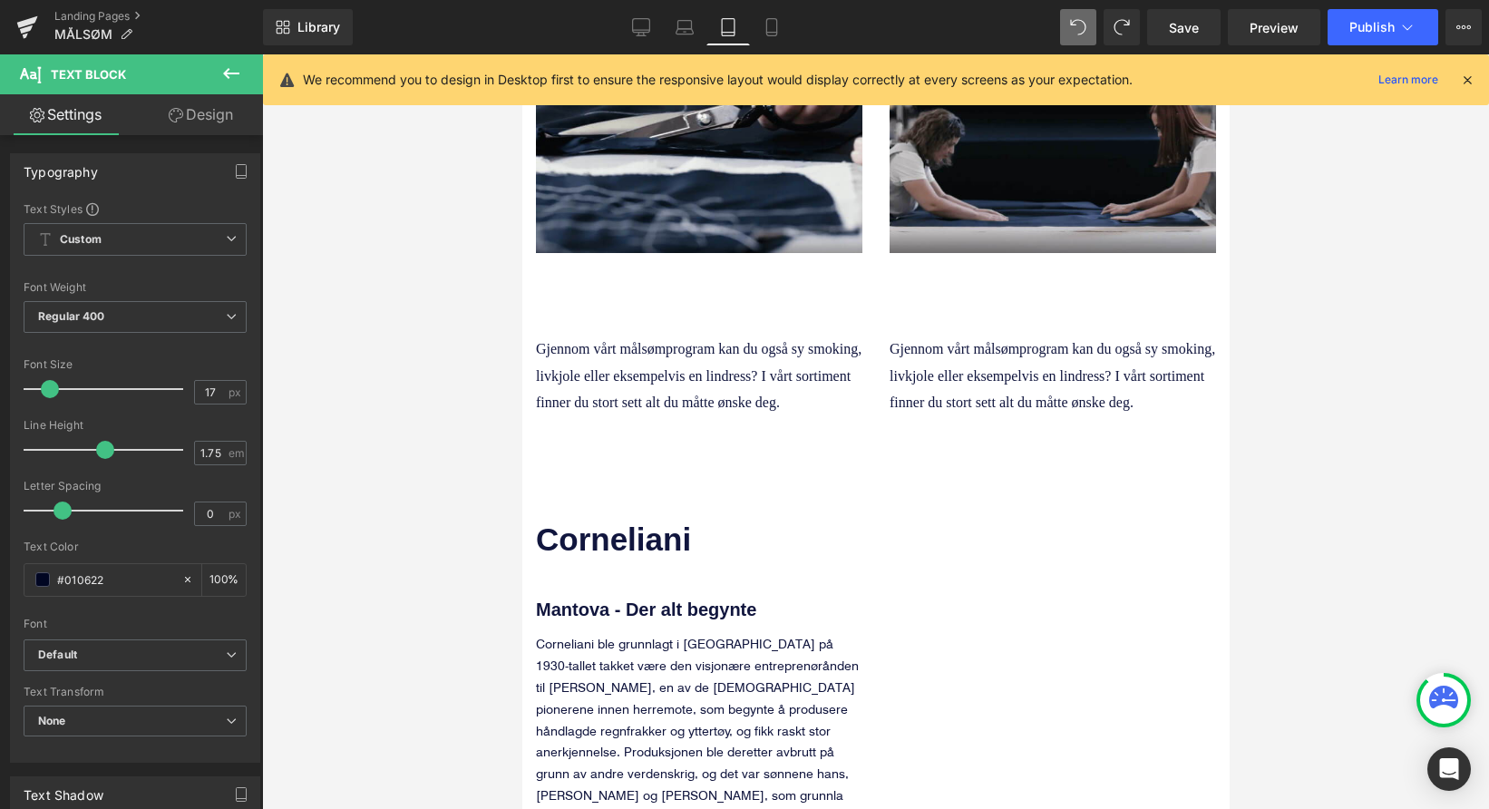
click at [228, 75] on icon at bounding box center [231, 74] width 22 height 22
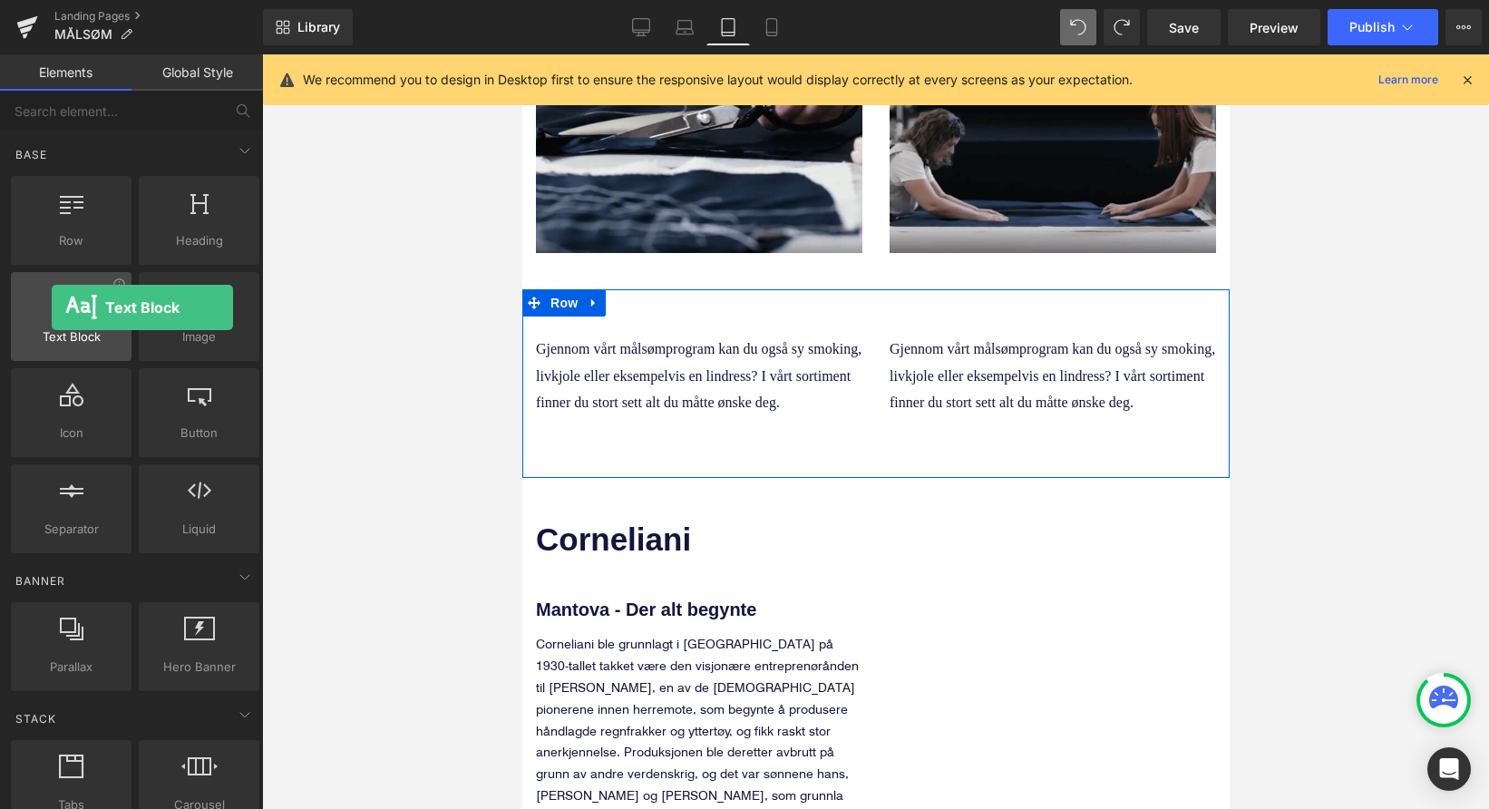
drag, startPoint x: 80, startPoint y: 332, endPoint x: 52, endPoint y: 307, distance: 37.3
click at [52, 307] on div "Text Block texts, paragraphs, contents, blocks" at bounding box center [71, 316] width 121 height 89
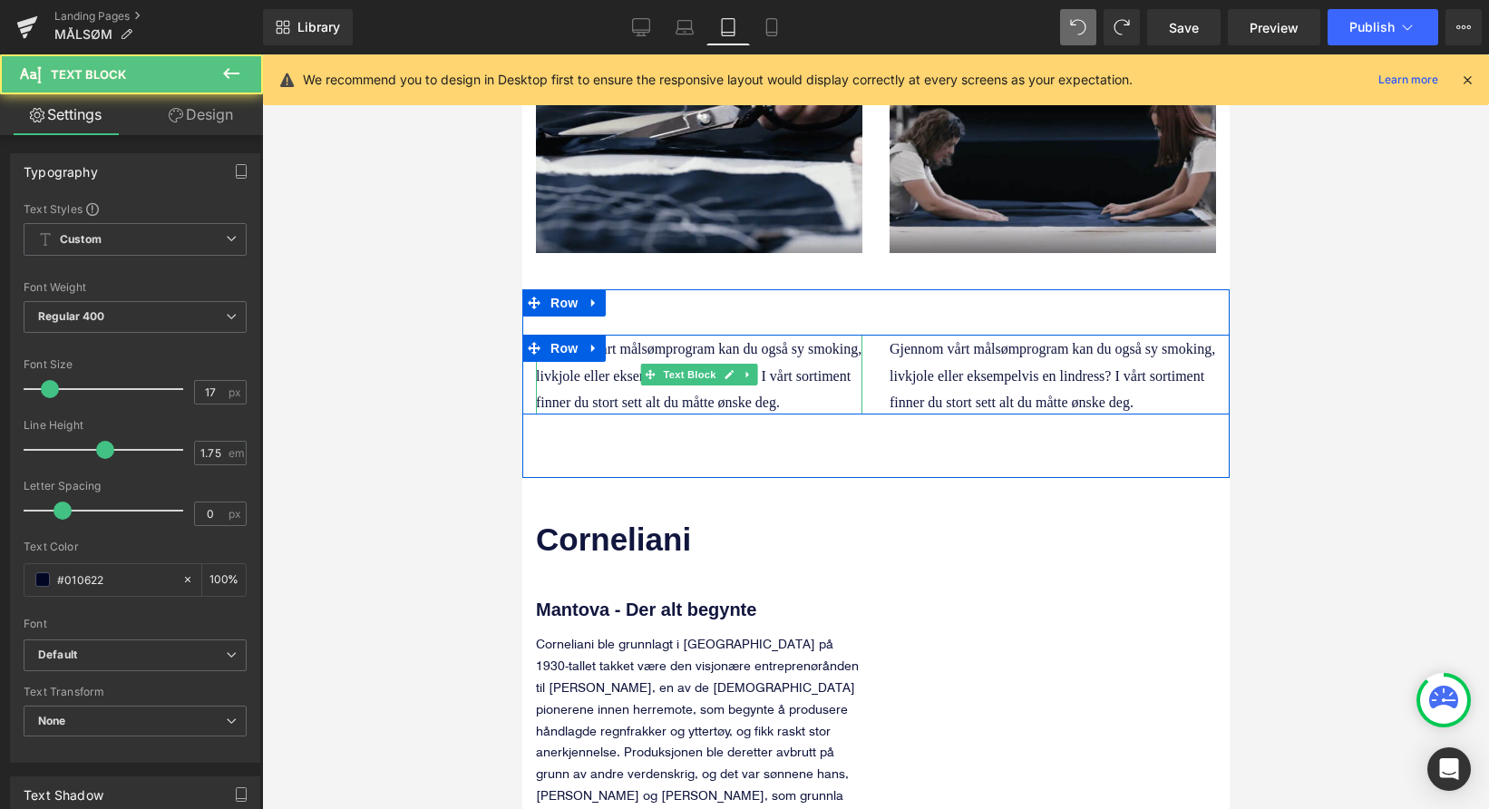
click at [782, 339] on p "Gjennom vårt målsømprogram kan du også sy smoking, livkjole eller eksempelvis e…" at bounding box center [698, 375] width 326 height 80
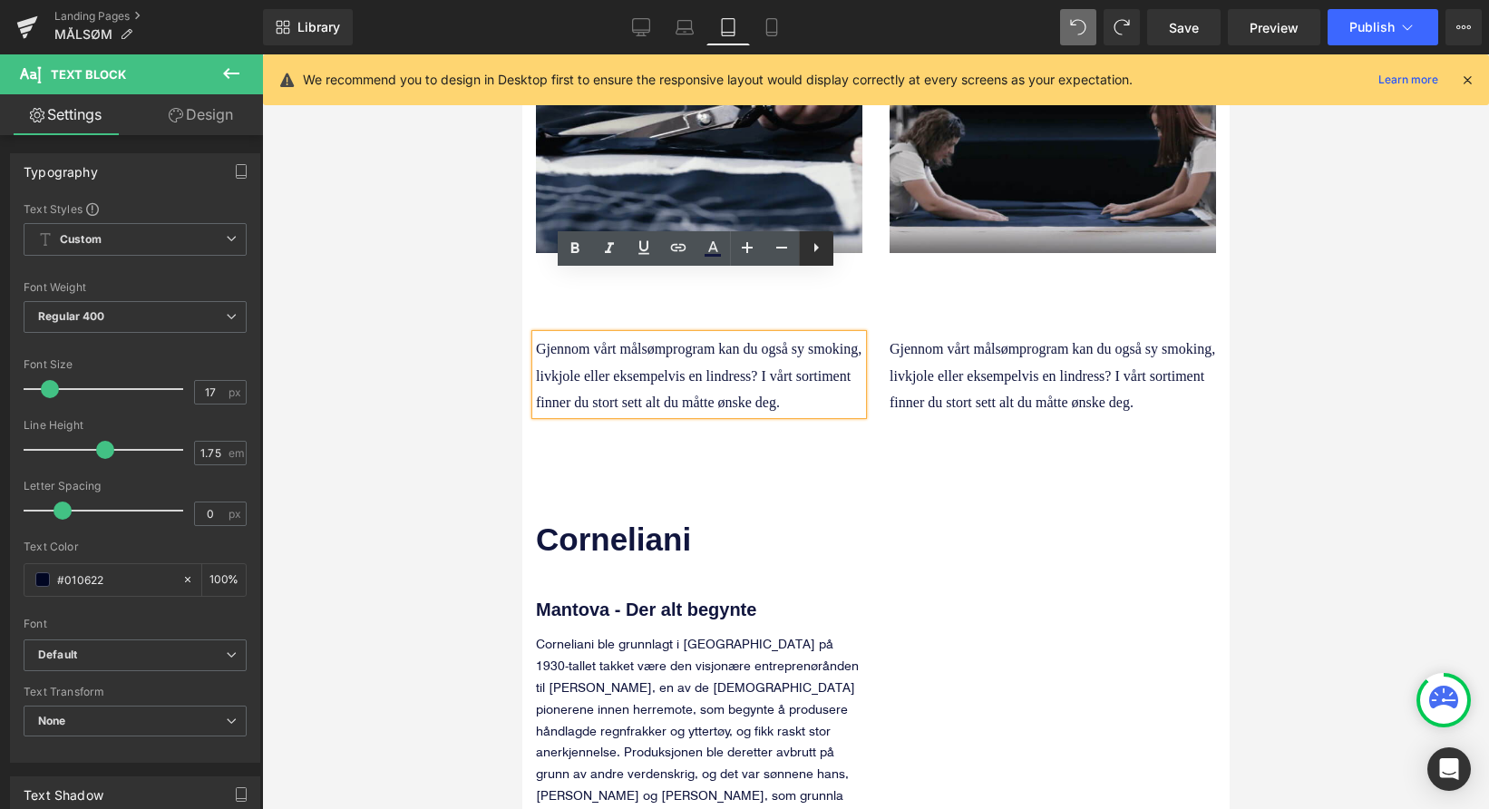
click at [818, 251] on icon at bounding box center [816, 248] width 22 height 22
click at [798, 351] on p "Gjennom vårt målsømprogram kan du også sy smoking, livkjole eller eksempelvis e…" at bounding box center [698, 375] width 326 height 80
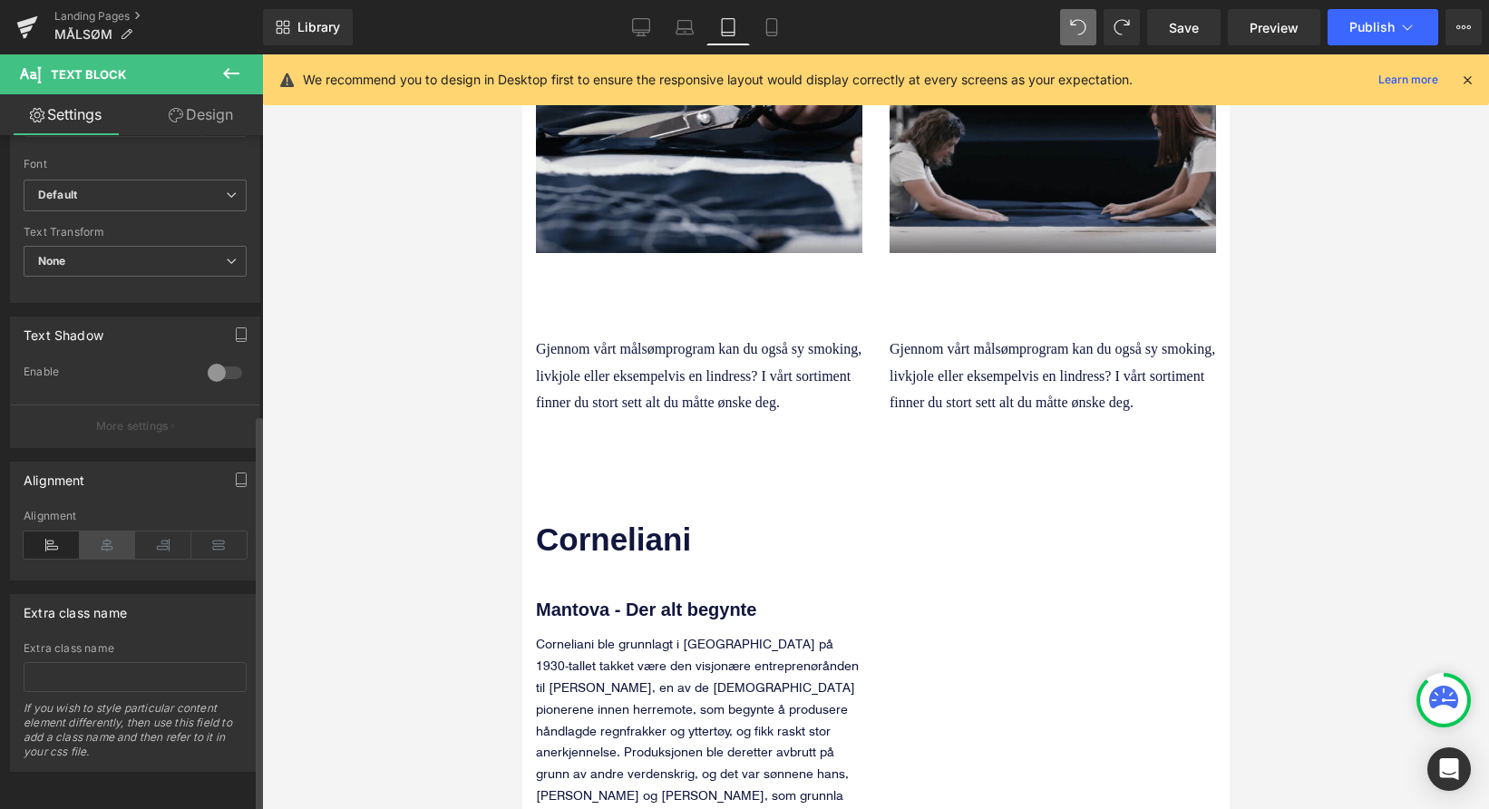
scroll to position [472, 0]
click at [113, 531] on icon at bounding box center [108, 544] width 56 height 27
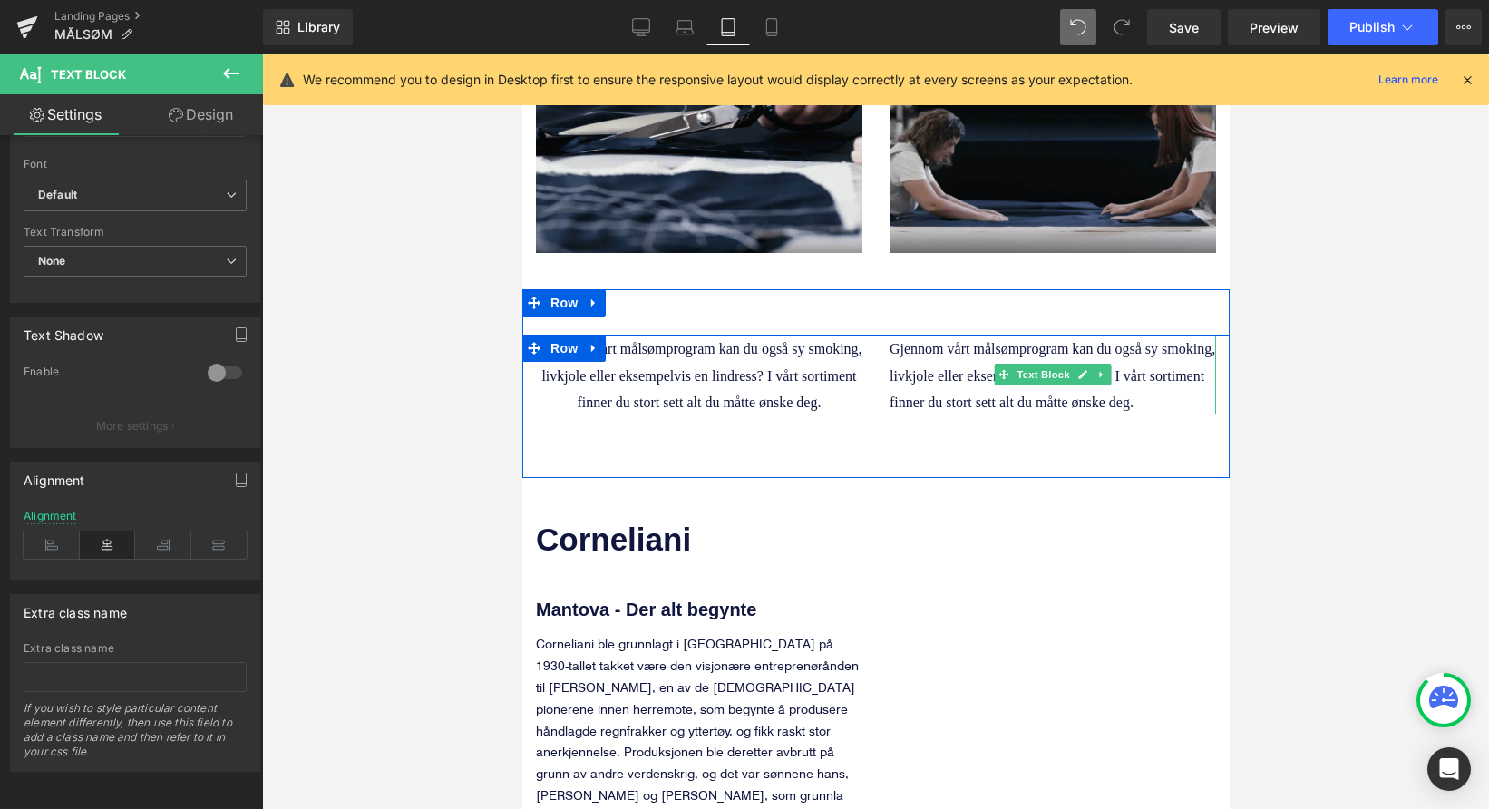
click at [963, 341] on span "Gjennom vårt målsømprogram kan du også sy smoking, livkjole eller eksempelvis e…" at bounding box center [1051, 375] width 325 height 68
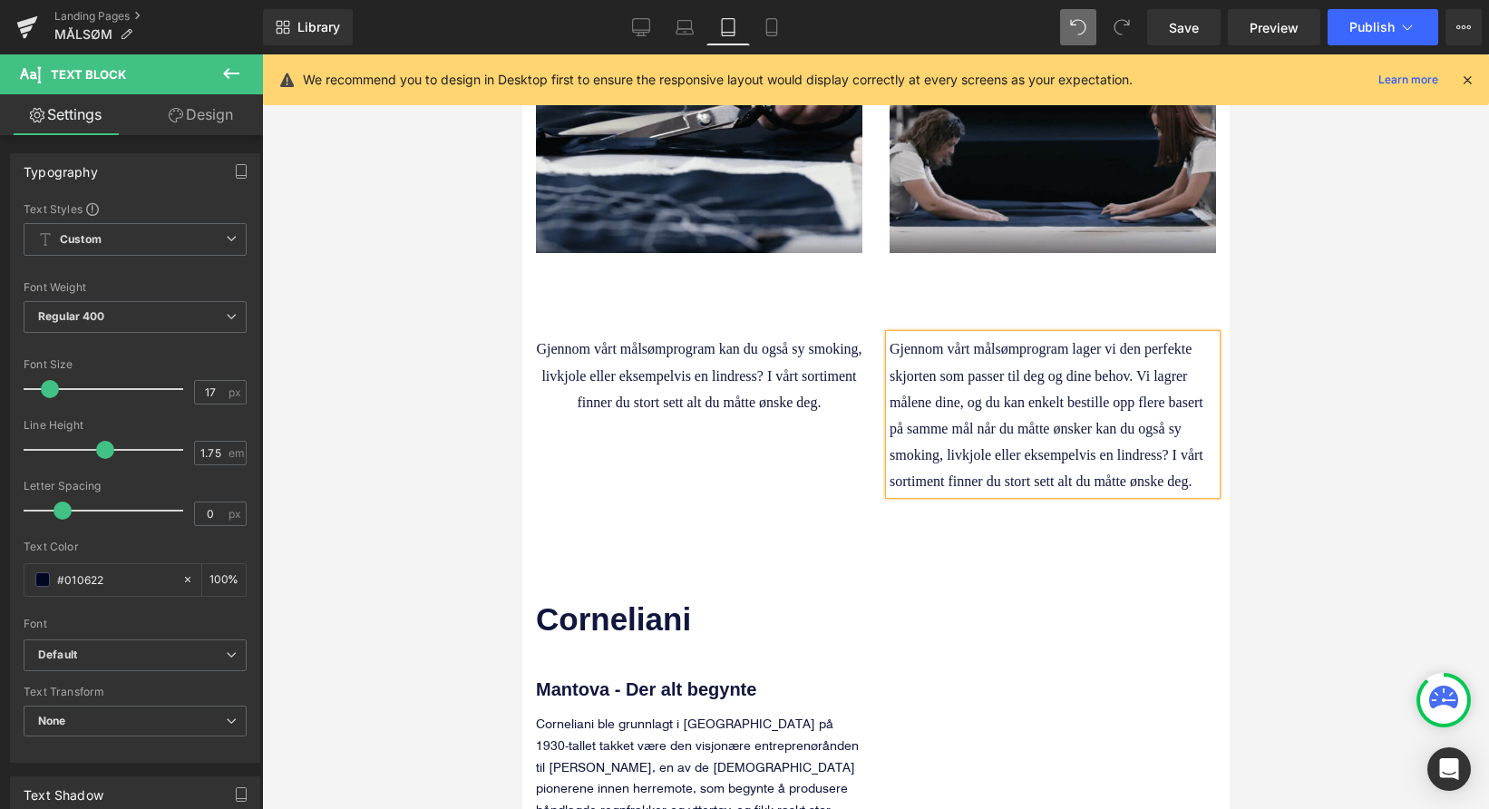
drag, startPoint x: 1090, startPoint y: 364, endPoint x: 1195, endPoint y: 422, distance: 119.7
click at [1195, 422] on p "Gjennom vårt målsømprogram lager vi den perfekte skjorten som passer til deg og…" at bounding box center [1052, 414] width 326 height 159
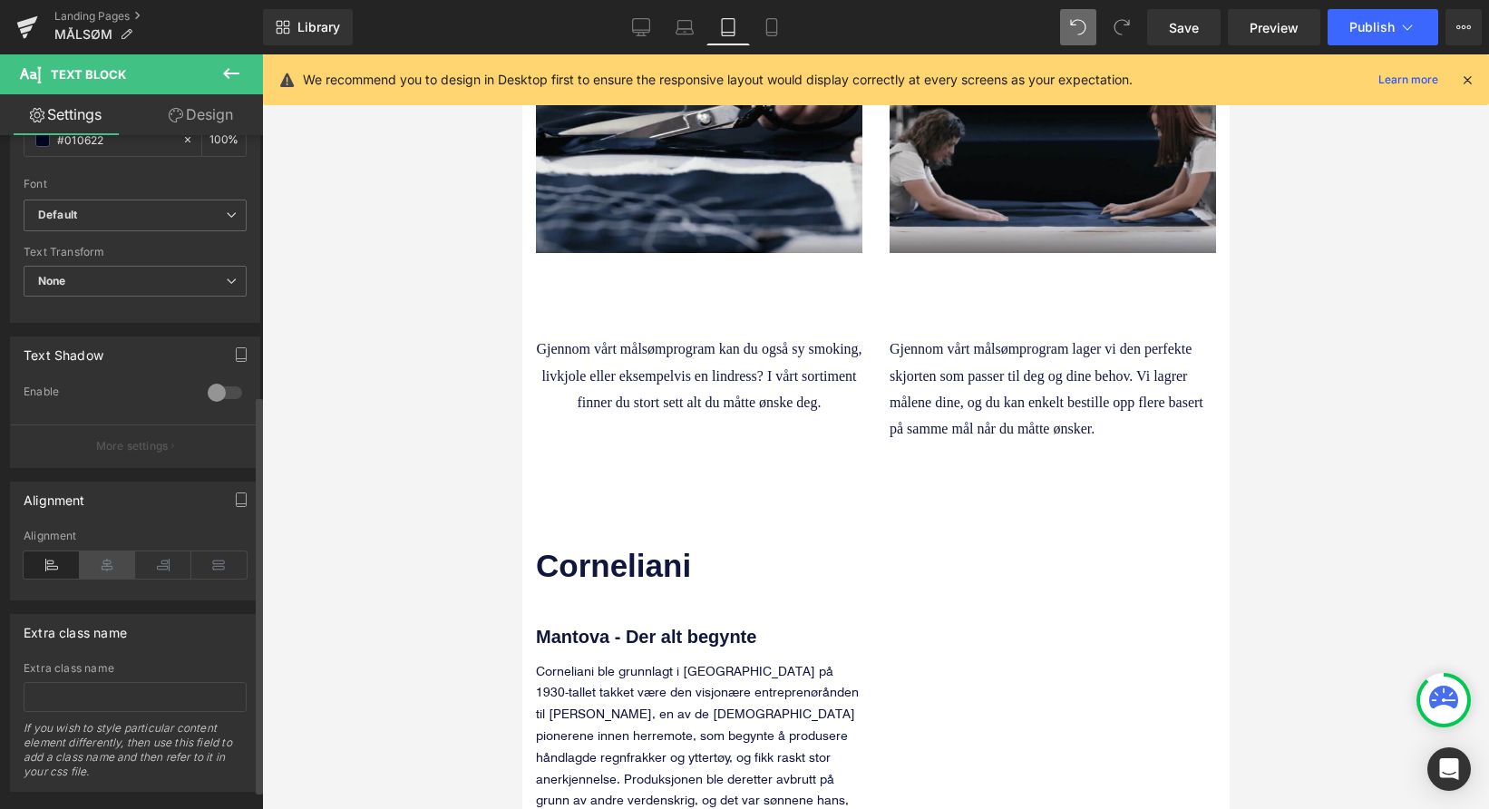
scroll to position [441, 0]
click at [110, 572] on icon at bounding box center [108, 563] width 56 height 27
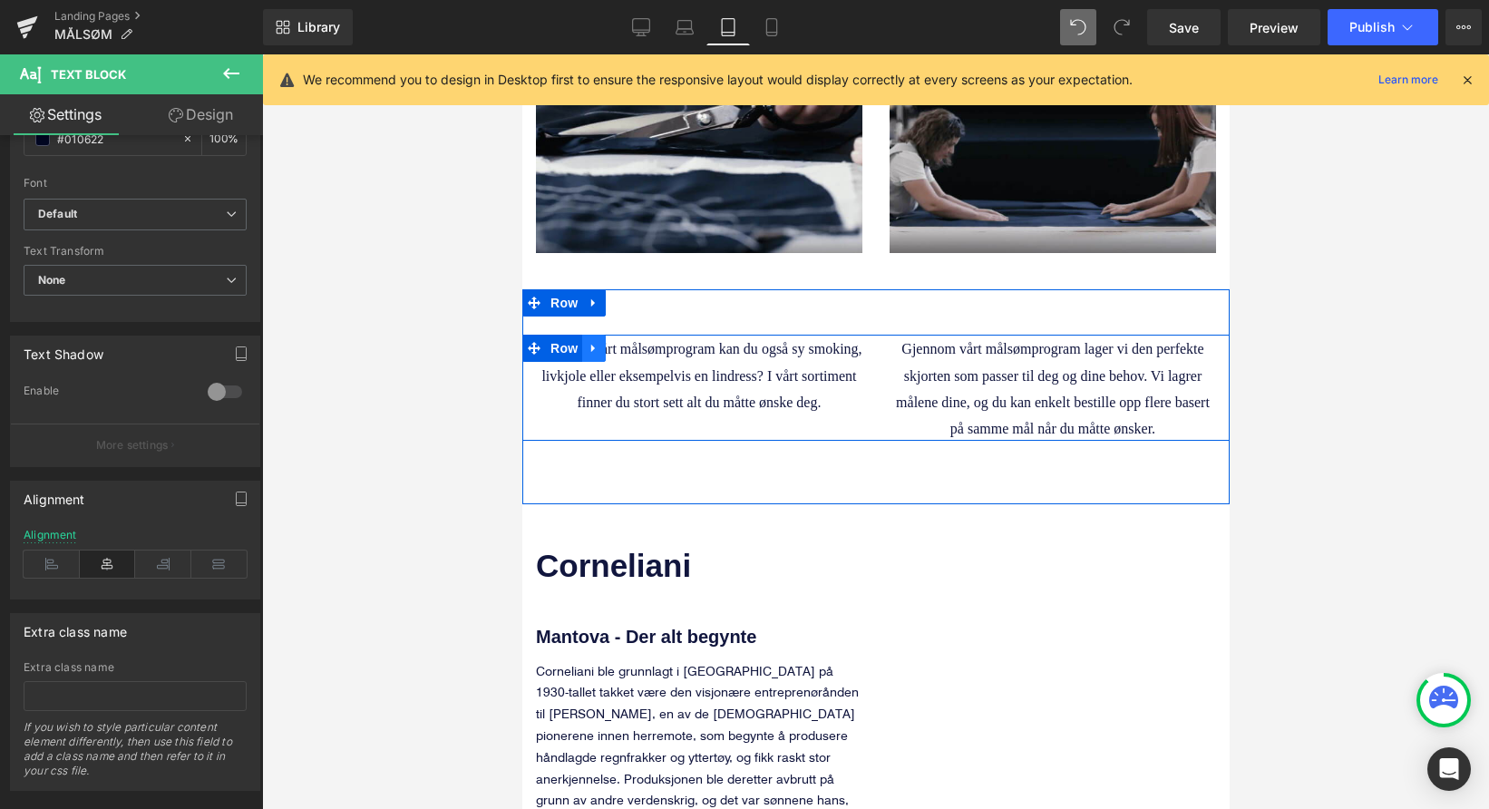
click at [587, 342] on icon at bounding box center [593, 349] width 13 height 14
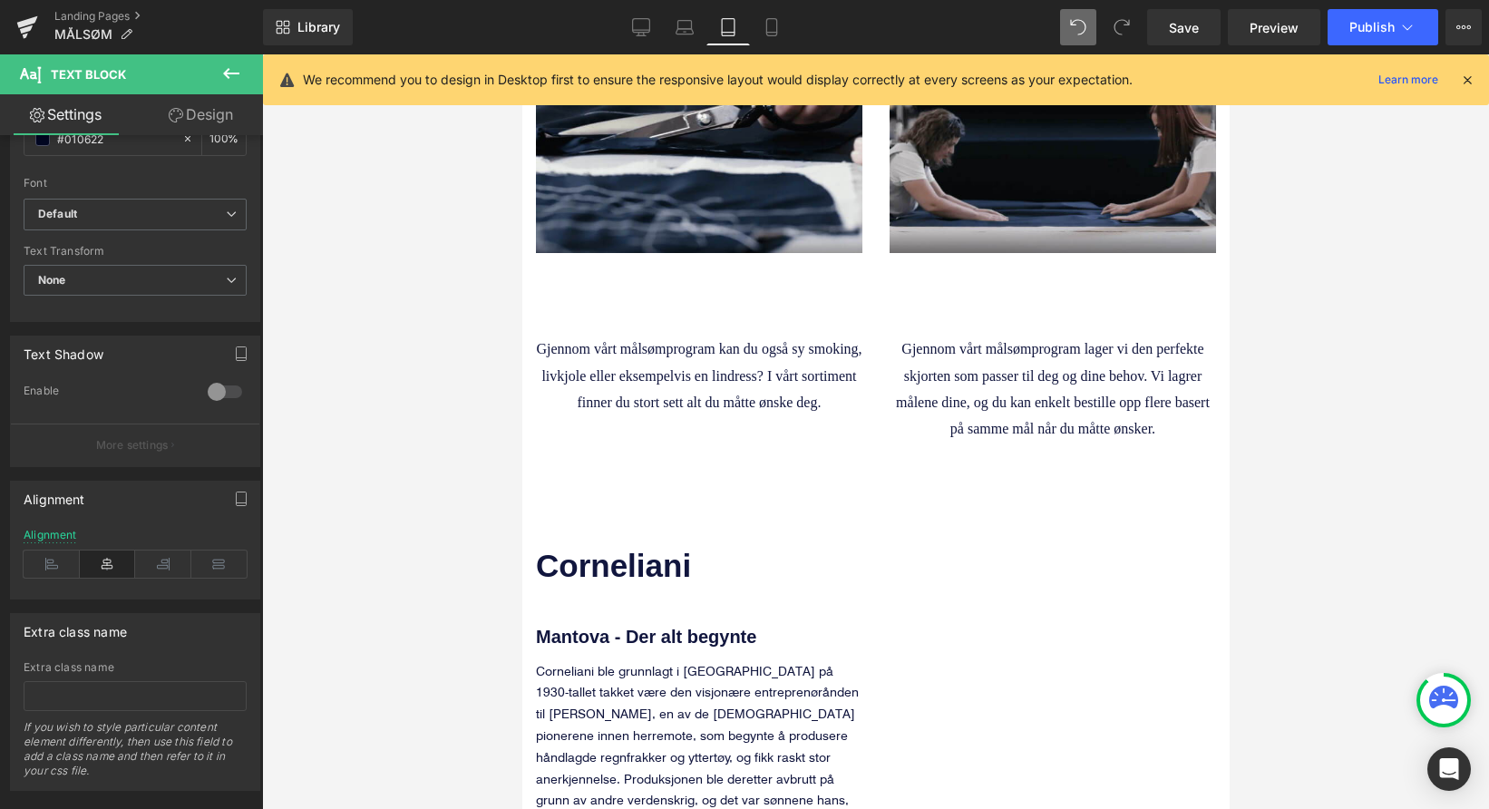
drag, startPoint x: 419, startPoint y: 428, endPoint x: 442, endPoint y: 415, distance: 26.8
click at [419, 428] on div at bounding box center [875, 431] width 1227 height 754
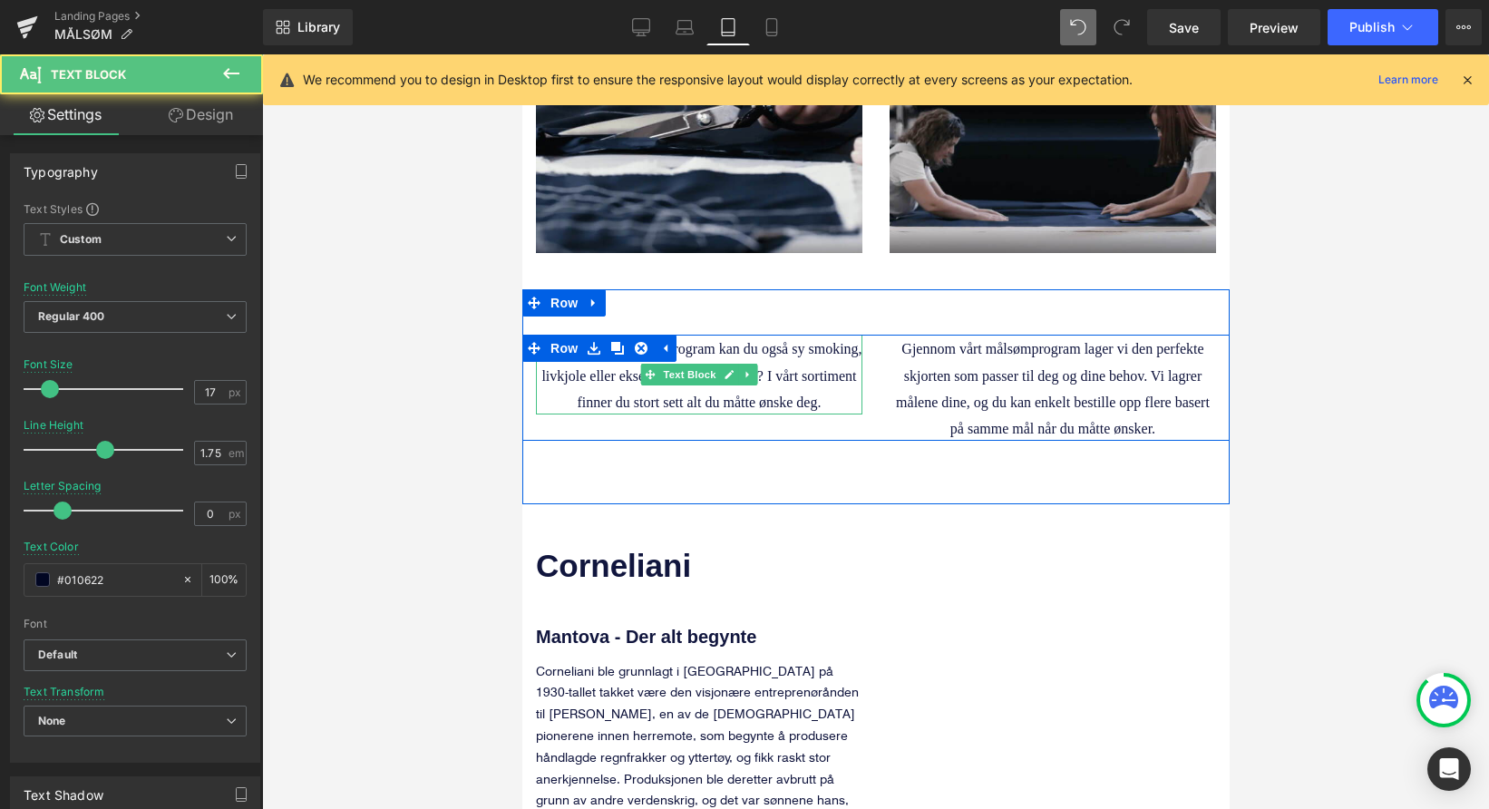
click at [646, 345] on span "Gjennom vårt målsømprogram kan du også sy smoking, livkjole eller eksempelvis e…" at bounding box center [697, 375] width 325 height 68
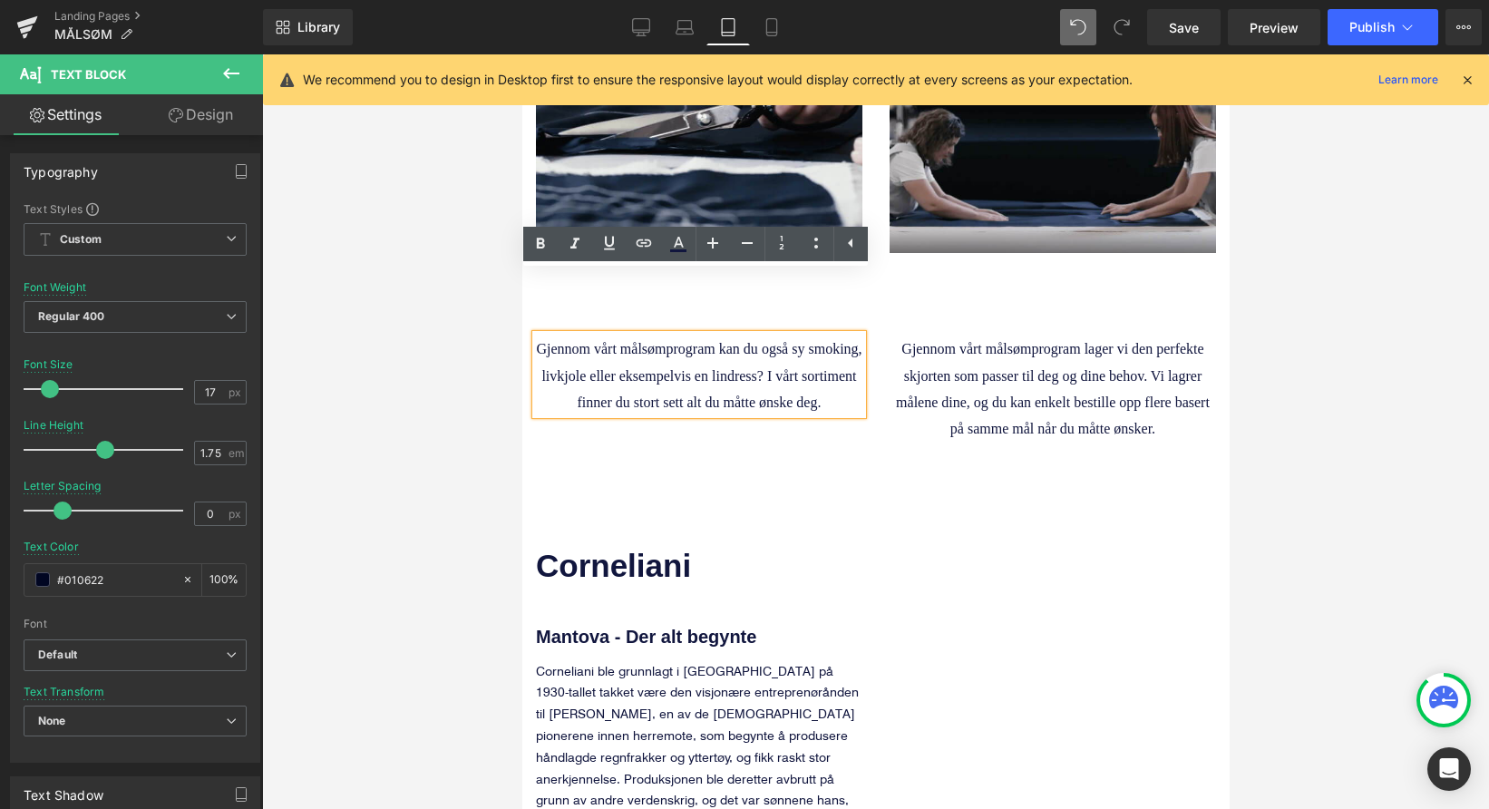
click at [535, 341] on span "Gjennom vårt målsømprogram kan du også sy smoking, livkjole eller eksempelvis e…" at bounding box center [697, 375] width 325 height 68
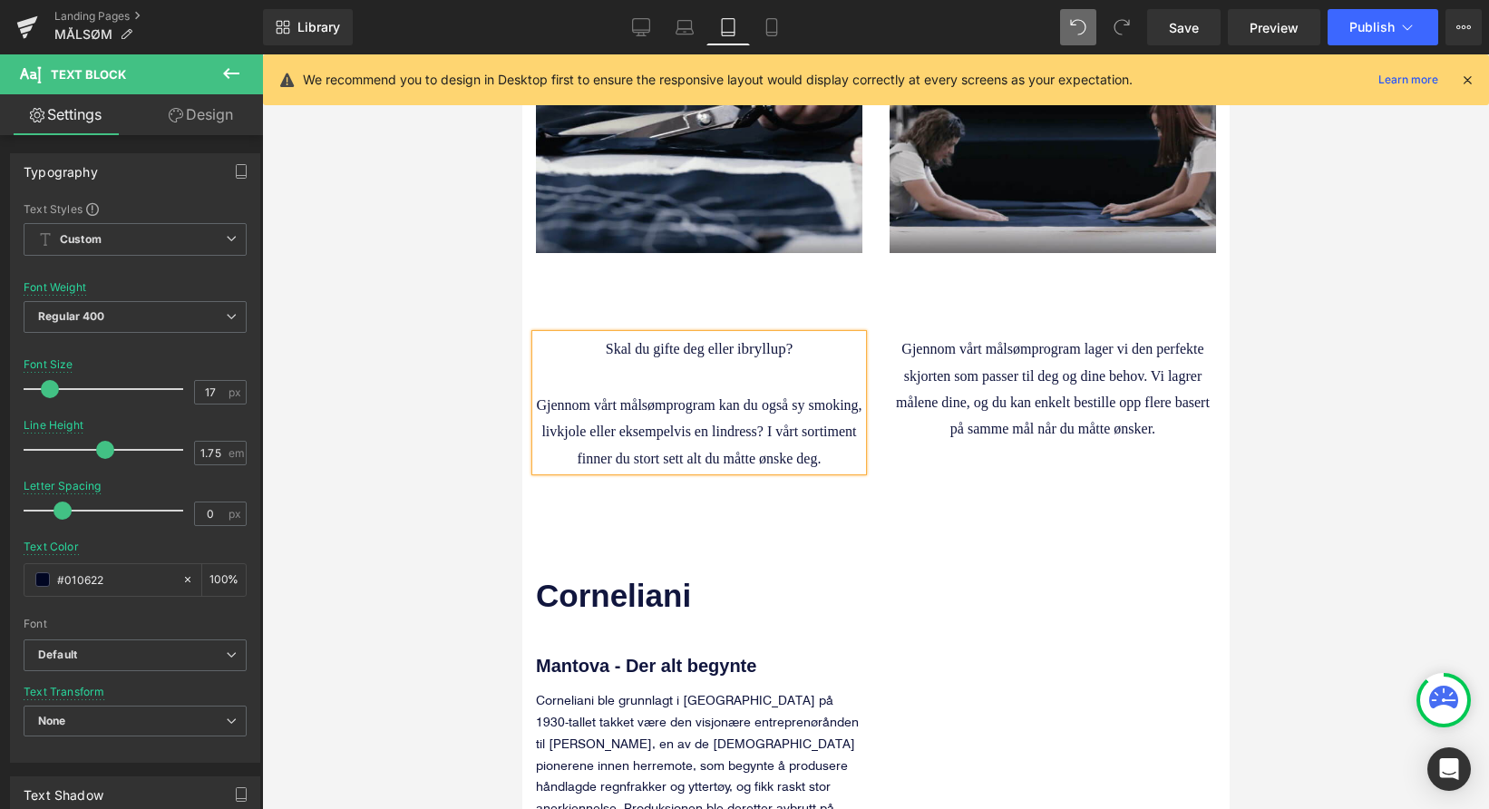
click at [797, 335] on p "Skal du gifte deg eller i bryllup?" at bounding box center [698, 349] width 326 height 28
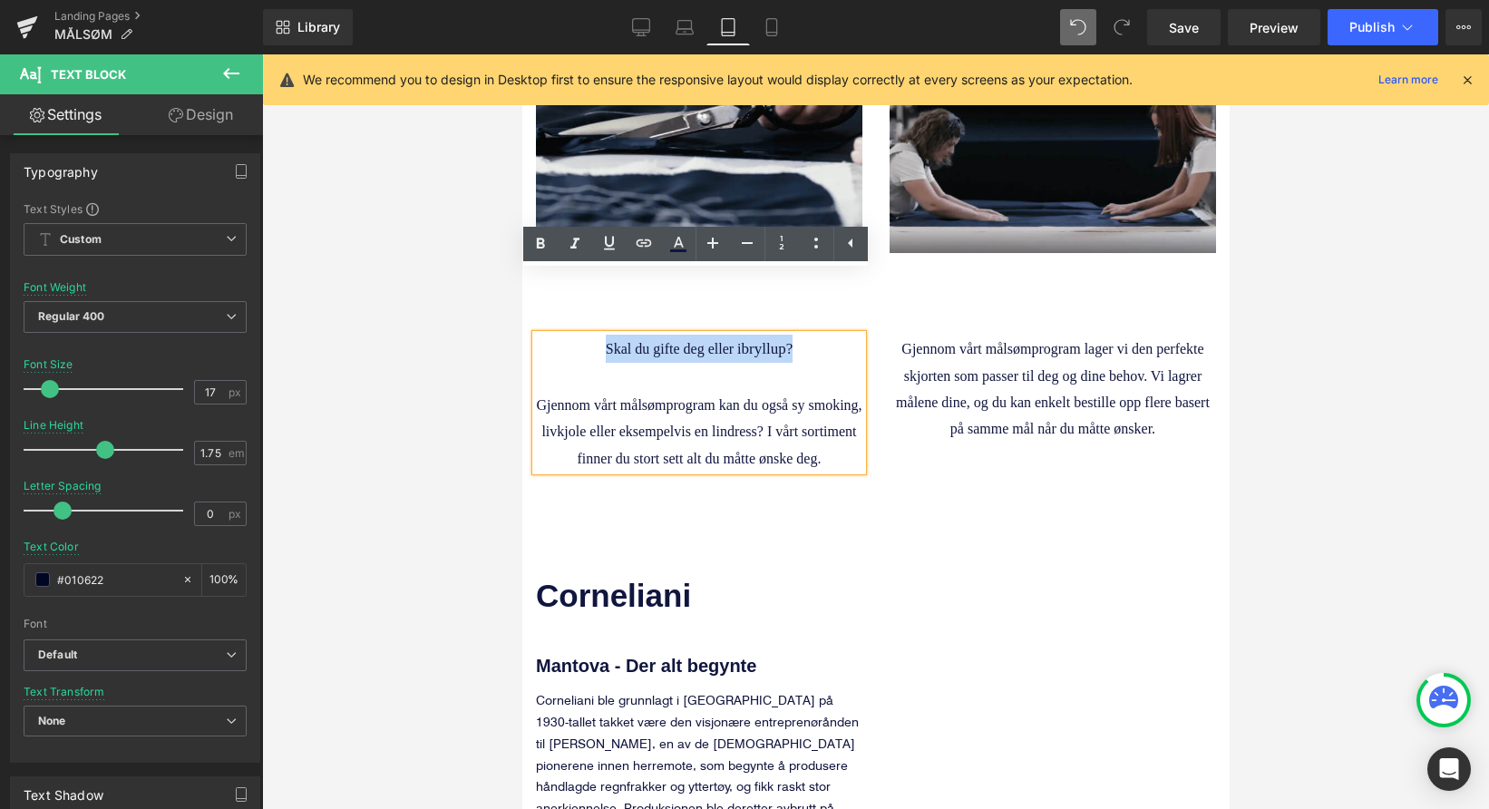
drag, startPoint x: 797, startPoint y: 288, endPoint x: 1088, endPoint y: 316, distance: 292.3
click at [591, 335] on p "Skal du gifte deg eller i bryllup?" at bounding box center [698, 349] width 326 height 28
click at [543, 247] on icon at bounding box center [540, 243] width 8 height 11
click at [638, 341] on span "Skal du gifte deg eller i" at bounding box center [673, 348] width 136 height 15
drag, startPoint x: 620, startPoint y: 289, endPoint x: 781, endPoint y: 289, distance: 160.5
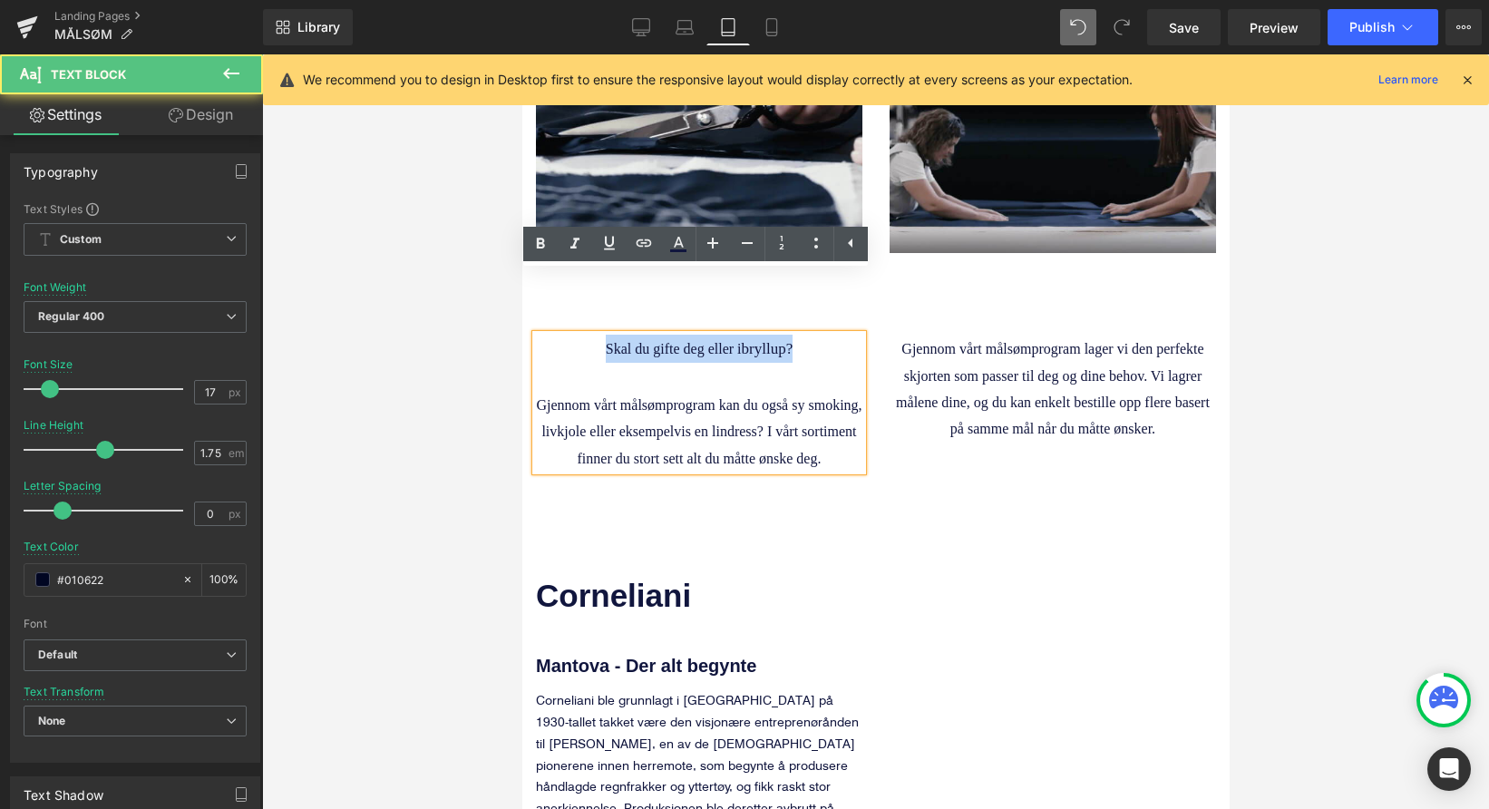
click at [795, 335] on p "Skal du gifte deg eller i bryllup?" at bounding box center [698, 349] width 326 height 28
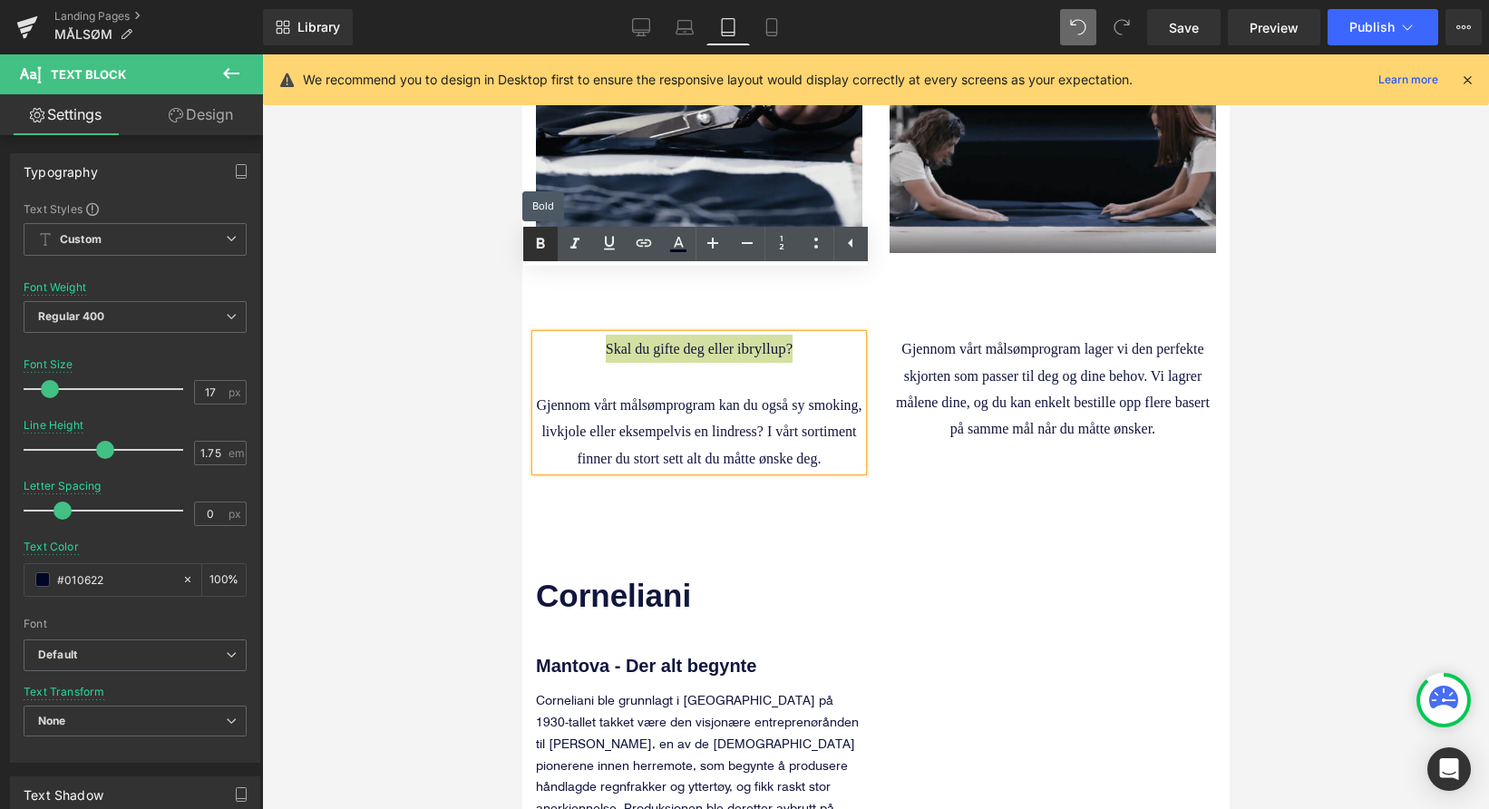
click at [539, 250] on icon at bounding box center [541, 244] width 22 height 22
click at [681, 341] on span "Skal du gifte deg eller i" at bounding box center [673, 348] width 136 height 15
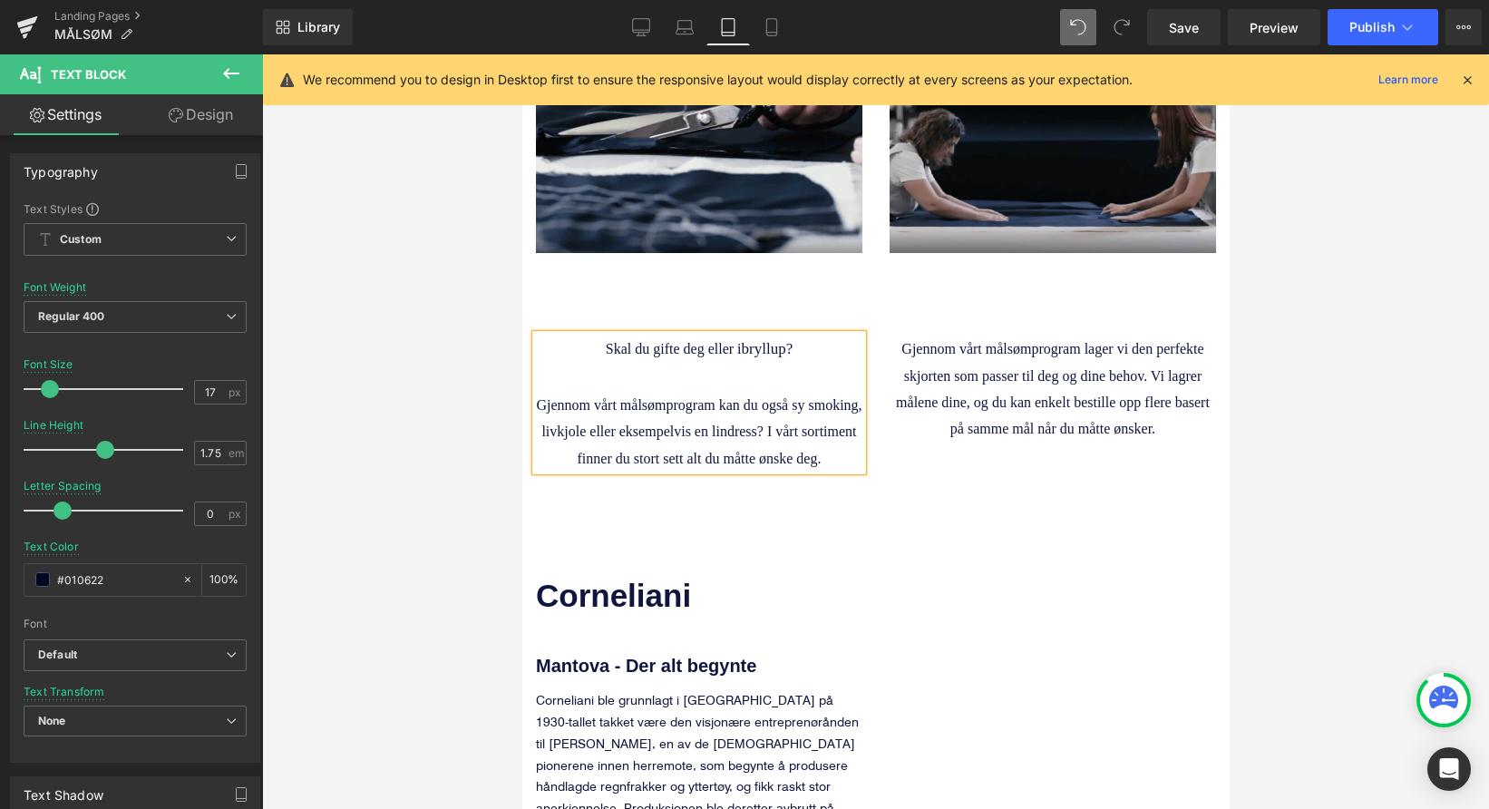
click at [807, 335] on p "Skal du gifte deg eller i bryllup?" at bounding box center [698, 349] width 326 height 28
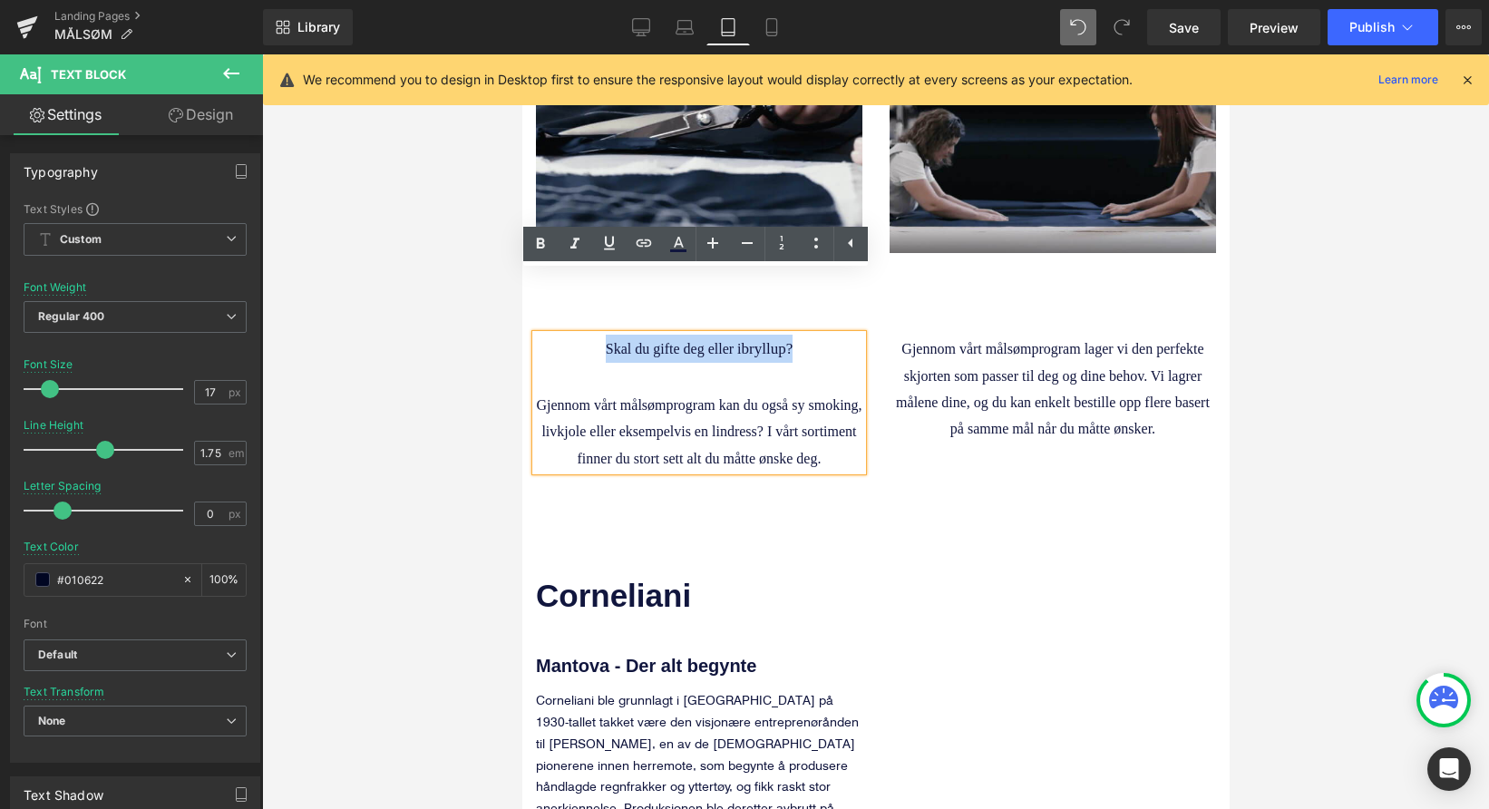
drag, startPoint x: 807, startPoint y: 287, endPoint x: 601, endPoint y: 283, distance: 205.8
click at [601, 335] on p "Skal du gifte deg eller i bryllup?" at bounding box center [698, 349] width 326 height 28
click at [606, 248] on icon at bounding box center [609, 243] width 22 height 22
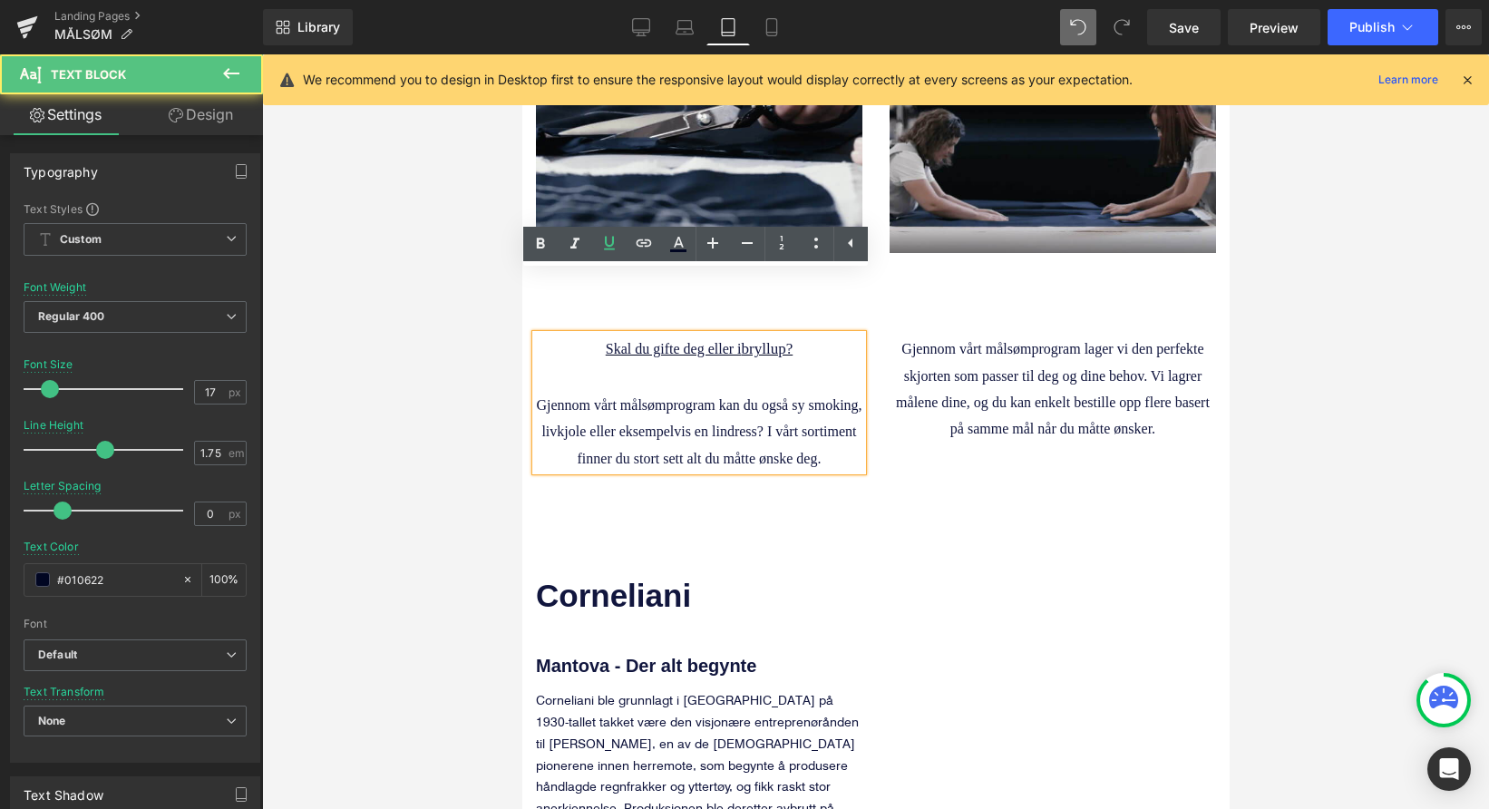
click at [627, 397] on span "Gjennom vårt målsømprogram kan du også sy smoking, livkjole eller eksempelvis e…" at bounding box center [697, 431] width 325 height 68
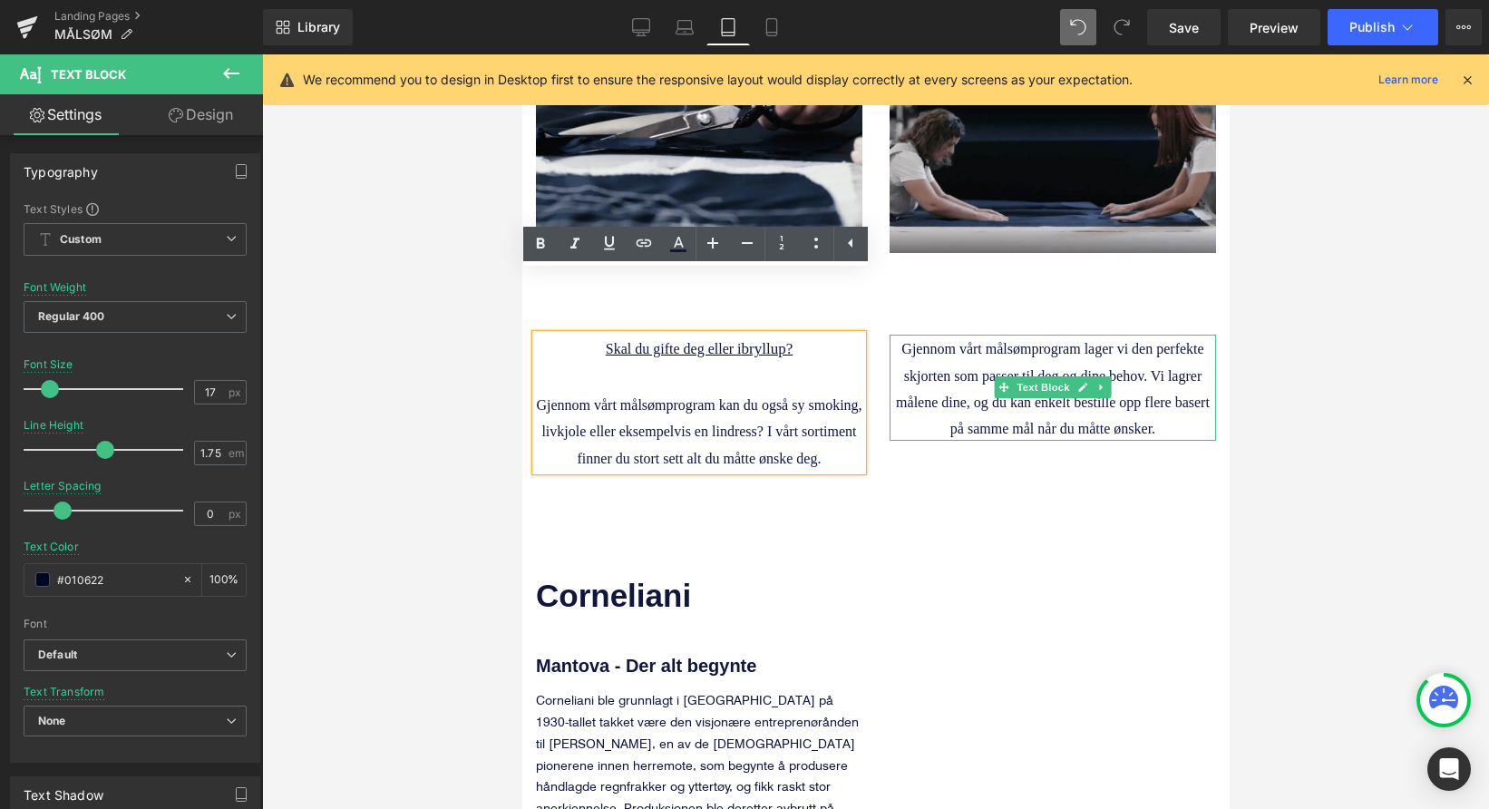
click at [896, 341] on span "Gjennom vårt målsømprogram lager vi den perfekte skjorten som passer til deg og…" at bounding box center [1052, 388] width 314 height 95
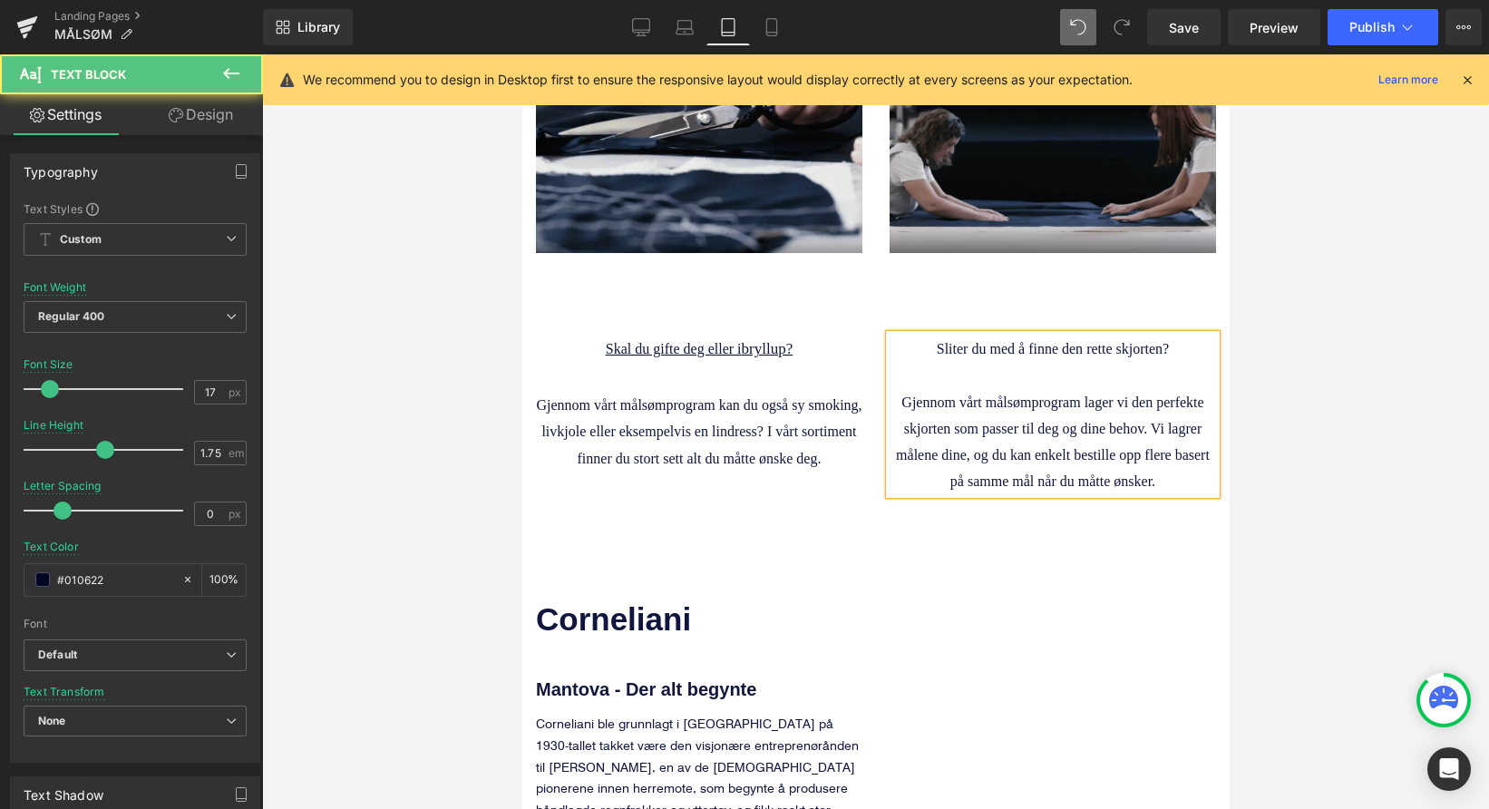
click at [1166, 335] on p "Sliter du med å finne den rette skjorten?" at bounding box center [1052, 348] width 326 height 26
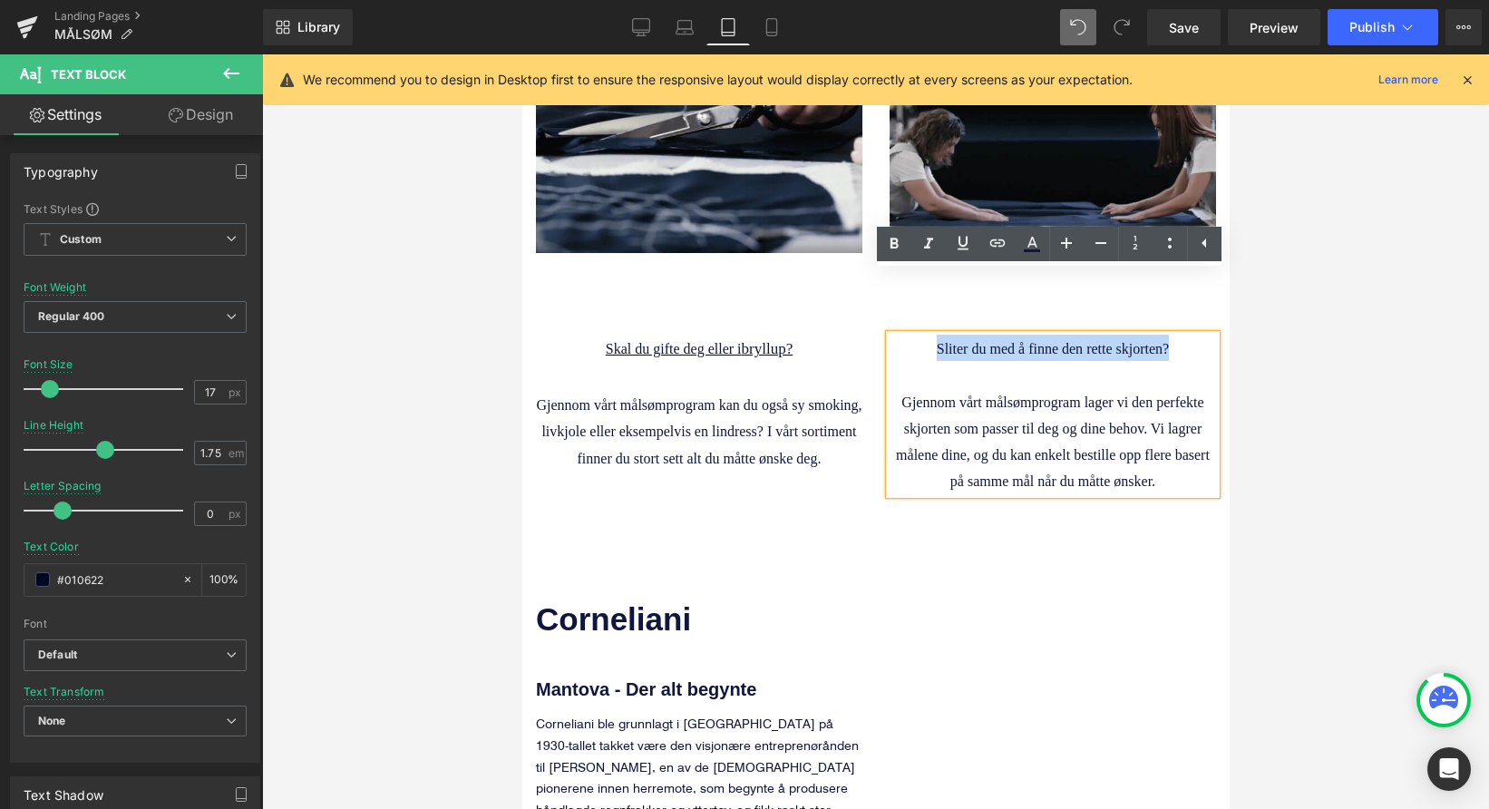
drag, startPoint x: 1170, startPoint y: 287, endPoint x: 929, endPoint y: 284, distance: 240.3
click at [929, 335] on p "Sliter du med å finne den rette skjorten?" at bounding box center [1052, 348] width 326 height 26
click at [894, 241] on icon at bounding box center [894, 244] width 22 height 22
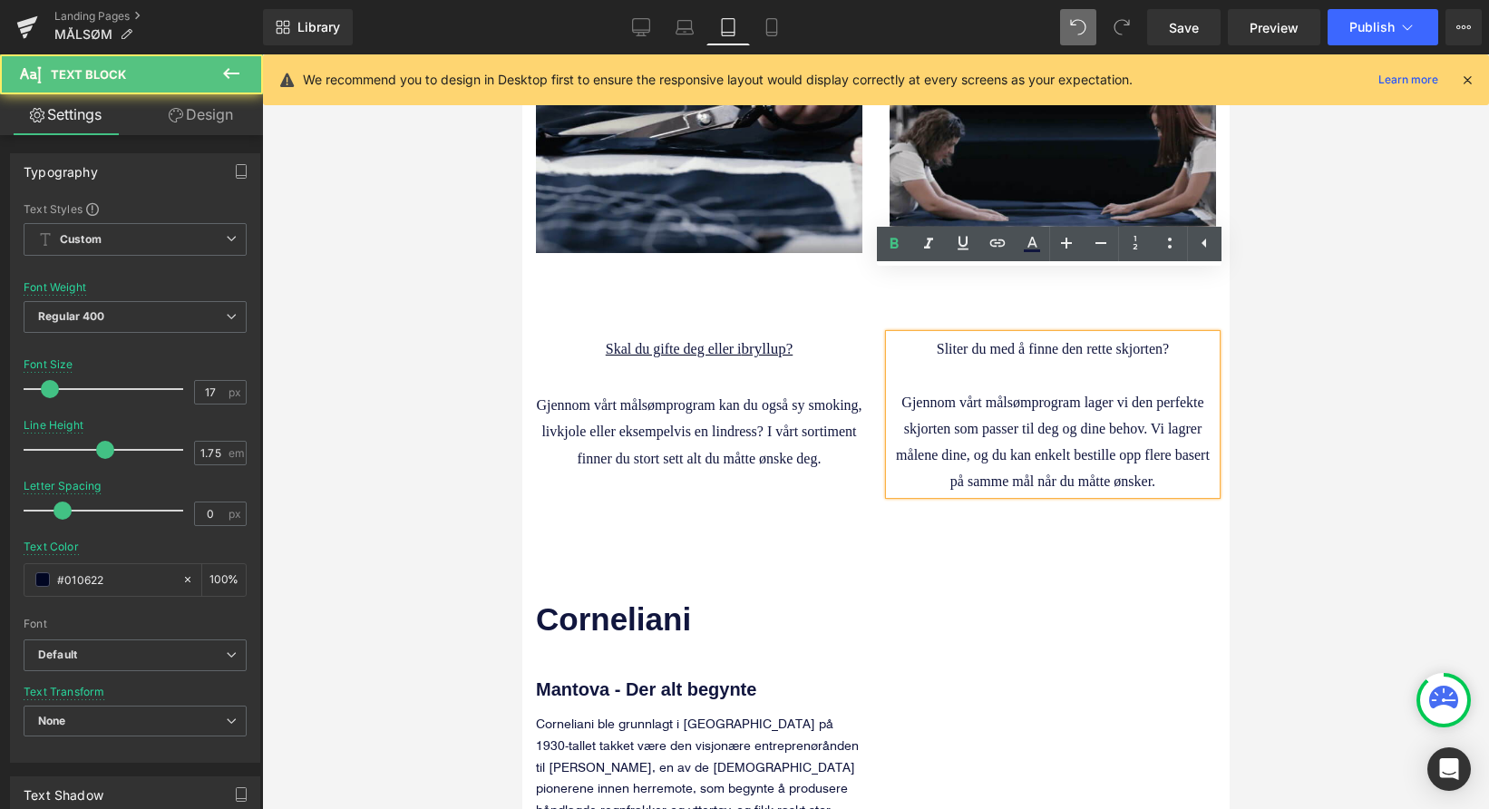
click at [925, 335] on p "Sliter du med å finne den rette skjorten?" at bounding box center [1052, 348] width 326 height 26
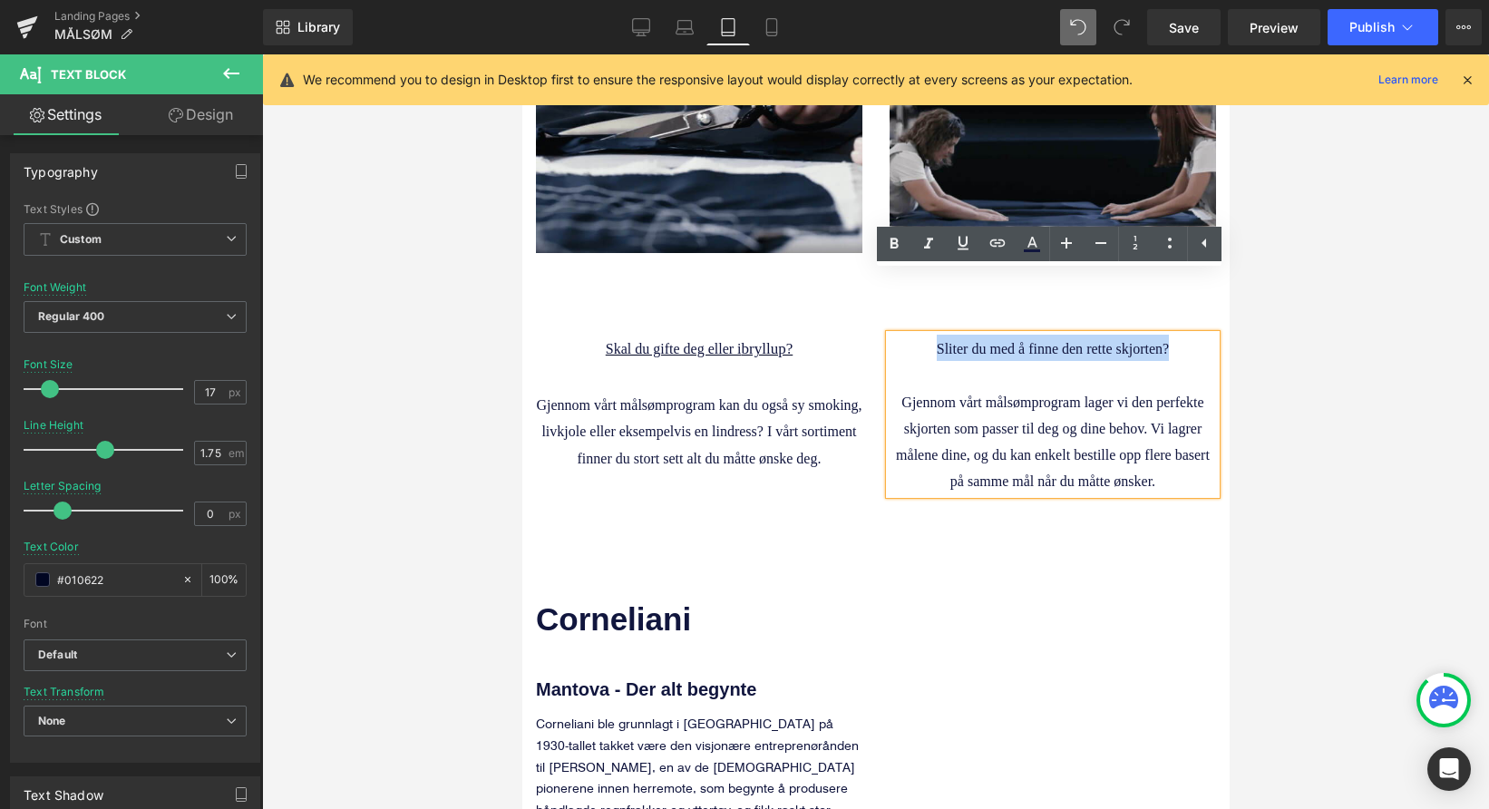
drag, startPoint x: 926, startPoint y: 280, endPoint x: 1183, endPoint y: 287, distance: 257.6
click at [1183, 335] on p "Sliter du med å finne den rette skjorten?" at bounding box center [1052, 348] width 326 height 26
click at [967, 240] on icon at bounding box center [963, 243] width 22 height 22
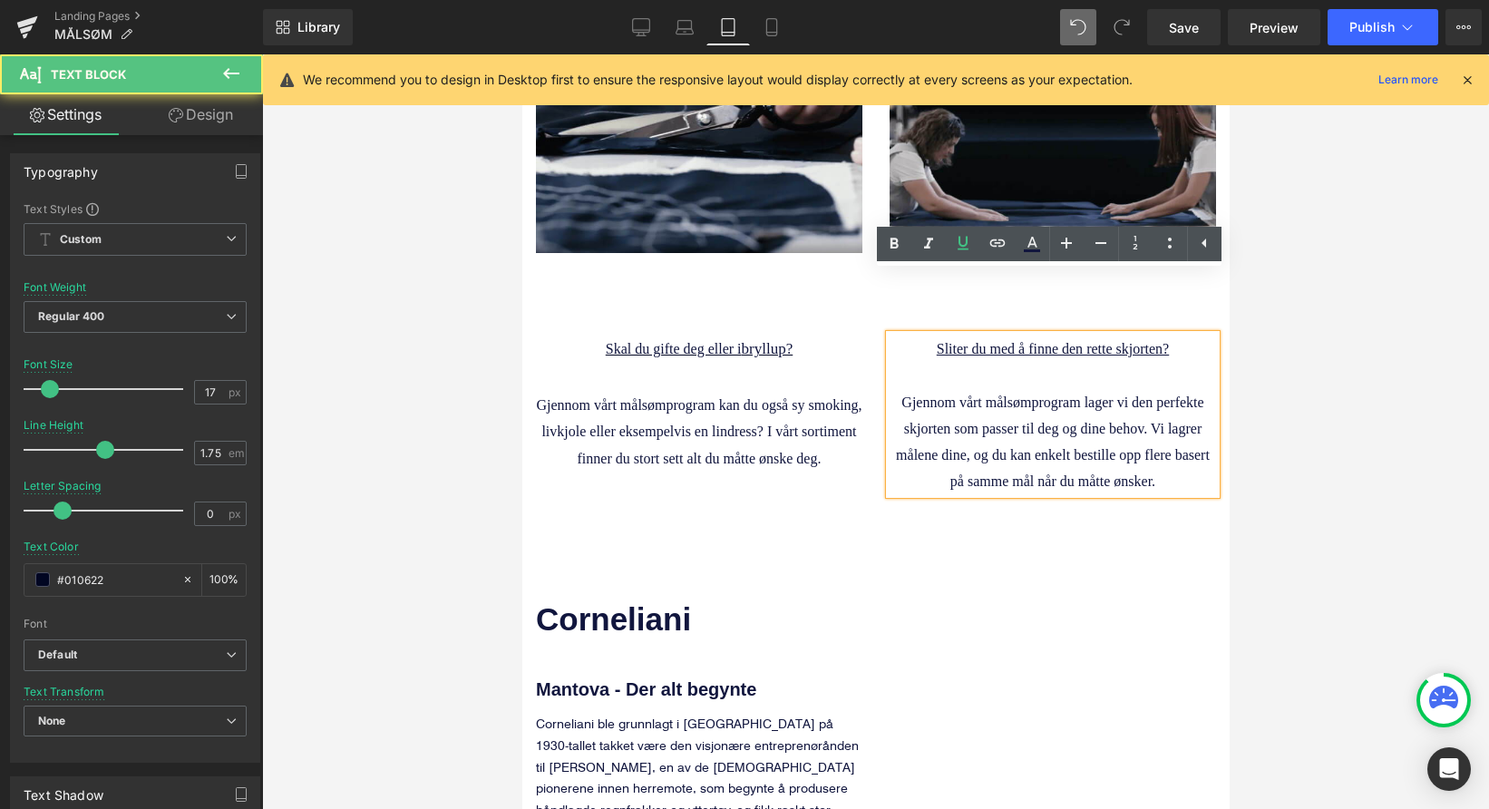
click at [1037, 362] on p at bounding box center [1052, 375] width 326 height 26
click at [1322, 526] on div at bounding box center [875, 431] width 1227 height 754
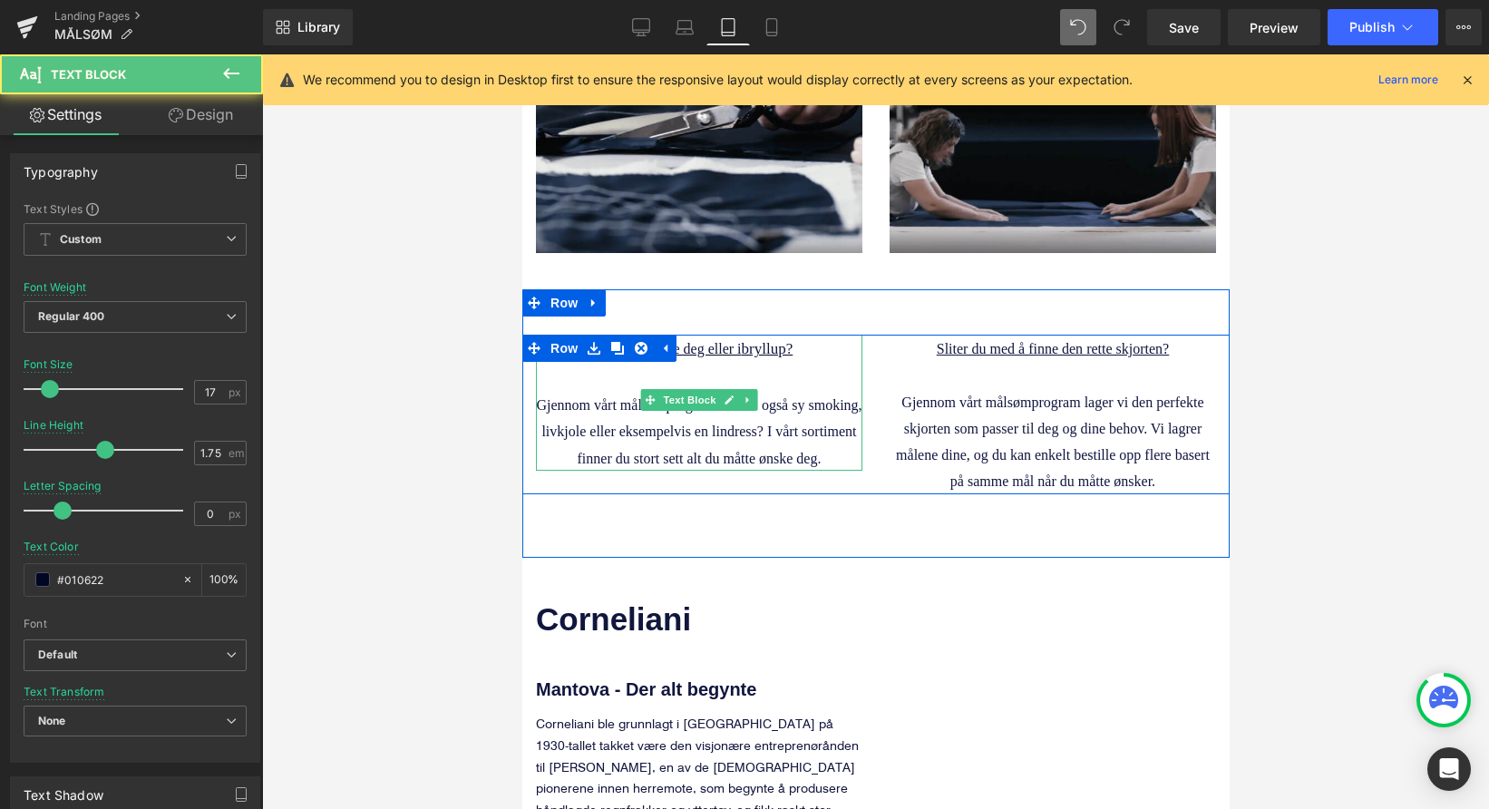
click at [726, 341] on span "Skal du gifte deg eller i" at bounding box center [673, 348] width 136 height 15
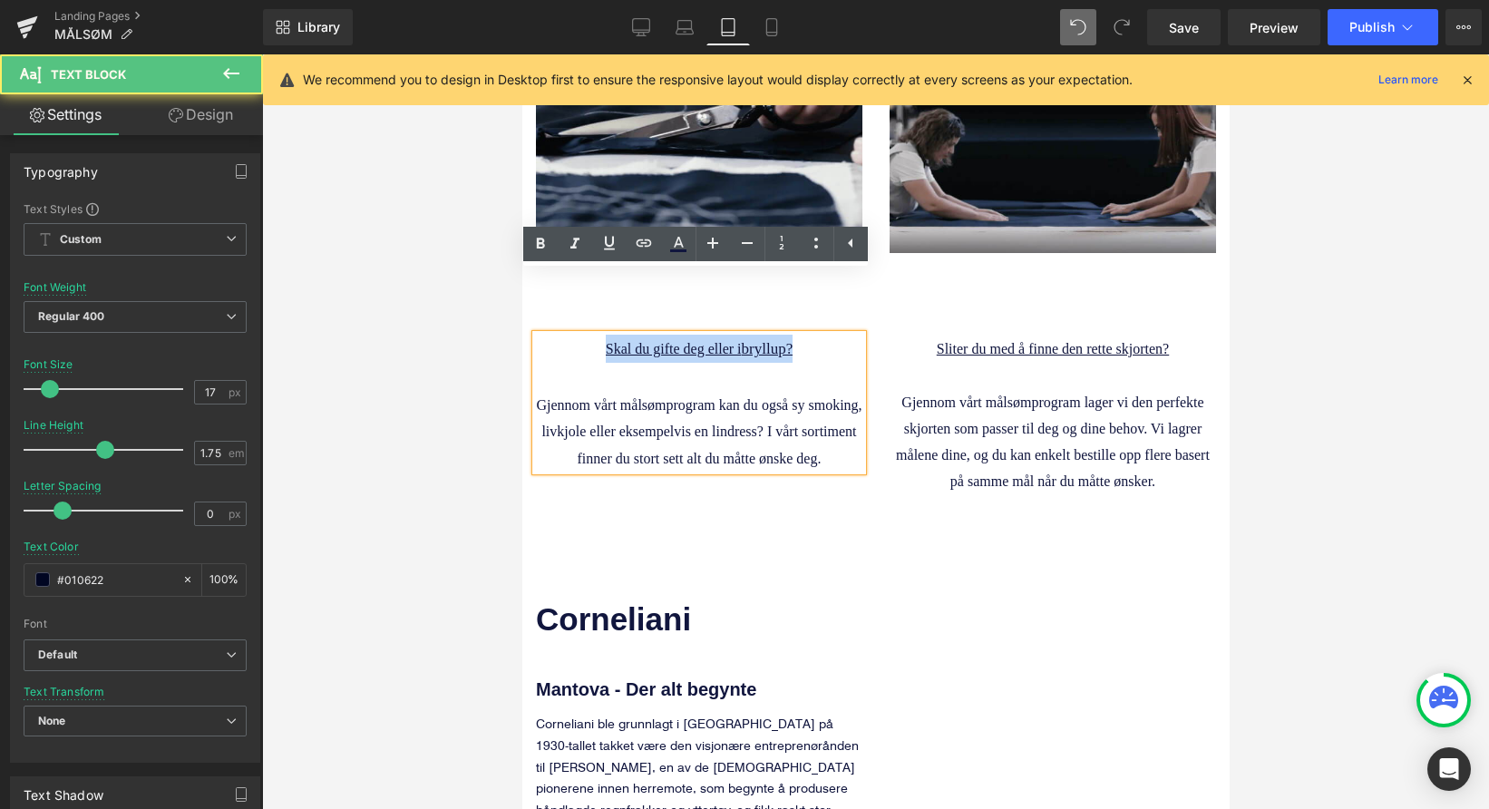
drag, startPoint x: 811, startPoint y: 287, endPoint x: 588, endPoint y: 285, distance: 222.2
click at [588, 335] on p "Skal du gifte deg eller i bryllup?" at bounding box center [698, 349] width 326 height 28
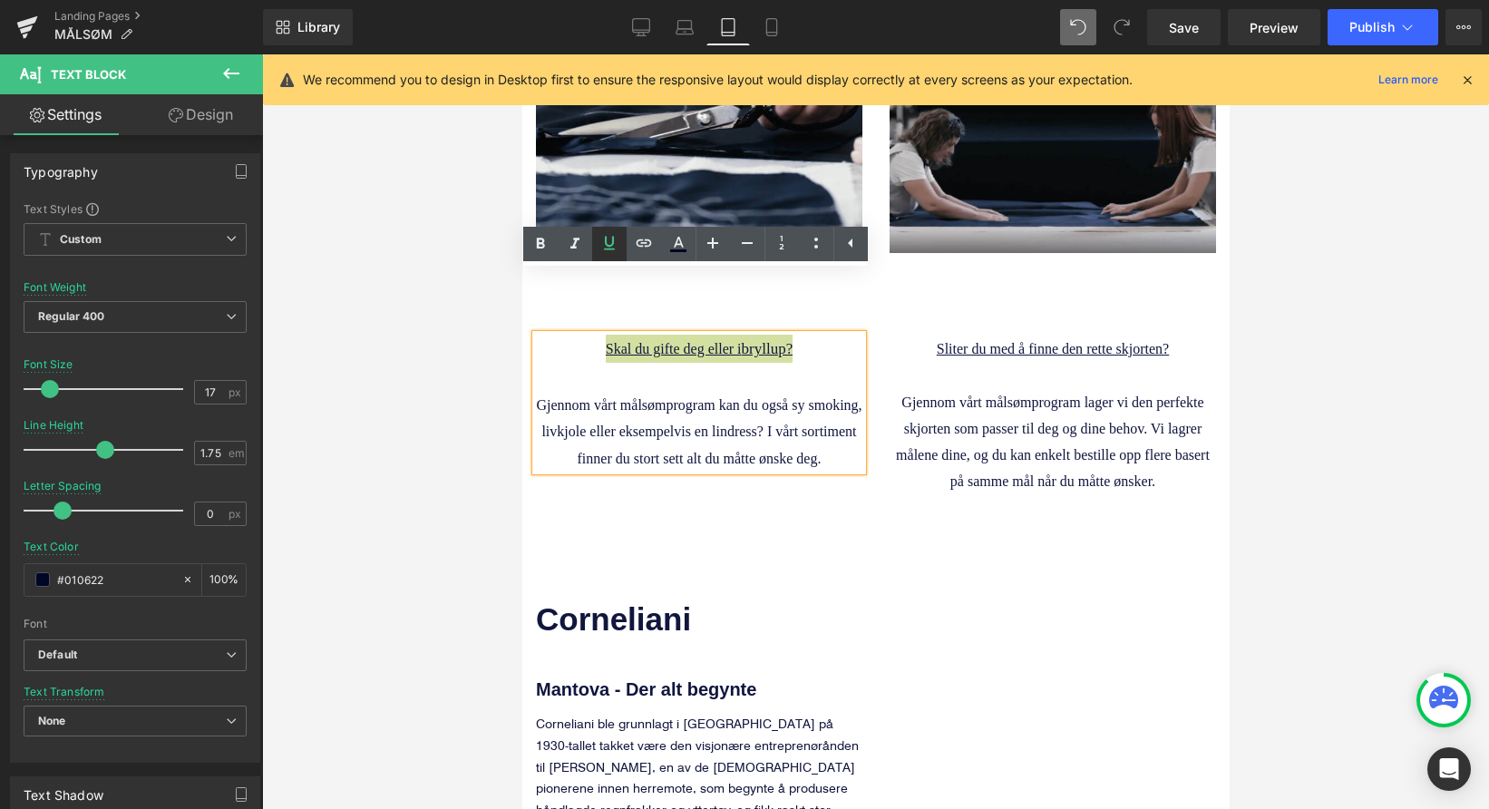
click at [607, 250] on icon at bounding box center [609, 243] width 22 height 22
click at [537, 251] on icon at bounding box center [541, 244] width 22 height 22
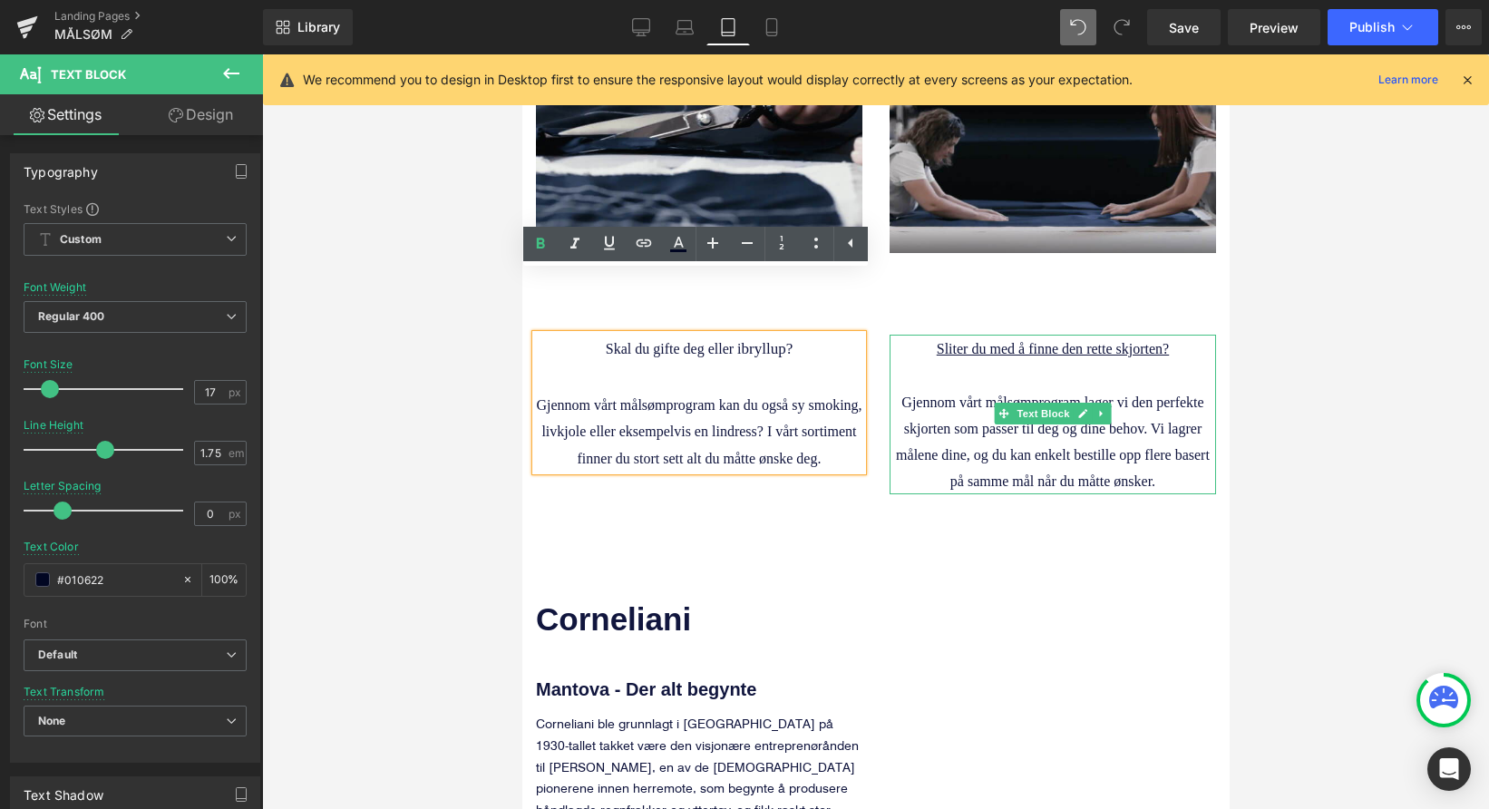
click at [915, 335] on p "Sliter du med å finne den rette skjorten?" at bounding box center [1052, 348] width 326 height 26
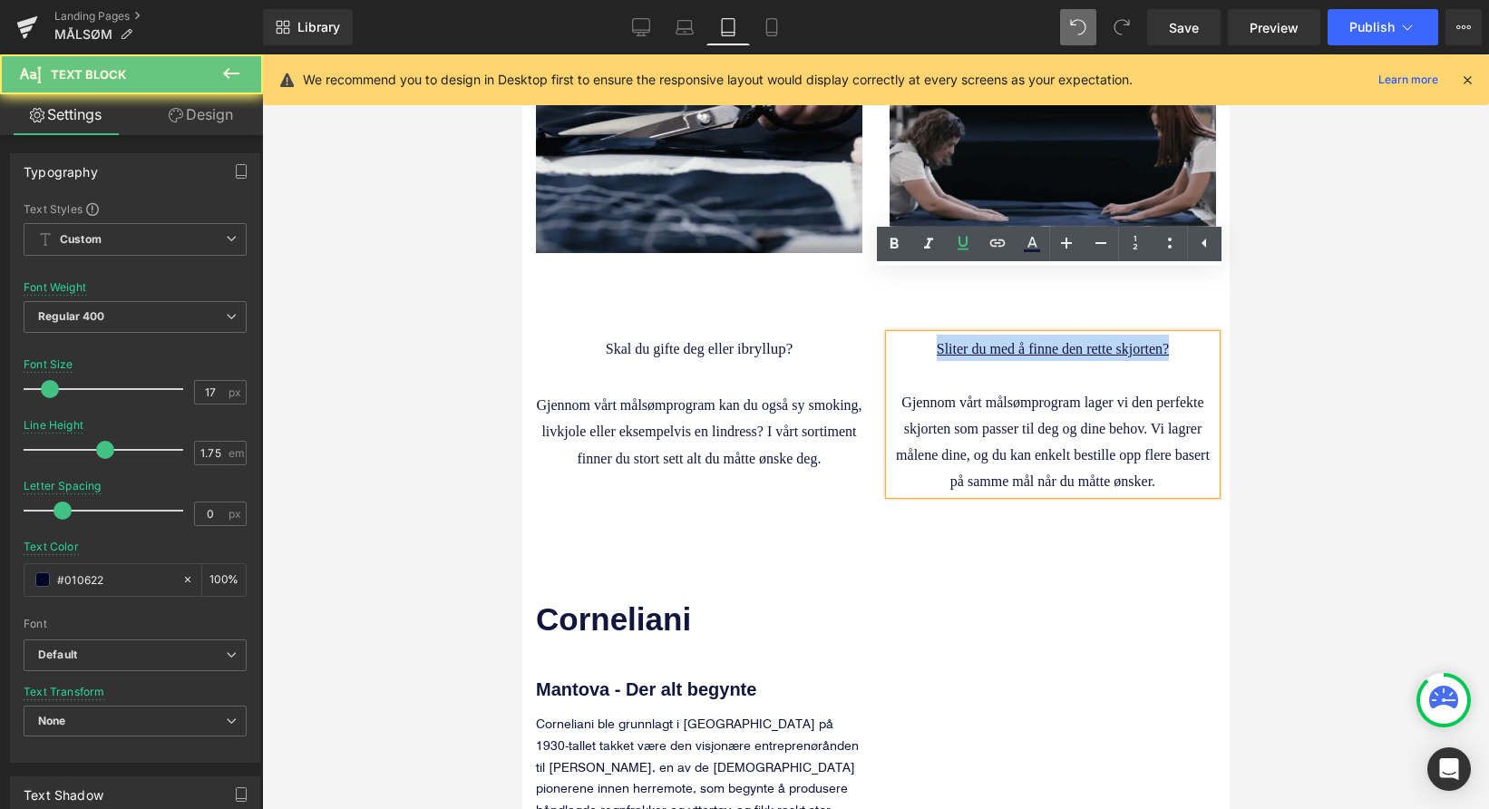
drag, startPoint x: 928, startPoint y: 288, endPoint x: 1172, endPoint y: 287, distance: 243.9
click at [1172, 335] on p "Sliter du med å finne den rette skjorten?" at bounding box center [1052, 348] width 326 height 26
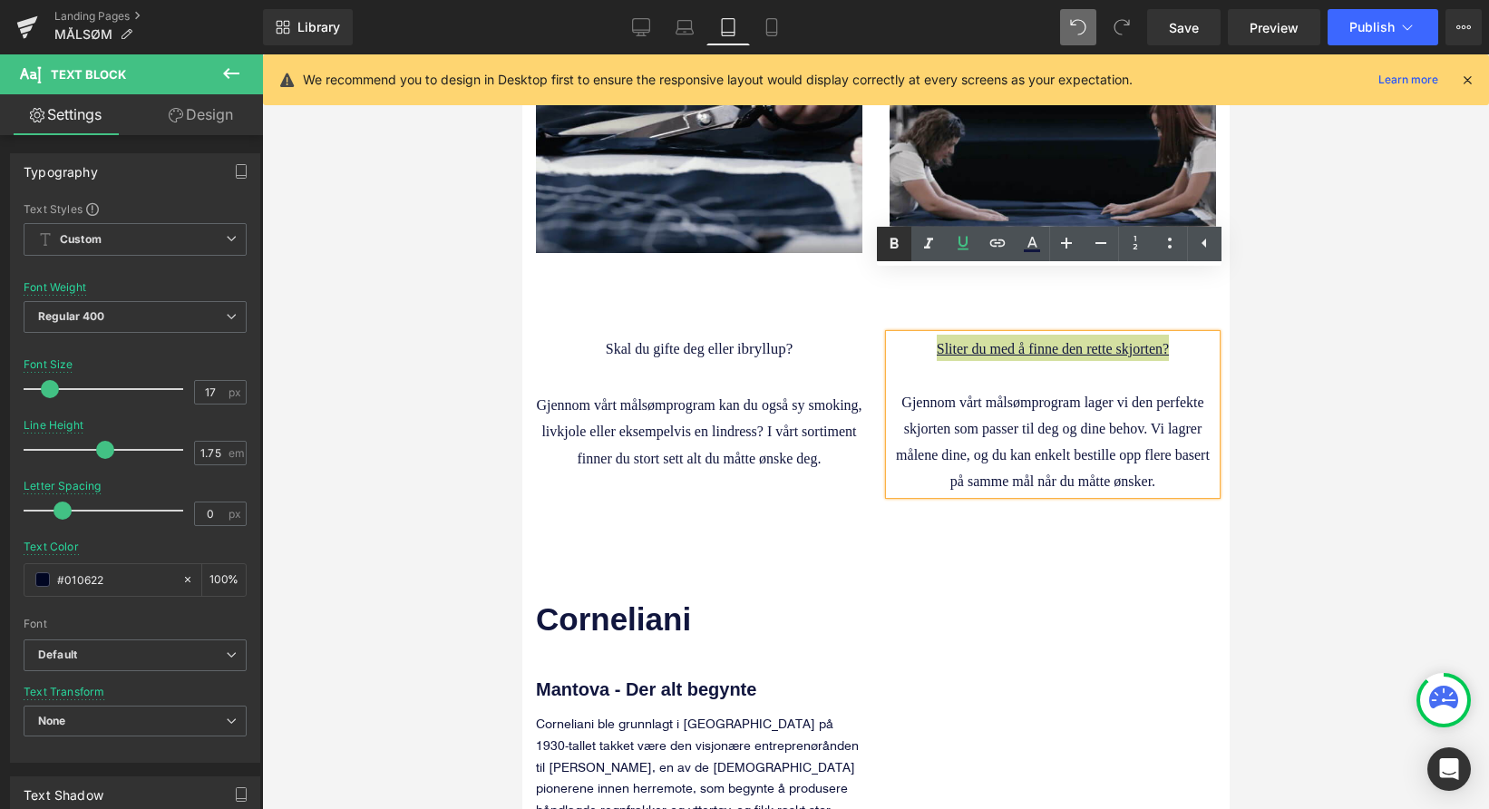
click at [900, 253] on icon at bounding box center [894, 244] width 22 height 22
click at [960, 239] on icon at bounding box center [963, 243] width 22 height 22
click at [959, 250] on icon at bounding box center [963, 243] width 22 height 22
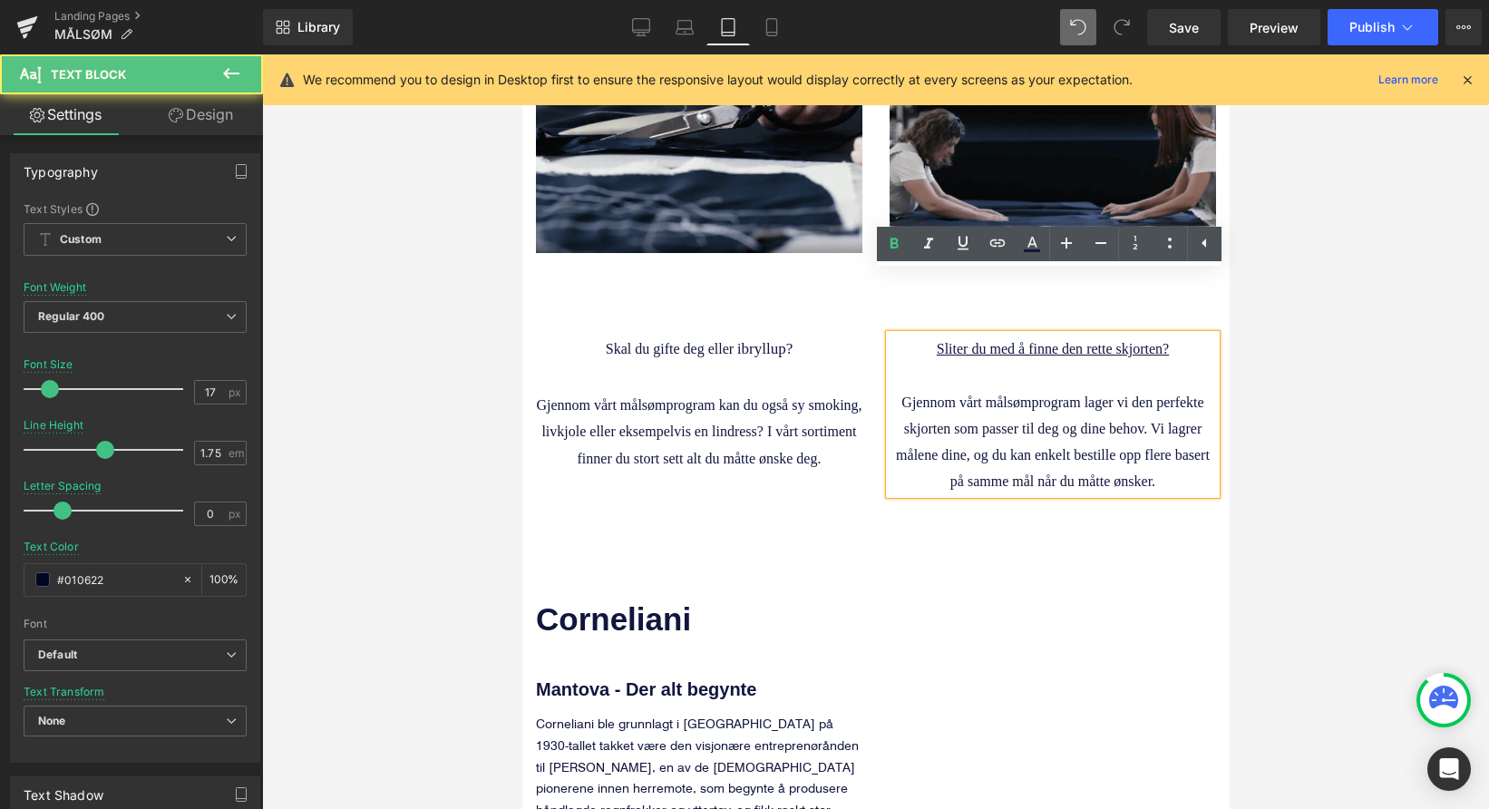
click at [1035, 388] on p "Gjennom vårt målsømprogram lager vi den perfekte skjorten som passer til deg og…" at bounding box center [1052, 441] width 326 height 106
click at [1018, 341] on strong "Sliter du med å finne den rette skjorten?" at bounding box center [1052, 348] width 232 height 15
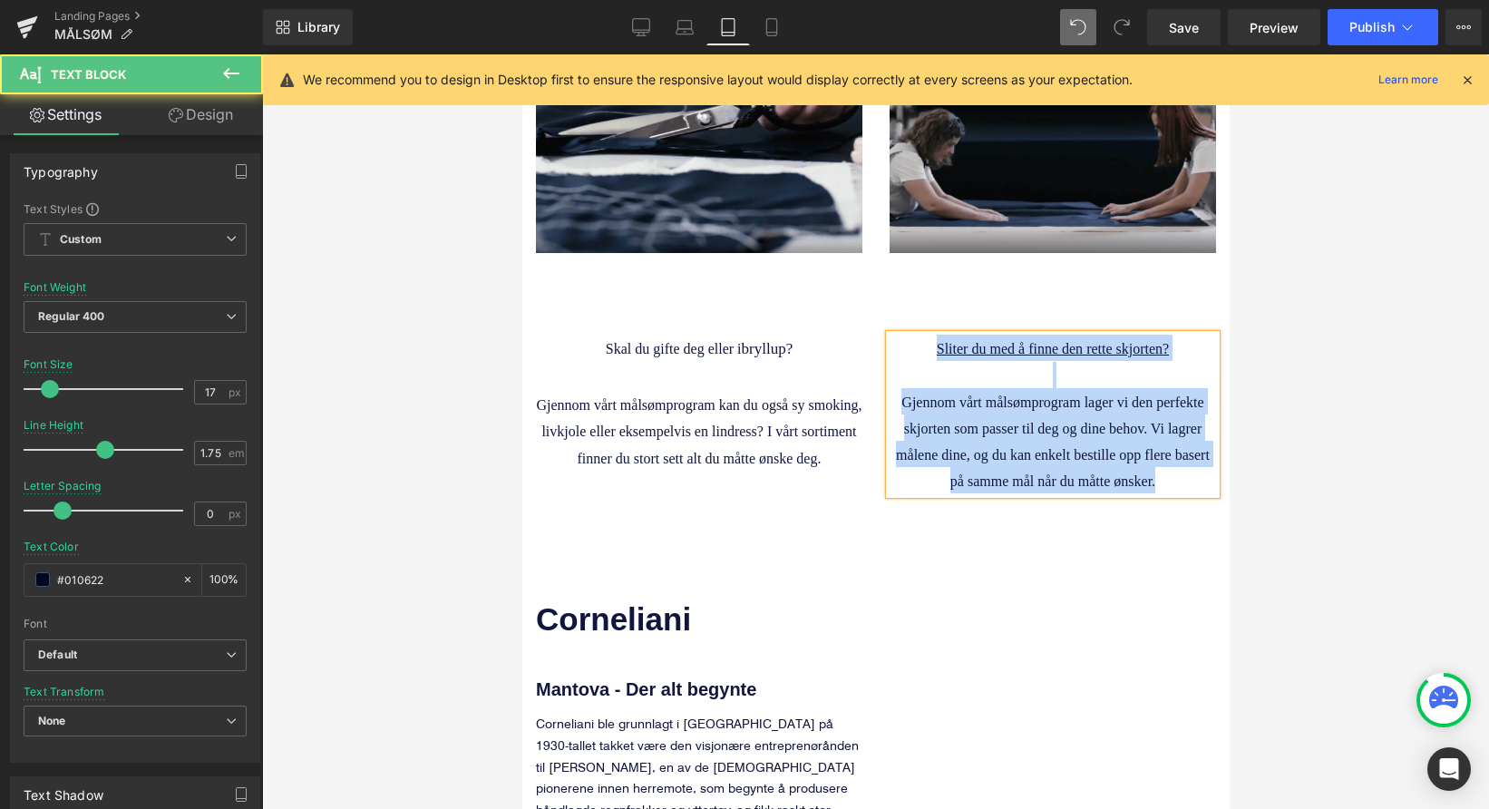
click at [970, 341] on strong "Sliter du med å finne den rette skjorten?" at bounding box center [1052, 348] width 232 height 15
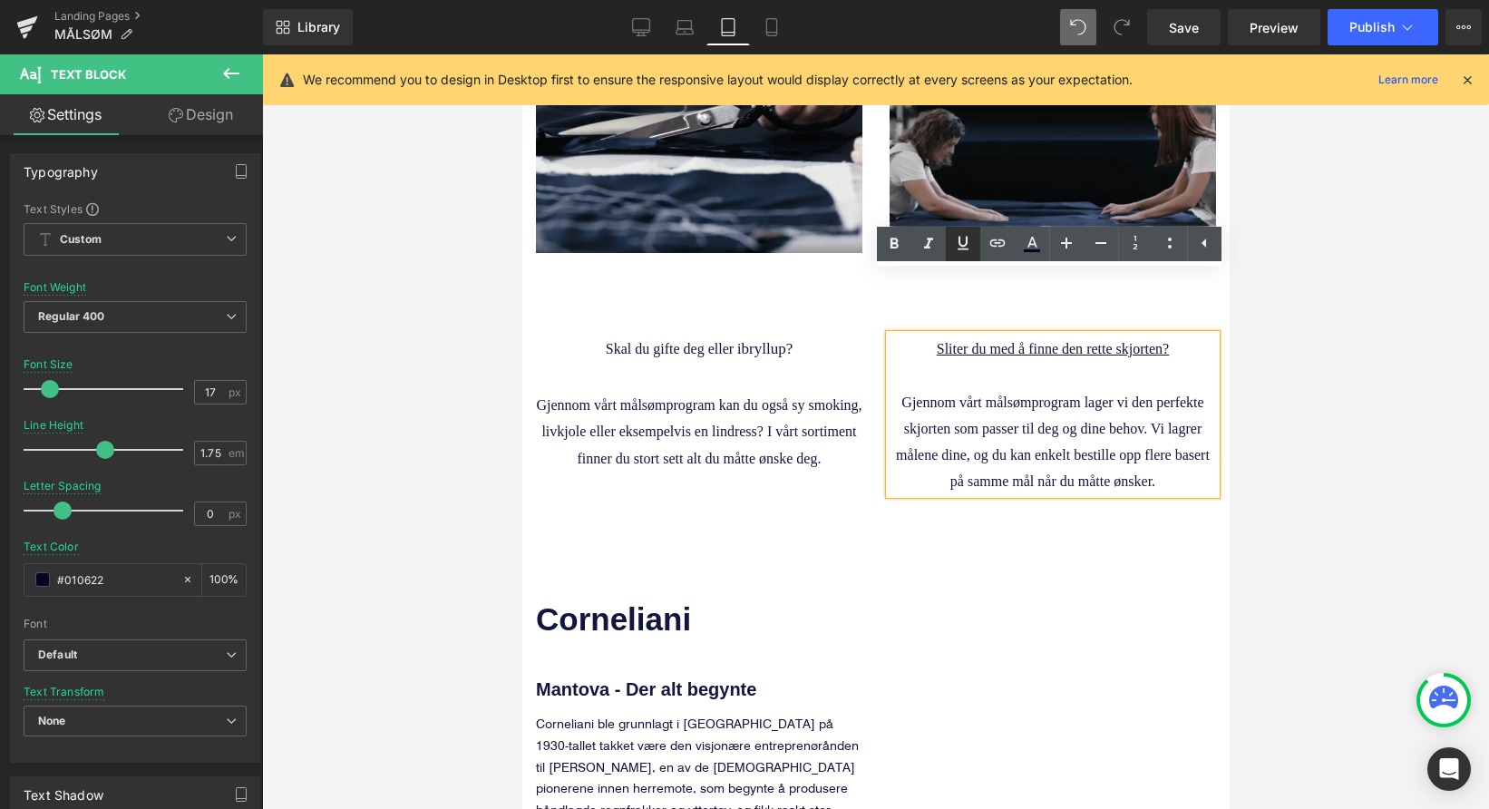
click at [968, 241] on icon at bounding box center [963, 243] width 22 height 22
click at [1350, 496] on div at bounding box center [875, 431] width 1227 height 754
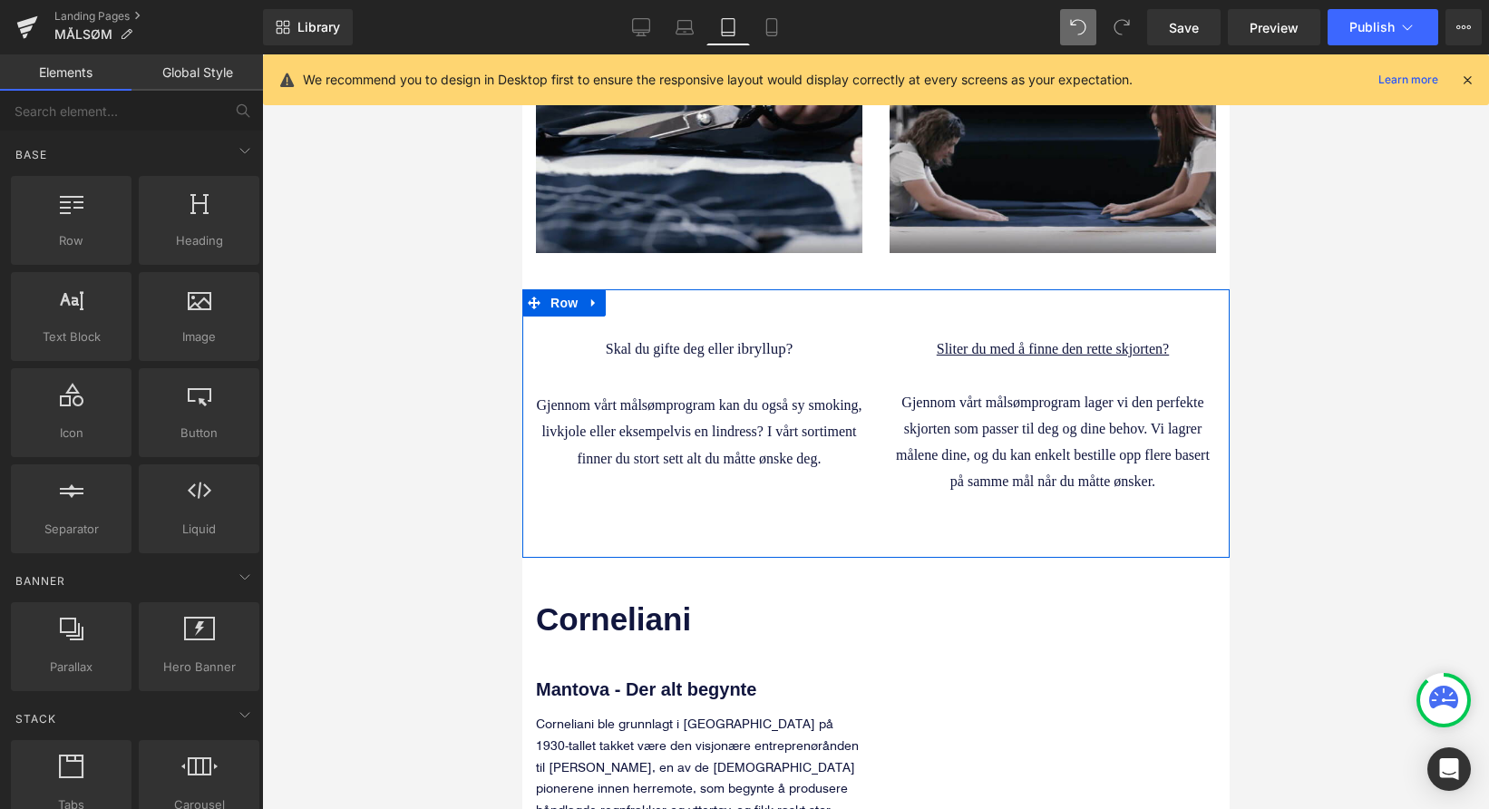
scroll to position [1663, 0]
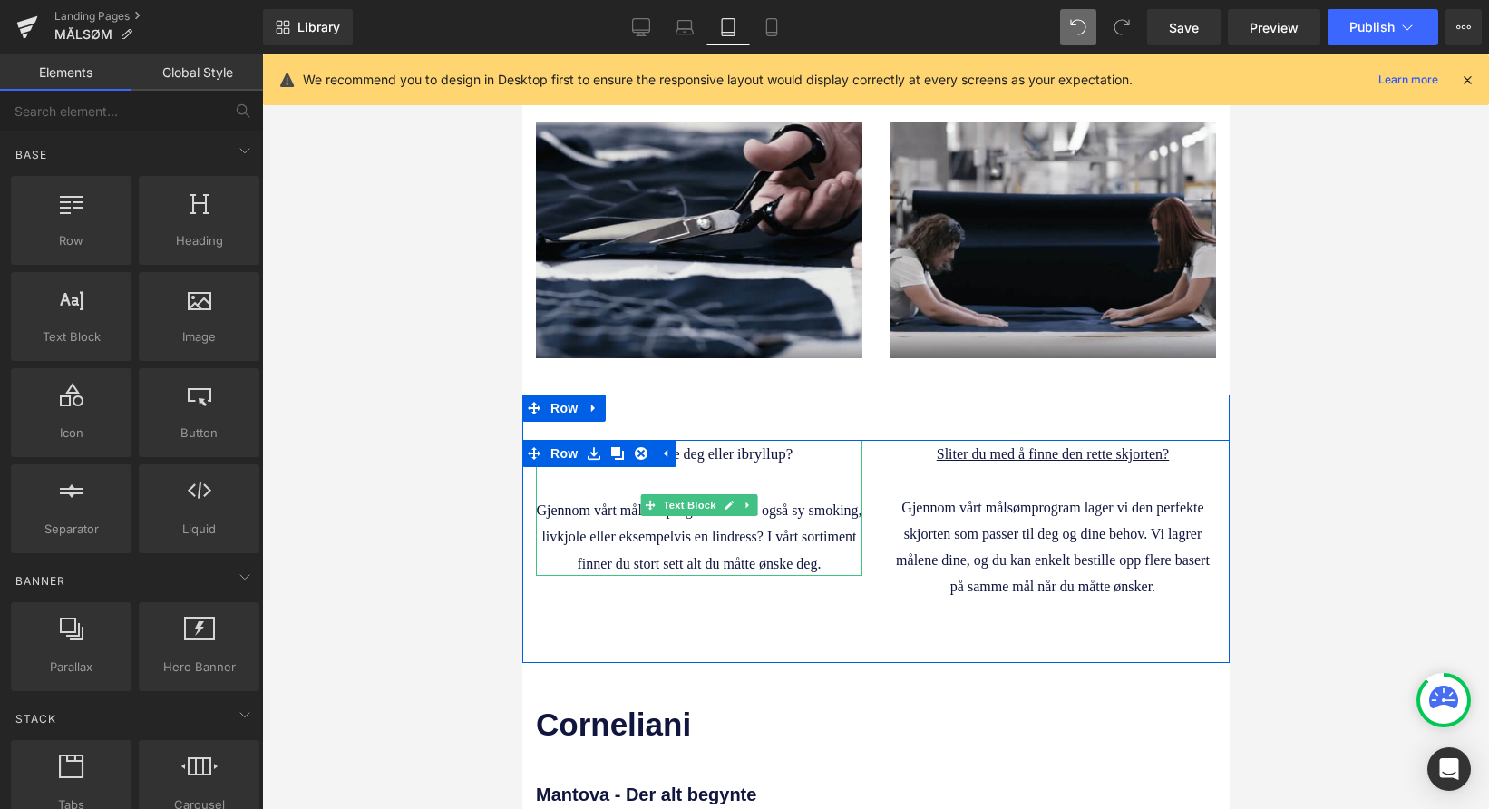
click at [781, 445] on span "bryllup?" at bounding box center [767, 453] width 52 height 17
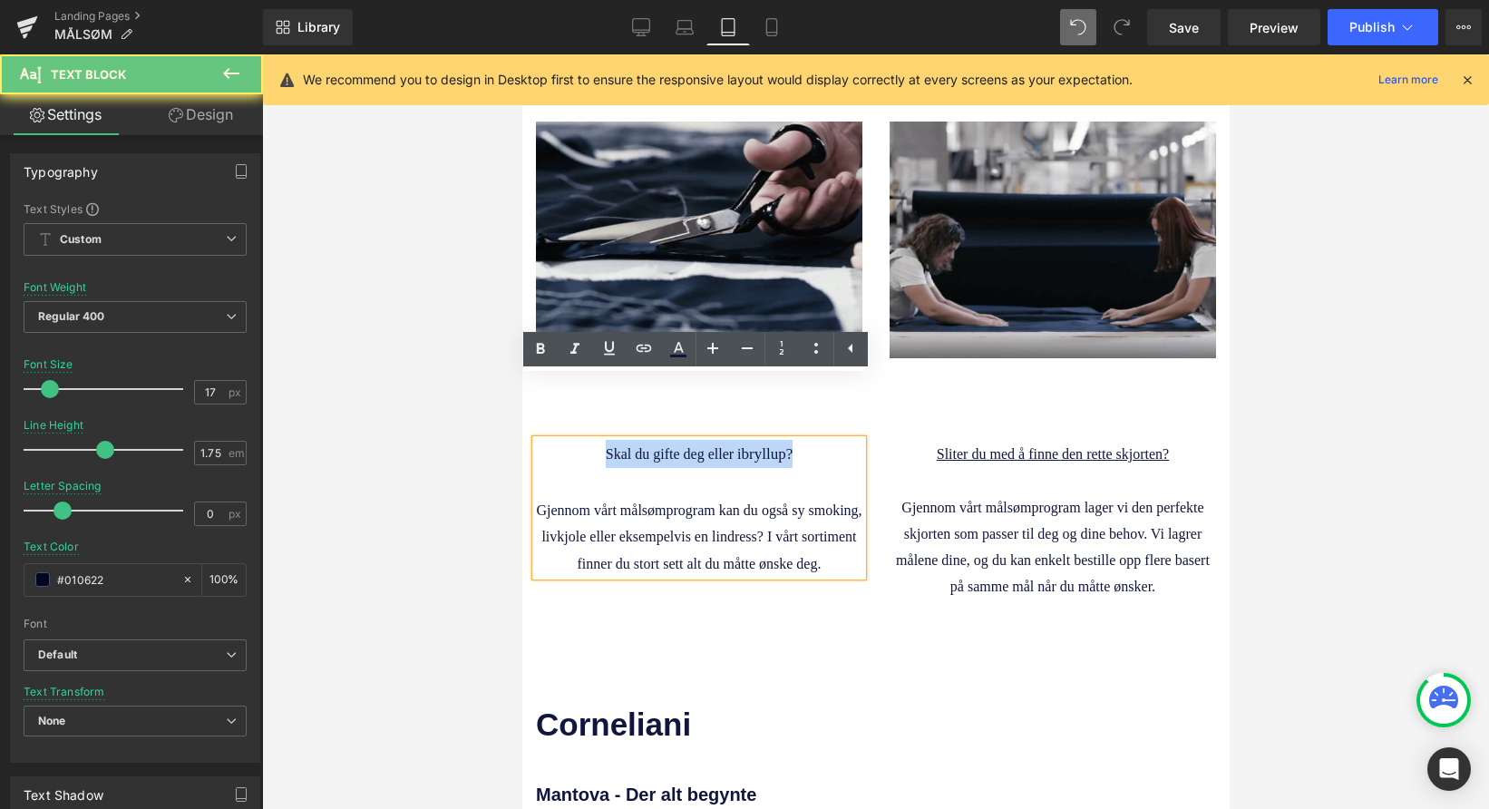
drag, startPoint x: 799, startPoint y: 390, endPoint x: 595, endPoint y: 384, distance: 204.1
click at [591, 440] on p "Skal du gifte deg eller i bryllup?" at bounding box center [698, 454] width 326 height 28
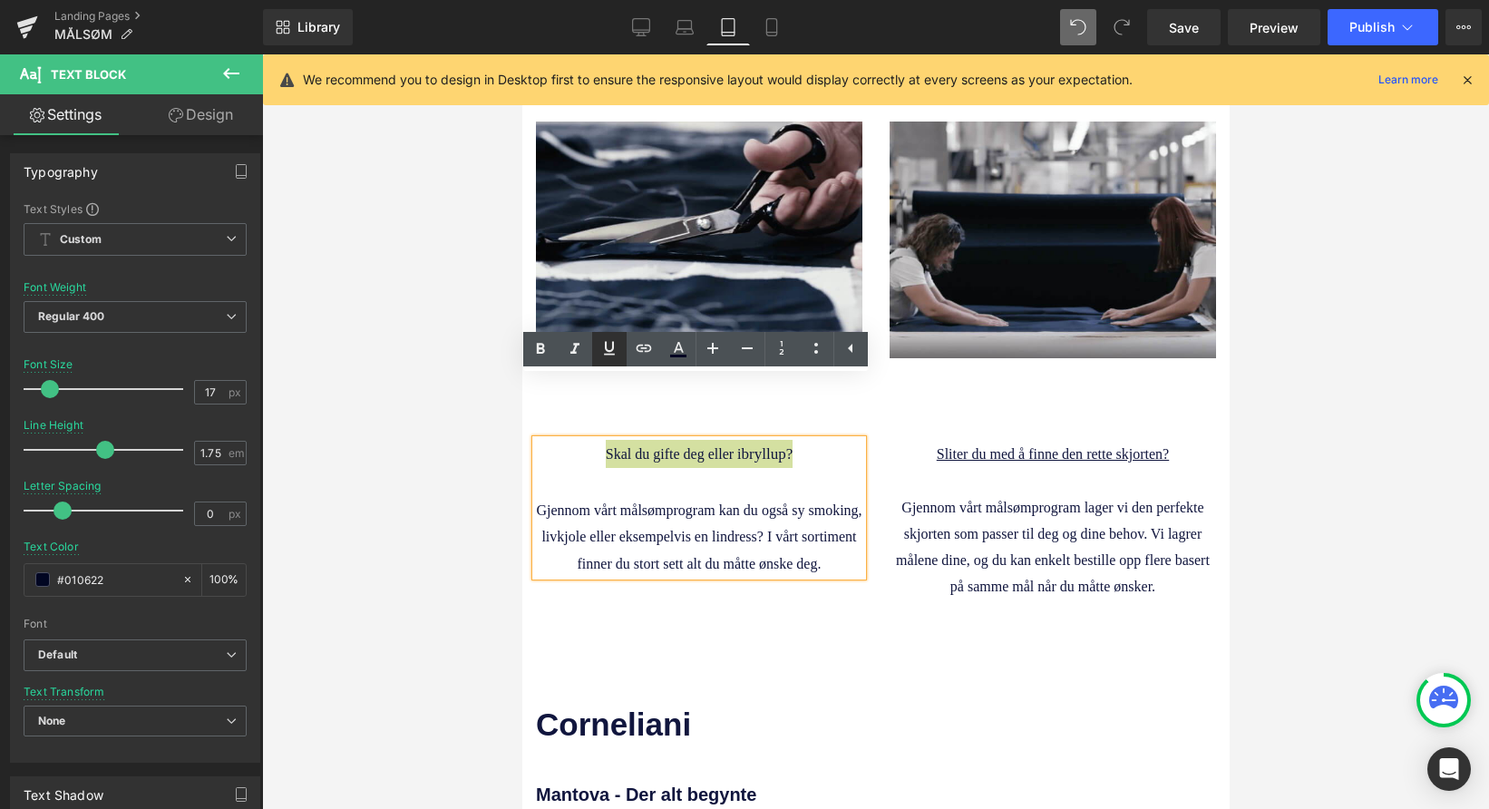
click at [610, 354] on icon at bounding box center [609, 348] width 11 height 14
click at [798, 468] on p at bounding box center [698, 482] width 326 height 28
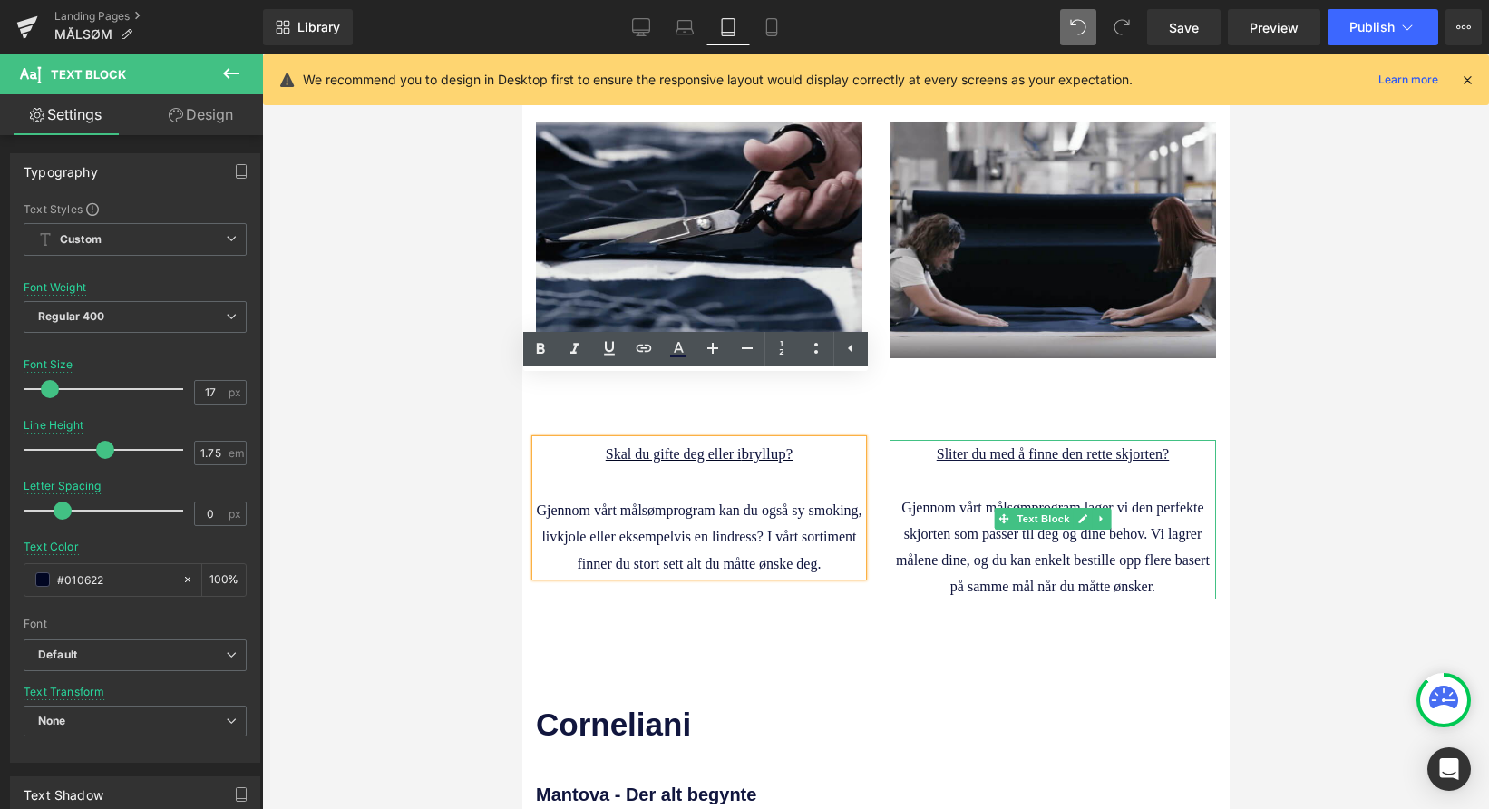
click at [994, 467] on p at bounding box center [1052, 480] width 326 height 26
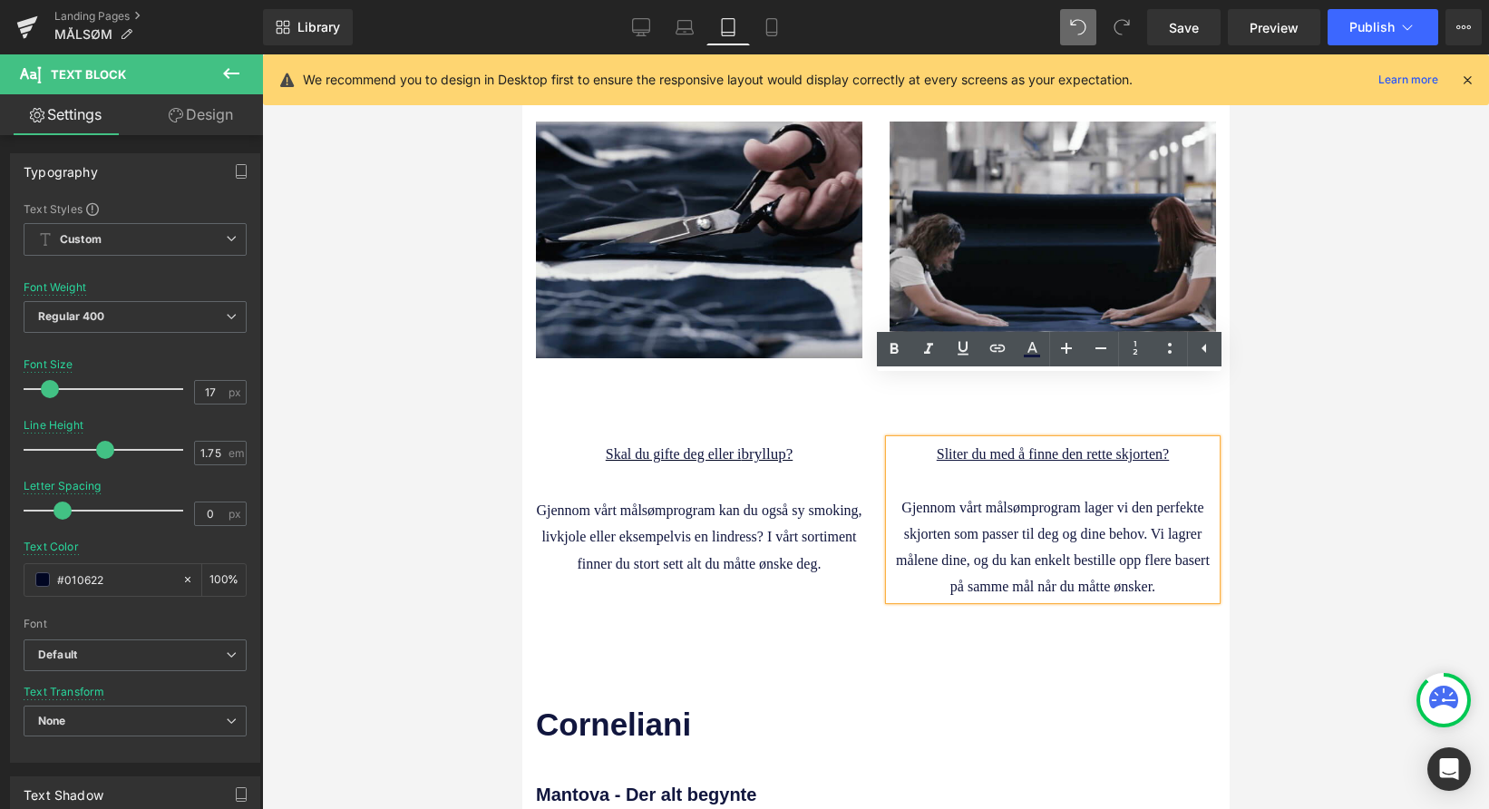
click at [1340, 619] on div at bounding box center [875, 431] width 1227 height 754
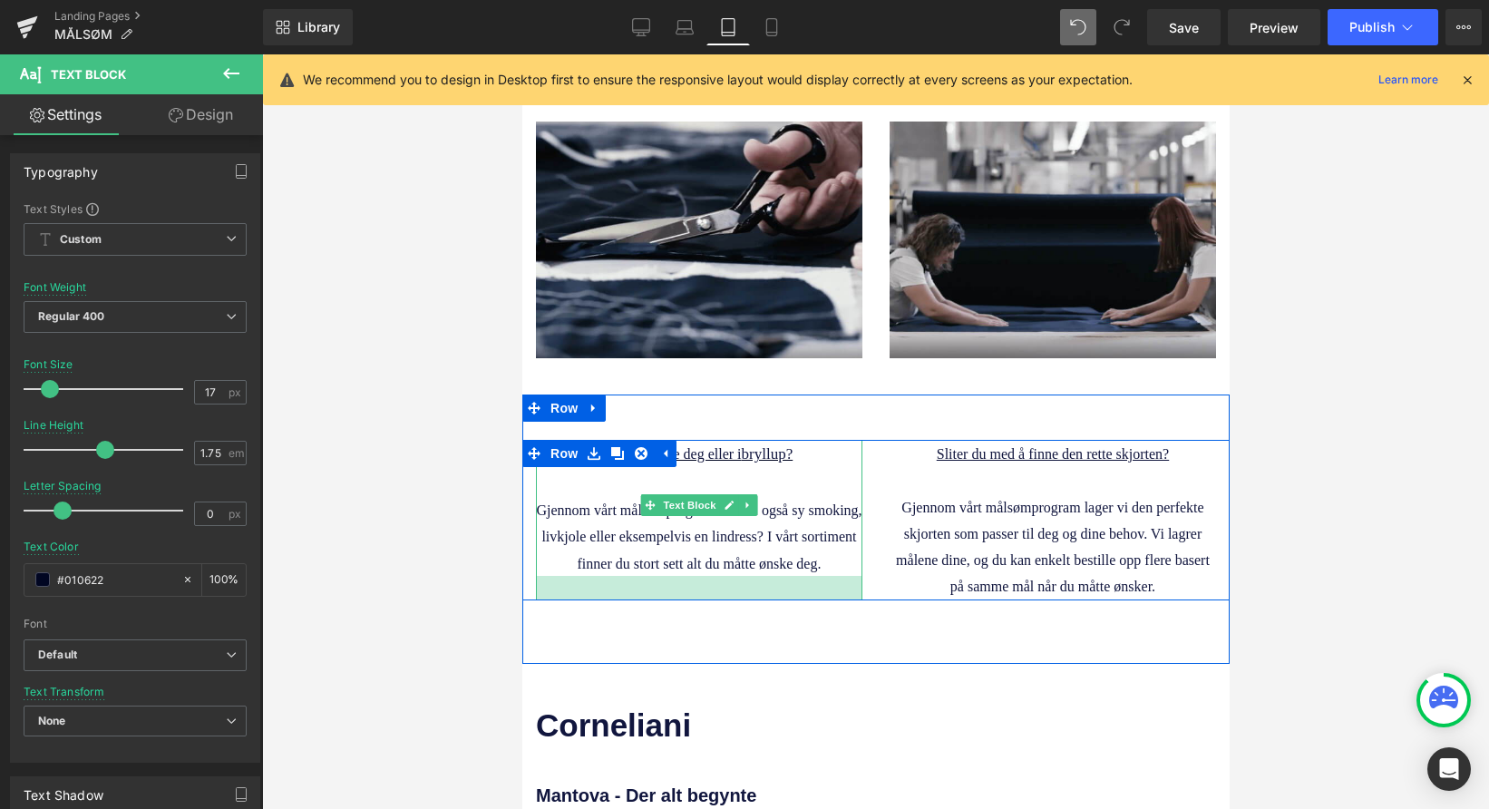
drag, startPoint x: 852, startPoint y: 506, endPoint x: 850, endPoint y: 531, distance: 25.5
click at [850, 531] on div "Skal du gifte deg eller i bryllup? Gjennom vårt målsømprogram kan du også sy sm…" at bounding box center [874, 520] width 707 height 160
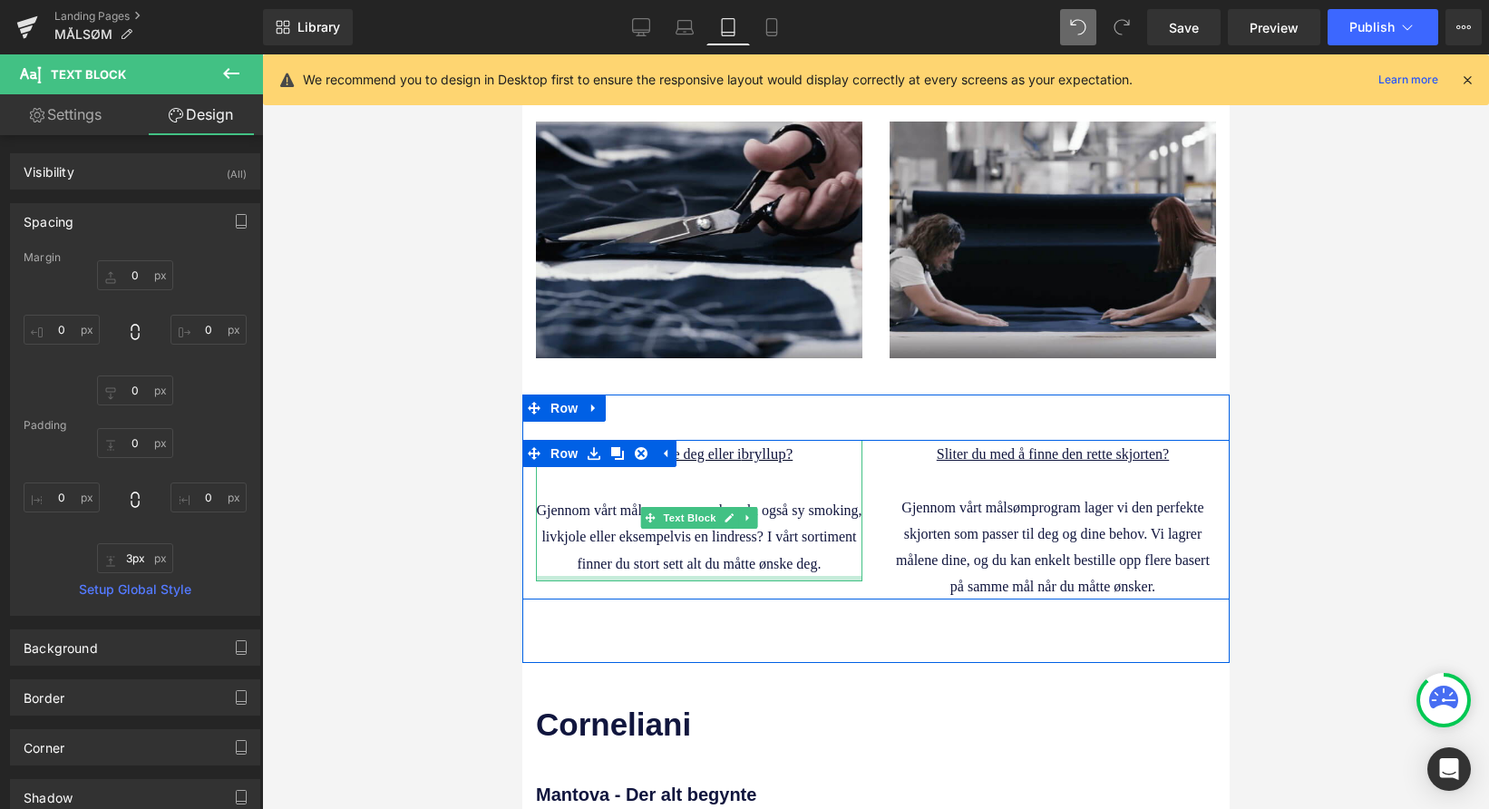
type input "0px"
drag, startPoint x: 850, startPoint y: 534, endPoint x: 844, endPoint y: 487, distance: 47.6
click at [844, 487] on div "Skal du gifte deg eller i bryllup? Gjennom vårt målsømprogram kan du også sy sm…" at bounding box center [698, 507] width 326 height 135
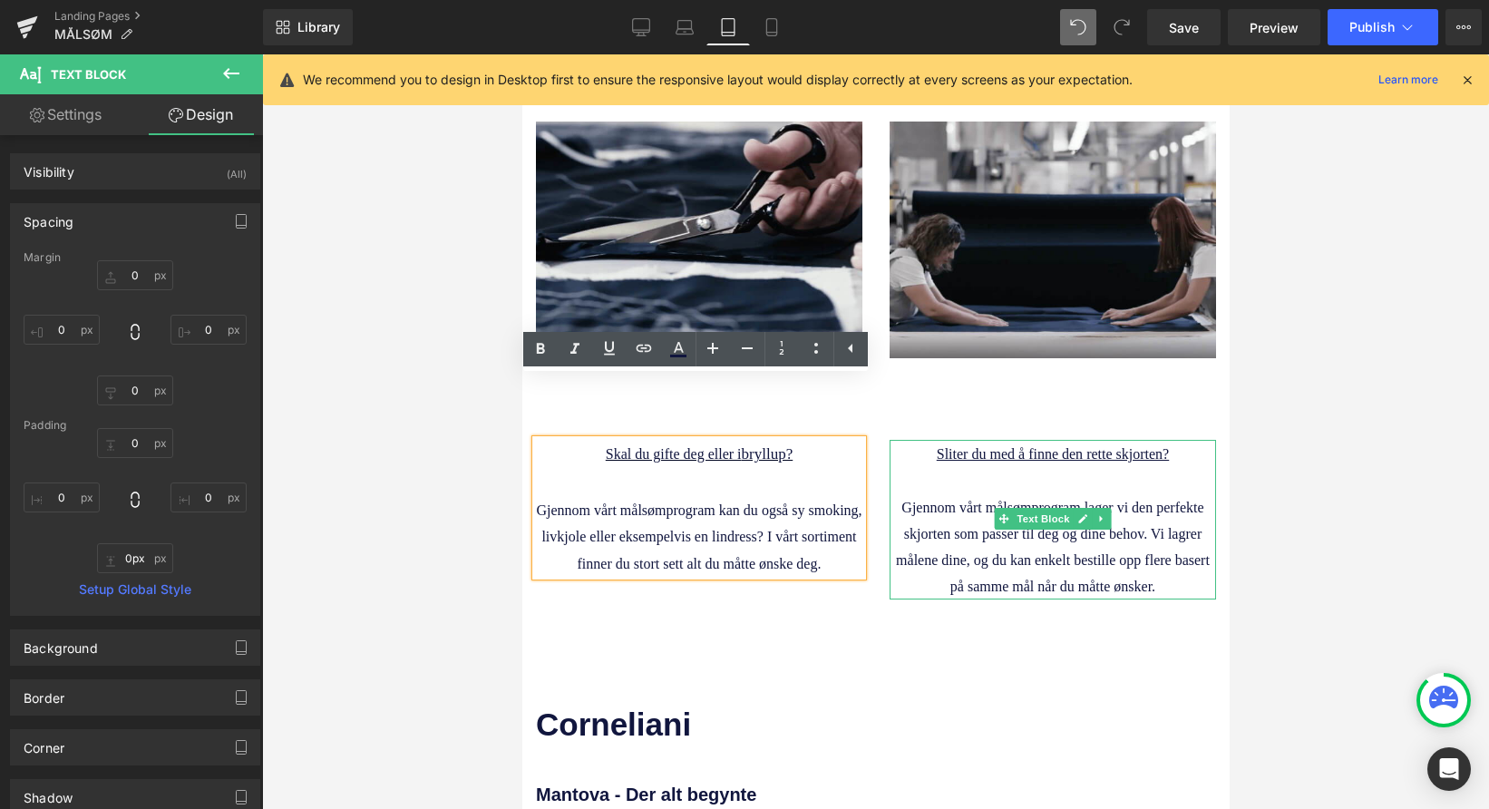
click at [1019, 503] on span "Gjennom vårt målsømprogram lager vi den perfekte skjorten som passer til deg og…" at bounding box center [1052, 547] width 314 height 95
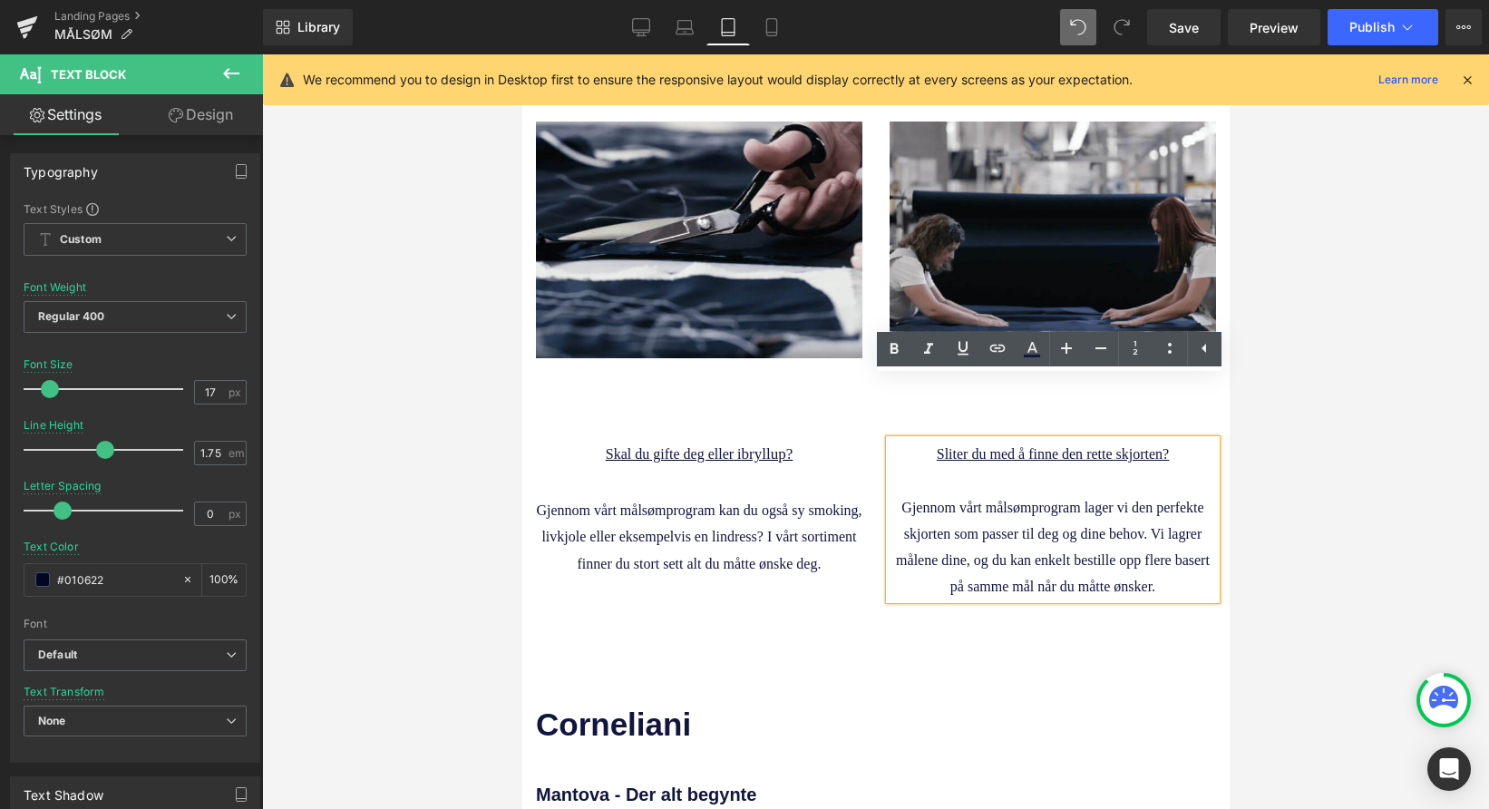
click at [1299, 540] on div at bounding box center [875, 431] width 1227 height 754
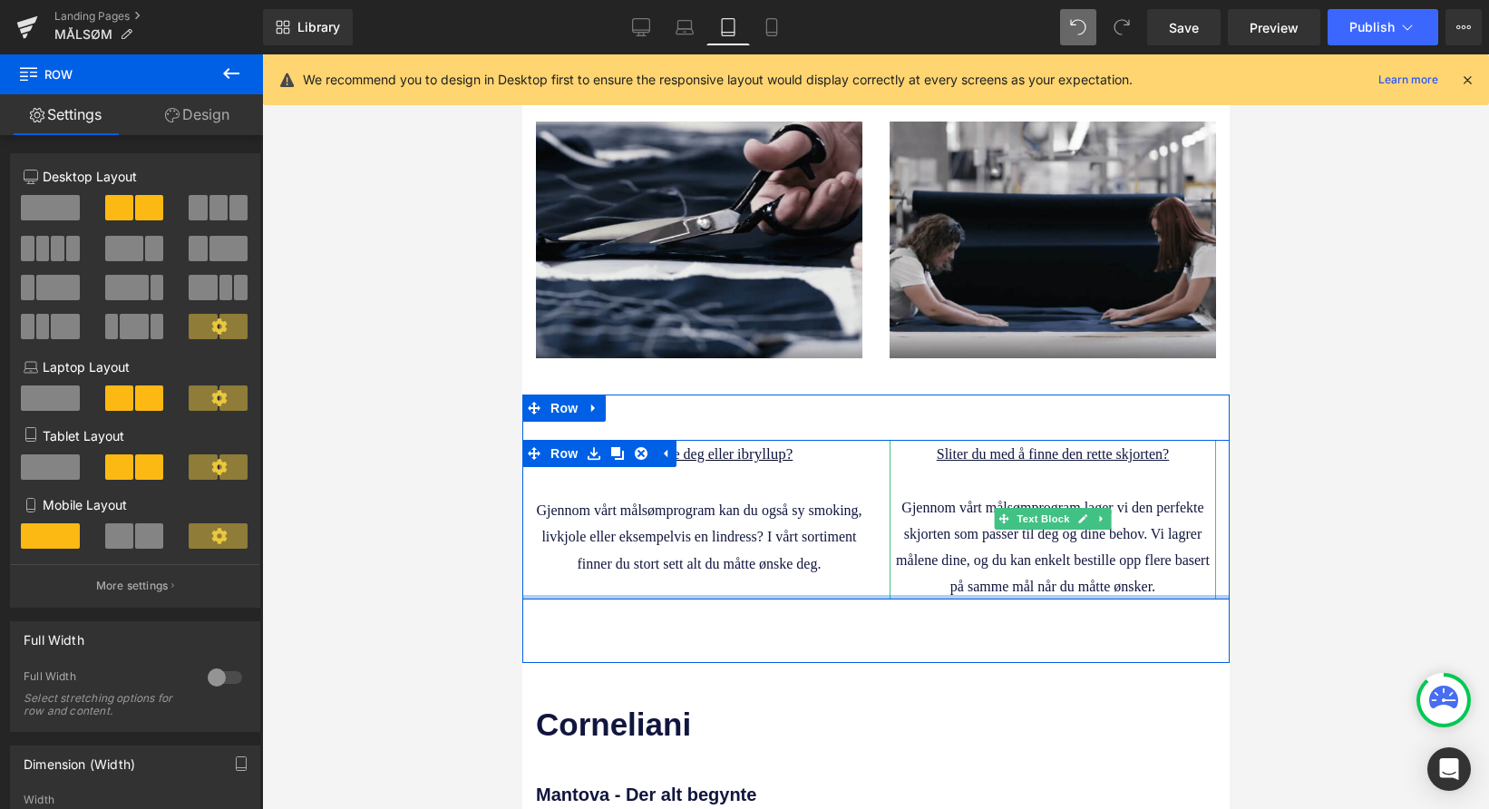
drag, startPoint x: 1209, startPoint y: 531, endPoint x: 1173, endPoint y: 481, distance: 61.1
click at [1173, 481] on div "Skal du gifte deg eller i bryllup? Gjennom vårt målsømprogram kan du også sy sm…" at bounding box center [874, 519] width 707 height 159
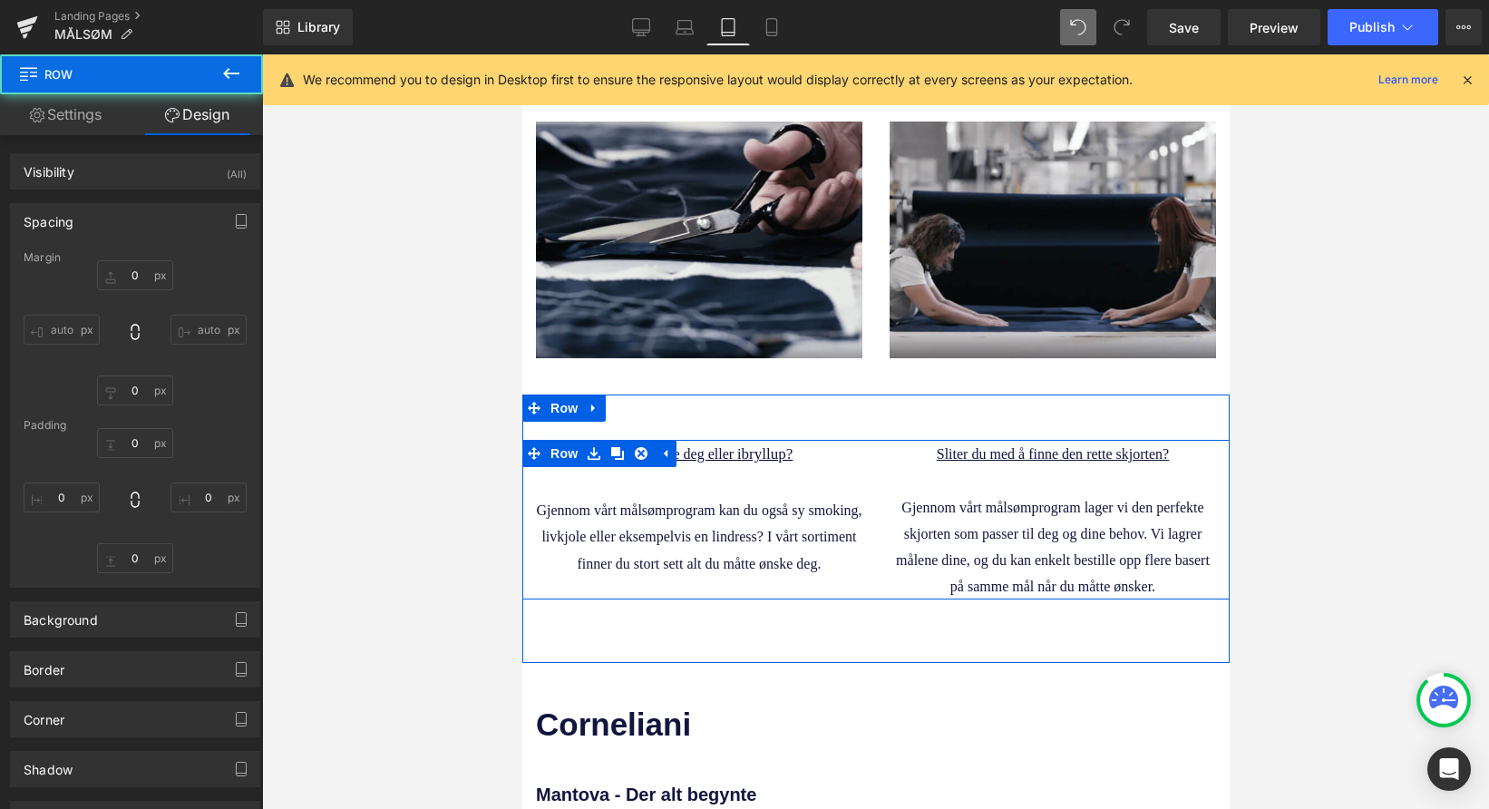
type input "0"
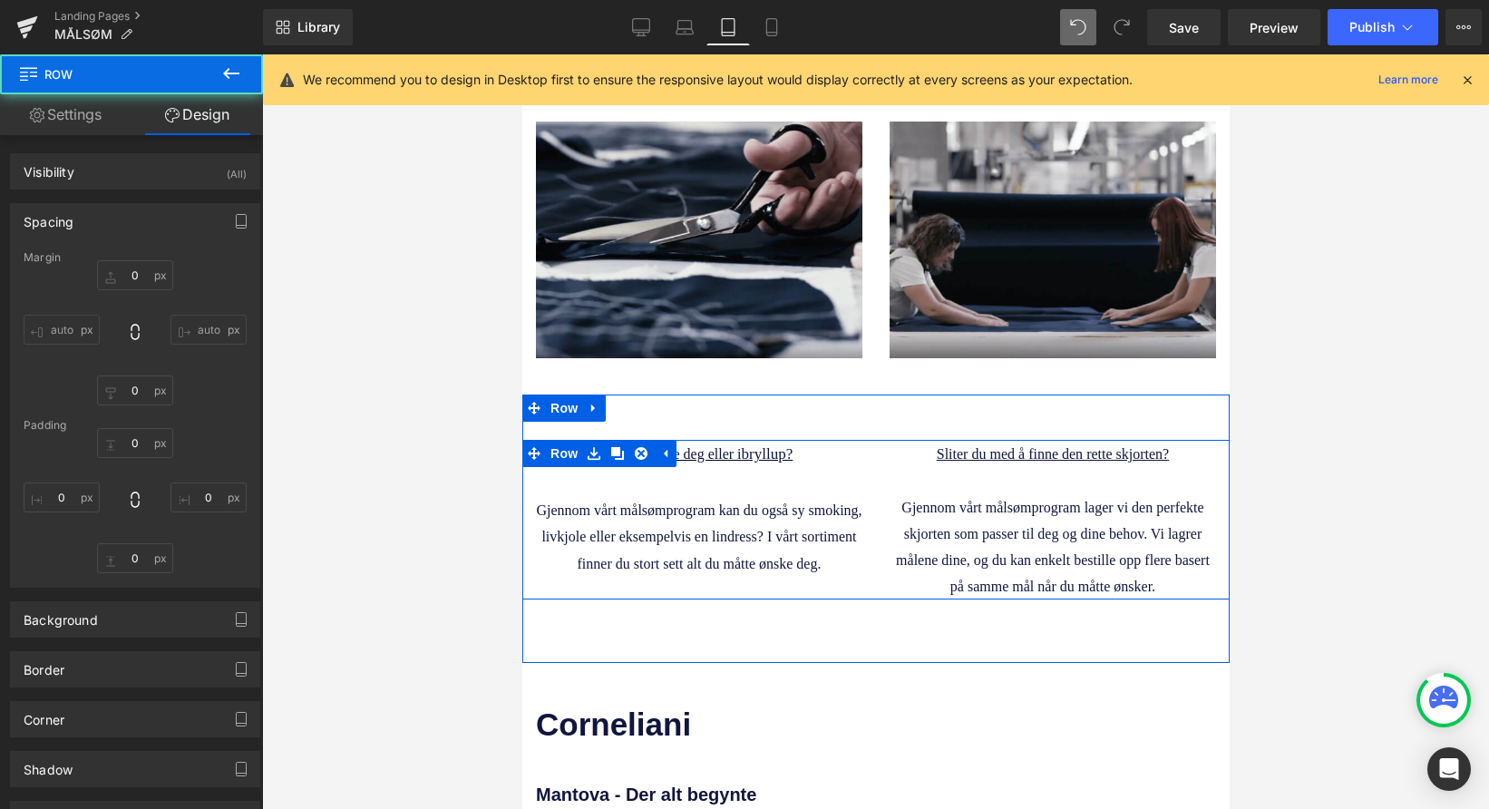
type input "0"
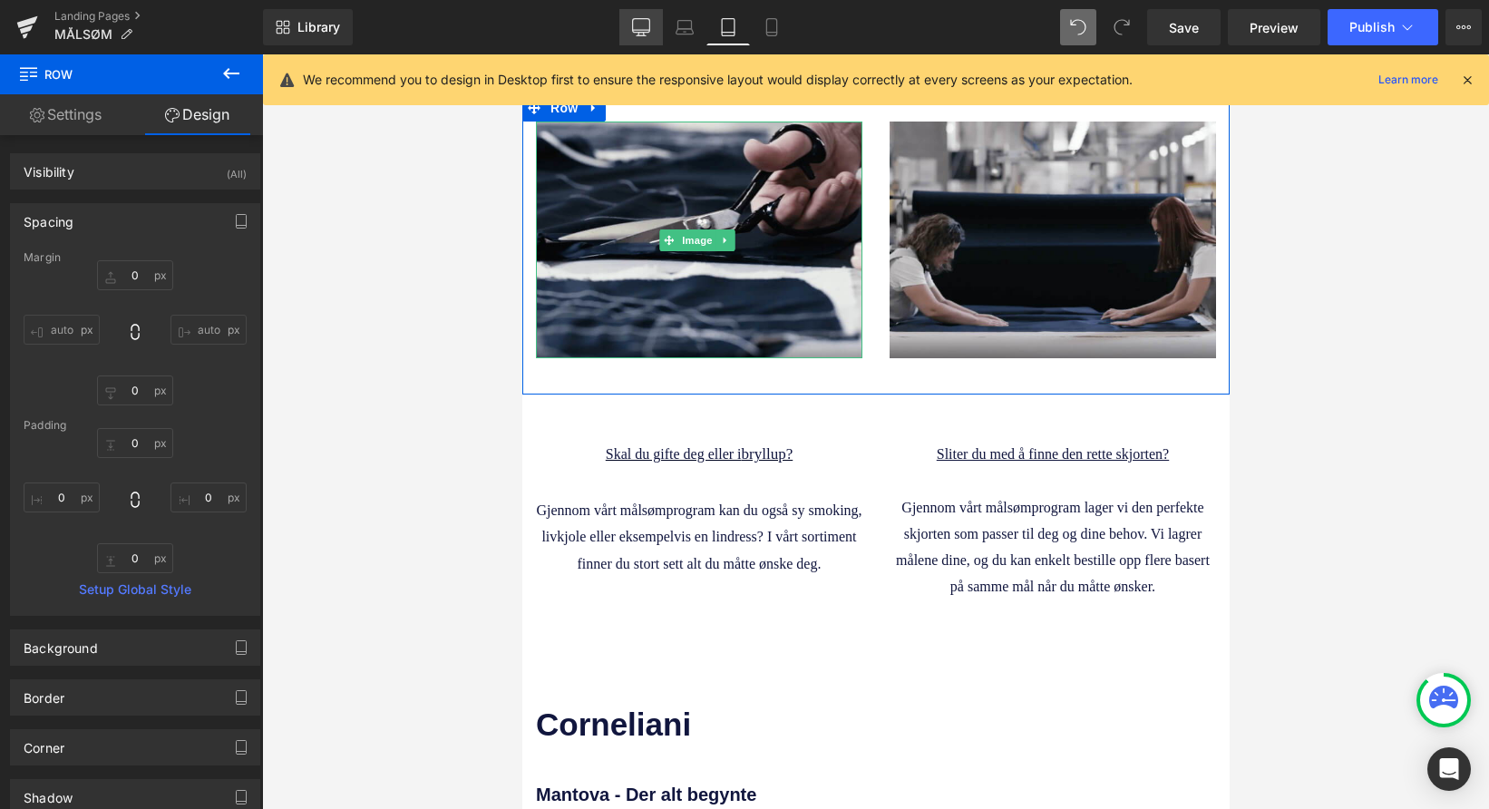
click at [634, 26] on icon at bounding box center [641, 26] width 17 height 14
type input "0"
type input "30"
type input "0"
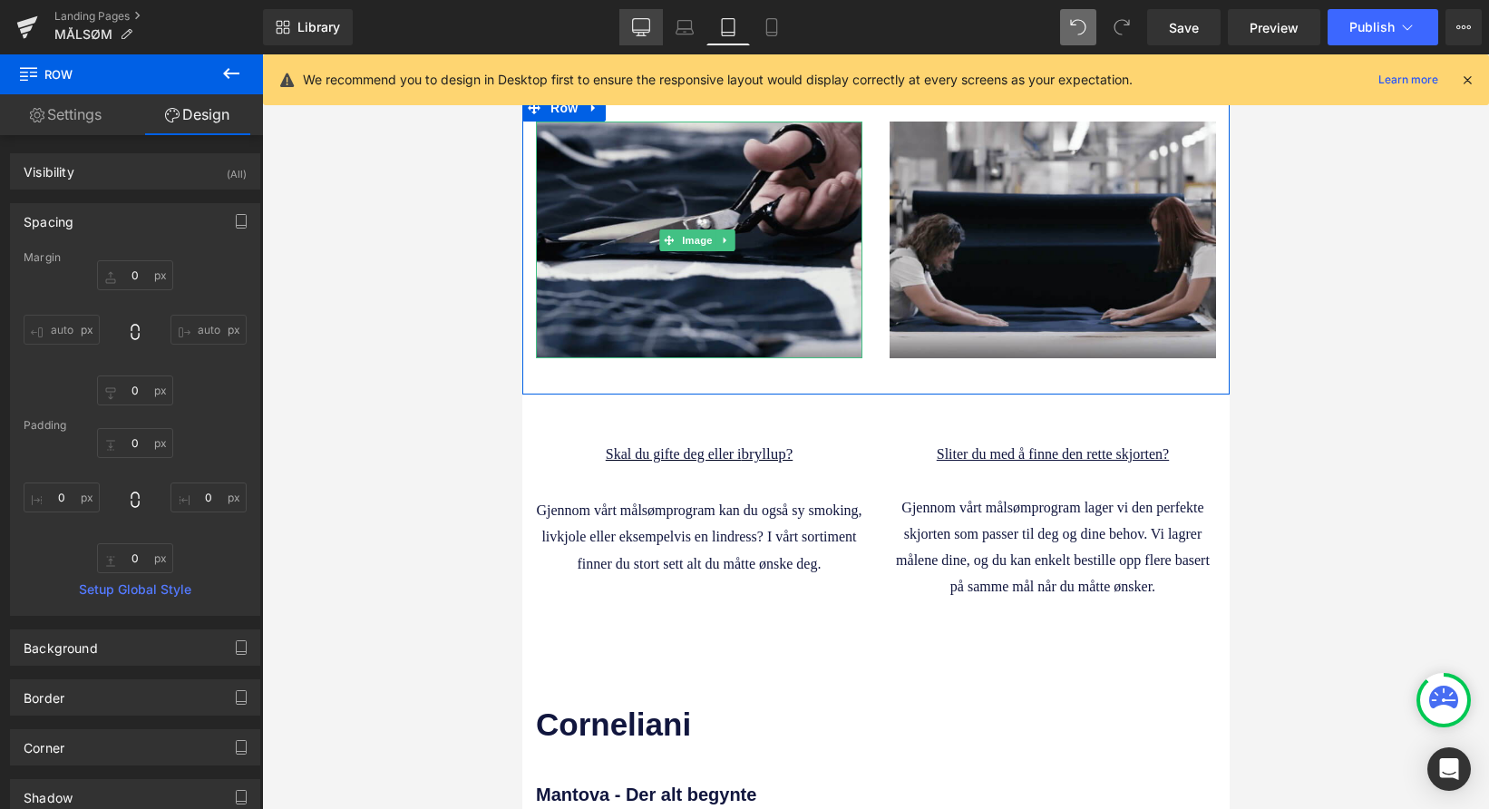
type input "10"
type input "0"
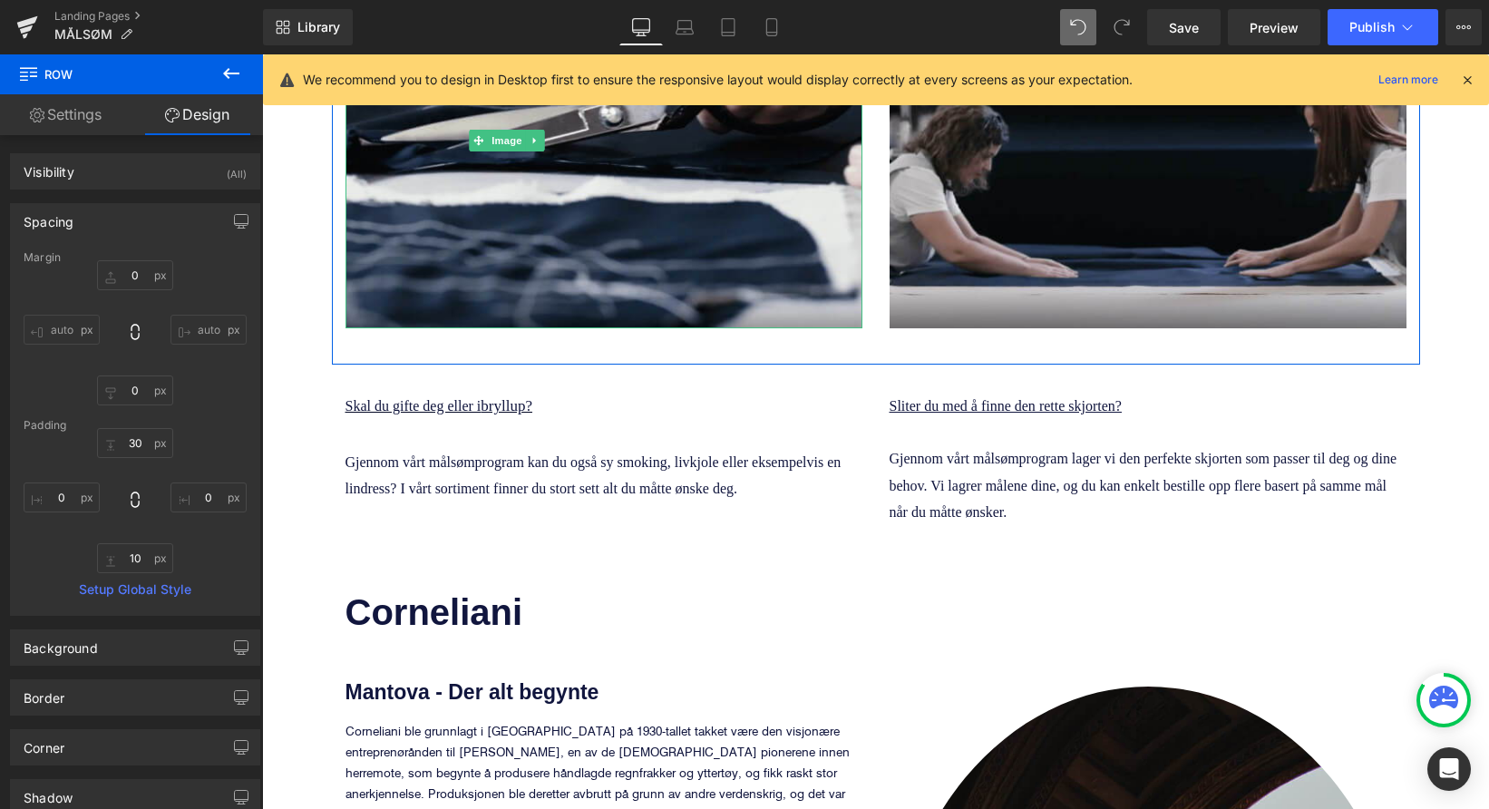
scroll to position [1569, 0]
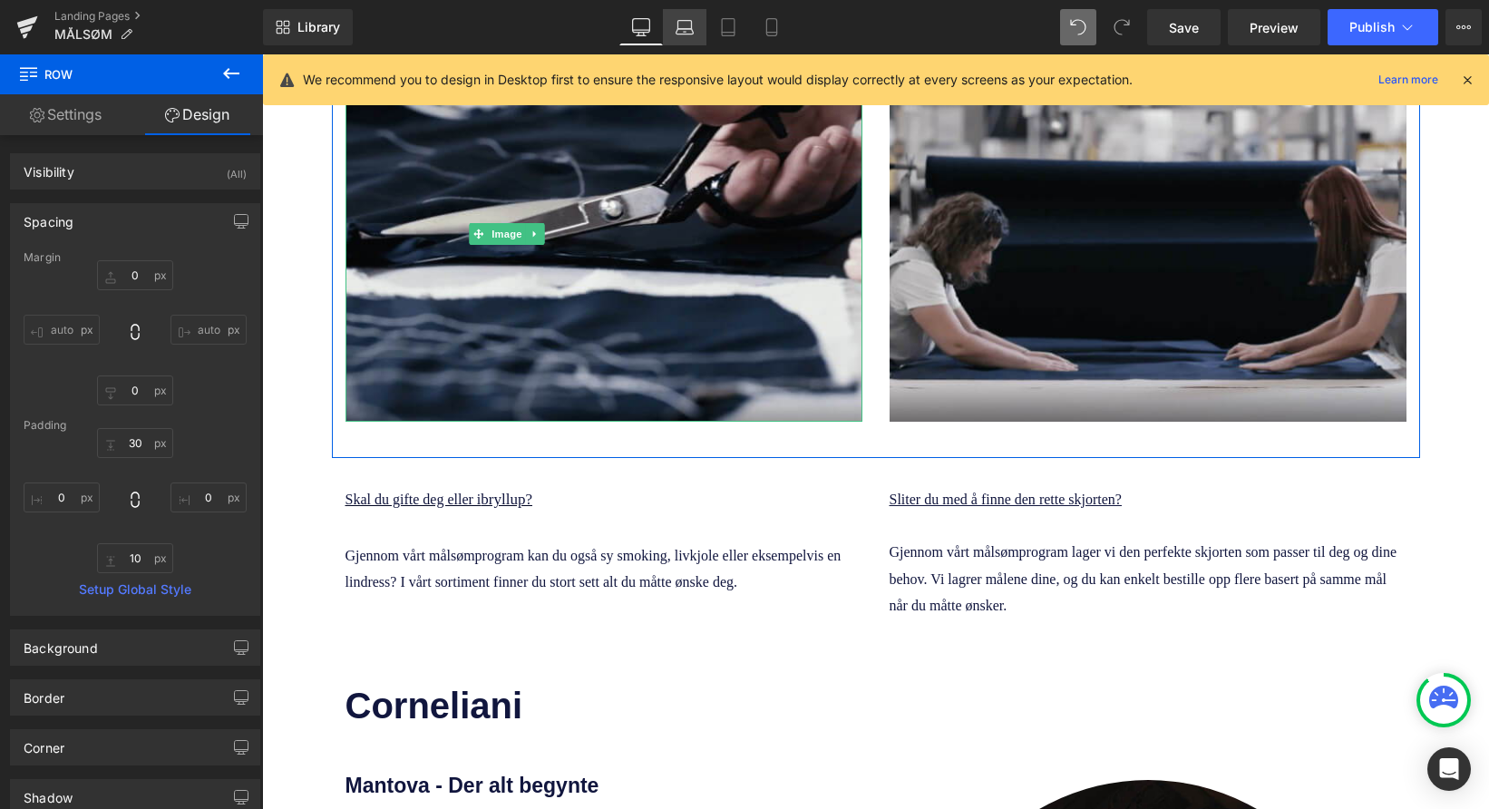
click at [694, 30] on icon at bounding box center [684, 27] width 18 height 18
type input "0"
type input "30"
type input "0"
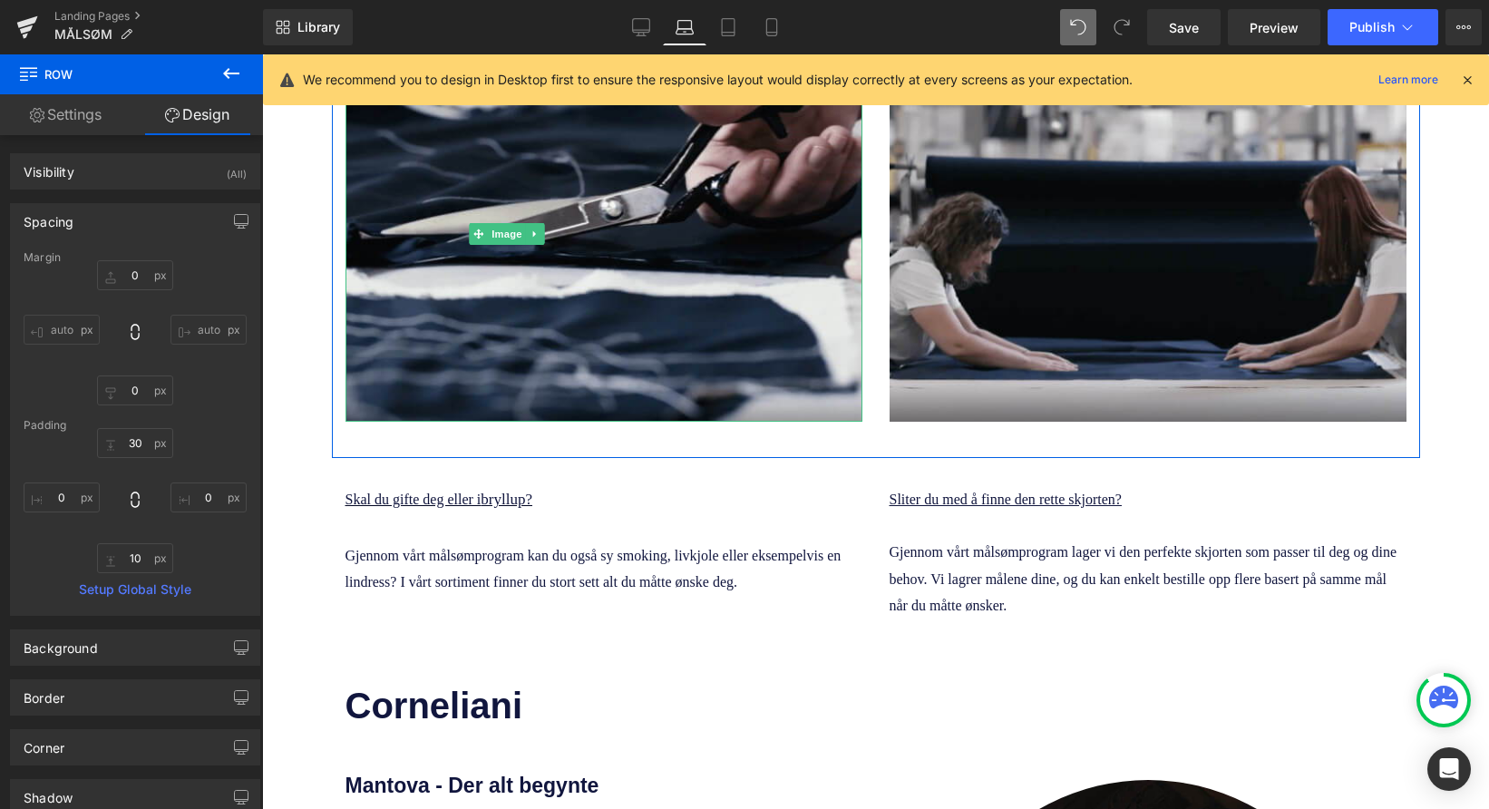
type input "10"
type input "0"
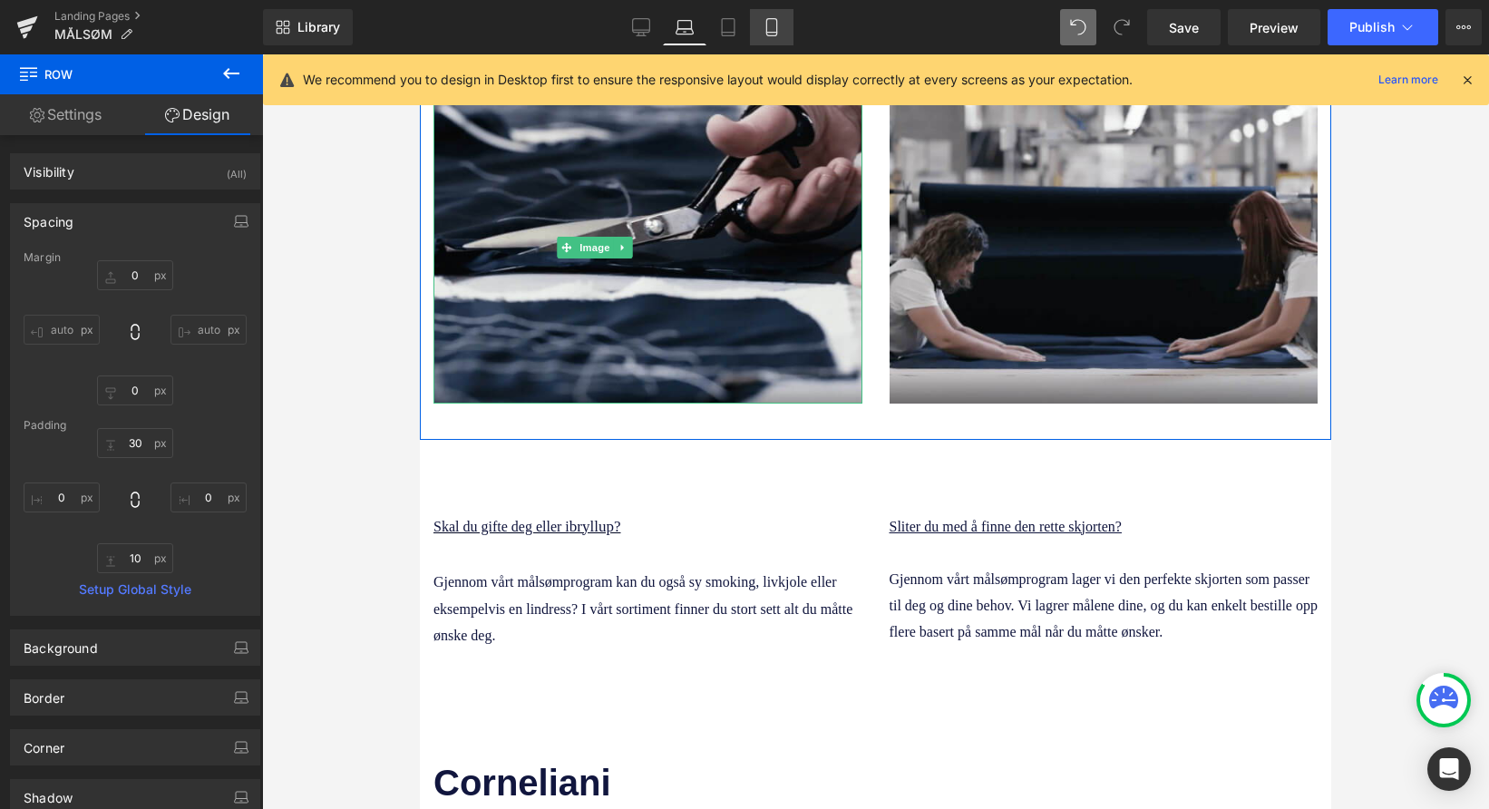
click at [762, 27] on link "Mobile" at bounding box center [772, 27] width 44 height 36
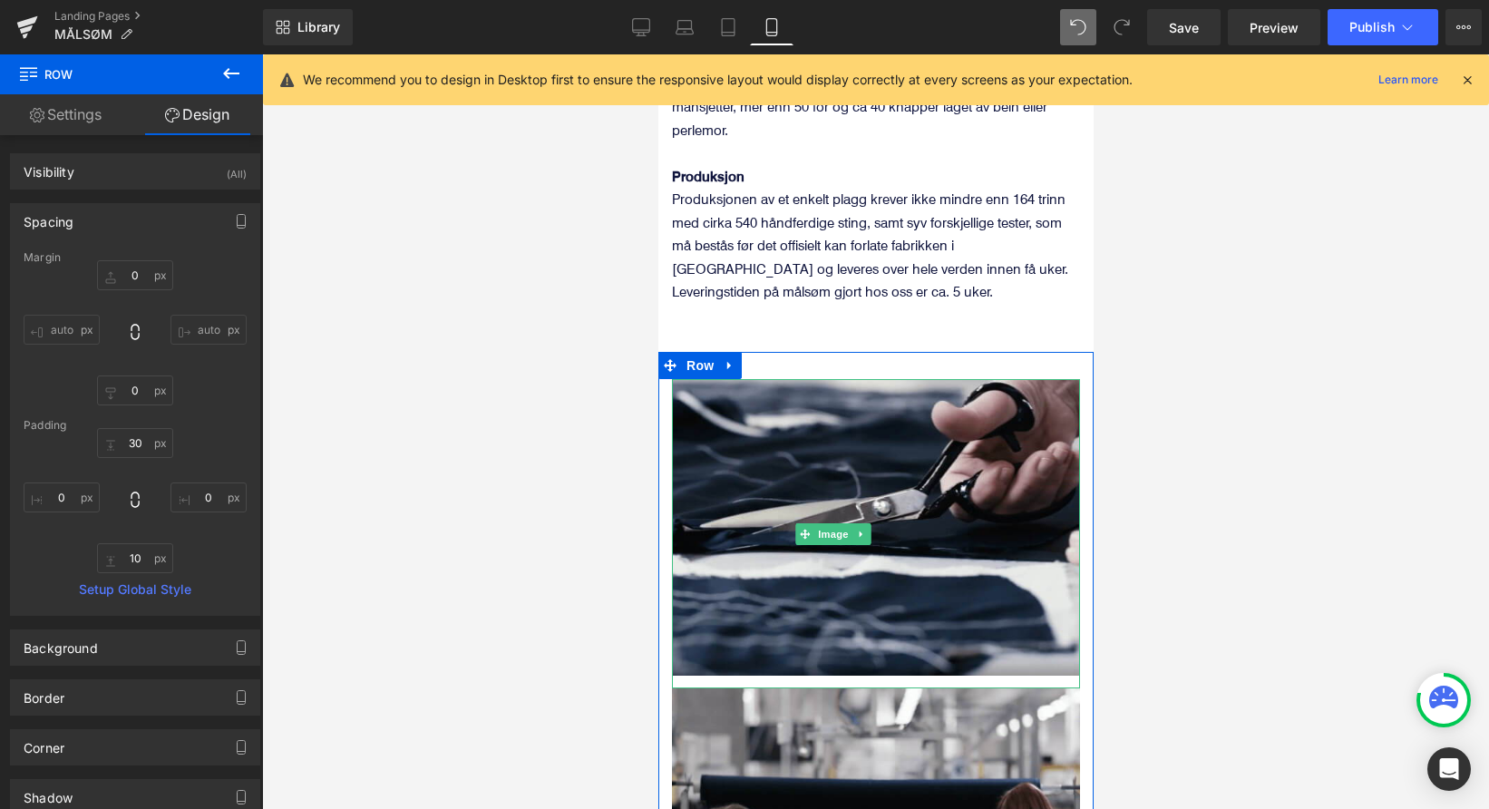
type input "0"
type input "30"
type input "0"
type input "10"
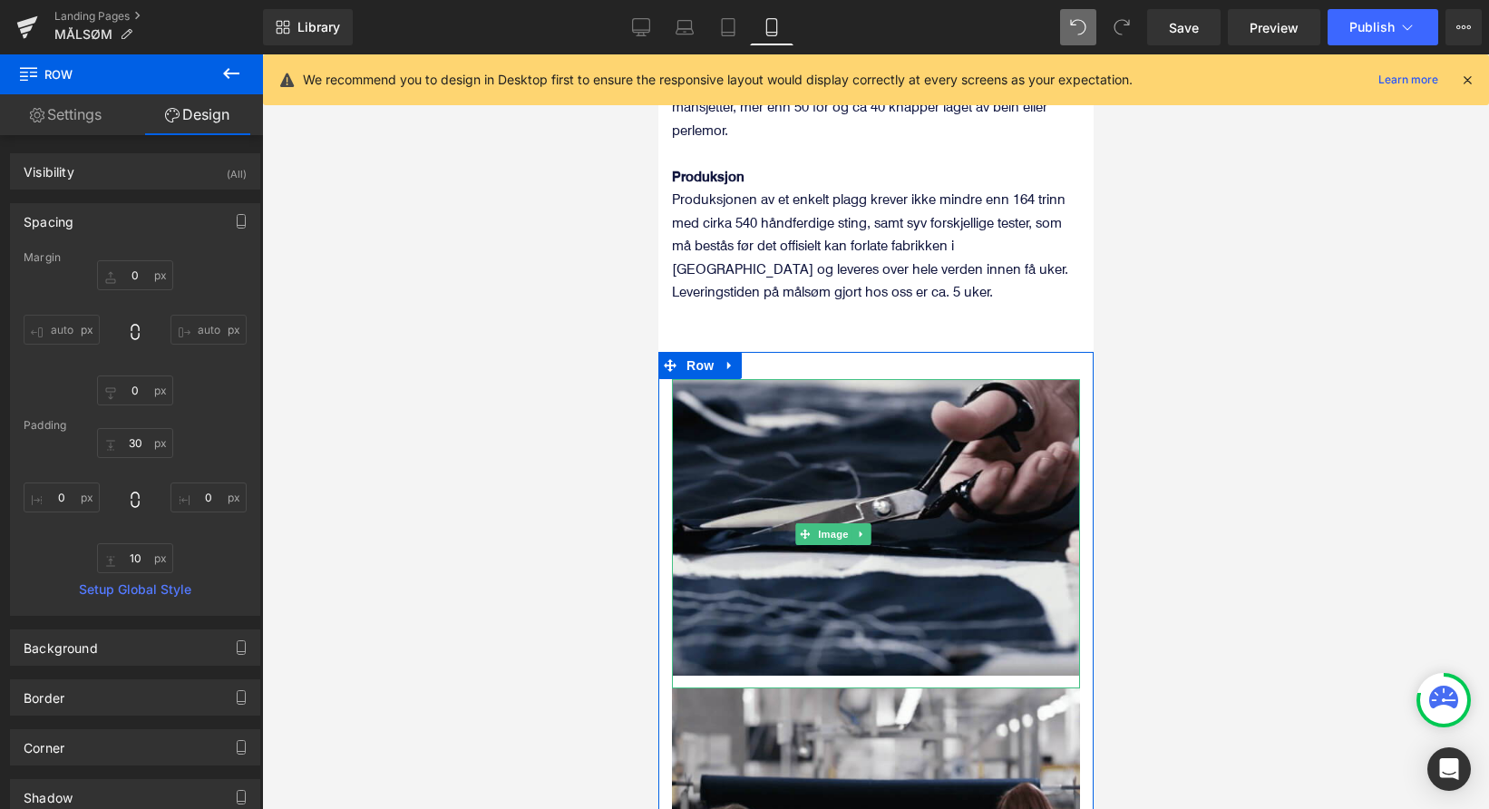
type input "0"
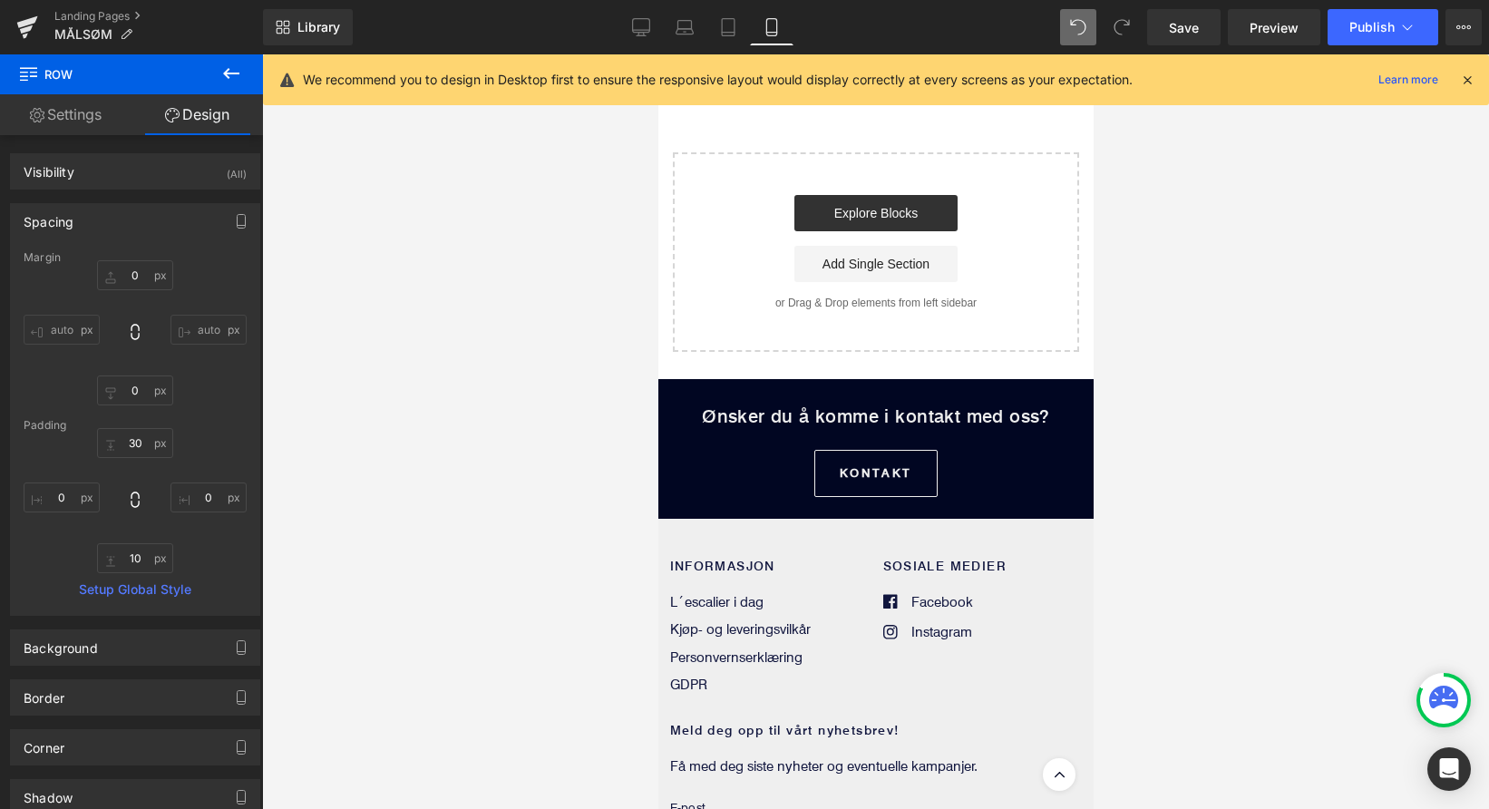
scroll to position [4691, 0]
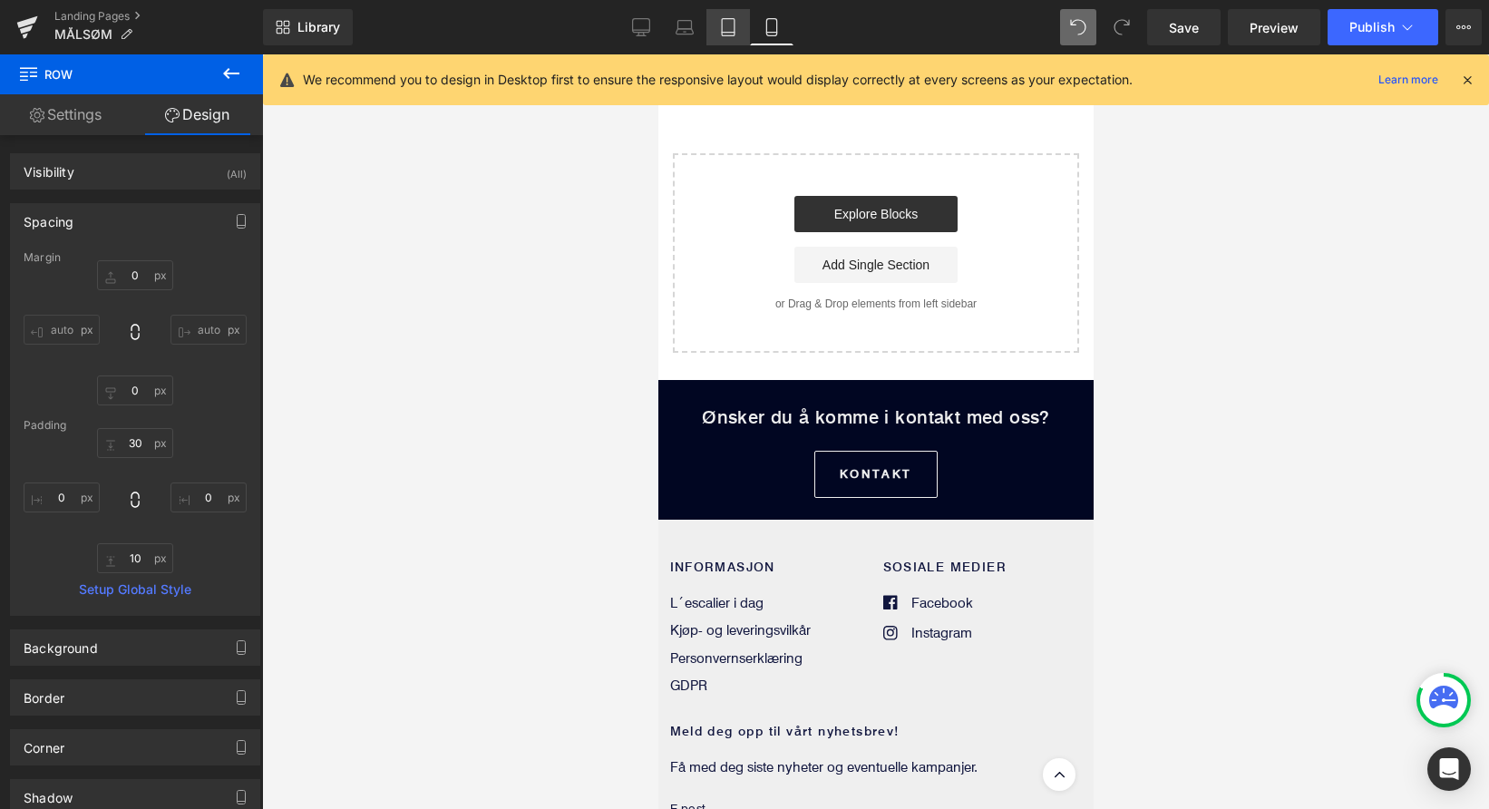
click at [724, 33] on icon at bounding box center [728, 33] width 13 height 0
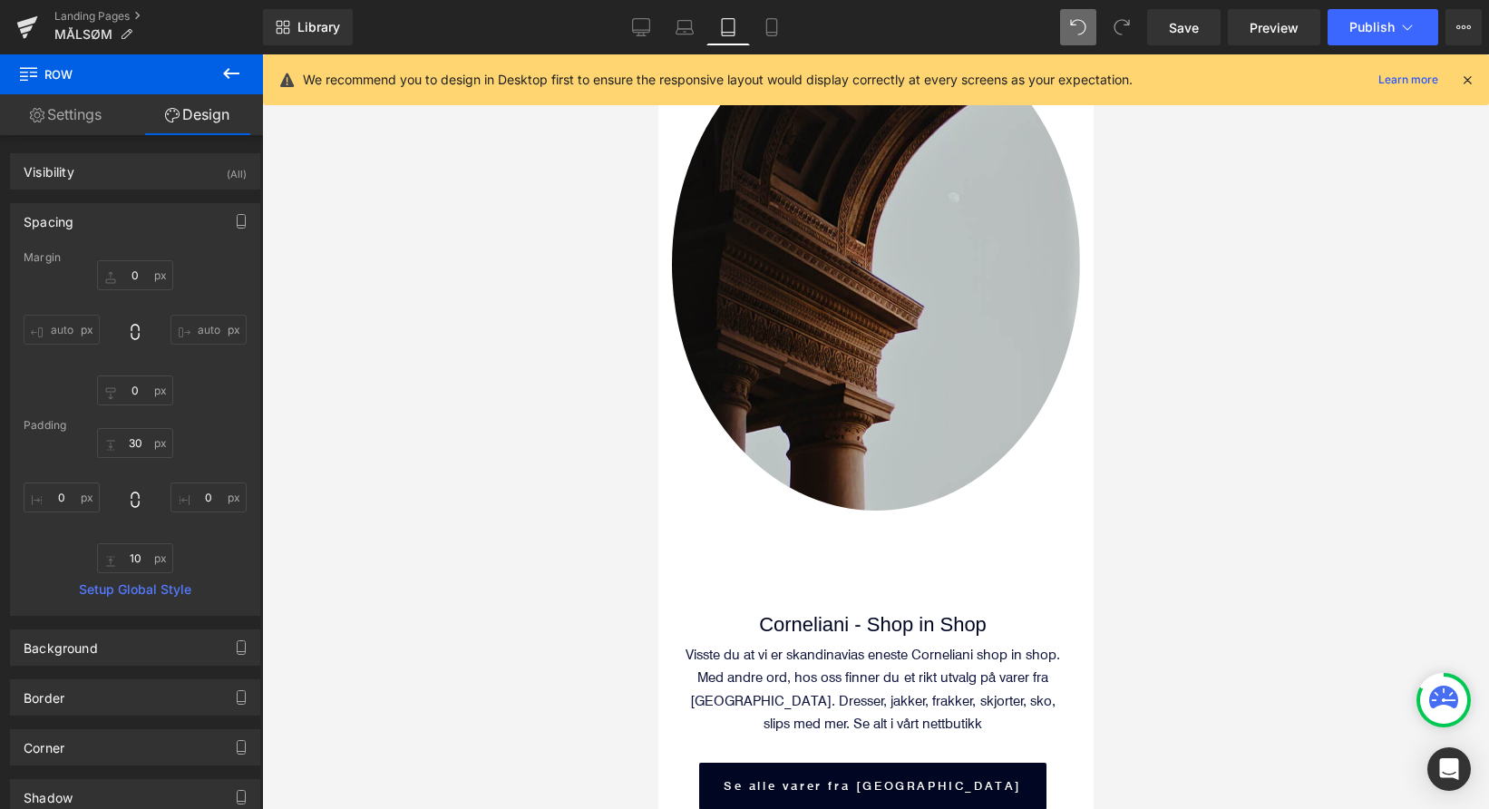
type input "0"
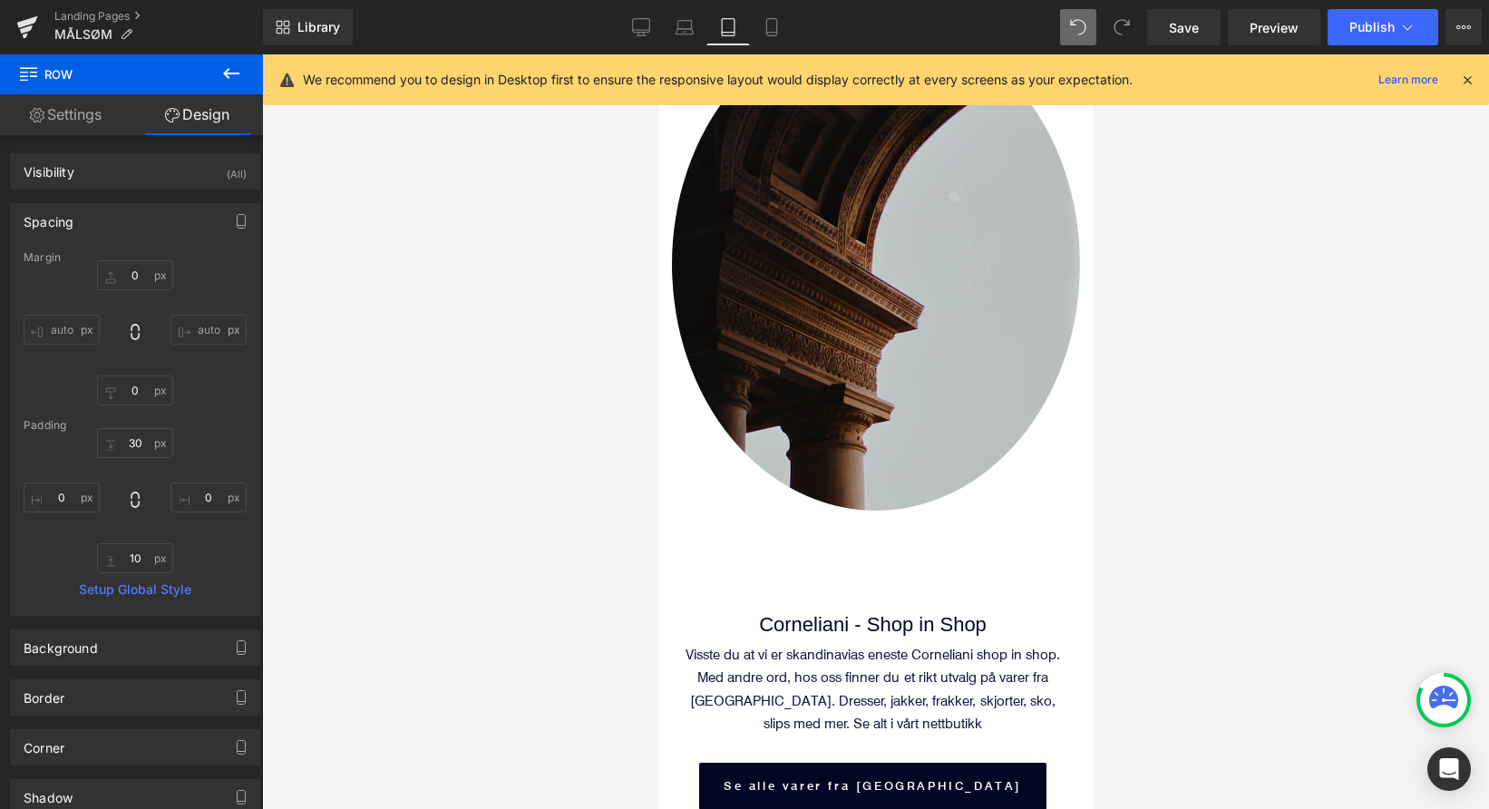
type input "0"
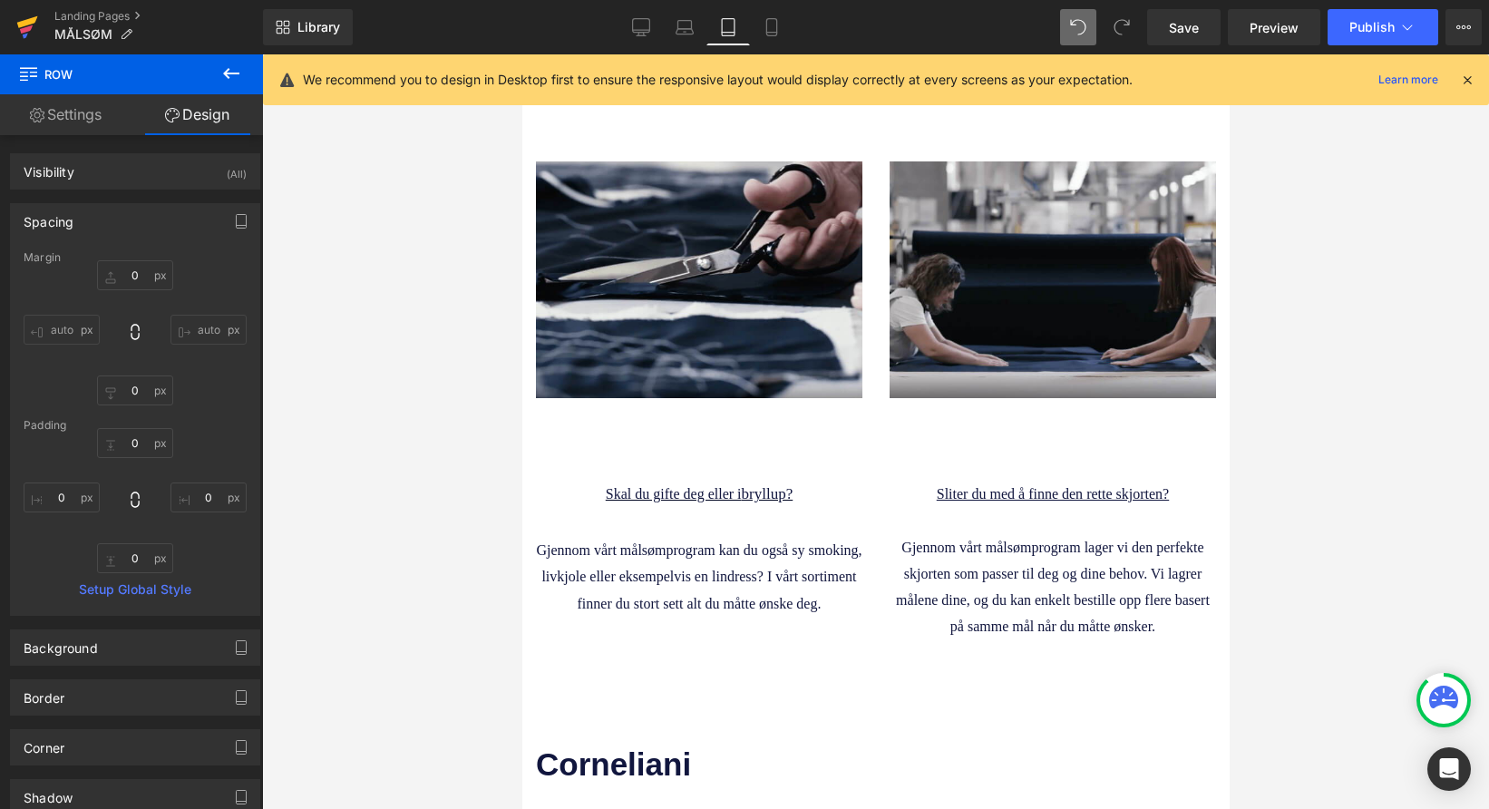
scroll to position [1548, 0]
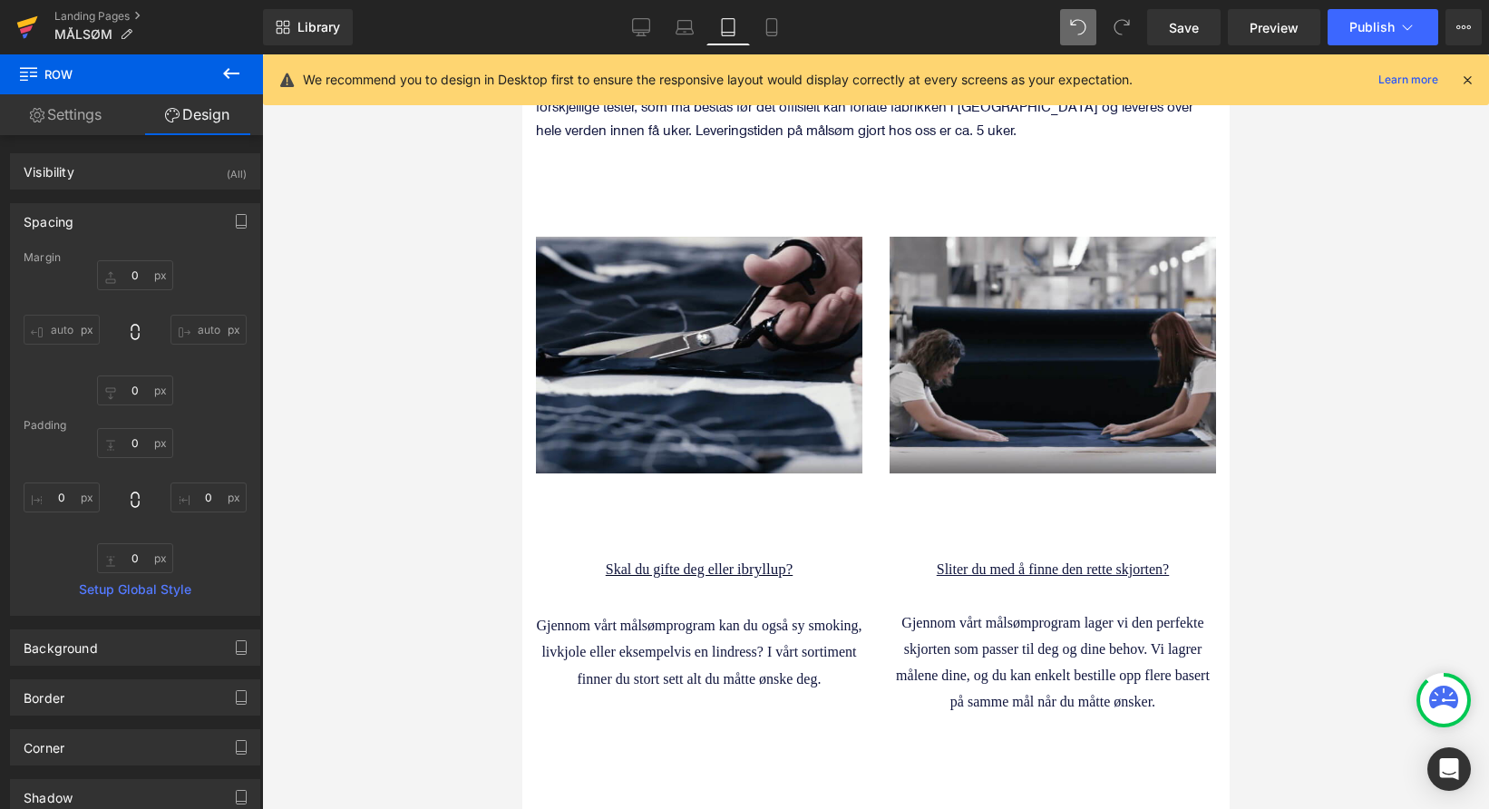
click at [16, 24] on icon at bounding box center [27, 27] width 22 height 45
